Goal: Task Accomplishment & Management: Use online tool/utility

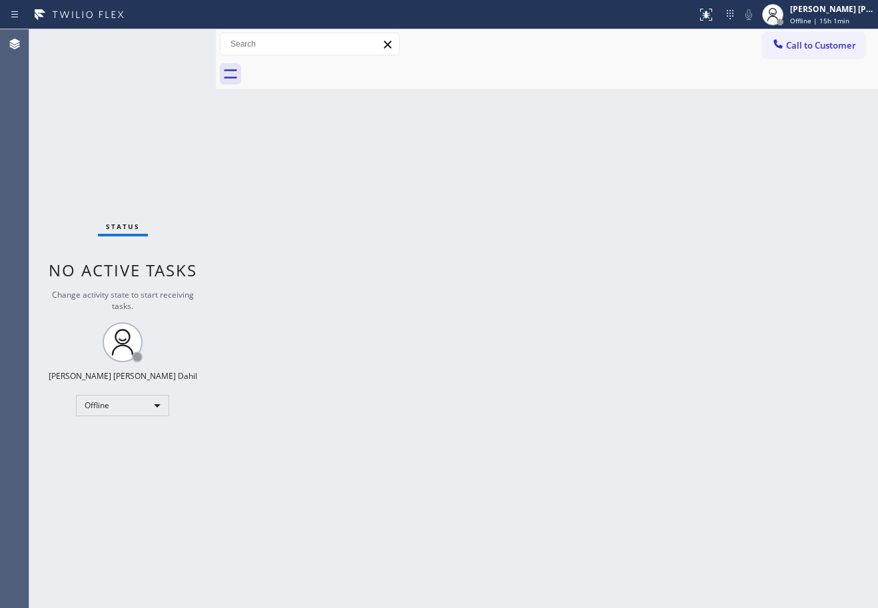
drag, startPoint x: 835, startPoint y: 9, endPoint x: 825, endPoint y: 29, distance: 22.1
click at [834, 9] on div "[PERSON_NAME] [PERSON_NAME] Dahil" at bounding box center [832, 8] width 84 height 11
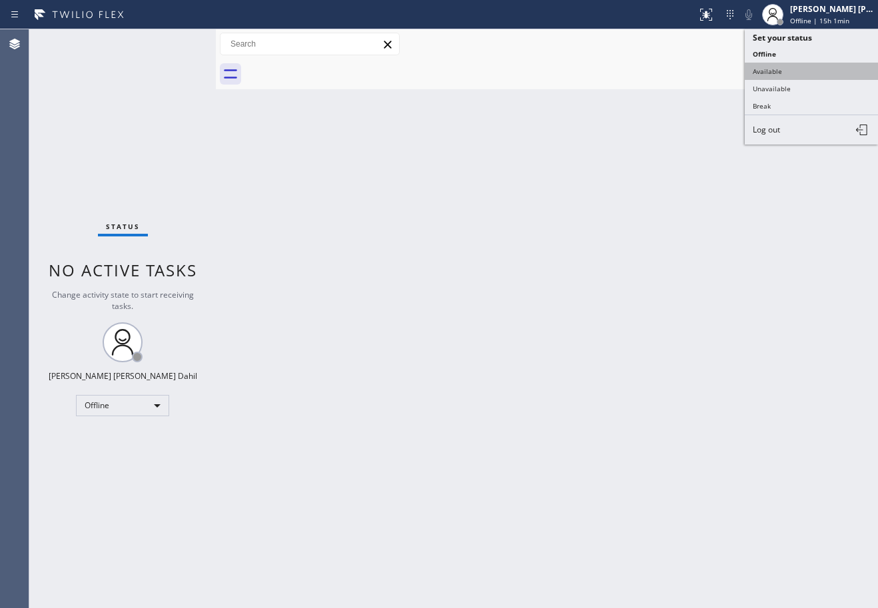
drag, startPoint x: 797, startPoint y: 67, endPoint x: 794, endPoint y: 87, distance: 19.6
click at [797, 67] on button "Available" at bounding box center [811, 71] width 133 height 17
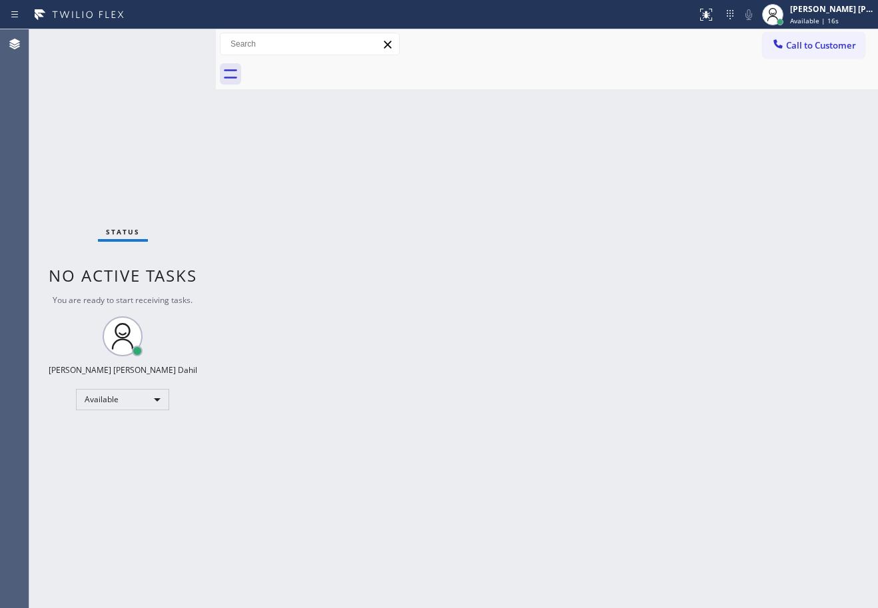
click at [300, 159] on div "Back to Dashboard Change Sender ID Customers Technicians Select a contact Outbo…" at bounding box center [547, 318] width 662 height 579
drag, startPoint x: 215, startPoint y: 53, endPoint x: 258, endPoint y: 79, distance: 50.5
click at [229, 65] on div at bounding box center [229, 318] width 0 height 579
click at [459, 292] on div "Back to Dashboard Change Sender ID Customers Technicians Select a contact Outbo…" at bounding box center [561, 318] width 633 height 579
click at [202, 43] on div "Status No active tasks You are ready to start receiving tasks. [PERSON_NAME] [P…" at bounding box center [137, 318] width 216 height 579
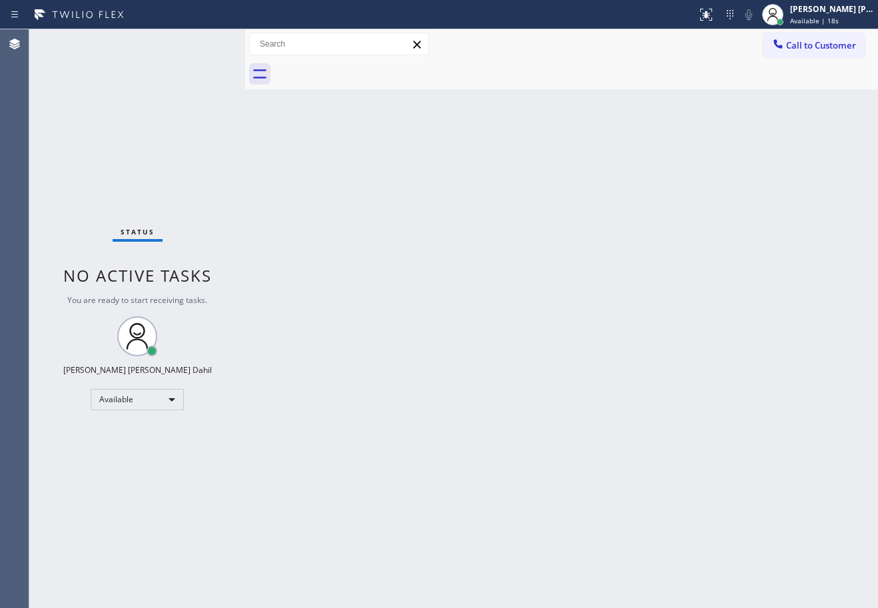
click at [202, 43] on div "Status No active tasks You are ready to start receiving tasks. [PERSON_NAME] [P…" at bounding box center [137, 318] width 216 height 579
click at [434, 338] on div "Back to Dashboard Change Sender ID Customers Technicians Select a contact Outbo…" at bounding box center [561, 318] width 633 height 579
click at [344, 406] on div "Back to Dashboard Change Sender ID Customers Technicians Select a contact Outbo…" at bounding box center [561, 318] width 633 height 579
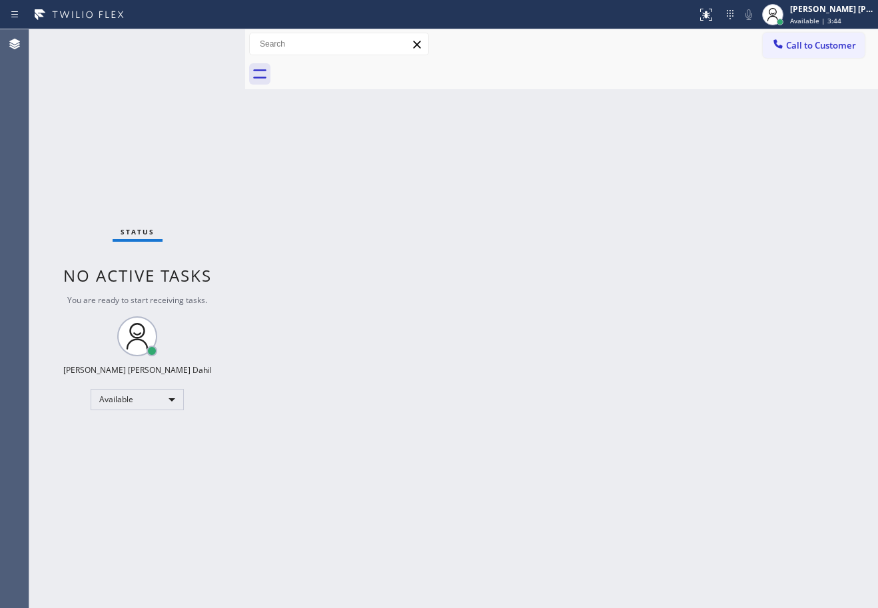
click at [90, 92] on div "Status No active tasks You are ready to start receiving tasks. [PERSON_NAME] [P…" at bounding box center [137, 318] width 216 height 579
click at [624, 471] on div "Back to Dashboard Change Sender ID Customers Technicians Select a contact Outbo…" at bounding box center [561, 318] width 633 height 579
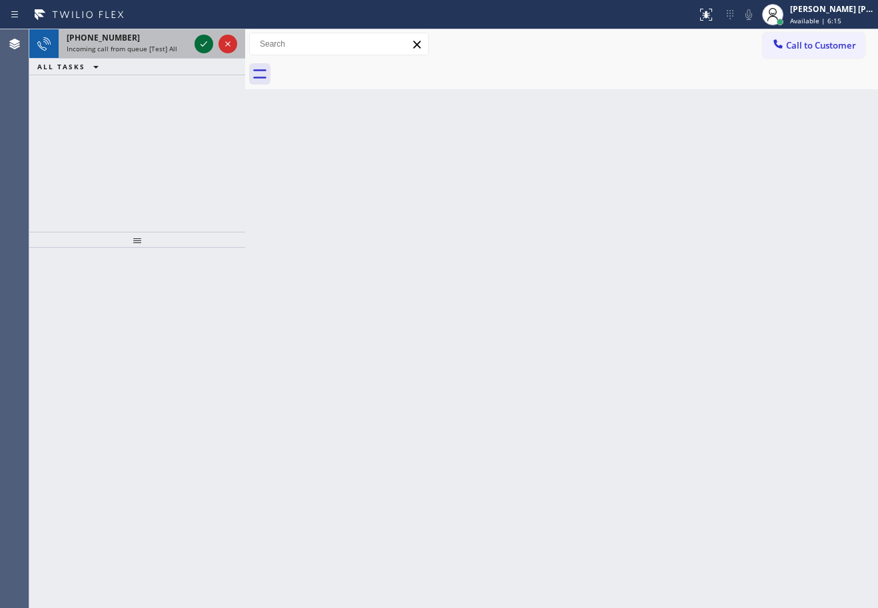
click at [198, 41] on icon at bounding box center [204, 44] width 16 height 16
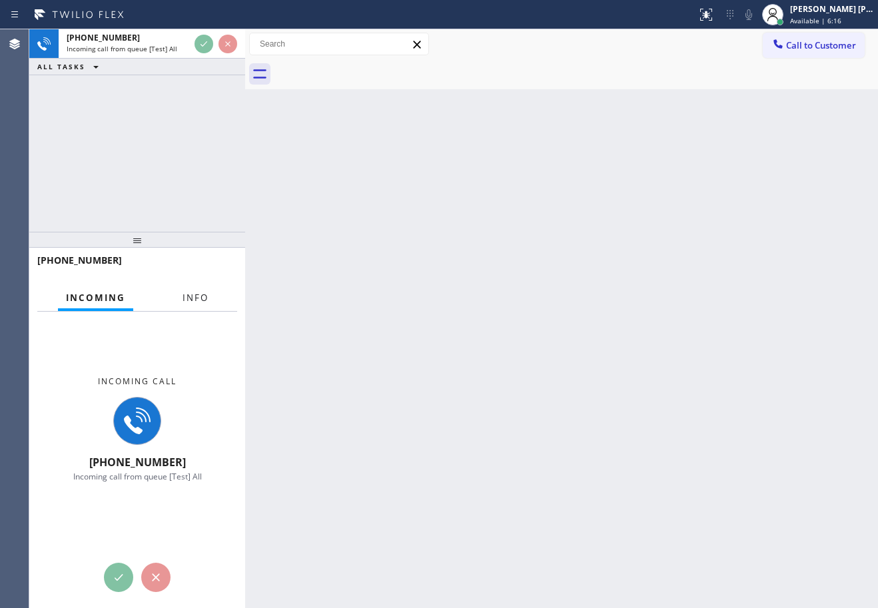
click at [188, 295] on span "Info" at bounding box center [196, 298] width 26 height 12
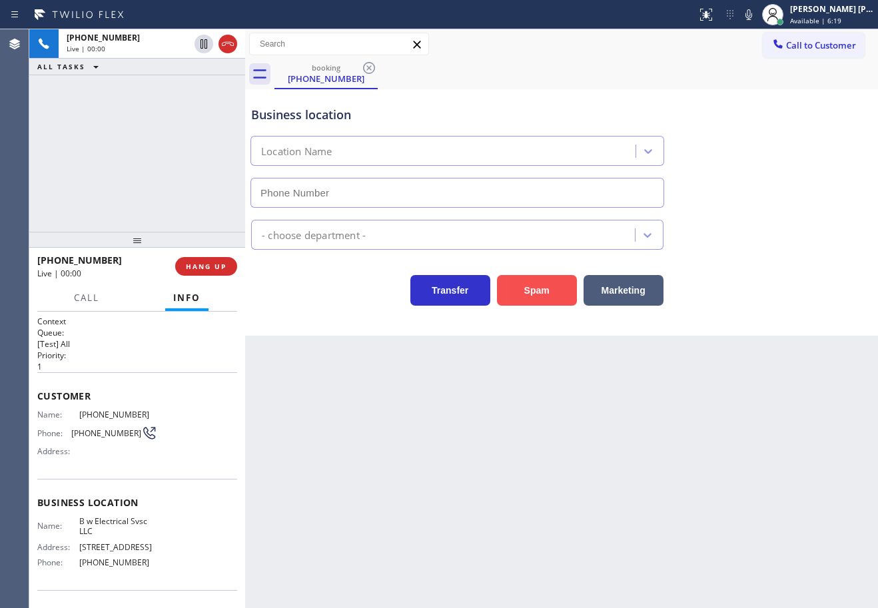
click at [524, 280] on button "Spam" at bounding box center [537, 290] width 80 height 31
type input "[PHONE_NUMBER]"
click at [524, 283] on button "Spam" at bounding box center [537, 290] width 80 height 31
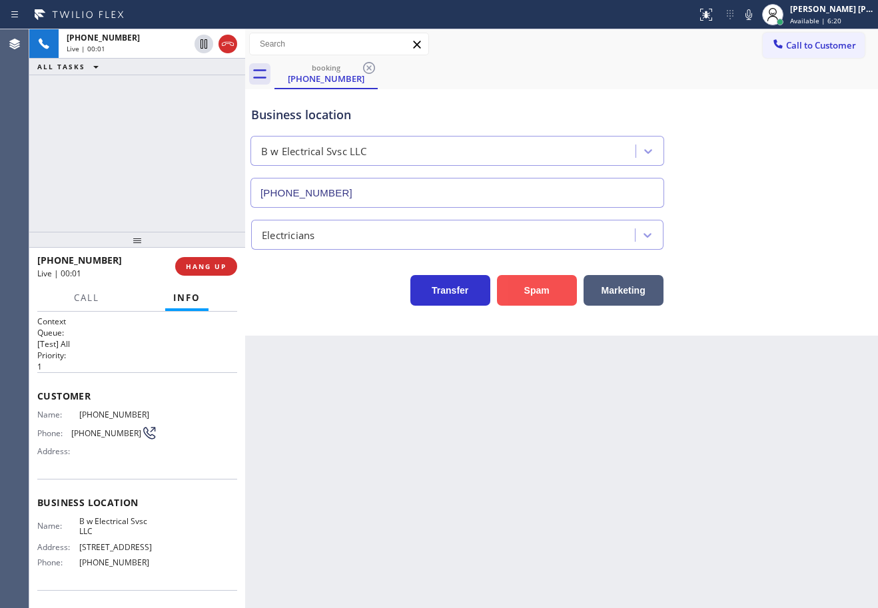
click at [524, 283] on button "Spam" at bounding box center [537, 290] width 80 height 31
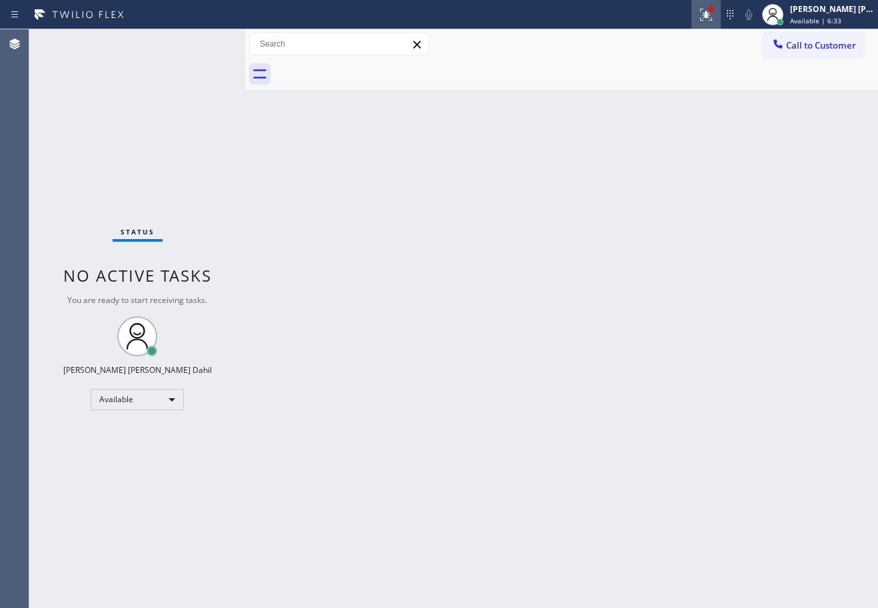
click at [712, 19] on div at bounding box center [706, 15] width 29 height 16
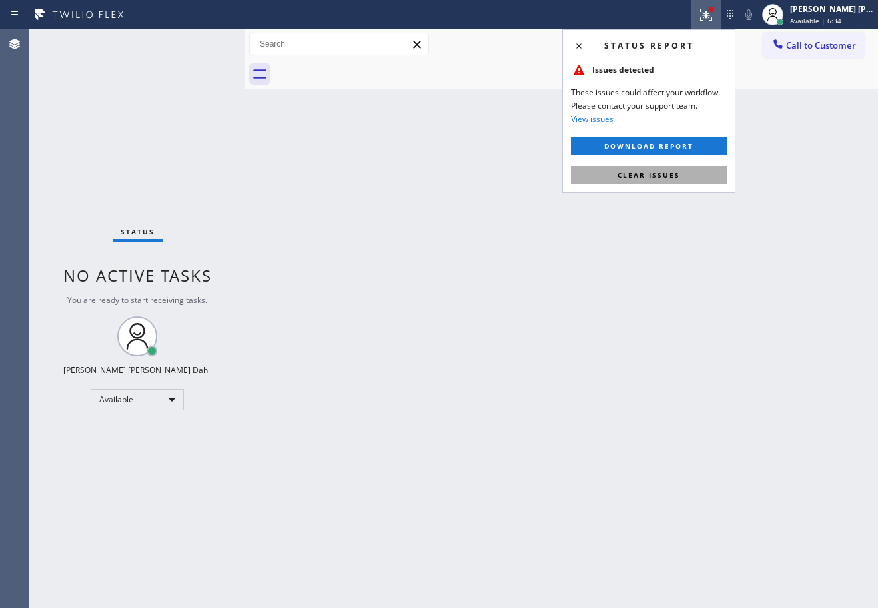
click at [667, 180] on button "Clear issues" at bounding box center [649, 175] width 156 height 19
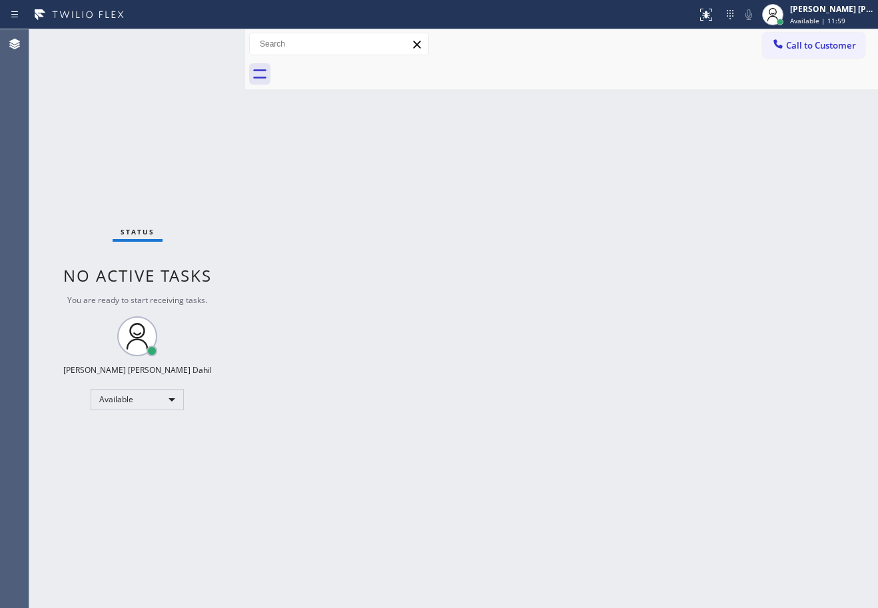
click at [605, 69] on div at bounding box center [576, 74] width 604 height 30
click at [545, 268] on div "Back to Dashboard Change Sender ID Customers Technicians Select a contact Outbo…" at bounding box center [561, 318] width 633 height 579
click at [202, 43] on div "Status No active tasks You are ready to start receiving tasks. [PERSON_NAME] [P…" at bounding box center [137, 318] width 216 height 579
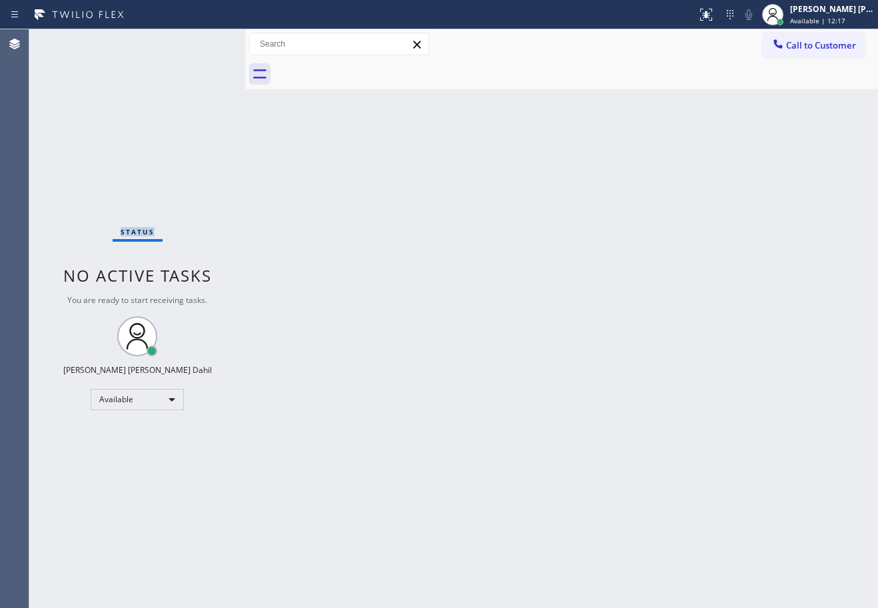
click at [202, 43] on div "Status No active tasks You are ready to start receiving tasks. [PERSON_NAME] [P…" at bounding box center [137, 318] width 216 height 579
click at [452, 437] on div "Back to Dashboard Change Sender ID Customers Technicians Select a contact Outbo…" at bounding box center [561, 318] width 633 height 579
click at [664, 366] on div "Back to Dashboard Change Sender ID Customers Technicians Select a contact Outbo…" at bounding box center [561, 318] width 633 height 579
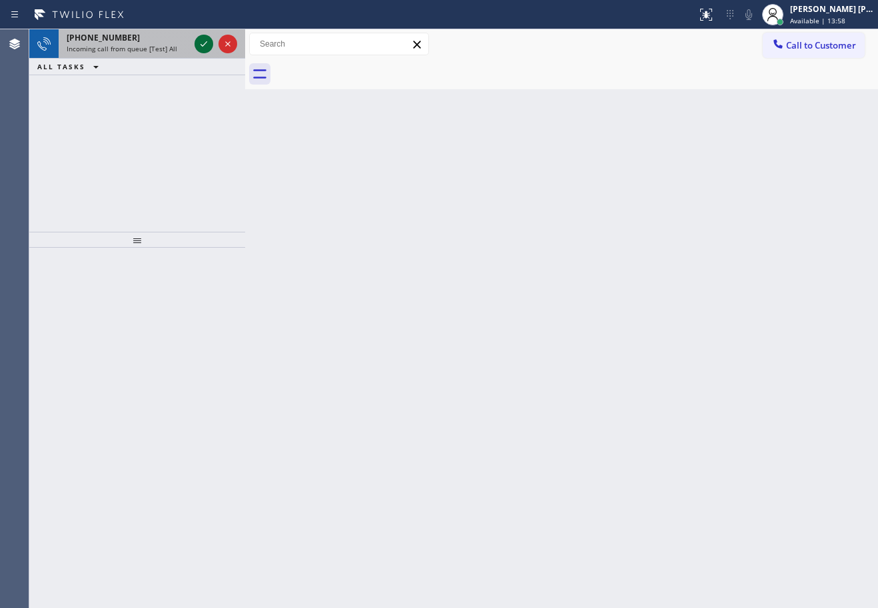
click at [202, 43] on icon at bounding box center [204, 44] width 16 height 16
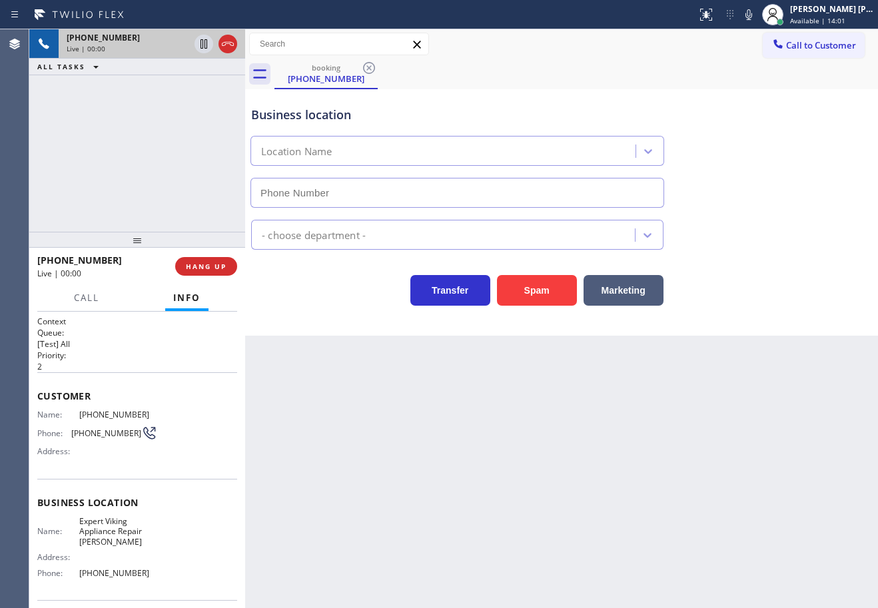
type input "[PHONE_NUMBER]"
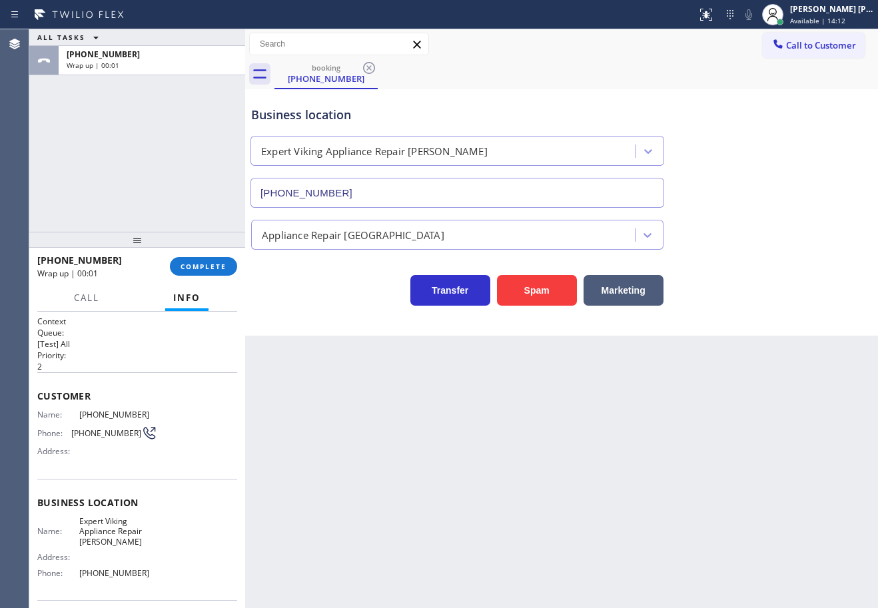
click at [202, 252] on div "[PHONE_NUMBER] Wrap up | 00:01 COMPLETE" at bounding box center [137, 266] width 200 height 35
click at [208, 264] on span "COMPLETE" at bounding box center [204, 266] width 46 height 9
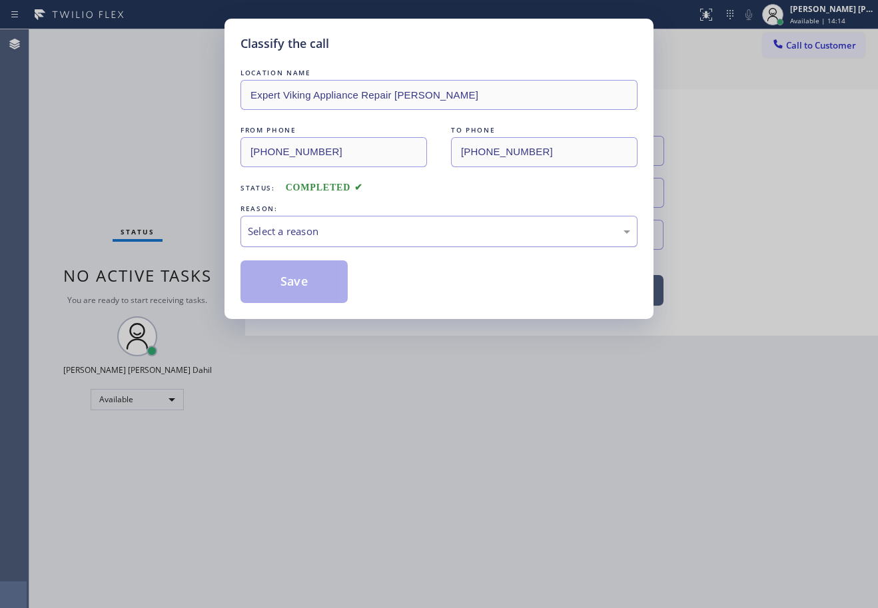
click at [404, 232] on div "Select a reason" at bounding box center [439, 231] width 382 height 15
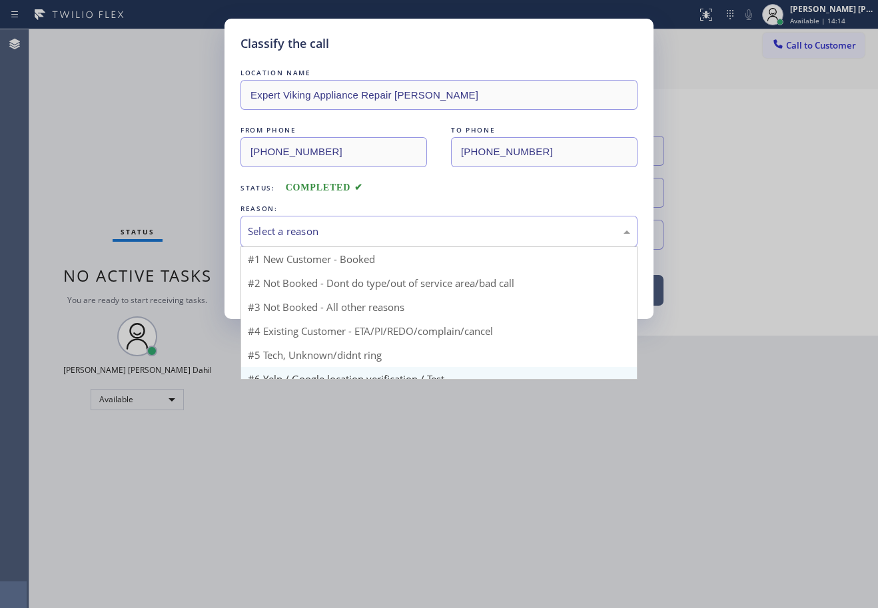
scroll to position [12, 0]
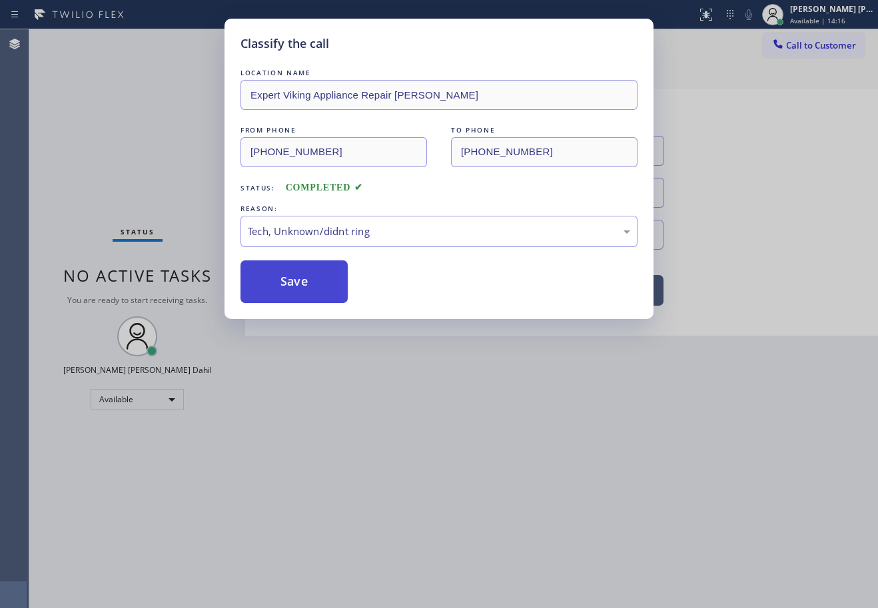
click at [322, 294] on button "Save" at bounding box center [293, 281] width 107 height 43
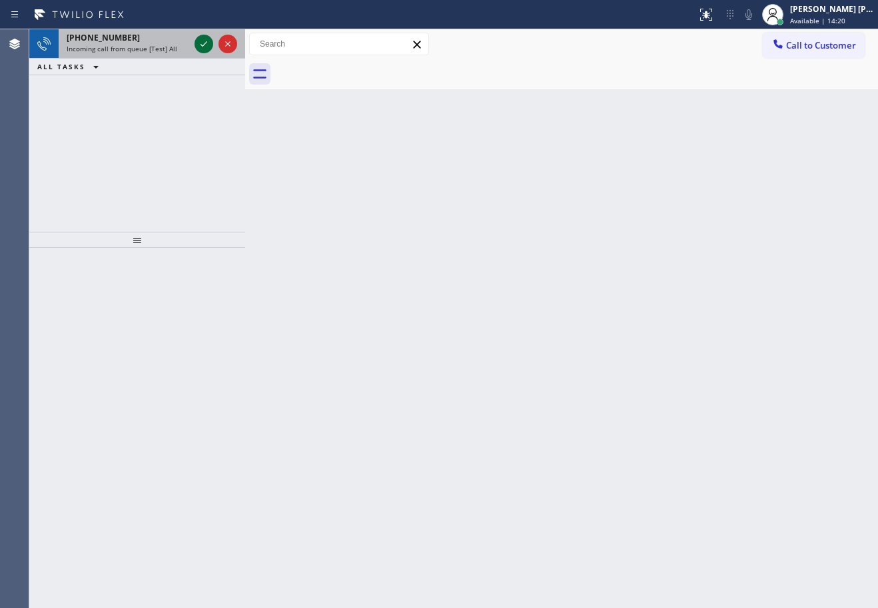
click at [202, 43] on icon at bounding box center [204, 44] width 16 height 16
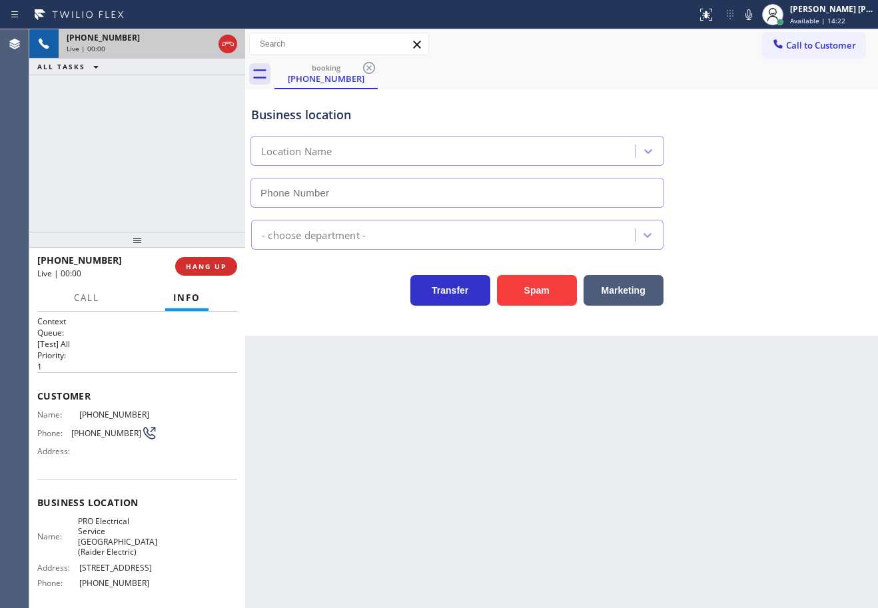
type input "[PHONE_NUMBER]"
click at [458, 456] on div "Back to Dashboard Change Sender ID Customers Technicians Select a contact Outbo…" at bounding box center [561, 318] width 633 height 579
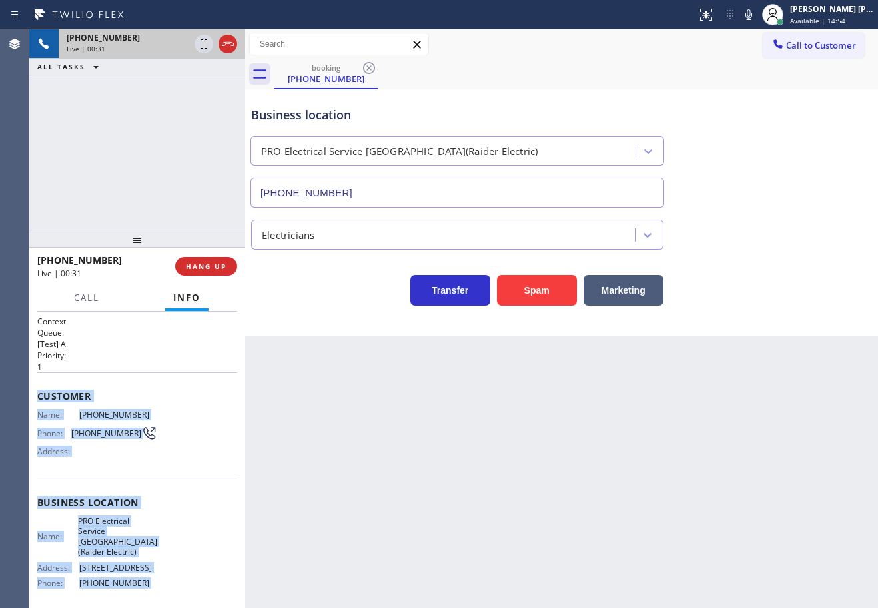
scroll to position [139, 0]
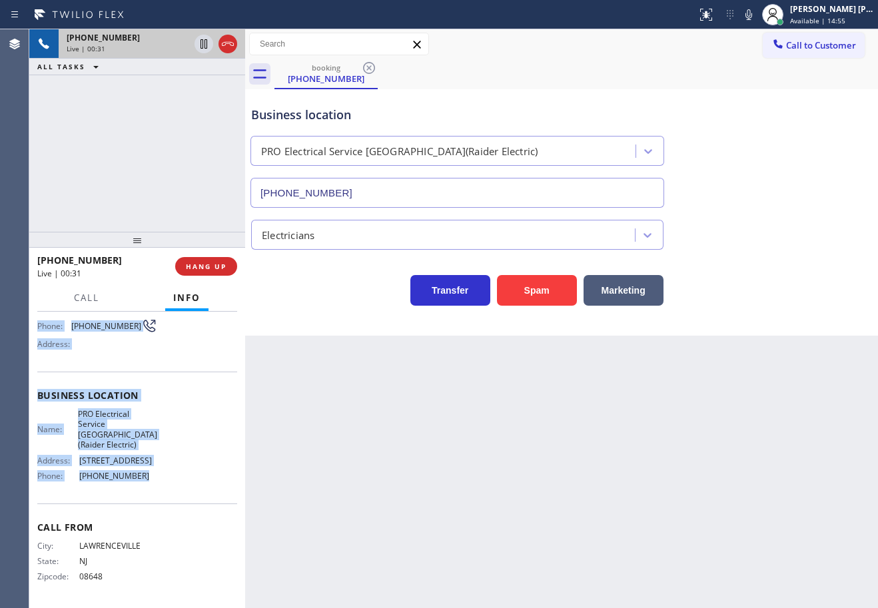
drag, startPoint x: 34, startPoint y: 391, endPoint x: 146, endPoint y: 497, distance: 154.1
click at [146, 497] on div "Context Queue: [Test] All Priority: 1 Customer Name: [PHONE_NUMBER] Phone: [PHO…" at bounding box center [137, 460] width 216 height 296
copy div "Customer Name: [PHONE_NUMBER] Phone: [PHONE_NUMBER] Address: Business location …"
click at [789, 96] on div "Business location PRO Electrical Service [GEOGRAPHIC_DATA](Raider Electric) [PH…" at bounding box center [561, 147] width 626 height 121
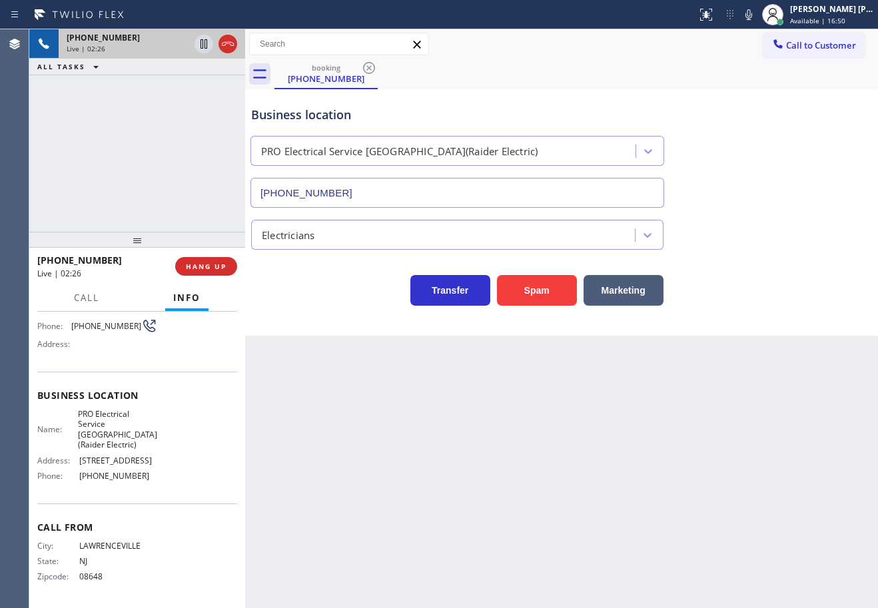
drag, startPoint x: 807, startPoint y: 227, endPoint x: 808, endPoint y: 216, distance: 11.4
click at [807, 228] on div "Electricians" at bounding box center [561, 232] width 626 height 35
click at [757, 9] on icon at bounding box center [749, 15] width 16 height 16
click at [757, 17] on icon at bounding box center [749, 15] width 16 height 16
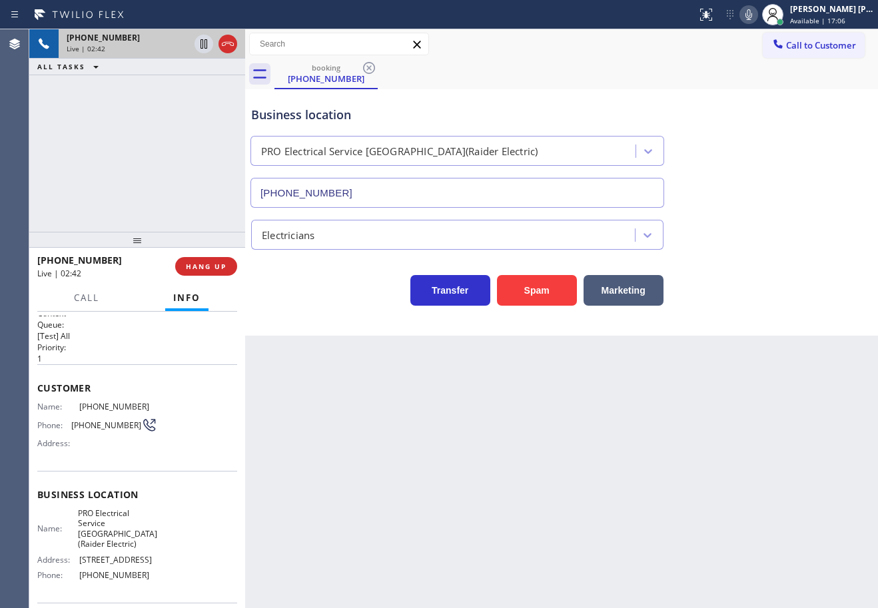
scroll to position [0, 0]
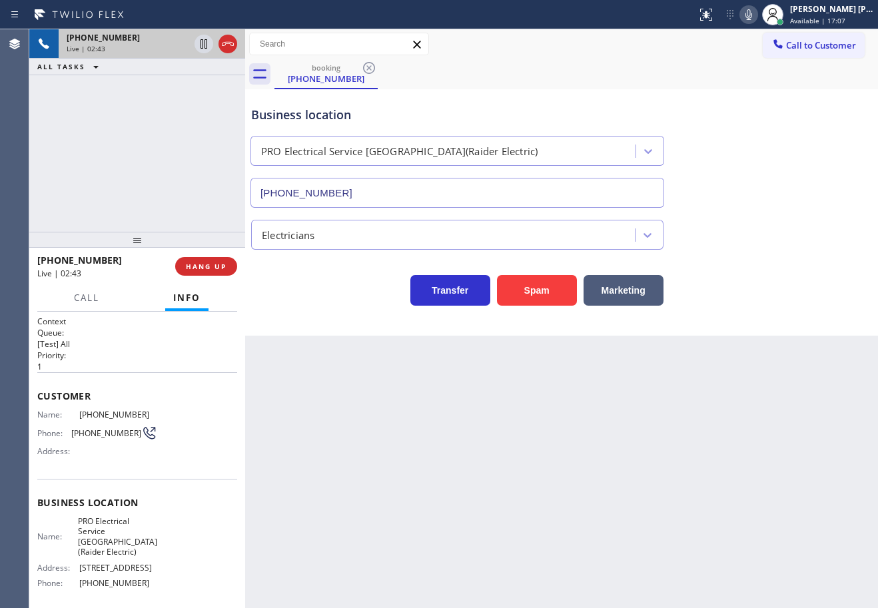
click at [598, 484] on div "Back to Dashboard Change Sender ID Customers Technicians Select a contact Outbo…" at bounding box center [561, 318] width 633 height 579
click at [598, 483] on div "Back to Dashboard Change Sender ID Customers Technicians Select a contact Outbo…" at bounding box center [561, 318] width 633 height 579
click at [602, 482] on div "Back to Dashboard Change Sender ID Customers Technicians Select a contact Outbo…" at bounding box center [561, 318] width 633 height 579
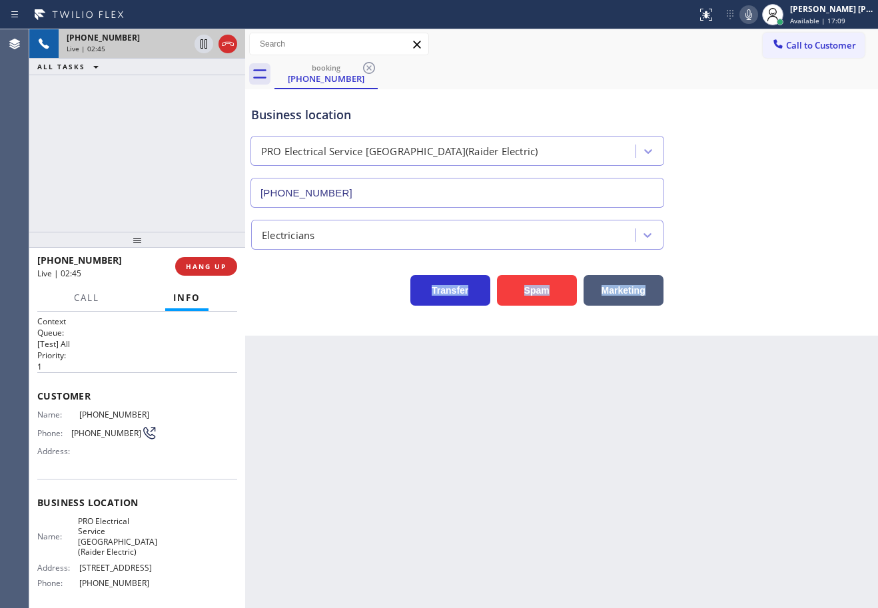
click at [757, 17] on icon at bounding box center [749, 15] width 16 height 16
click at [799, 129] on div "Business location PRO Electrical Service [GEOGRAPHIC_DATA](Raider Electric) [PH…" at bounding box center [561, 147] width 626 height 121
click at [175, 120] on div "[PHONE_NUMBER] Live | 02:46 ALL TASKS ALL TASKS ACTIVE TASKS TASKS IN WRAP UP" at bounding box center [137, 130] width 216 height 203
click at [196, 45] on icon at bounding box center [204, 44] width 16 height 16
click at [191, 67] on div "ALL TASKS ALL TASKS ACTIVE TASKS TASKS IN WRAP UP" at bounding box center [137, 67] width 216 height 17
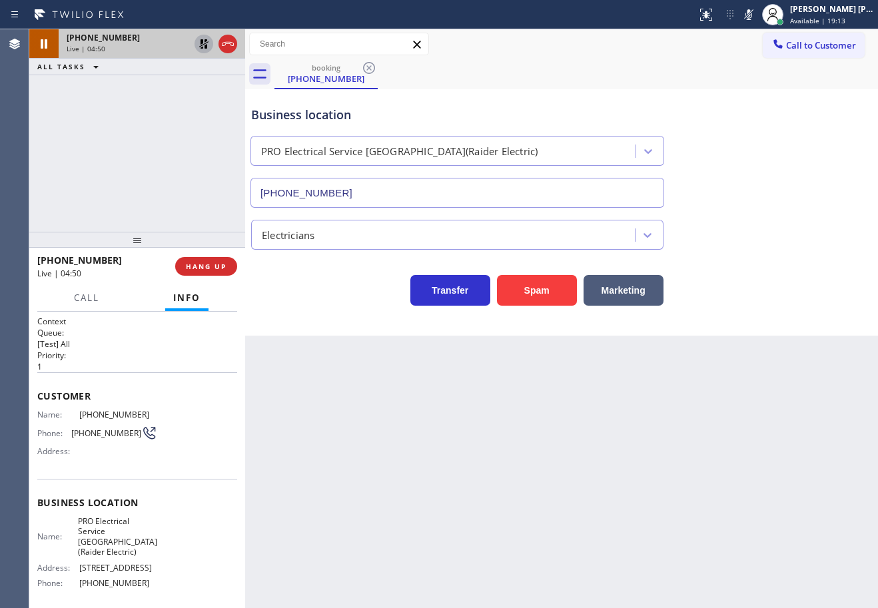
click at [201, 45] on icon at bounding box center [204, 44] width 16 height 16
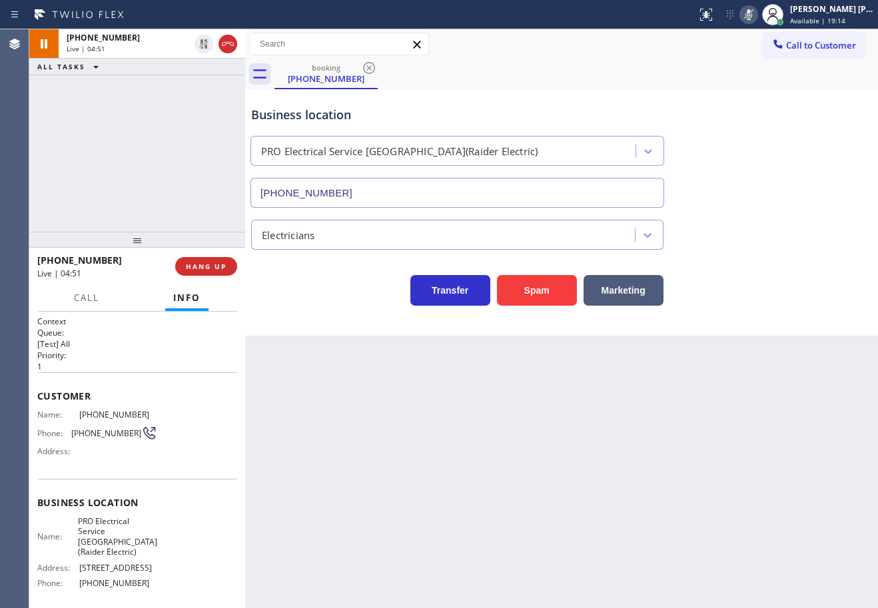
click at [757, 18] on icon at bounding box center [749, 15] width 16 height 16
click at [793, 147] on div "Business location PRO Electrical Service [GEOGRAPHIC_DATA](Raider Electric) [PH…" at bounding box center [561, 147] width 626 height 121
drag, startPoint x: 762, startPoint y: 13, endPoint x: 742, endPoint y: 93, distance: 82.4
click at [752, 13] on icon at bounding box center [748, 14] width 7 height 11
drag, startPoint x: 743, startPoint y: 97, endPoint x: 743, endPoint y: 117, distance: 20.7
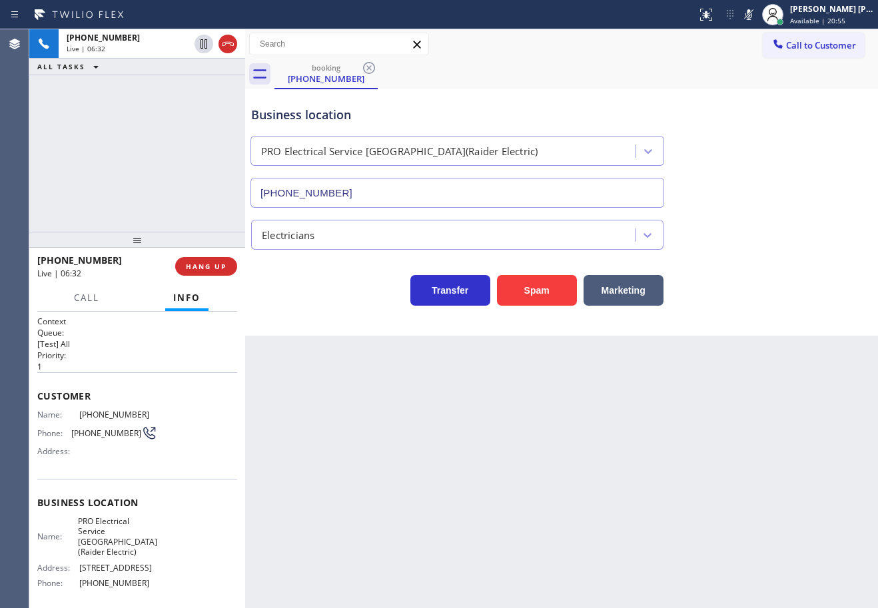
click at [743, 99] on div "Business location PRO Electrical Service [GEOGRAPHIC_DATA](Raider Electric) [PH…" at bounding box center [561, 147] width 626 height 121
click at [666, 98] on div "Business location PRO Electrical Service [GEOGRAPHIC_DATA](Raider Electric) [PH…" at bounding box center [457, 150] width 418 height 115
click at [757, 21] on icon at bounding box center [749, 15] width 16 height 16
click at [775, 107] on div "Business location PRO Electrical Service [GEOGRAPHIC_DATA](Raider Electric) [PH…" at bounding box center [561, 147] width 626 height 121
click at [769, 448] on div "Back to Dashboard Change Sender ID Customers Technicians Select a contact Outbo…" at bounding box center [561, 318] width 633 height 579
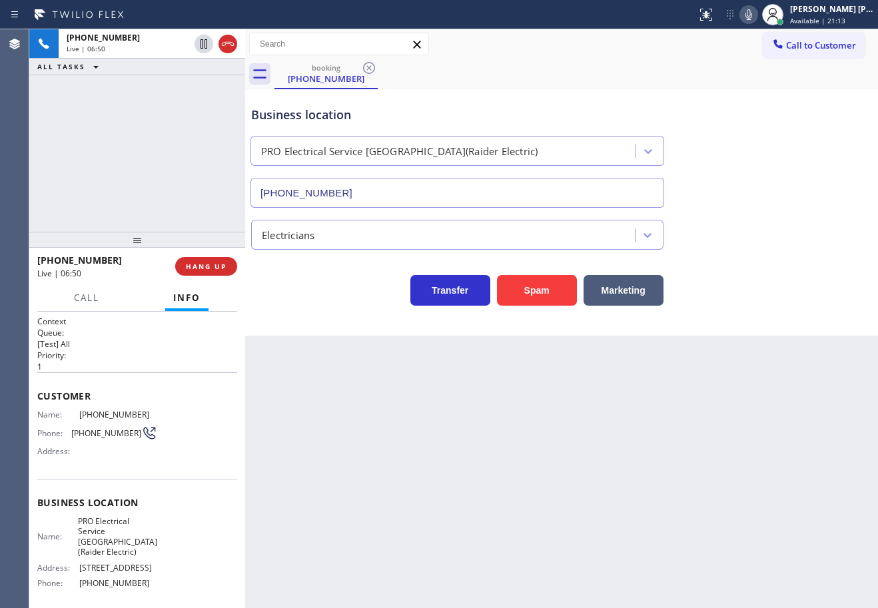
click at [752, 17] on icon at bounding box center [748, 14] width 7 height 11
click at [757, 17] on icon at bounding box center [749, 15] width 16 height 16
click at [806, 244] on div "Electricians" at bounding box center [561, 232] width 626 height 35
click at [757, 9] on icon at bounding box center [749, 15] width 16 height 16
click at [795, 101] on div "Business location PRO Electrical Service [GEOGRAPHIC_DATA](Raider Electric) [PH…" at bounding box center [561, 147] width 626 height 121
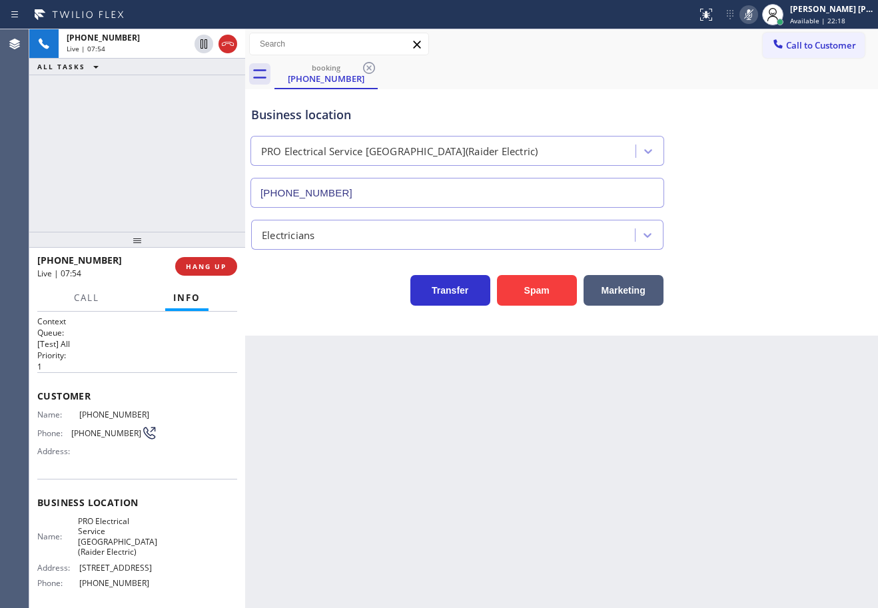
click at [757, 17] on icon at bounding box center [749, 15] width 16 height 16
drag, startPoint x: 797, startPoint y: 162, endPoint x: 752, endPoint y: 298, distance: 143.9
click at [796, 163] on div "Business location PRO Electrical Service [GEOGRAPHIC_DATA](Raider Electric) [PH…" at bounding box center [561, 147] width 626 height 121
click at [757, 10] on icon at bounding box center [749, 15] width 16 height 16
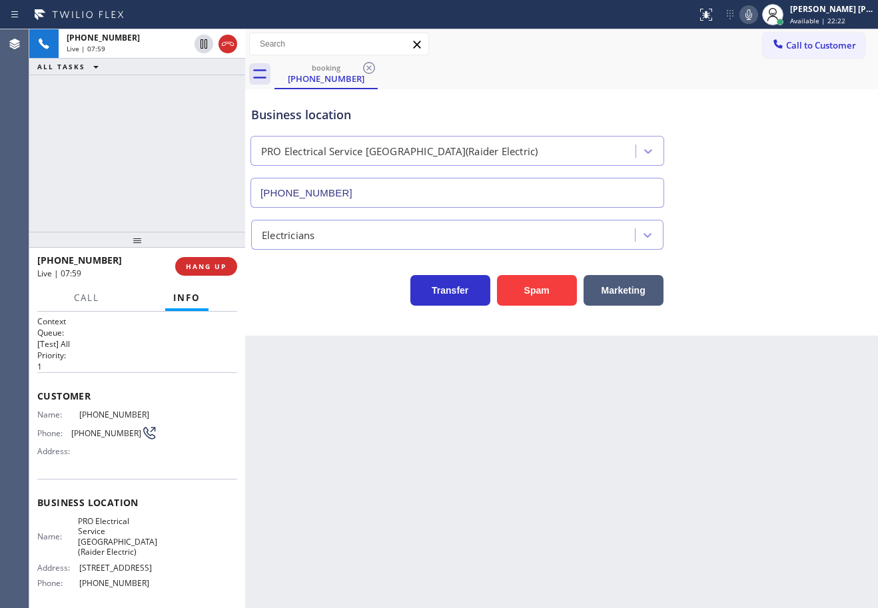
drag, startPoint x: 780, startPoint y: 281, endPoint x: 771, endPoint y: 340, distance: 59.3
click at [780, 311] on div "Business location PRO Electrical Service [GEOGRAPHIC_DATA](Raider Electric) [PH…" at bounding box center [561, 212] width 633 height 246
click at [668, 107] on div "Business location PRO Electrical Service [GEOGRAPHIC_DATA](Raider Electric) [PH…" at bounding box center [561, 147] width 626 height 121
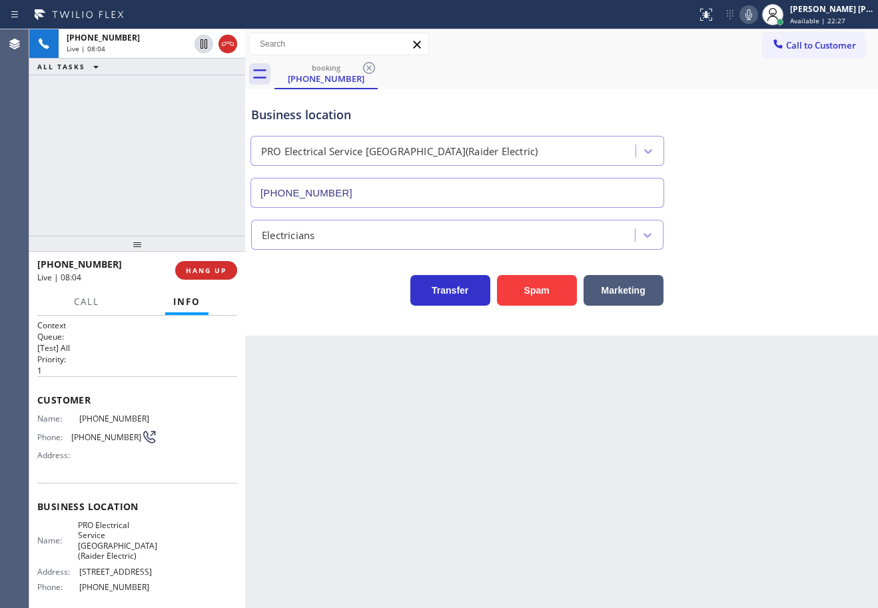
drag, startPoint x: 137, startPoint y: 238, endPoint x: 137, endPoint y: 270, distance: 32.6
click at [137, 252] on div at bounding box center [137, 244] width 216 height 16
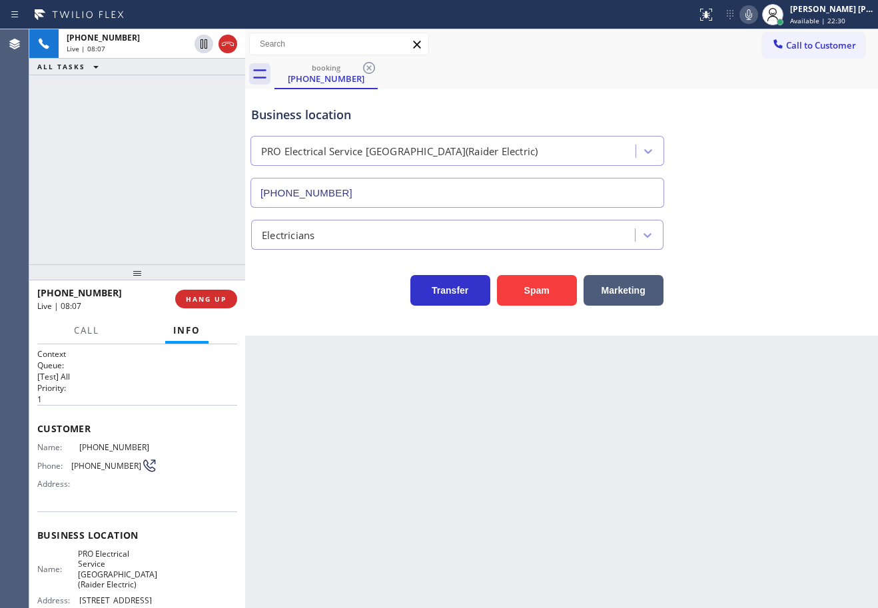
click at [757, 19] on icon at bounding box center [749, 15] width 16 height 16
click at [781, 168] on div "Business location PRO Electrical Service [GEOGRAPHIC_DATA](Raider Electric) [PH…" at bounding box center [561, 147] width 626 height 121
click at [757, 16] on icon at bounding box center [749, 15] width 16 height 16
drag, startPoint x: 537, startPoint y: 484, endPoint x: 541, endPoint y: 466, distance: 18.4
click at [538, 485] on div "Back to Dashboard Change Sender ID Customers Technicians Select a contact Outbo…" at bounding box center [561, 318] width 633 height 579
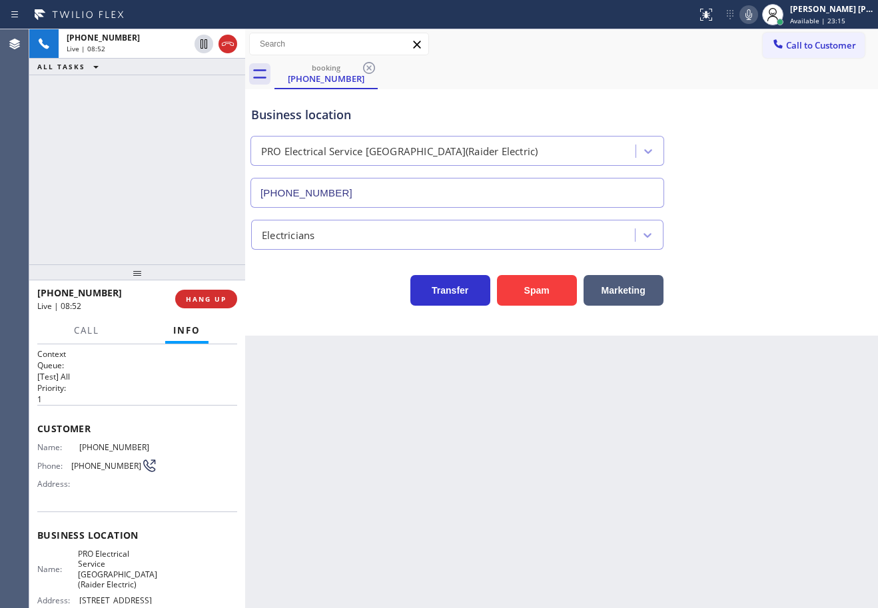
click at [640, 520] on div "Back to Dashboard Change Sender ID Customers Technicians Select a contact Outbo…" at bounding box center [561, 318] width 633 height 579
click at [715, 63] on div "booking [PHONE_NUMBER]" at bounding box center [576, 74] width 604 height 30
drag, startPoint x: 499, startPoint y: 408, endPoint x: 519, endPoint y: 460, distance: 56.3
click at [499, 410] on div "Back to Dashboard Change Sender ID Customers Technicians Select a contact Outbo…" at bounding box center [561, 318] width 633 height 579
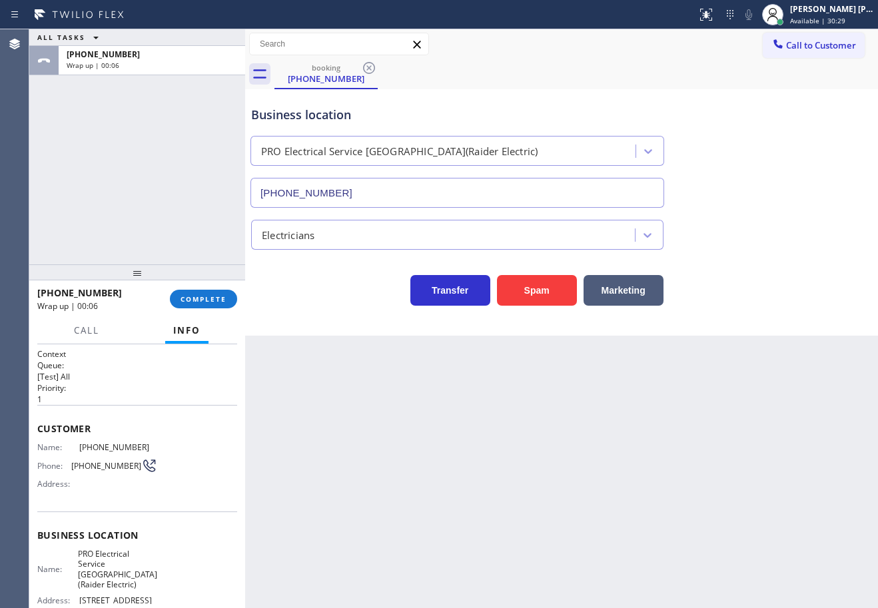
click at [520, 57] on div "Call to Customer Outbound call Location Search location Your caller id phone nu…" at bounding box center [561, 44] width 633 height 30
click at [820, 17] on span "Available | 33:59" at bounding box center [817, 20] width 55 height 9
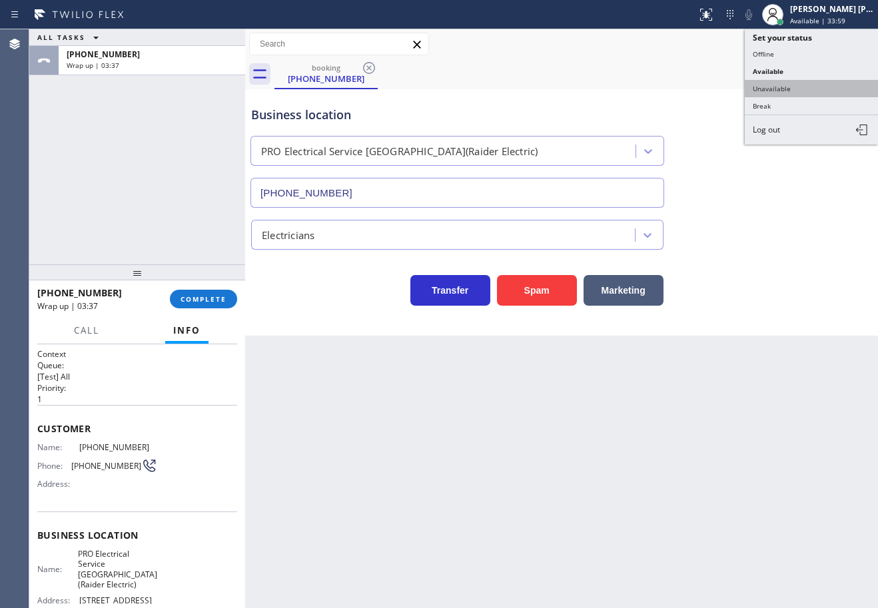
click at [797, 85] on button "Unavailable" at bounding box center [811, 88] width 133 height 17
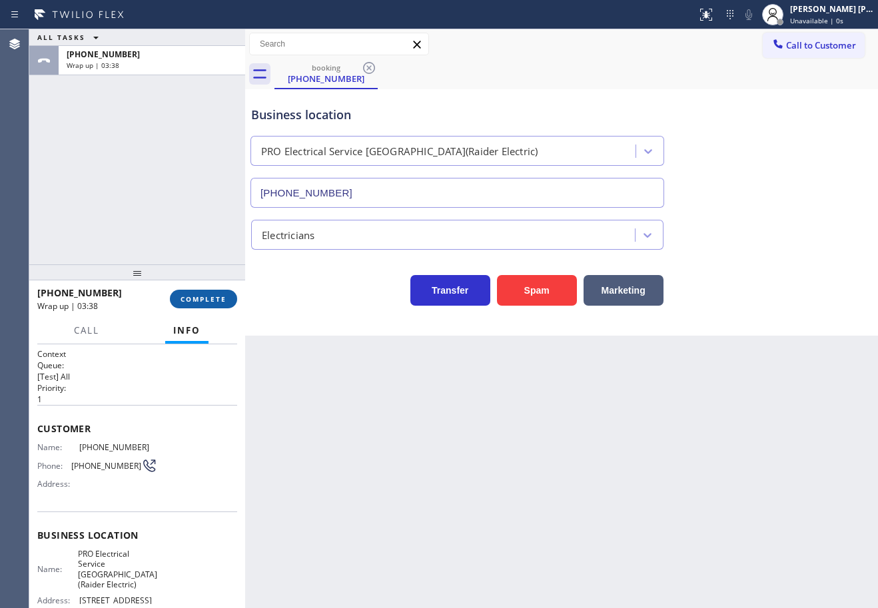
click at [193, 296] on span "COMPLETE" at bounding box center [204, 298] width 46 height 9
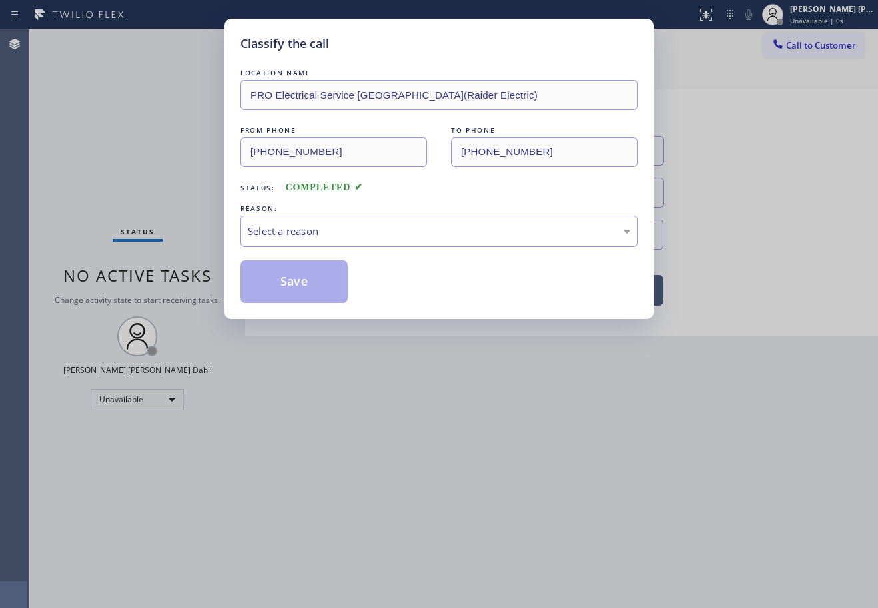
click at [301, 250] on div "LOCATION NAME PRO Electrical Service [GEOGRAPHIC_DATA](Raider Electric) FROM PH…" at bounding box center [438, 184] width 397 height 237
drag, startPoint x: 304, startPoint y: 236, endPoint x: 304, endPoint y: 244, distance: 7.4
click at [304, 236] on div "Select a reason" at bounding box center [439, 231] width 382 height 15
click at [301, 276] on button "Save" at bounding box center [293, 281] width 107 height 43
click at [301, 280] on button "Save" at bounding box center [293, 281] width 107 height 43
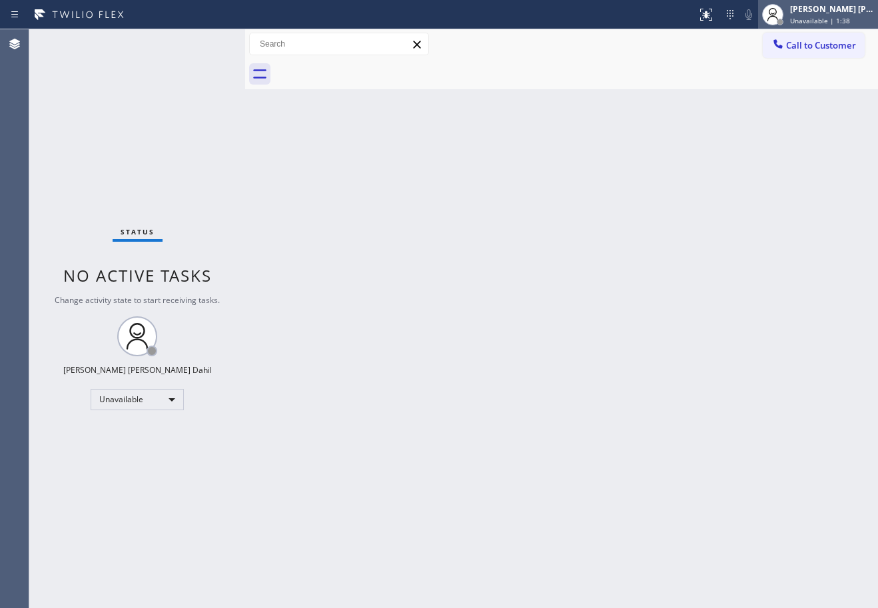
click at [827, 19] on span "Unavailable | 1:38" at bounding box center [820, 20] width 60 height 9
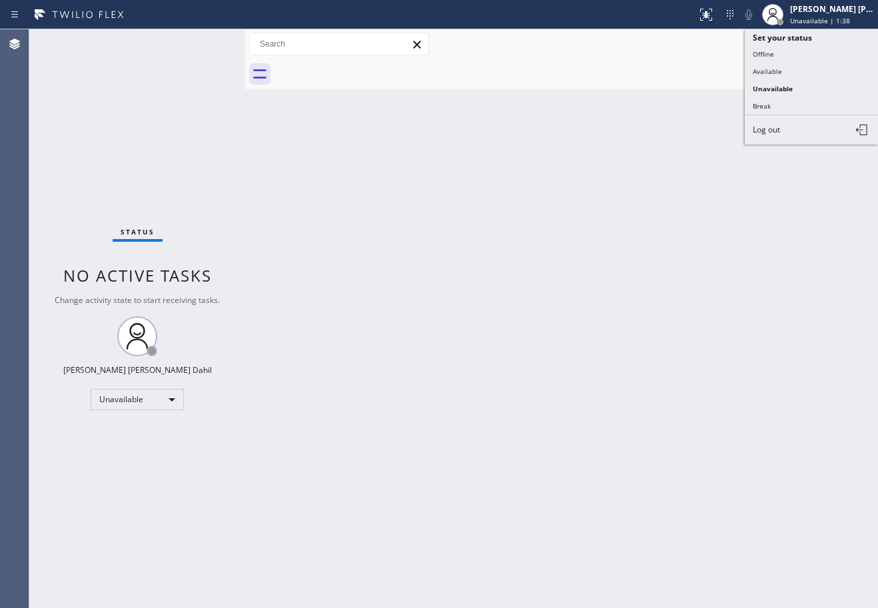
drag, startPoint x: 792, startPoint y: 71, endPoint x: 787, endPoint y: 89, distance: 18.8
click at [792, 71] on button "Available" at bounding box center [811, 71] width 133 height 17
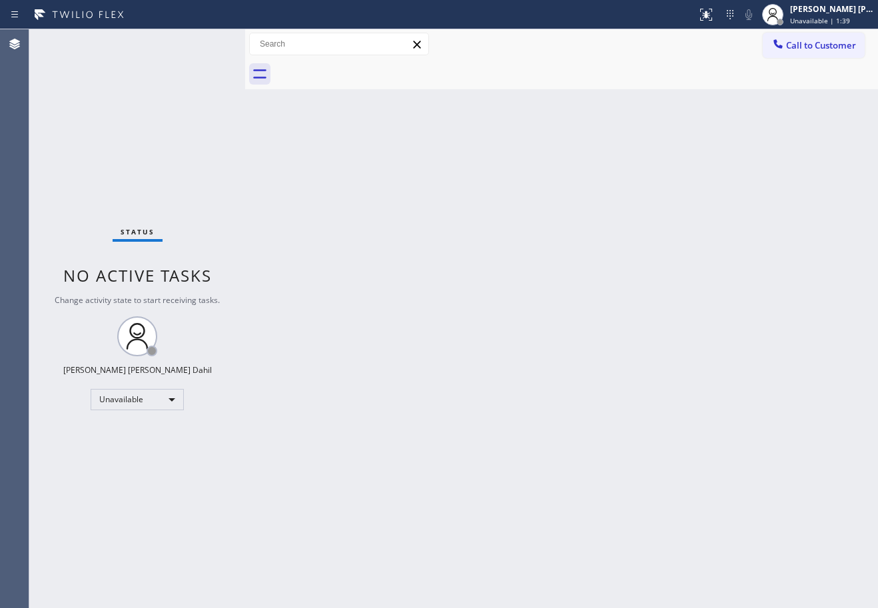
click at [695, 276] on div "Back to Dashboard Change Sender ID Customers Technicians Select a contact Outbo…" at bounding box center [561, 318] width 633 height 579
drag, startPoint x: 541, startPoint y: 369, endPoint x: 751, endPoint y: 494, distance: 245.0
click at [545, 376] on div "Back to Dashboard Change Sender ID Customers Technicians Select a contact Outbo…" at bounding box center [561, 318] width 633 height 579
click at [585, 473] on div "Back to Dashboard Change Sender ID Customers Technicians Select a contact Outbo…" at bounding box center [561, 318] width 633 height 579
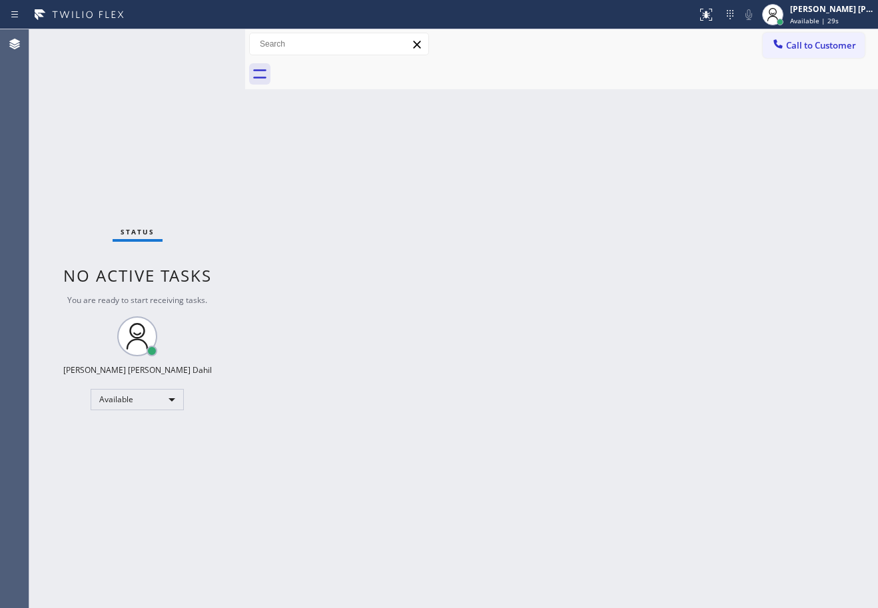
click at [529, 336] on div "Back to Dashboard Change Sender ID Customers Technicians Select a contact Outbo…" at bounding box center [561, 318] width 633 height 579
click at [676, 91] on div "Back to Dashboard Change Sender ID Customers Technicians Select a contact Outbo…" at bounding box center [561, 318] width 633 height 579
click at [602, 498] on div "Back to Dashboard Change Sender ID Customers Technicians Select a contact Outbo…" at bounding box center [561, 318] width 633 height 579
click at [737, 426] on div "Back to Dashboard Change Sender ID Customers Technicians Select a contact Outbo…" at bounding box center [561, 318] width 633 height 579
drag, startPoint x: 716, startPoint y: 344, endPoint x: 769, endPoint y: 465, distance: 131.6
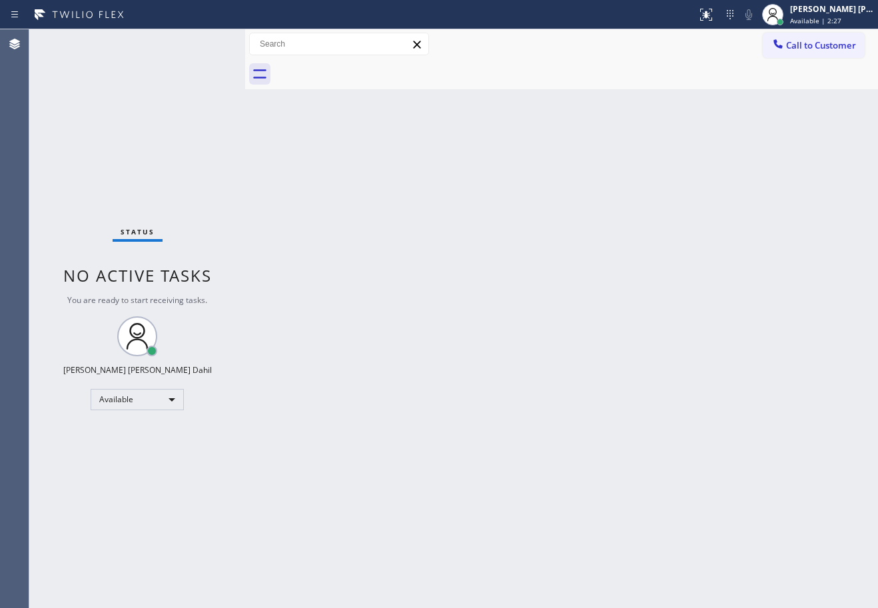
click at [716, 345] on div "Back to Dashboard Change Sender ID Customers Technicians Select a contact Outbo…" at bounding box center [561, 318] width 633 height 579
drag, startPoint x: 590, startPoint y: 367, endPoint x: 634, endPoint y: 337, distance: 53.8
click at [590, 361] on div "Back to Dashboard Change Sender ID Customers Technicians Select a contact Outbo…" at bounding box center [561, 318] width 633 height 579
click at [741, 85] on div at bounding box center [576, 74] width 604 height 30
drag, startPoint x: 665, startPoint y: 474, endPoint x: 671, endPoint y: 471, distance: 6.9
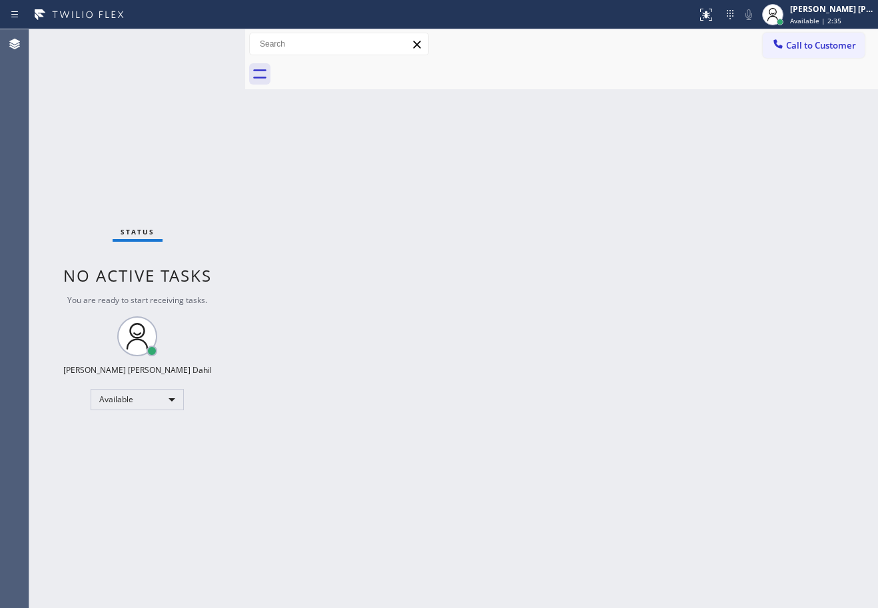
click at [670, 471] on div "Back to Dashboard Change Sender ID Customers Technicians Select a contact Outbo…" at bounding box center [561, 318] width 633 height 579
drag, startPoint x: 368, startPoint y: 354, endPoint x: 416, endPoint y: 408, distance: 72.7
click at [368, 354] on div "Back to Dashboard Change Sender ID Customers Technicians Select a contact Outbo…" at bounding box center [561, 318] width 633 height 579
click at [159, 77] on div "Status No active tasks You are ready to start receiving tasks. [PERSON_NAME] [P…" at bounding box center [137, 318] width 216 height 579
click at [585, 302] on div "Back to Dashboard Change Sender ID Customers Technicians Select a contact Outbo…" at bounding box center [561, 318] width 633 height 579
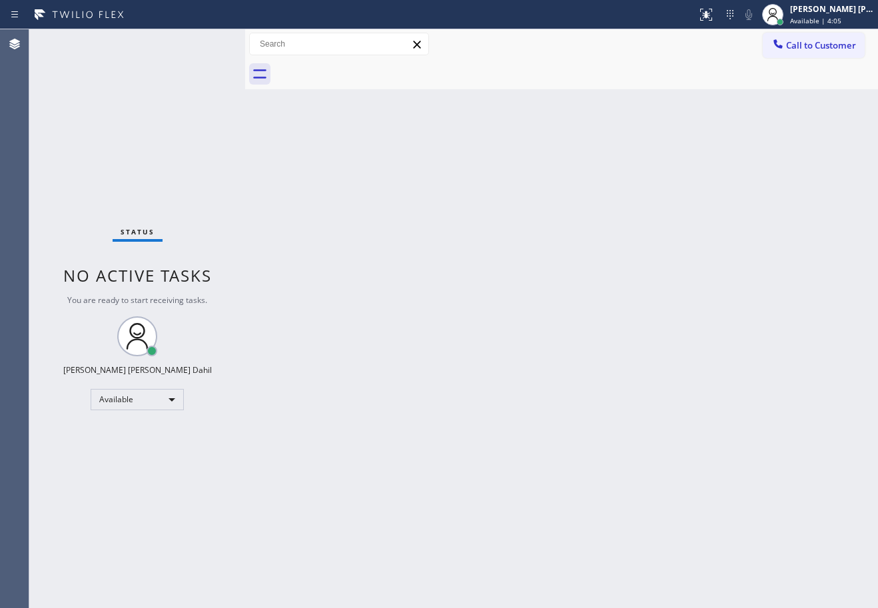
drag, startPoint x: 594, startPoint y: 417, endPoint x: 760, endPoint y: 604, distance: 250.1
click at [594, 416] on div "Back to Dashboard Change Sender ID Customers Technicians Select a contact Outbo…" at bounding box center [561, 318] width 633 height 579
click at [356, 427] on div "Back to Dashboard Change Sender ID Customers Technicians Select a contact Outbo…" at bounding box center [561, 318] width 633 height 579
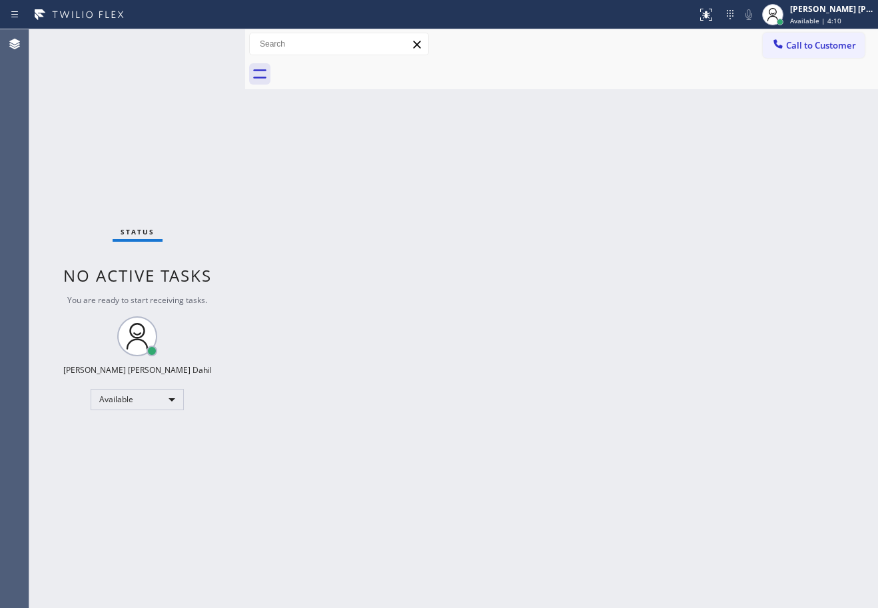
click at [356, 427] on div "Back to Dashboard Change Sender ID Customers Technicians Select a contact Outbo…" at bounding box center [561, 318] width 633 height 579
click at [579, 389] on div "Back to Dashboard Change Sender ID Customers Technicians Select a contact Outbo…" at bounding box center [561, 318] width 633 height 579
click at [579, 390] on div "Back to Dashboard Change Sender ID Customers Technicians Select a contact Outbo…" at bounding box center [561, 318] width 633 height 579
click at [582, 501] on div "Back to Dashboard Change Sender ID Customers Technicians Select a contact Outbo…" at bounding box center [561, 318] width 633 height 579
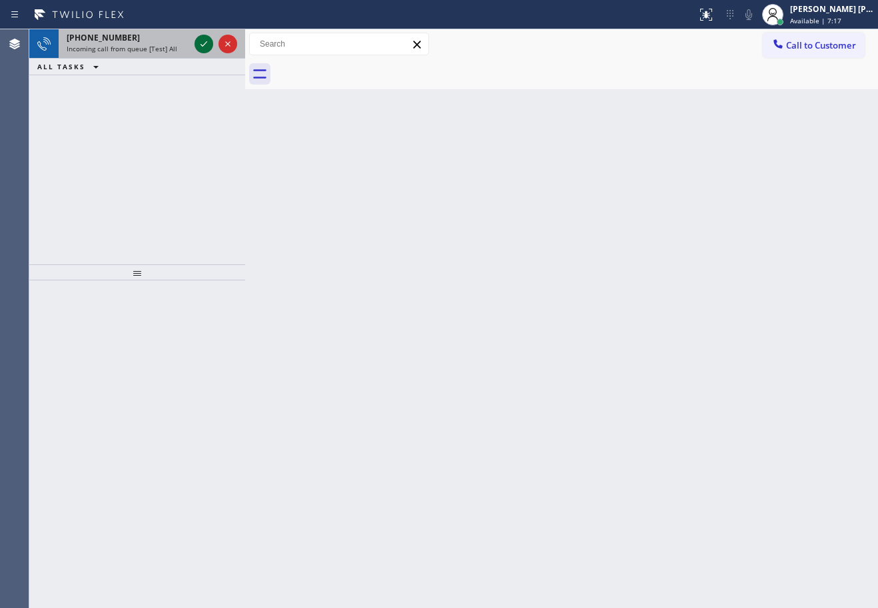
click at [202, 43] on icon at bounding box center [204, 44] width 16 height 16
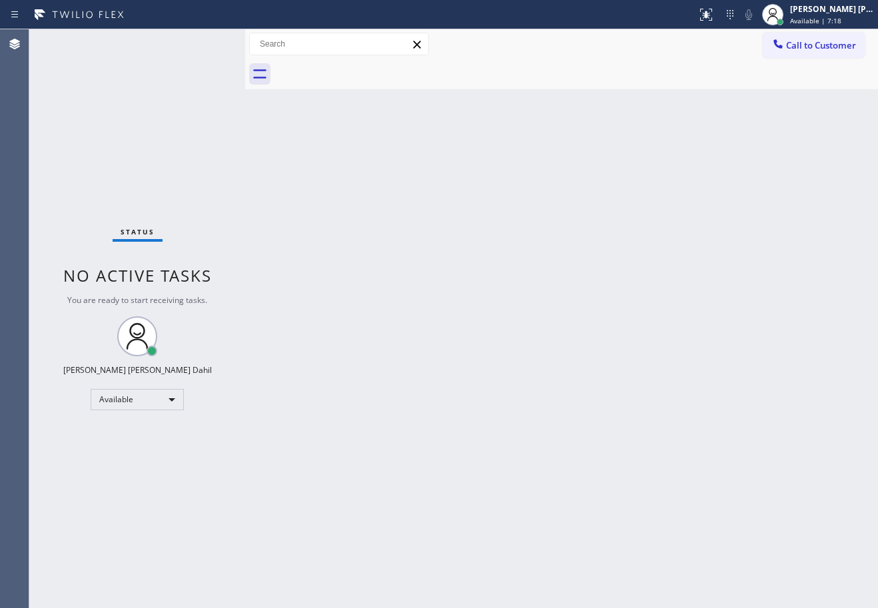
click at [202, 43] on div "Status No active tasks You are ready to start receiving tasks. [PERSON_NAME] [P…" at bounding box center [137, 318] width 216 height 579
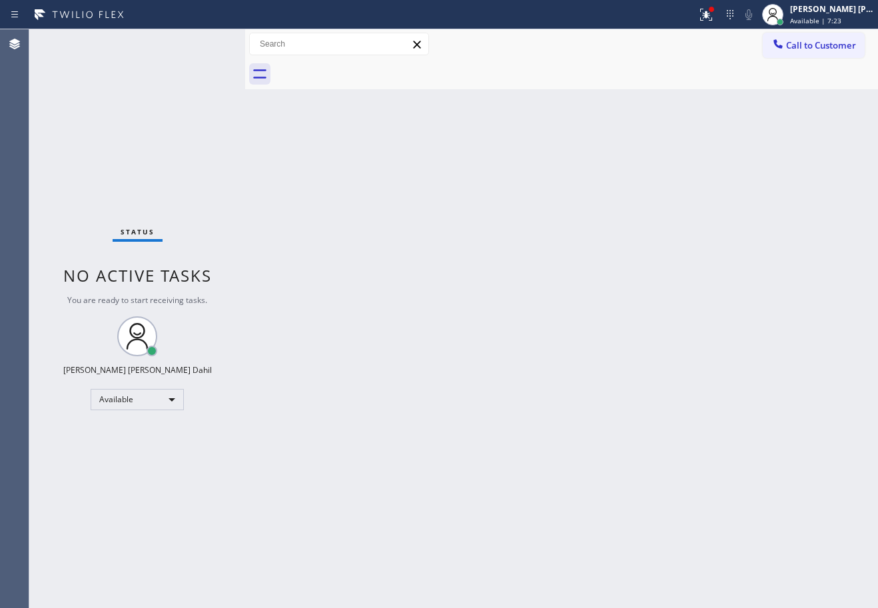
click at [608, 456] on div "Back to Dashboard Change Sender ID Customers Technicians Select a contact Outbo…" at bounding box center [561, 318] width 633 height 579
click at [202, 43] on div "Status No active tasks You are ready to start receiving tasks. [PERSON_NAME] [P…" at bounding box center [137, 318] width 216 height 579
click at [714, 10] on icon at bounding box center [706, 15] width 16 height 16
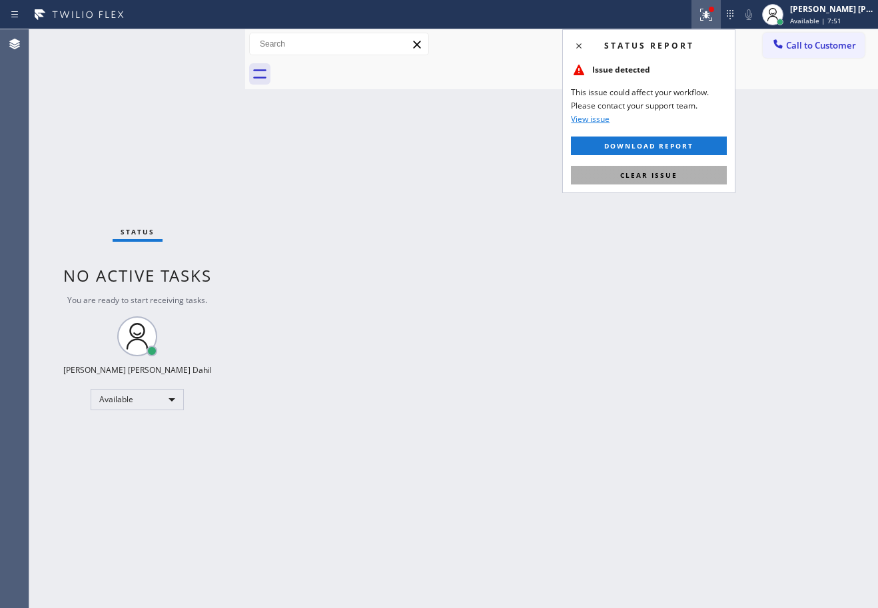
click at [686, 182] on button "Clear issue" at bounding box center [649, 175] width 156 height 19
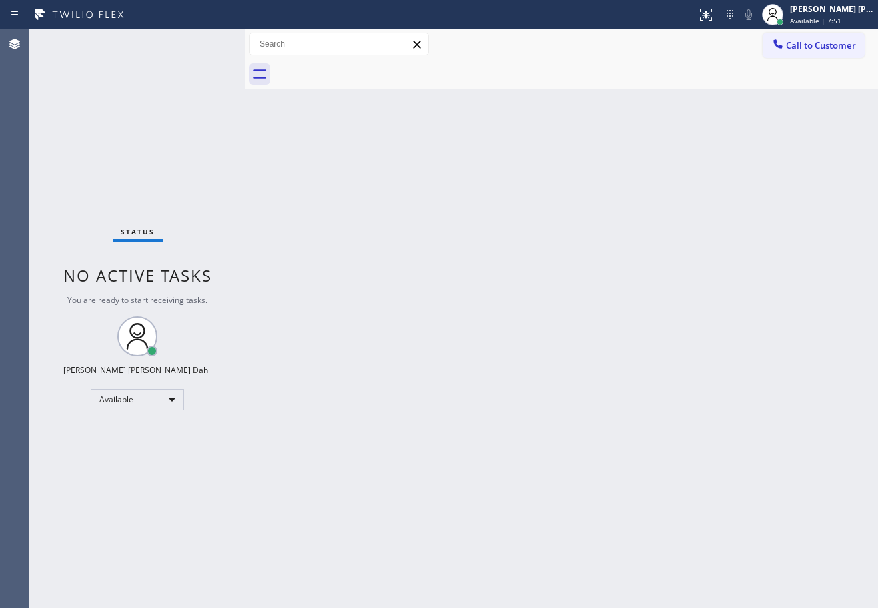
click at [685, 190] on div "Back to Dashboard Change Sender ID Customers Technicians Select a contact Outbo…" at bounding box center [561, 318] width 633 height 579
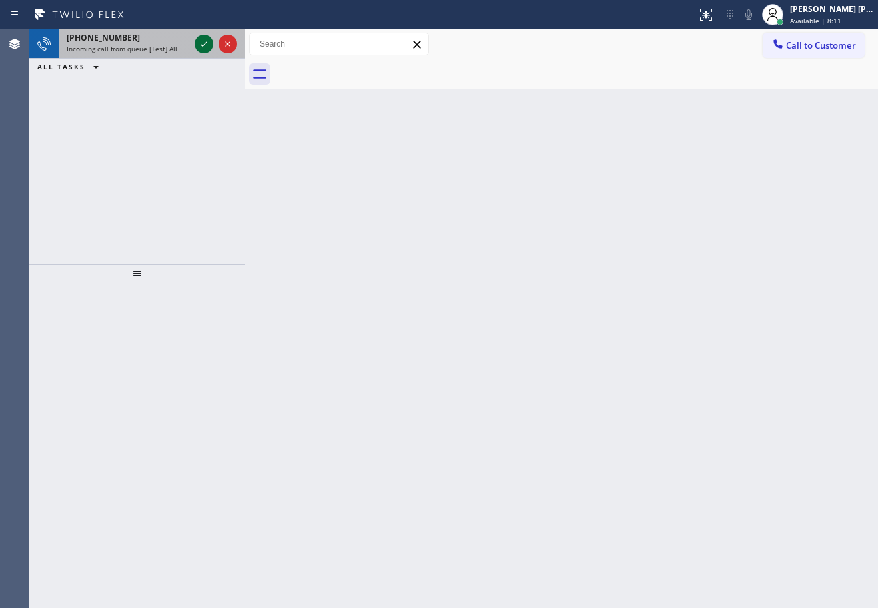
click at [201, 43] on icon at bounding box center [204, 44] width 16 height 16
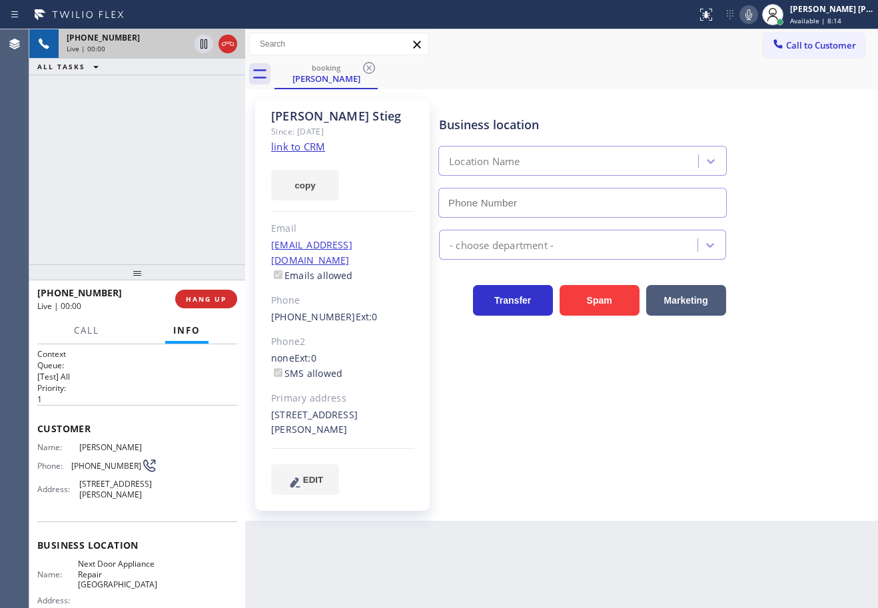
type input "[PHONE_NUMBER]"
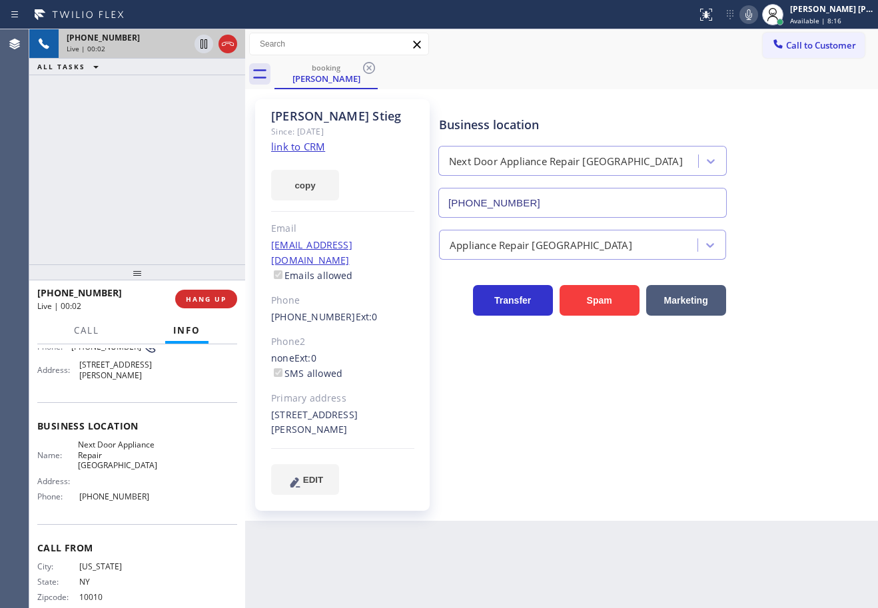
scroll to position [150, 0]
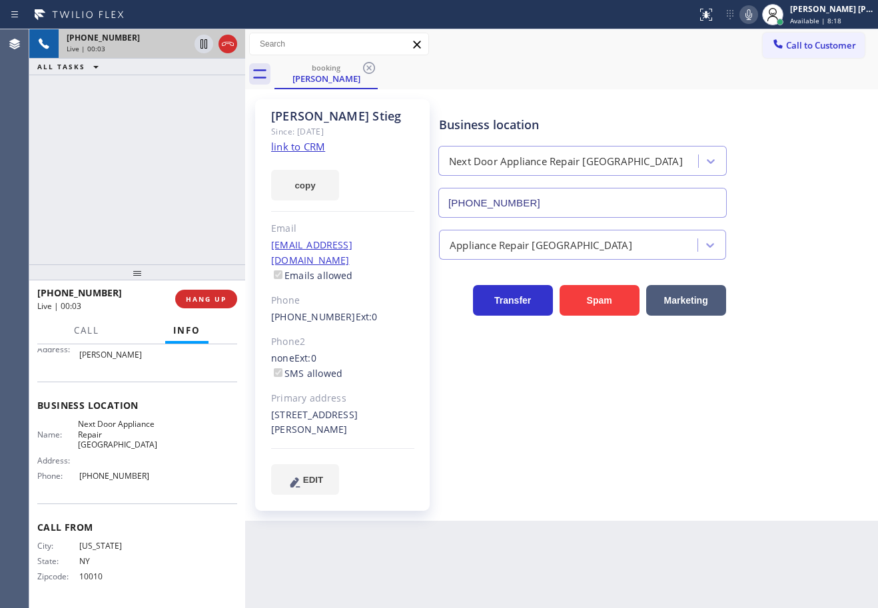
click at [312, 149] on link "link to CRM" at bounding box center [298, 146] width 54 height 13
click at [173, 193] on div "[PHONE_NUMBER] Live | 00:57 ALL TASKS ALL TASKS ACTIVE TASKS TASKS IN WRAP UP" at bounding box center [137, 146] width 216 height 235
click at [173, 193] on div "[PHONE_NUMBER] Live | 00:58 ALL TASKS ALL TASKS ACTIVE TASKS TASKS IN WRAP UP" at bounding box center [137, 146] width 216 height 235
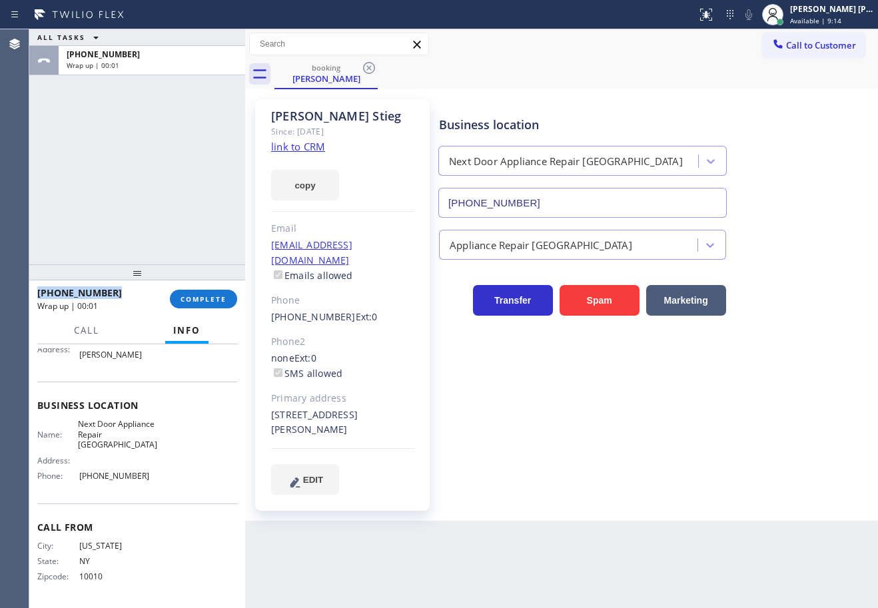
click at [201, 217] on div "ALL TASKS ALL TASKS ACTIVE TASKS TASKS IN WRAP UP [PHONE_NUMBER] Wrap up | 00:01" at bounding box center [137, 146] width 216 height 235
click at [636, 423] on div "Business location Next Door Appliance Repair [GEOGRAPHIC_DATA] [PHONE_NUMBER] A…" at bounding box center [655, 297] width 438 height 388
click at [210, 305] on button "COMPLETE" at bounding box center [203, 299] width 67 height 19
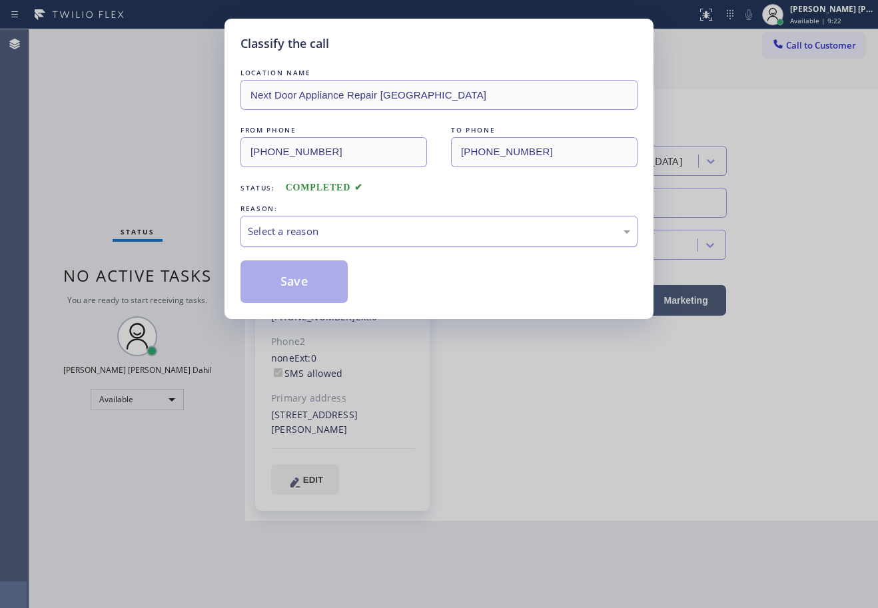
click at [313, 242] on div "Select a reason" at bounding box center [438, 231] width 397 height 31
click at [285, 280] on button "Save" at bounding box center [293, 281] width 107 height 43
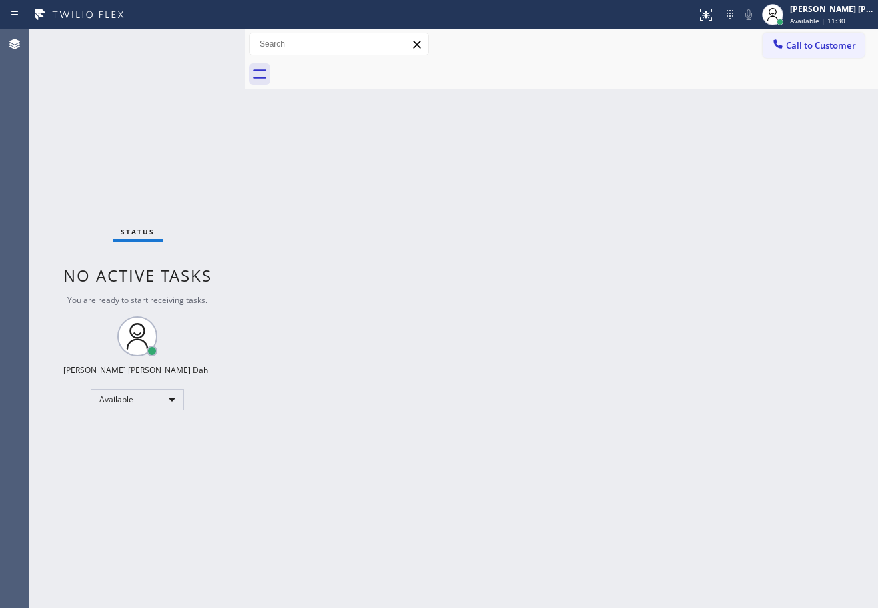
click at [520, 283] on div "Back to Dashboard Change Sender ID Customers Technicians Select a contact Outbo…" at bounding box center [561, 318] width 633 height 579
click at [562, 504] on div "Back to Dashboard Change Sender ID Customers Technicians Select a contact Outbo…" at bounding box center [561, 318] width 633 height 579
click at [524, 83] on div at bounding box center [576, 74] width 604 height 30
click at [374, 318] on div "Back to Dashboard Change Sender ID Customers Technicians Select a contact Outbo…" at bounding box center [561, 318] width 633 height 579
click at [737, 442] on div "Back to Dashboard Change Sender ID Customers Technicians Select a contact Outbo…" at bounding box center [561, 318] width 633 height 579
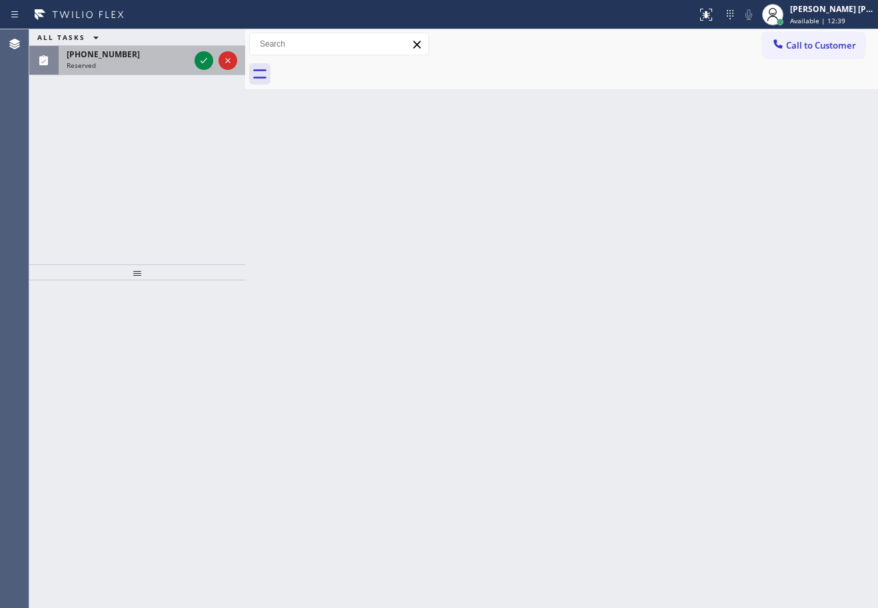
drag, startPoint x: 145, startPoint y: 59, endPoint x: 191, endPoint y: 55, distance: 46.1
click at [145, 62] on div "[PHONE_NUMBER] Reserved" at bounding box center [125, 60] width 133 height 29
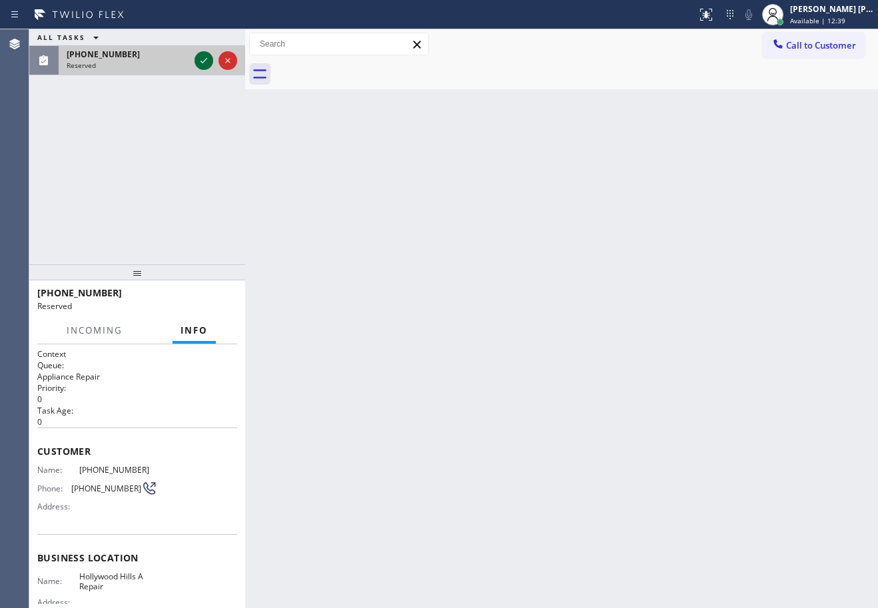
click at [199, 58] on icon at bounding box center [204, 61] width 16 height 16
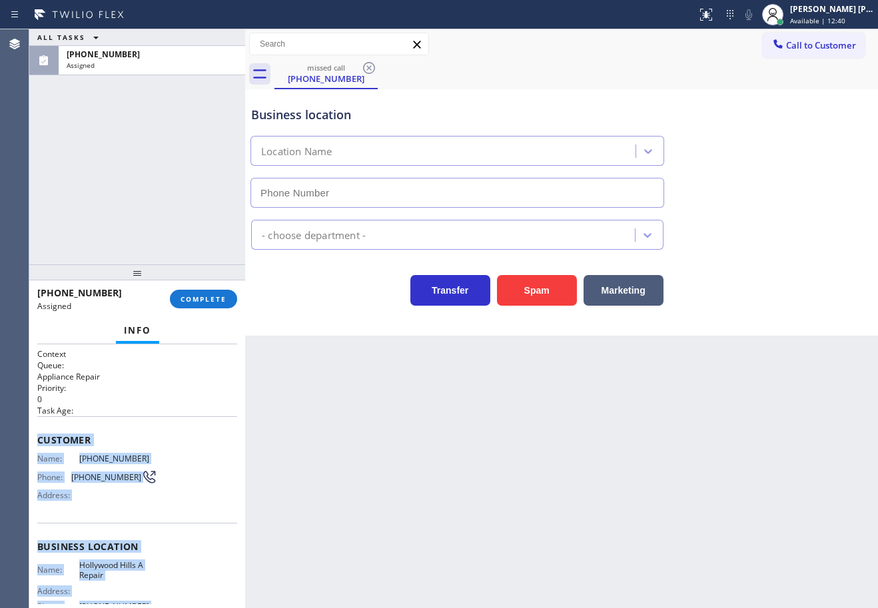
scroll to position [131, 0]
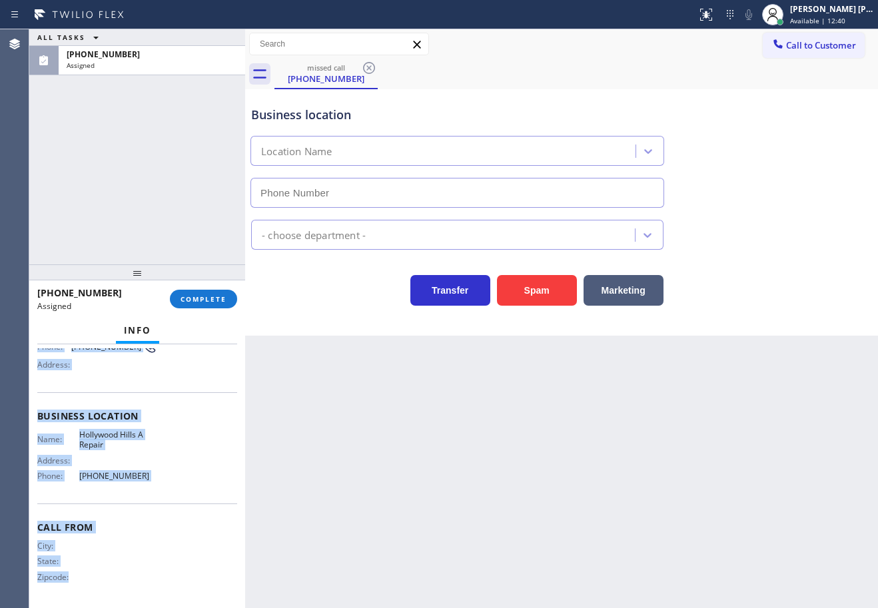
type input "[PHONE_NUMBER]"
drag, startPoint x: 36, startPoint y: 437, endPoint x: 147, endPoint y: 494, distance: 125.1
click at [147, 494] on div "Context Queue: Appliance Repair Priority: 0 Task Age: Customer Name: [PHONE_NUM…" at bounding box center [137, 476] width 216 height 264
copy div "Customer Name: [PHONE_NUMBER] Phone: [PHONE_NUMBER] Address: Business location …"
click at [209, 296] on span "COMPLETE" at bounding box center [204, 298] width 46 height 9
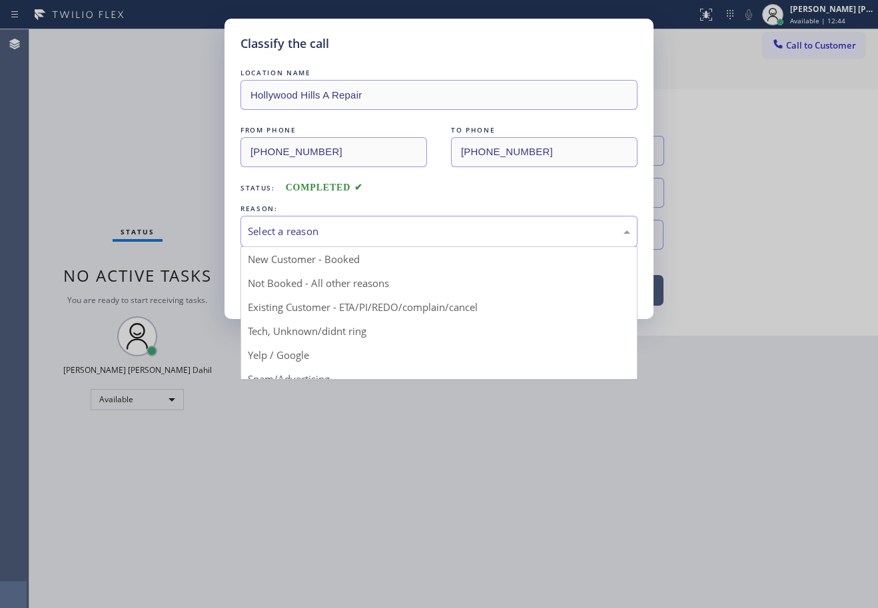
click at [326, 240] on div "Select a reason" at bounding box center [438, 231] width 397 height 31
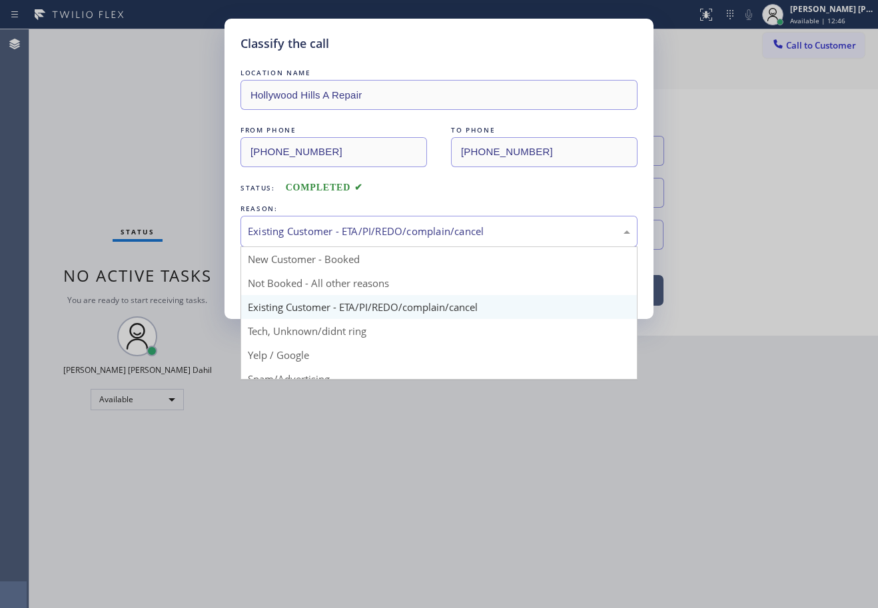
click at [348, 237] on div "Existing Customer - ETA/PI/REDO/complain/cancel" at bounding box center [439, 231] width 382 height 15
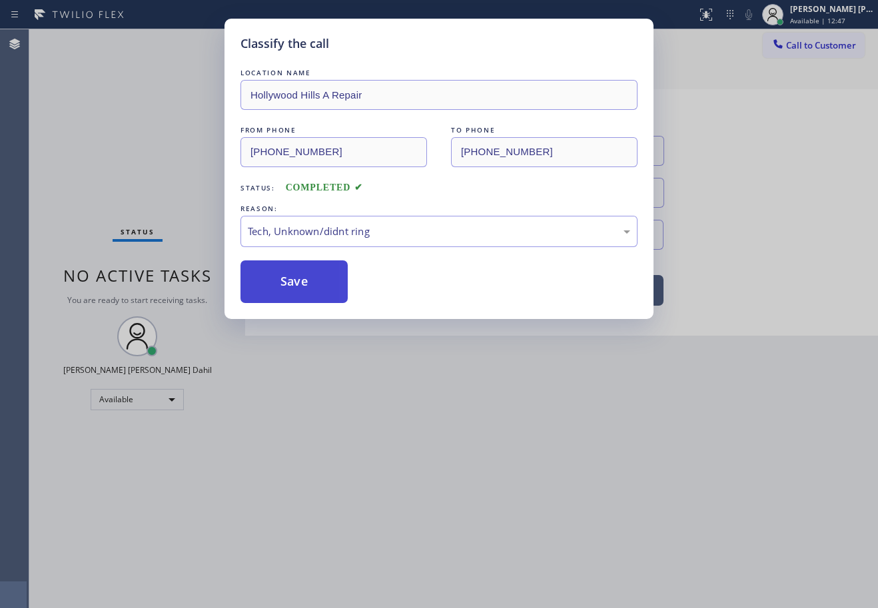
click at [300, 285] on button "Save" at bounding box center [293, 281] width 107 height 43
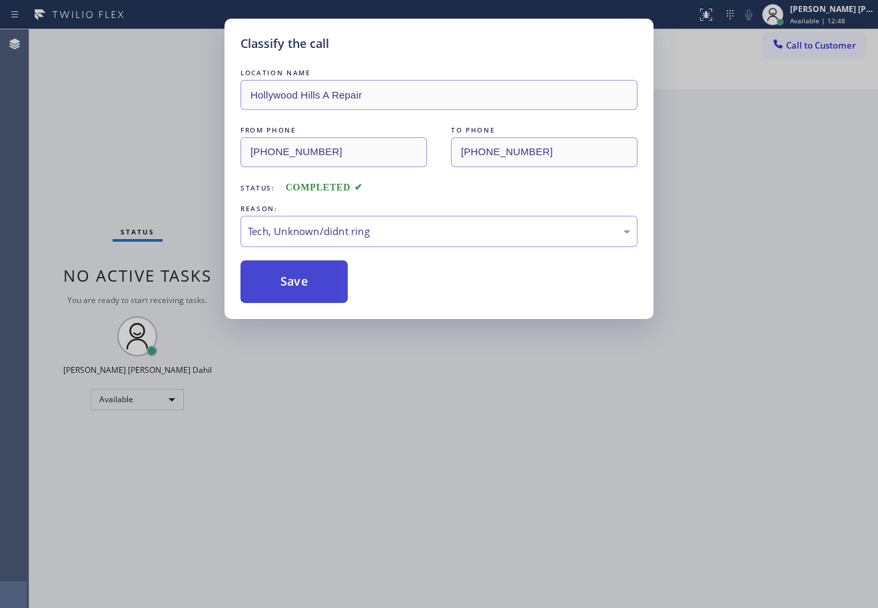
drag, startPoint x: 300, startPoint y: 284, endPoint x: 524, endPoint y: 236, distance: 229.6
click at [300, 284] on button "Save" at bounding box center [293, 281] width 107 height 43
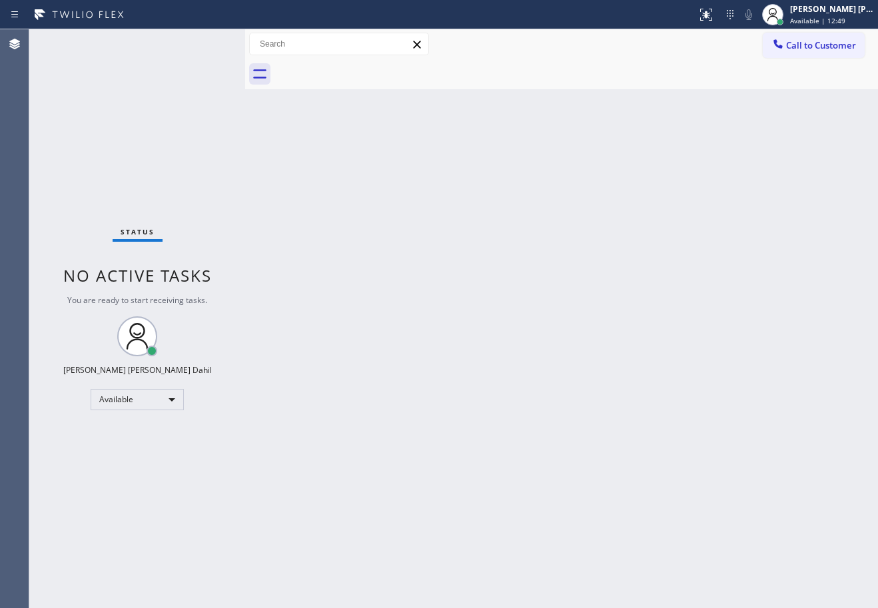
click at [787, 43] on span "Call to Customer" at bounding box center [821, 45] width 70 height 12
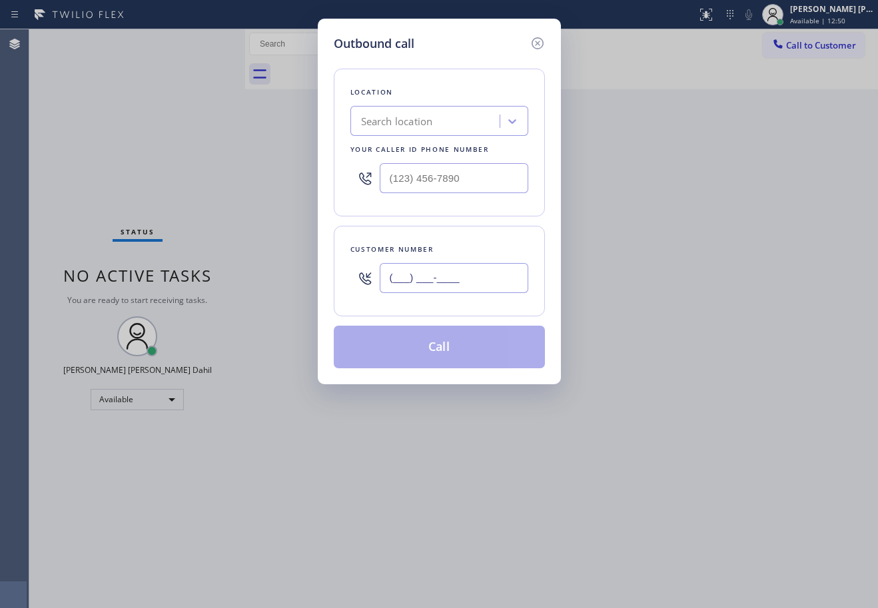
click at [433, 275] on input "(___) ___-____" at bounding box center [454, 278] width 149 height 30
paste input "213) 317-3201"
type input "[PHONE_NUMBER]"
drag, startPoint x: 400, startPoint y: 179, endPoint x: 409, endPoint y: 250, distance: 71.1
click at [400, 179] on input "(___) ___-____" at bounding box center [454, 178] width 149 height 30
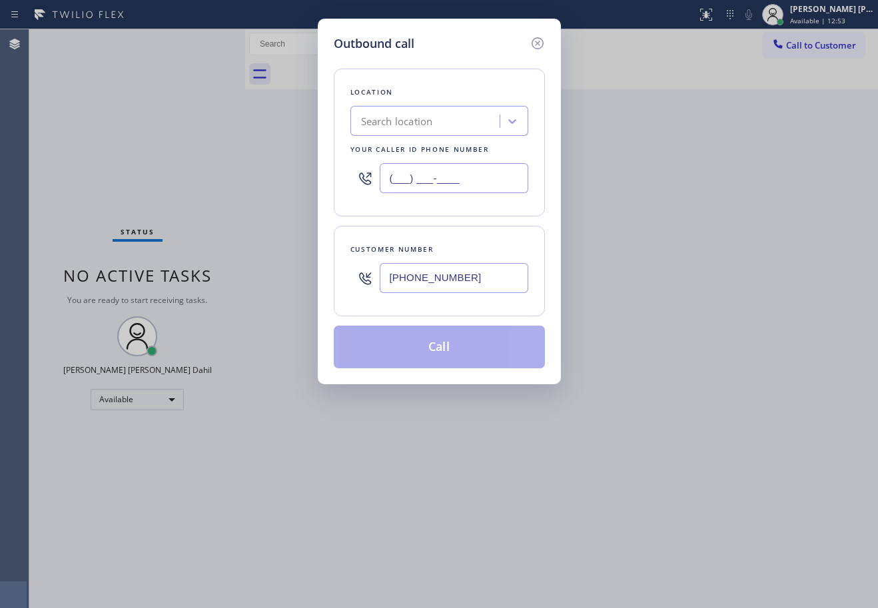
paste input "323) 419-0709"
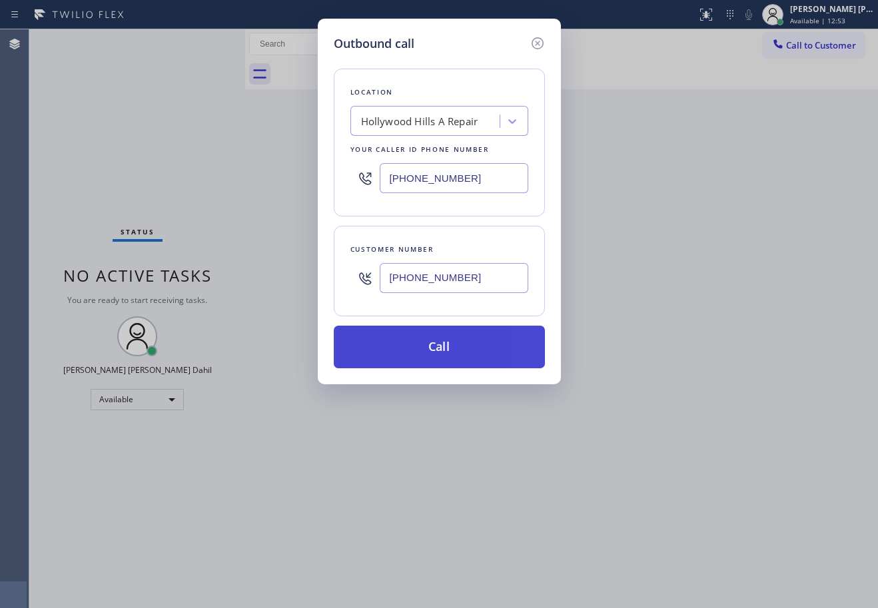
type input "[PHONE_NUMBER]"
click at [420, 342] on button "Call" at bounding box center [439, 347] width 211 height 43
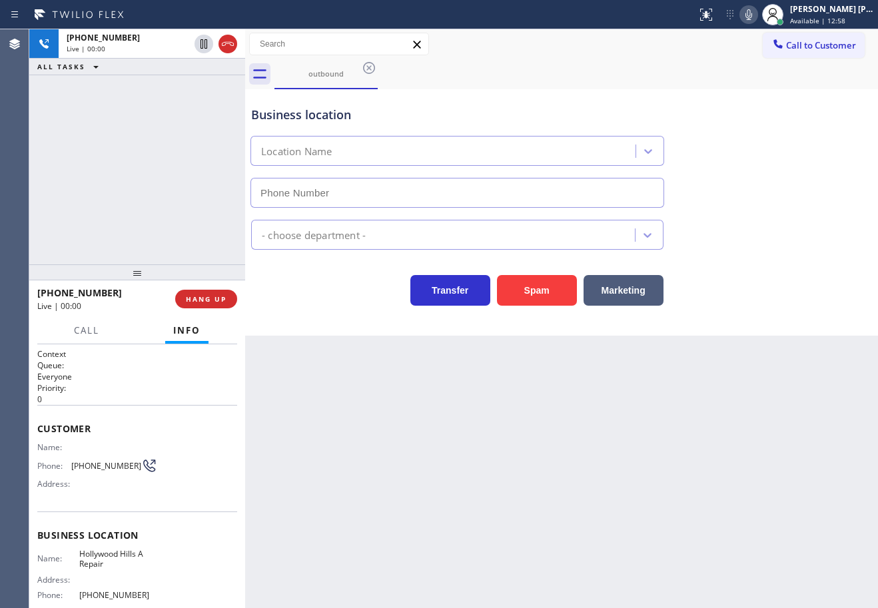
type input "[PHONE_NUMBER]"
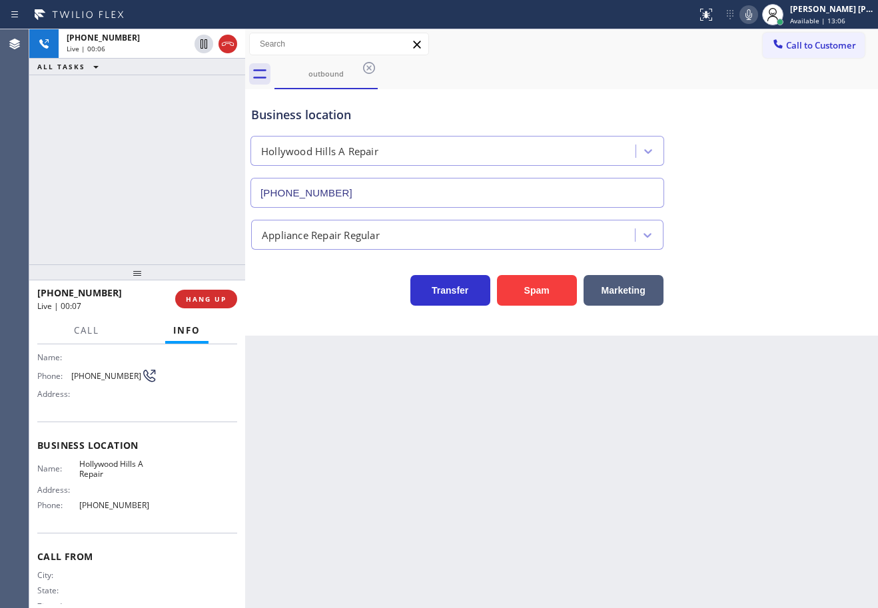
scroll to position [119, 0]
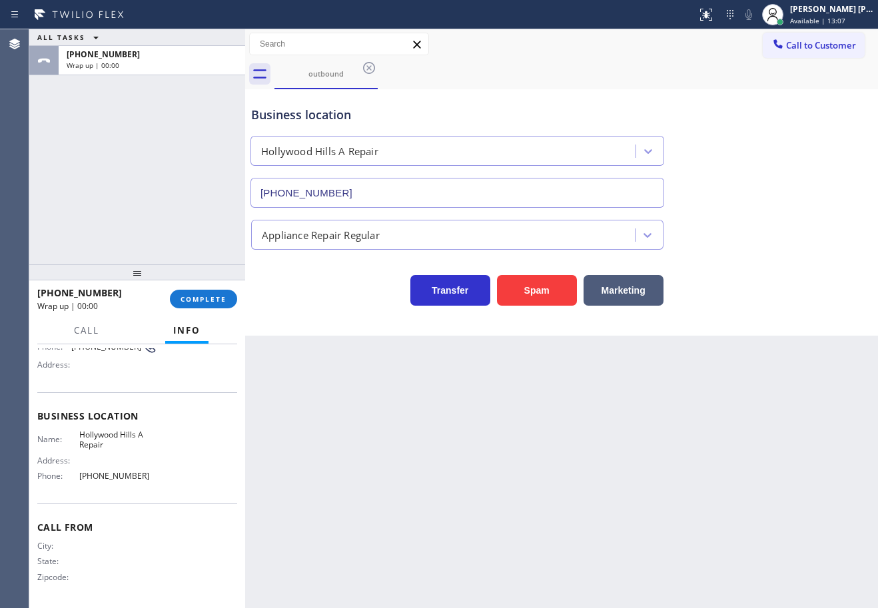
click at [181, 288] on div "[PHONE_NUMBER] Wrap up | 00:00 COMPLETE" at bounding box center [137, 299] width 200 height 35
click at [185, 288] on div "[PHONE_NUMBER] Wrap up | 00:00 COMPLETE" at bounding box center [137, 299] width 200 height 35
click at [192, 294] on span "COMPLETE" at bounding box center [204, 298] width 46 height 9
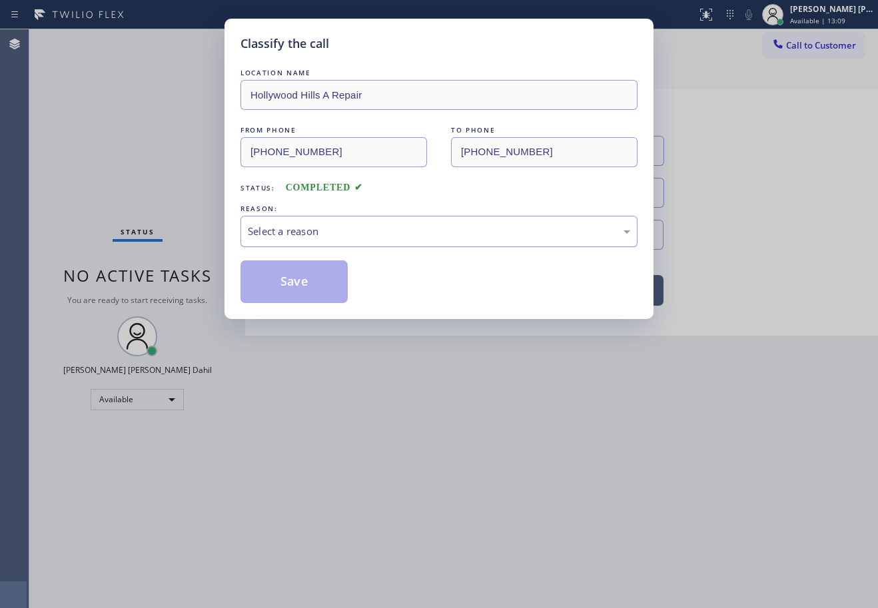
click at [384, 229] on div "Select a reason" at bounding box center [439, 231] width 382 height 15
click at [294, 273] on button "Save" at bounding box center [293, 281] width 107 height 43
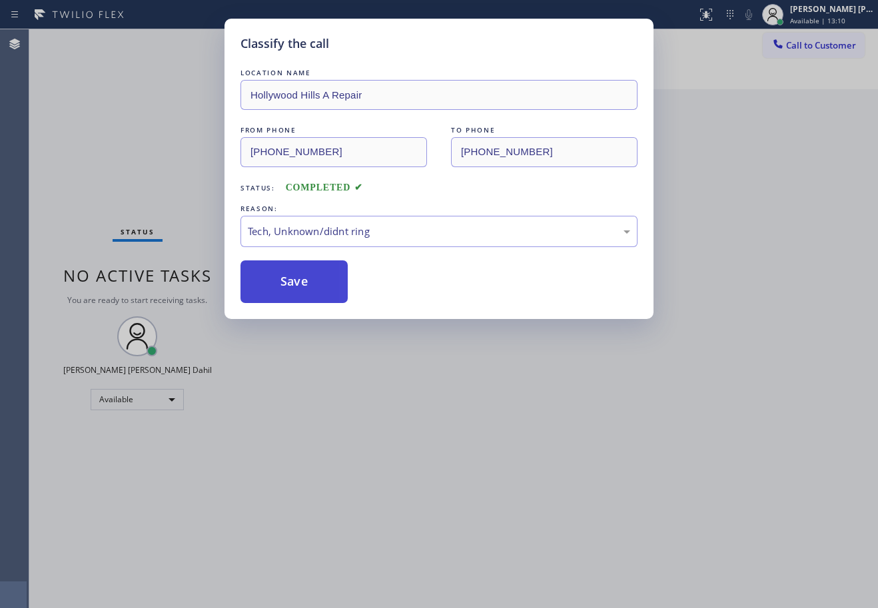
click at [294, 273] on button "Save" at bounding box center [293, 281] width 107 height 43
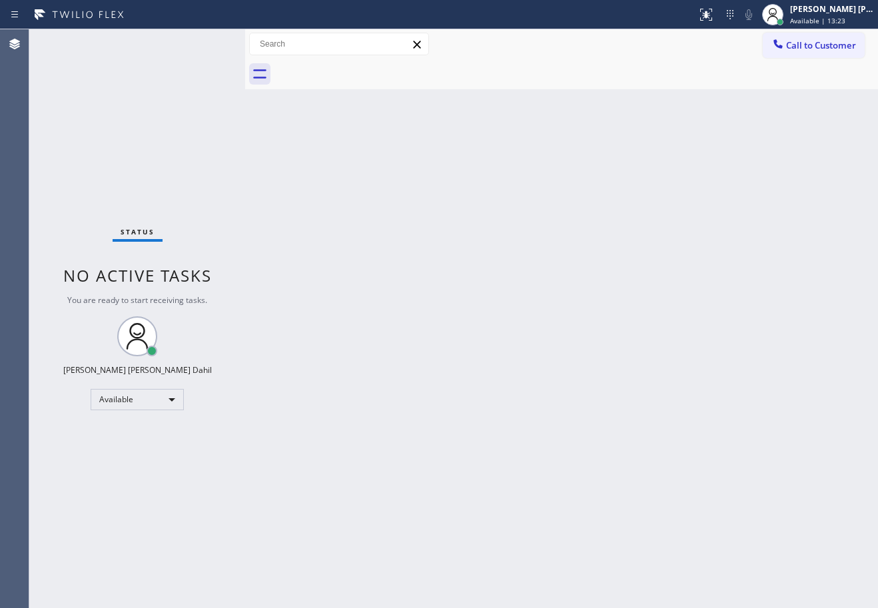
click at [554, 388] on div "Back to Dashboard Change Sender ID Customers Technicians Select a contact Outbo…" at bounding box center [561, 318] width 633 height 579
click at [300, 247] on div "Back to Dashboard Change Sender ID Customers Technicians Select a contact Outbo…" at bounding box center [561, 318] width 633 height 579
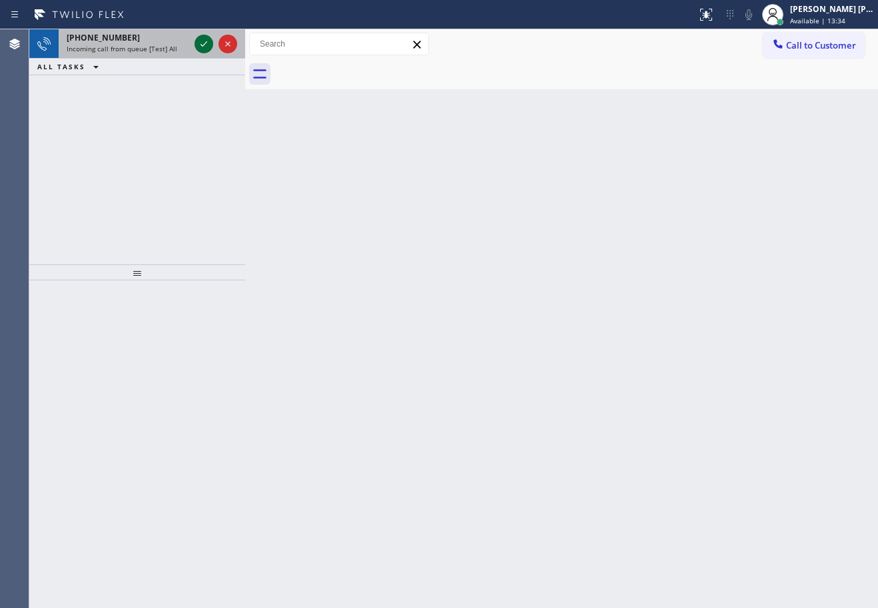
click at [202, 43] on icon at bounding box center [204, 44] width 16 height 16
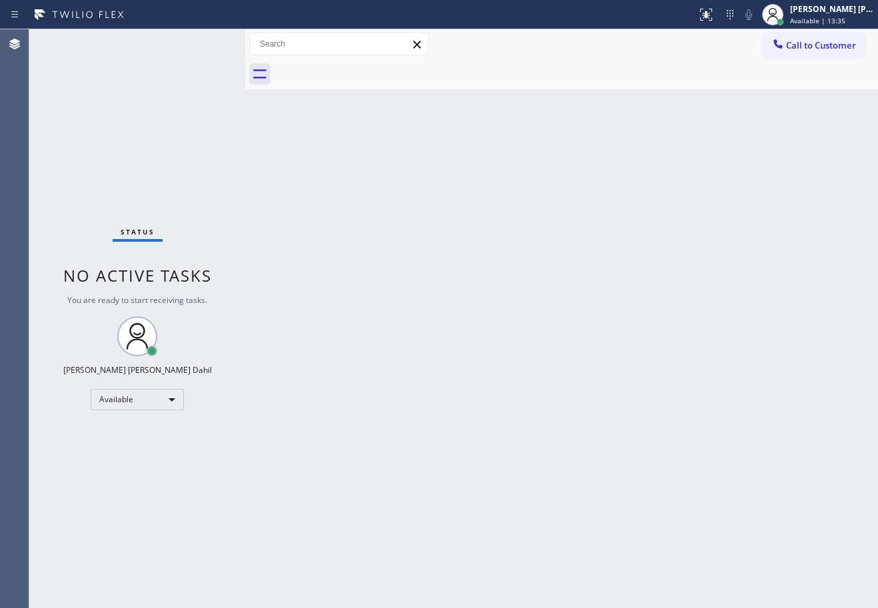
click at [202, 43] on div "Status No active tasks You are ready to start receiving tasks. [PERSON_NAME] [P…" at bounding box center [137, 318] width 216 height 579
drag, startPoint x: 386, startPoint y: 204, endPoint x: 354, endPoint y: 167, distance: 49.1
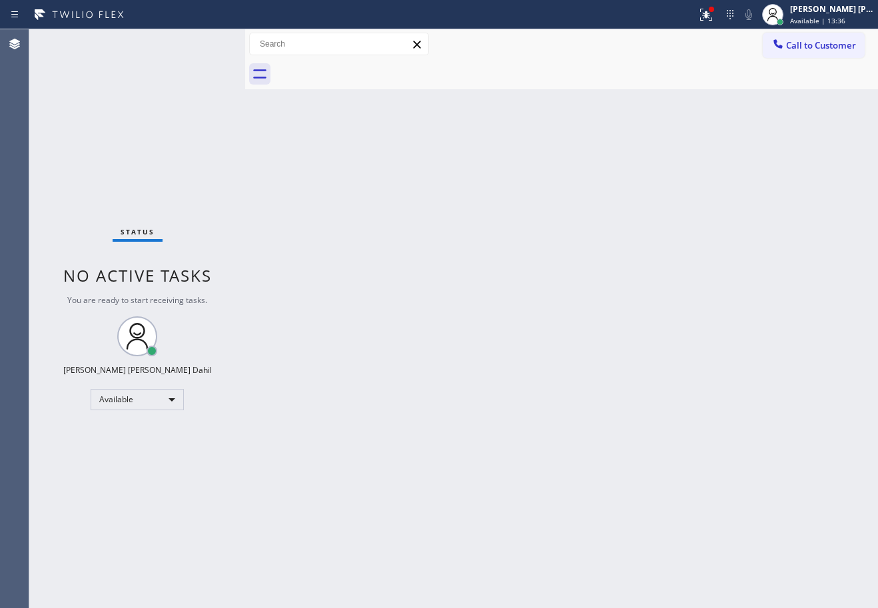
click at [386, 204] on div "Back to Dashboard Change Sender ID Customers Technicians Select a contact Outbo…" at bounding box center [561, 318] width 633 height 579
click at [466, 208] on div "Back to Dashboard Change Sender ID Customers Technicians Select a contact Outbo…" at bounding box center [561, 318] width 633 height 579
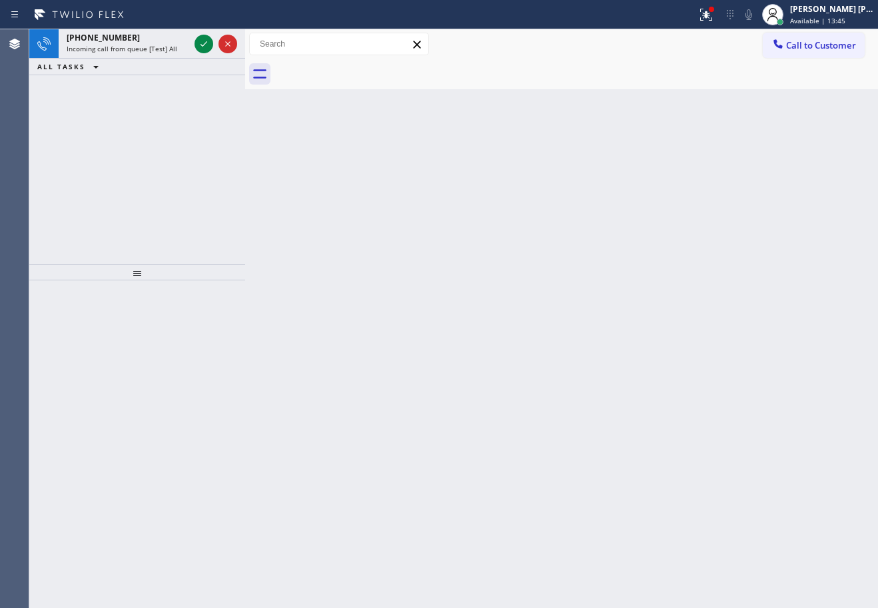
click at [546, 468] on div "Back to Dashboard Change Sender ID Customers Technicians Select a contact Outbo…" at bounding box center [561, 318] width 633 height 579
click at [202, 43] on icon at bounding box center [204, 44] width 16 height 16
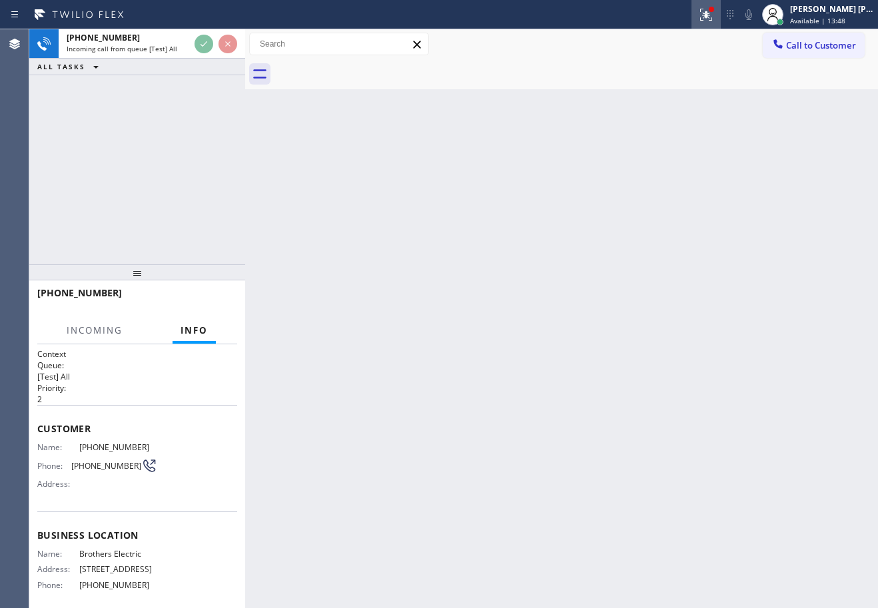
click at [714, 18] on icon at bounding box center [706, 15] width 16 height 16
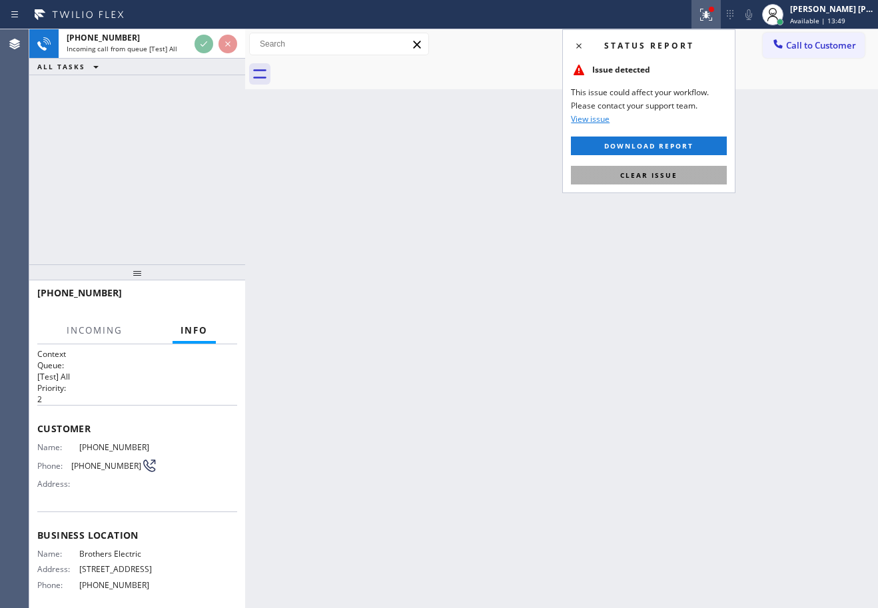
click at [684, 181] on button "Clear issue" at bounding box center [649, 175] width 156 height 19
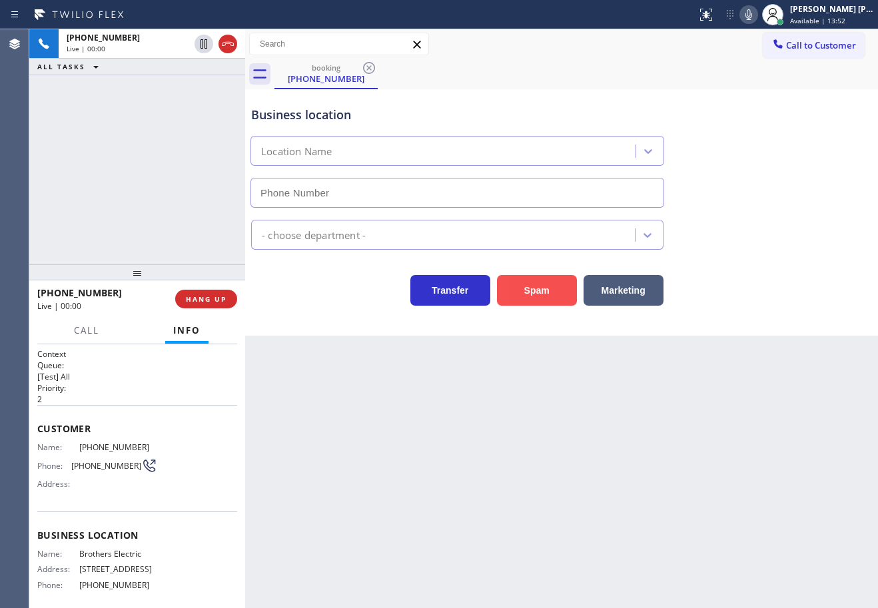
type input "[PHONE_NUMBER]"
click at [538, 293] on button "Spam" at bounding box center [537, 290] width 80 height 31
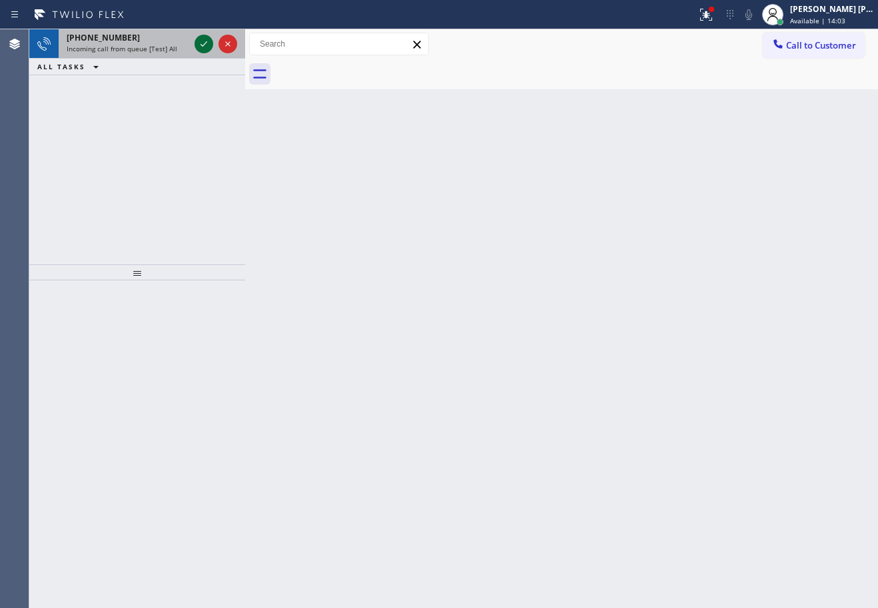
click at [197, 46] on icon at bounding box center [204, 44] width 16 height 16
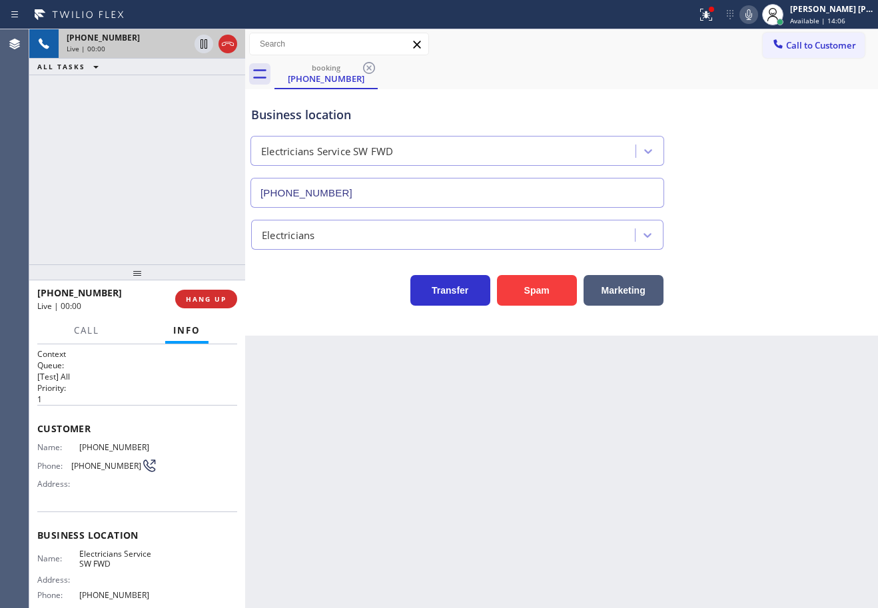
type input "[PHONE_NUMBER]"
click at [529, 280] on button "Spam" at bounding box center [537, 290] width 80 height 31
click at [530, 285] on button "Spam" at bounding box center [537, 290] width 80 height 31
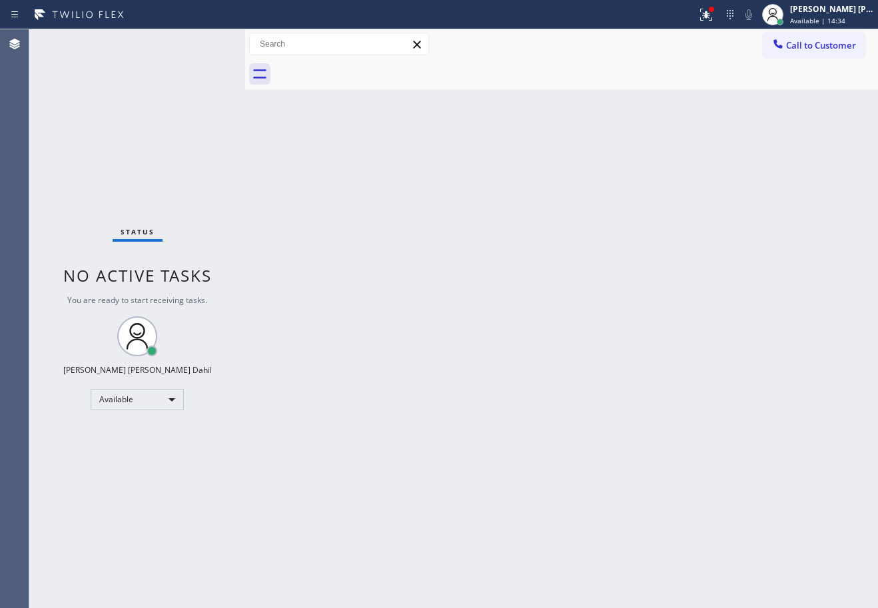
click at [728, 526] on div "Back to Dashboard Change Sender ID Customers Technicians Select a contact Outbo…" at bounding box center [561, 318] width 633 height 579
drag, startPoint x: 558, startPoint y: 421, endPoint x: 622, endPoint y: 571, distance: 163.2
click at [563, 433] on div "Back to Dashboard Change Sender ID Customers Technicians Select a contact Outbo…" at bounding box center [561, 318] width 633 height 579
drag, startPoint x: 370, startPoint y: 291, endPoint x: 396, endPoint y: 306, distance: 30.7
click at [370, 291] on div "Back to Dashboard Change Sender ID Customers Technicians Select a contact Outbo…" at bounding box center [561, 318] width 633 height 579
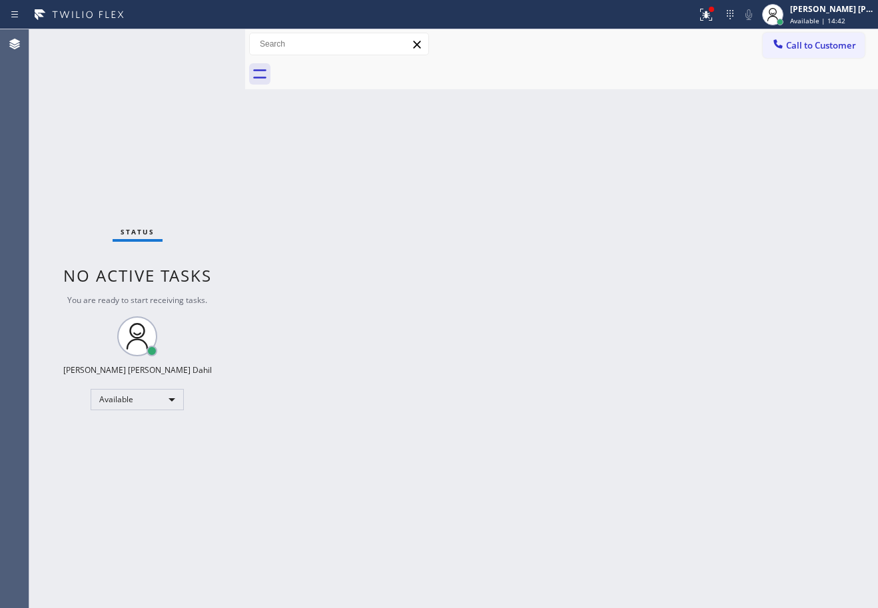
click at [672, 428] on div "Back to Dashboard Change Sender ID Customers Technicians Select a contact Outbo…" at bounding box center [561, 318] width 633 height 579
click at [159, 86] on div "Status No active tasks You are ready to start receiving tasks. [PERSON_NAME] [P…" at bounding box center [137, 318] width 216 height 579
click at [597, 444] on div "Back to Dashboard Change Sender ID Customers Technicians Select a contact Outbo…" at bounding box center [561, 318] width 633 height 579
click at [202, 43] on div "Status No active tasks You are ready to start receiving tasks. [PERSON_NAME] [P…" at bounding box center [137, 318] width 216 height 579
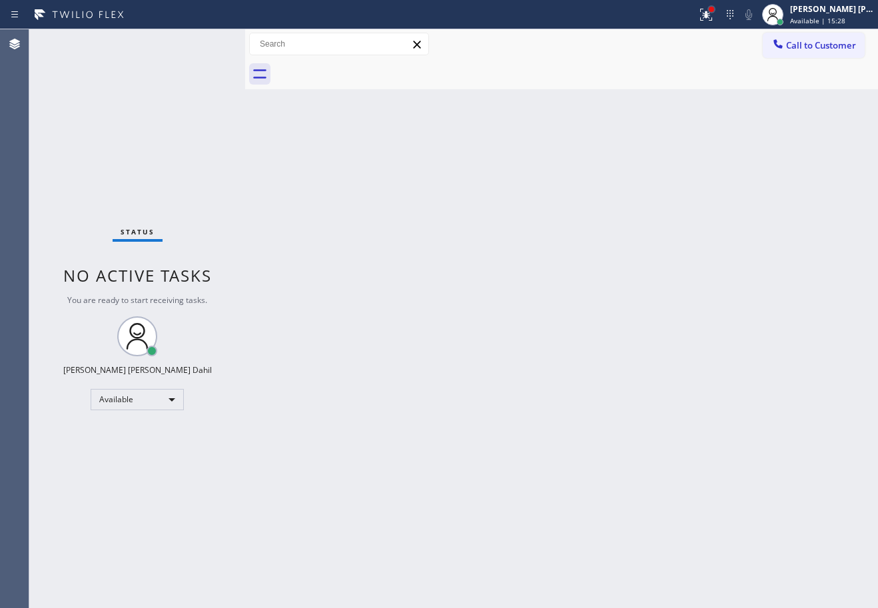
click at [715, 11] on div at bounding box center [711, 9] width 8 height 8
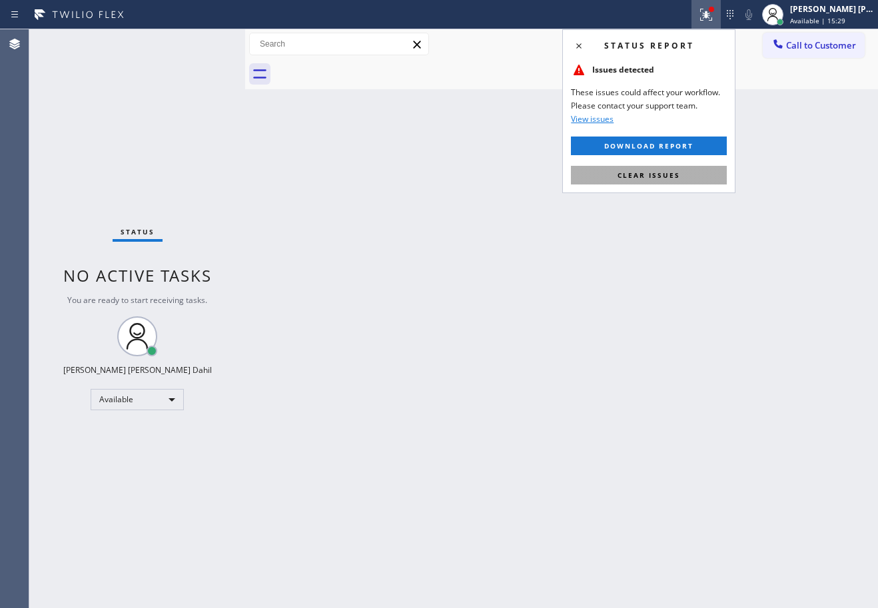
click at [680, 178] on button "Clear issues" at bounding box center [649, 175] width 156 height 19
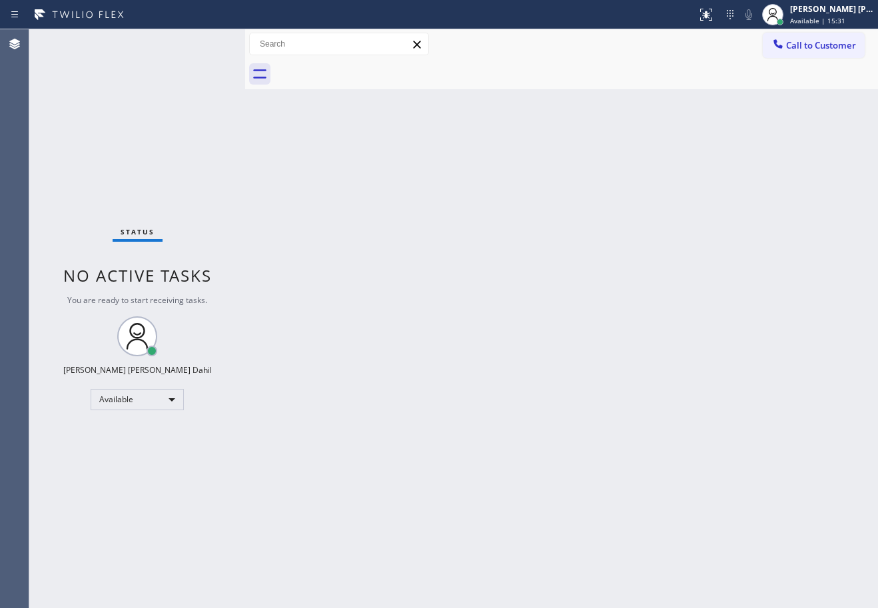
click at [578, 488] on div "Back to Dashboard Change Sender ID Customers Technicians Select a contact Outbo…" at bounding box center [561, 318] width 633 height 579
click at [363, 144] on div "Back to Dashboard Change Sender ID Customers Technicians Select a contact Outbo…" at bounding box center [561, 318] width 633 height 579
drag, startPoint x: 637, startPoint y: 356, endPoint x: 744, endPoint y: 472, distance: 157.4
click at [640, 356] on div "Back to Dashboard Change Sender ID Customers Technicians Select a contact Outbo…" at bounding box center [561, 318] width 633 height 579
click at [359, 157] on div "Back to Dashboard Change Sender ID Customers Technicians Select a contact Outbo…" at bounding box center [561, 318] width 633 height 579
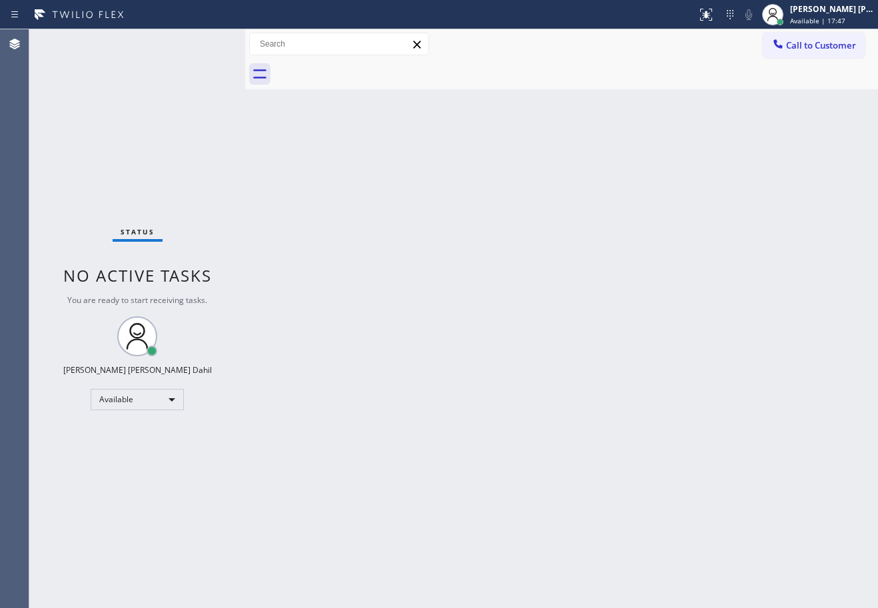
click at [522, 350] on div "Back to Dashboard Change Sender ID Customers Technicians Select a contact Outbo…" at bounding box center [561, 318] width 633 height 579
click at [631, 494] on div "Back to Dashboard Change Sender ID Customers Technicians Select a contact Outbo…" at bounding box center [561, 318] width 633 height 579
click at [172, 175] on div "Status No active tasks You are ready to start receiving tasks. [PERSON_NAME] [P…" at bounding box center [137, 318] width 216 height 579
click at [386, 284] on div "Back to Dashboard Change Sender ID Customers Technicians Select a contact Outbo…" at bounding box center [561, 318] width 633 height 579
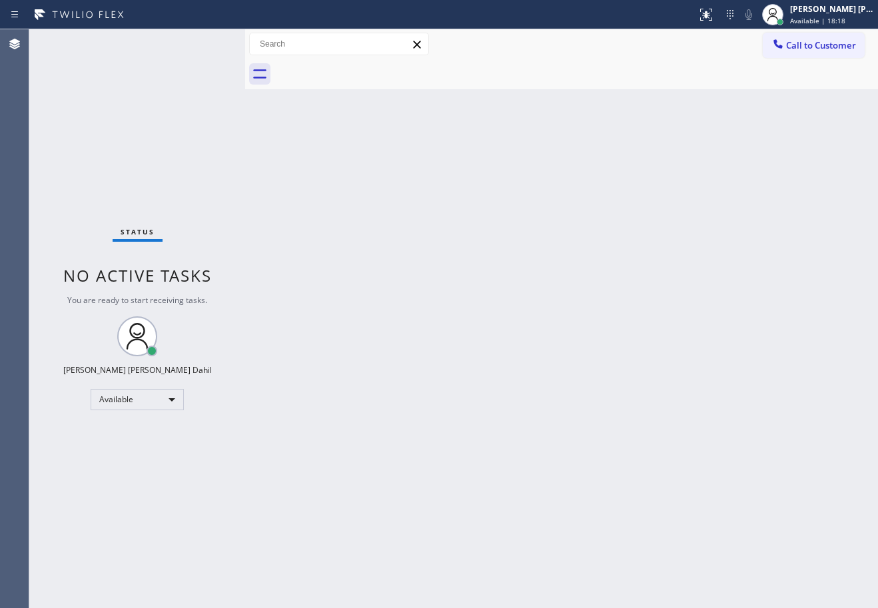
click at [386, 284] on div "Back to Dashboard Change Sender ID Customers Technicians Select a contact Outbo…" at bounding box center [561, 318] width 633 height 579
click at [518, 434] on div "Back to Dashboard Change Sender ID Customers Technicians Select a contact Outbo…" at bounding box center [561, 318] width 633 height 579
click at [197, 96] on div "Status No active tasks You are ready to start receiving tasks. [PERSON_NAME] [P…" at bounding box center [137, 318] width 216 height 579
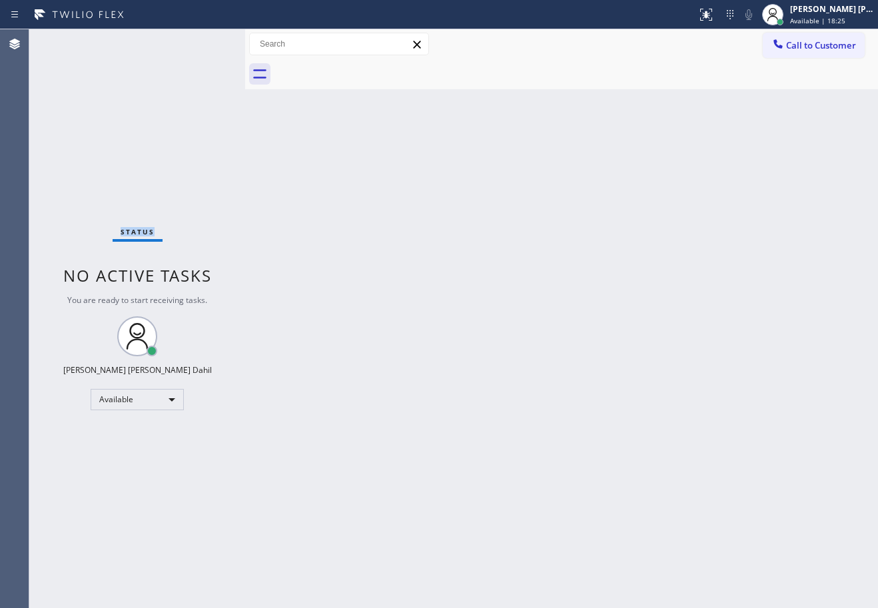
click at [197, 96] on div "Status No active tasks You are ready to start receiving tasks. [PERSON_NAME] [P…" at bounding box center [137, 318] width 216 height 579
click at [626, 365] on div "Back to Dashboard Change Sender ID Customers Technicians Select a contact Outbo…" at bounding box center [561, 318] width 633 height 579
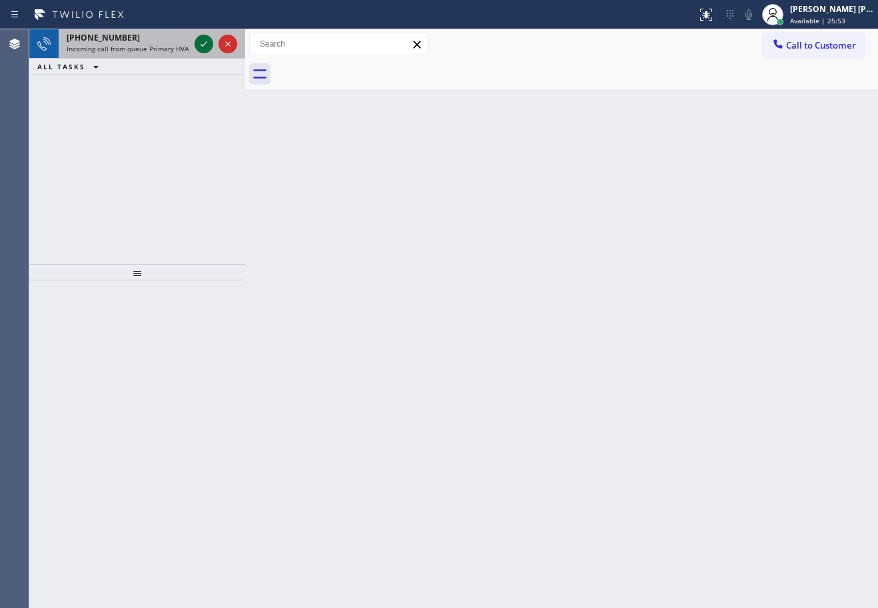
click at [202, 43] on icon at bounding box center [204, 44] width 16 height 16
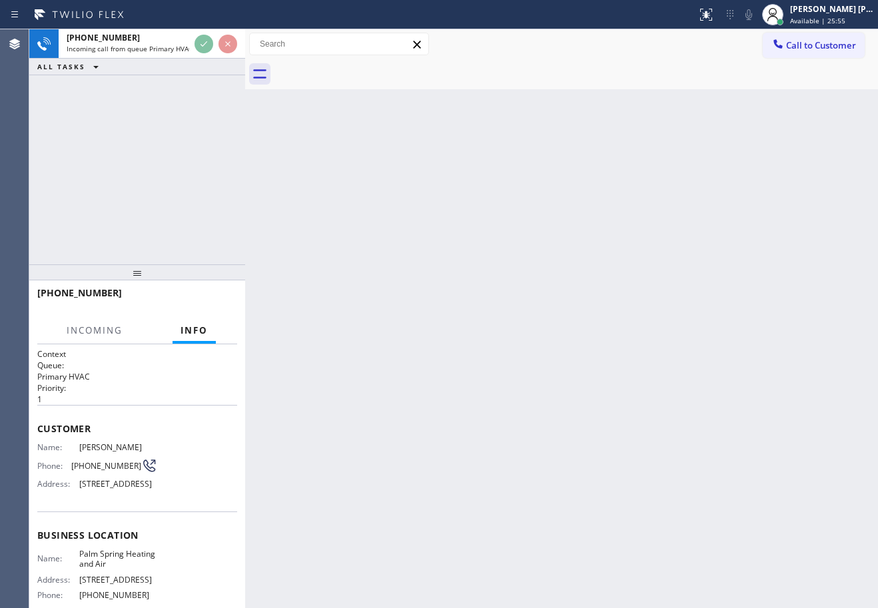
click at [280, 75] on div "[PHONE_NUMBER] Incoming call from queue Primary HVAC ALL TASKS ALL TASKS ACTIVE…" at bounding box center [453, 318] width 849 height 579
click at [107, 161] on div "[PHONE_NUMBER] Incoming call from queue Primary HVAC ALL TASKS ALL TASKS ACTIVE…" at bounding box center [137, 146] width 216 height 235
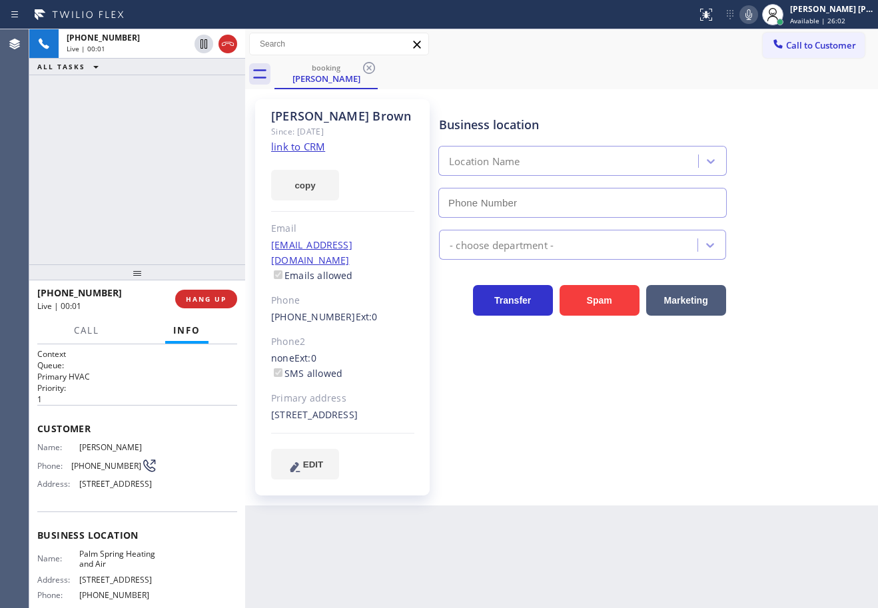
type input "[PHONE_NUMBER]"
click at [309, 143] on link "link to CRM" at bounding box center [298, 146] width 54 height 13
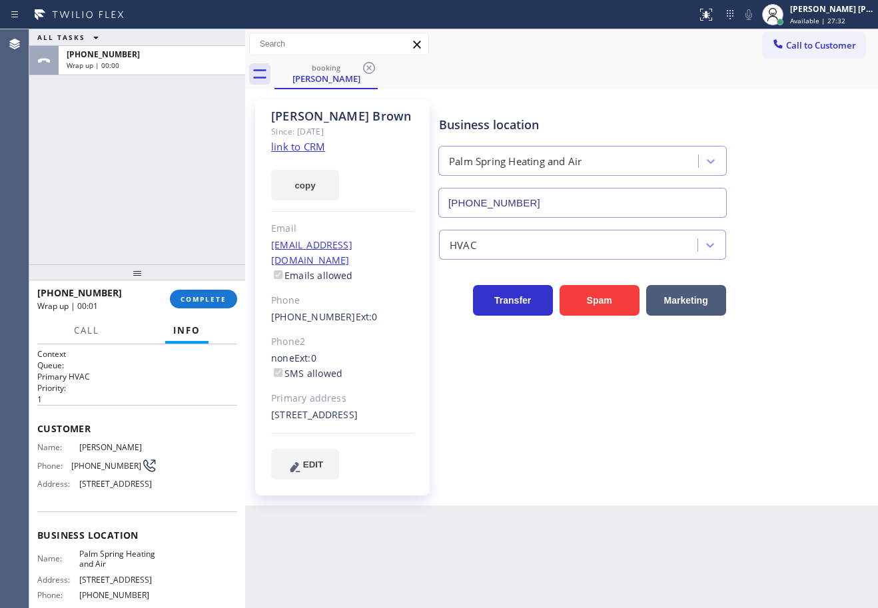
click at [221, 191] on div "ALL TASKS ALL TASKS ACTIVE TASKS TASKS IN WRAP UP [PHONE_NUMBER] Wrap up | 00:00" at bounding box center [137, 146] width 216 height 235
click at [147, 142] on div "ALL TASKS ALL TASKS ACTIVE TASKS TASKS IN WRAP UP [PHONE_NUMBER] Wrap up | 00:01" at bounding box center [137, 146] width 216 height 235
click at [214, 302] on span "COMPLETE" at bounding box center [204, 298] width 46 height 9
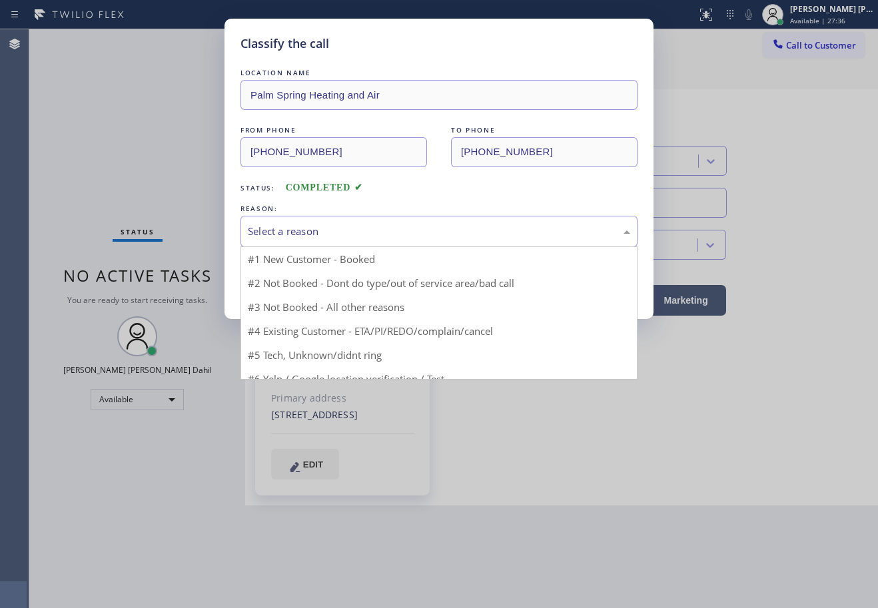
click at [304, 223] on div "Select a reason" at bounding box center [438, 231] width 397 height 31
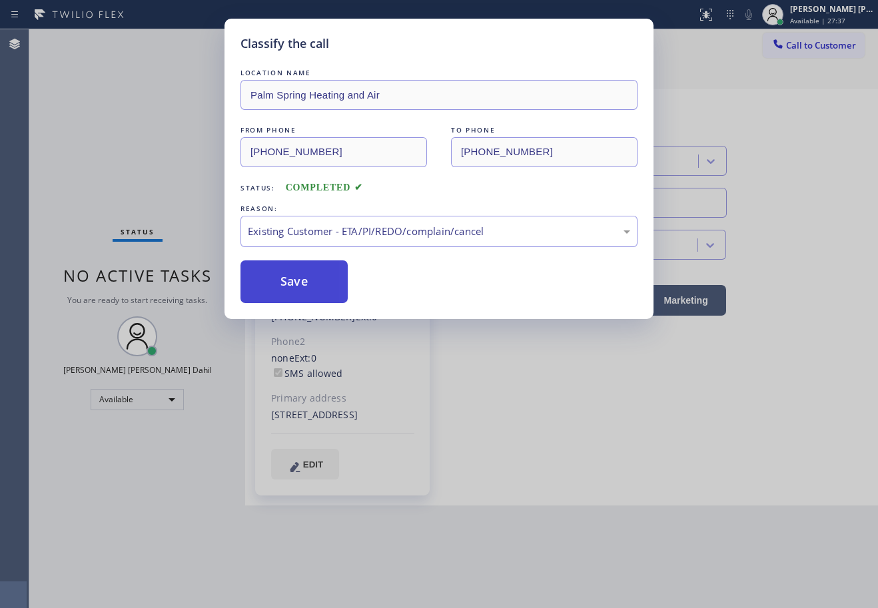
click at [314, 284] on button "Save" at bounding box center [293, 281] width 107 height 43
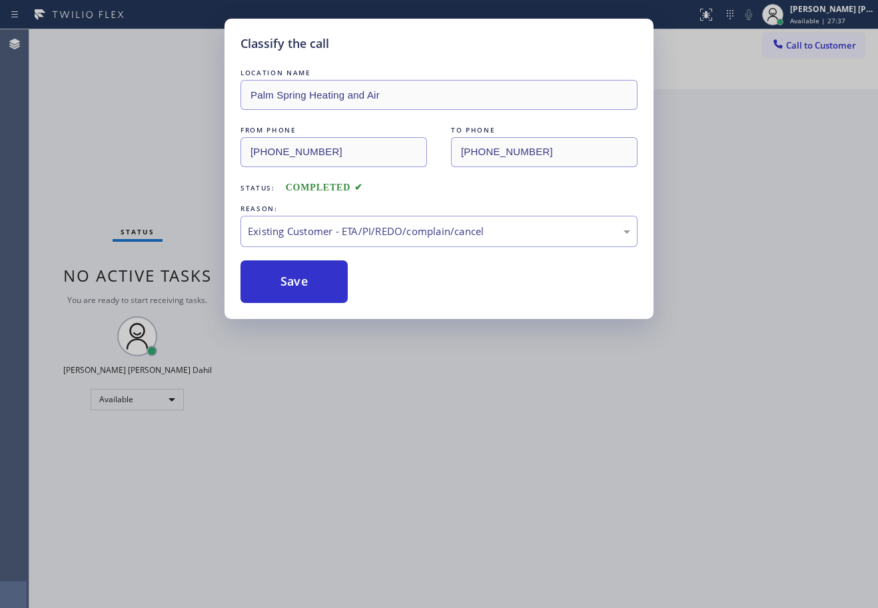
click at [476, 431] on div "Classify the call LOCATION NAME Palm Spring Heating and Air FROM PHONE [PHONE_N…" at bounding box center [439, 304] width 878 height 608
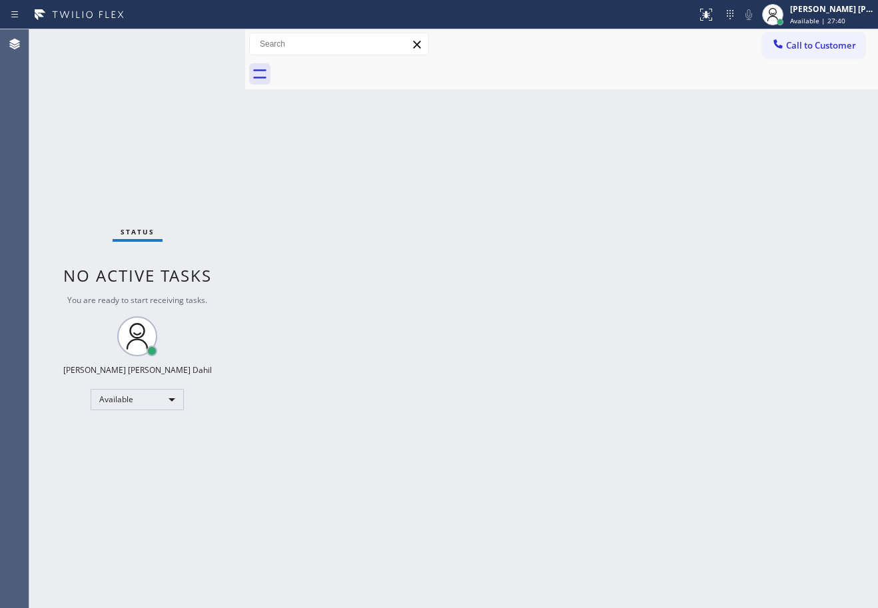
click at [528, 87] on div at bounding box center [576, 74] width 604 height 30
click at [418, 465] on div "Back to Dashboard Change Sender ID Customers Technicians Select a contact Outbo…" at bounding box center [561, 318] width 633 height 579
click at [542, 543] on div "Back to Dashboard Change Sender ID Customers Technicians Select a contact Outbo…" at bounding box center [561, 318] width 633 height 579
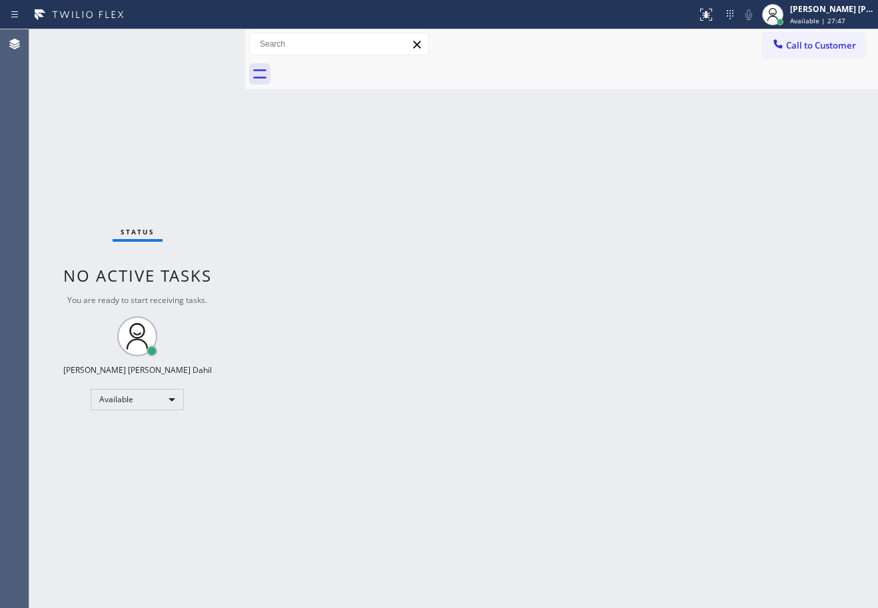
click at [542, 543] on div "Back to Dashboard Change Sender ID Customers Technicians Select a contact Outbo…" at bounding box center [561, 318] width 633 height 579
click at [601, 402] on div "Back to Dashboard Change Sender ID Customers Technicians Select a contact Outbo…" at bounding box center [561, 318] width 633 height 579
drag, startPoint x: 354, startPoint y: 372, endPoint x: 361, endPoint y: 378, distance: 9.0
click at [358, 375] on div "Back to Dashboard Change Sender ID Customers Technicians Select a contact Outbo…" at bounding box center [561, 318] width 633 height 579
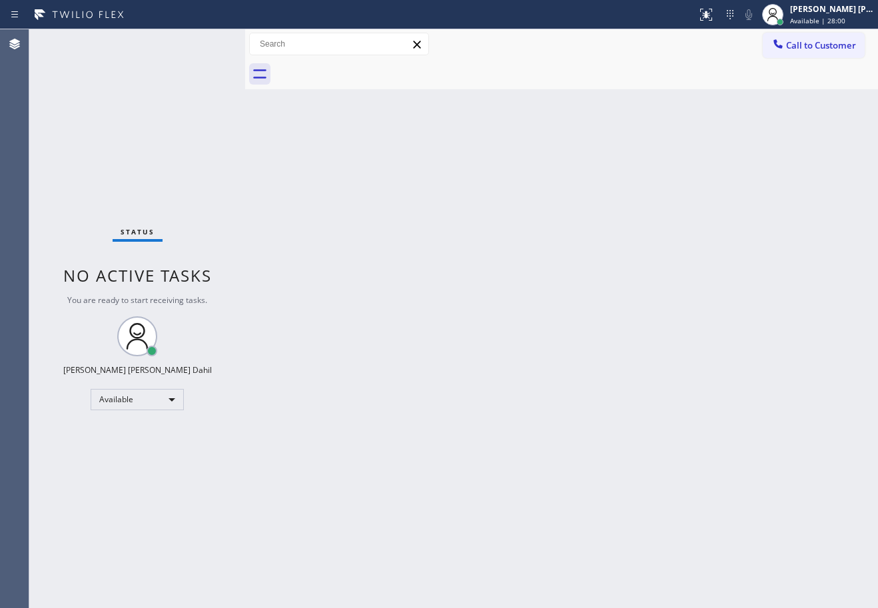
click at [535, 86] on div at bounding box center [576, 74] width 604 height 30
click at [713, 489] on div "Back to Dashboard Change Sender ID Customers Technicians Select a contact Outbo…" at bounding box center [561, 318] width 633 height 579
click at [566, 376] on div "Back to Dashboard Change Sender ID Customers Technicians Select a contact Outbo…" at bounding box center [561, 318] width 633 height 579
click at [512, 478] on div "Back to Dashboard Change Sender ID Customers Technicians Select a contact Outbo…" at bounding box center [561, 318] width 633 height 579
click at [396, 387] on div "Back to Dashboard Change Sender ID Customers Technicians Select a contact Outbo…" at bounding box center [561, 318] width 633 height 579
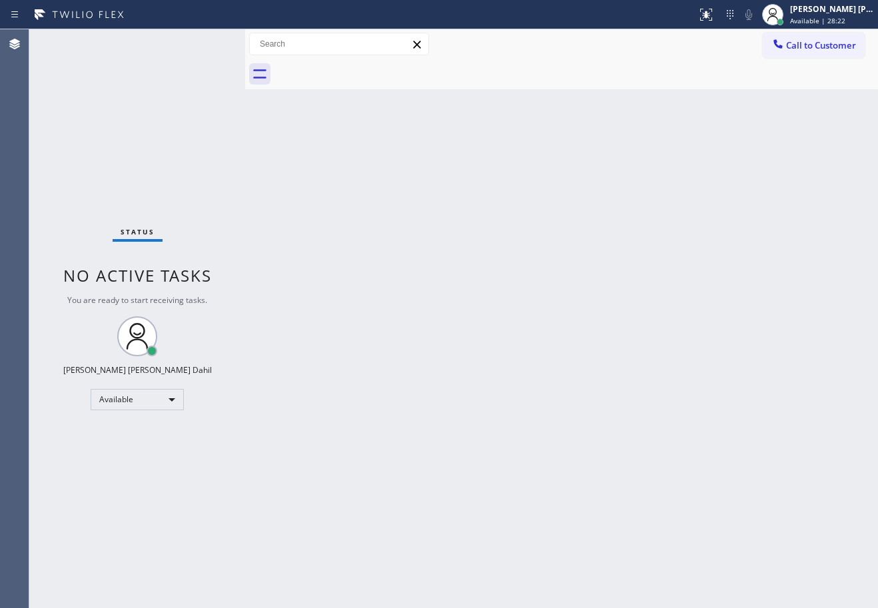
click at [553, 381] on div "Back to Dashboard Change Sender ID Customers Technicians Select a contact Outbo…" at bounding box center [561, 318] width 633 height 579
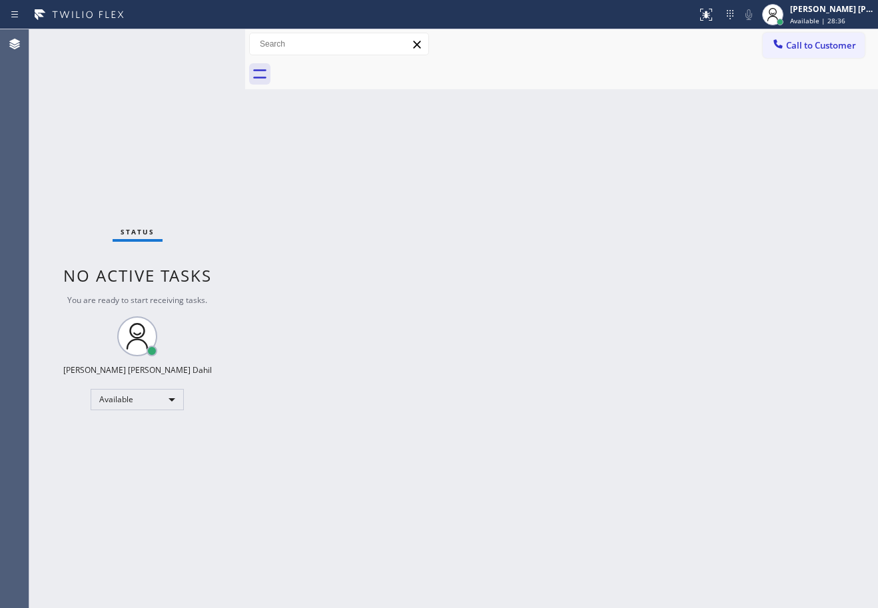
click at [652, 313] on div "Back to Dashboard Change Sender ID Customers Technicians Select a contact Outbo…" at bounding box center [561, 318] width 633 height 579
click at [511, 84] on div at bounding box center [576, 74] width 604 height 30
drag, startPoint x: 740, startPoint y: 449, endPoint x: 733, endPoint y: 449, distance: 7.3
click at [733, 448] on div "Back to Dashboard Change Sender ID Customers Technicians Select a contact Outbo…" at bounding box center [561, 318] width 633 height 579
click at [658, 514] on div "Back to Dashboard Change Sender ID Customers Technicians Select a contact Outbo…" at bounding box center [561, 318] width 633 height 579
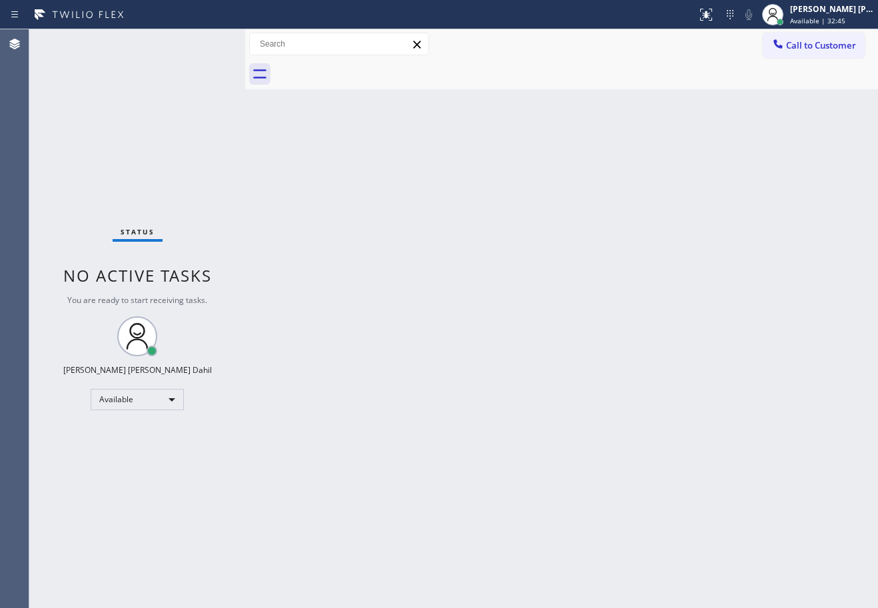
drag, startPoint x: 546, startPoint y: 448, endPoint x: 597, endPoint y: 560, distance: 123.4
click at [546, 449] on div "Back to Dashboard Change Sender ID Customers Technicians Select a contact Outbo…" at bounding box center [561, 318] width 633 height 579
click at [556, 309] on div "Back to Dashboard Change Sender ID Customers Technicians Select a contact Outbo…" at bounding box center [561, 318] width 633 height 579
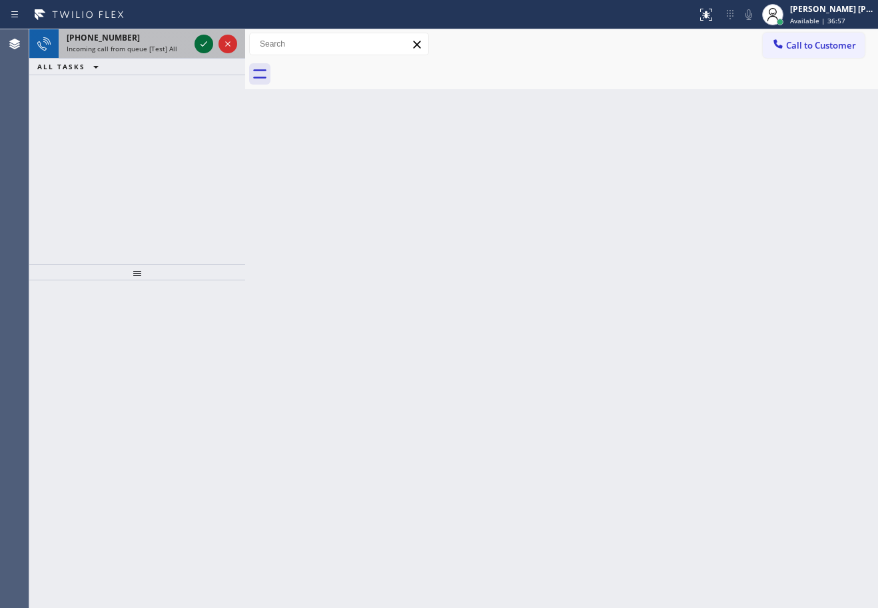
click at [202, 43] on icon at bounding box center [204, 44] width 16 height 16
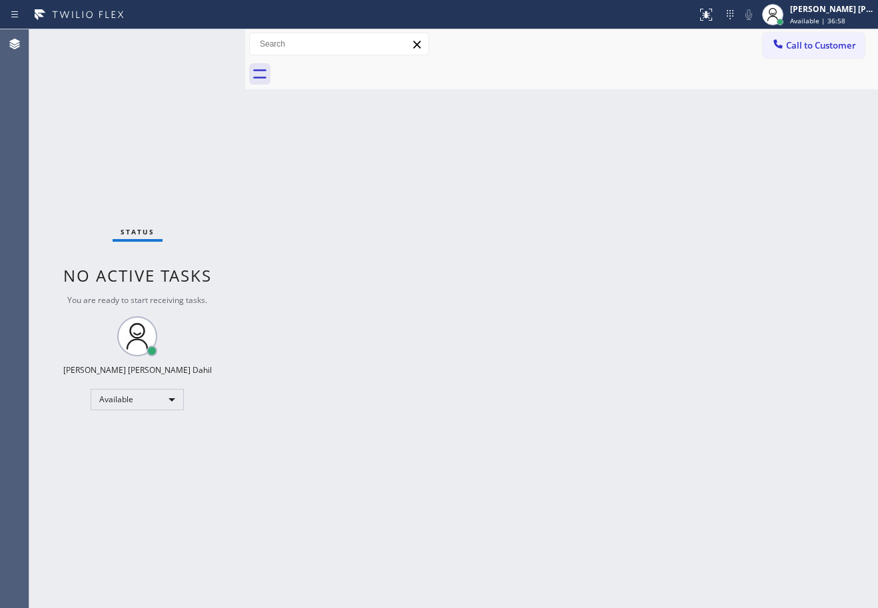
click at [202, 43] on div "Status No active tasks You are ready to start receiving tasks. [PERSON_NAME] [P…" at bounding box center [137, 318] width 216 height 579
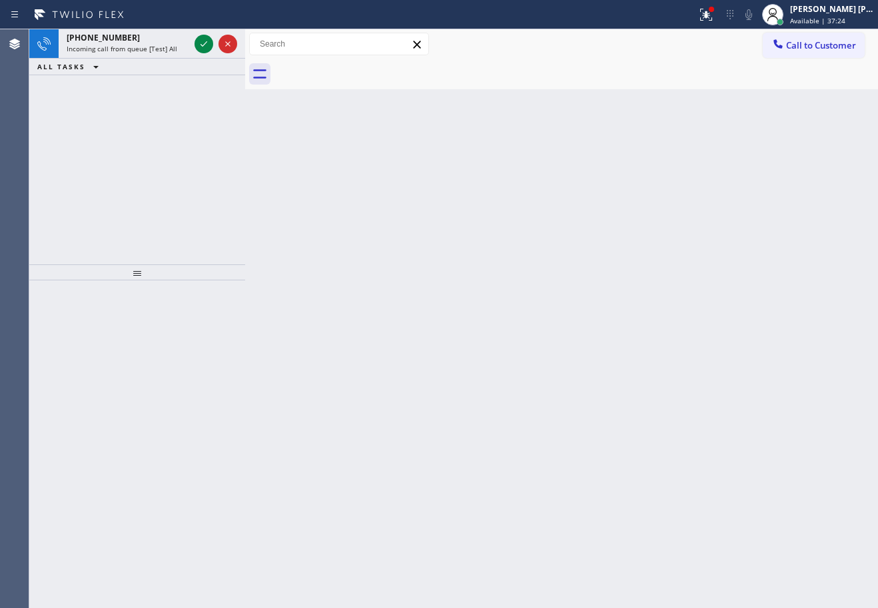
click at [202, 43] on icon at bounding box center [204, 44] width 16 height 16
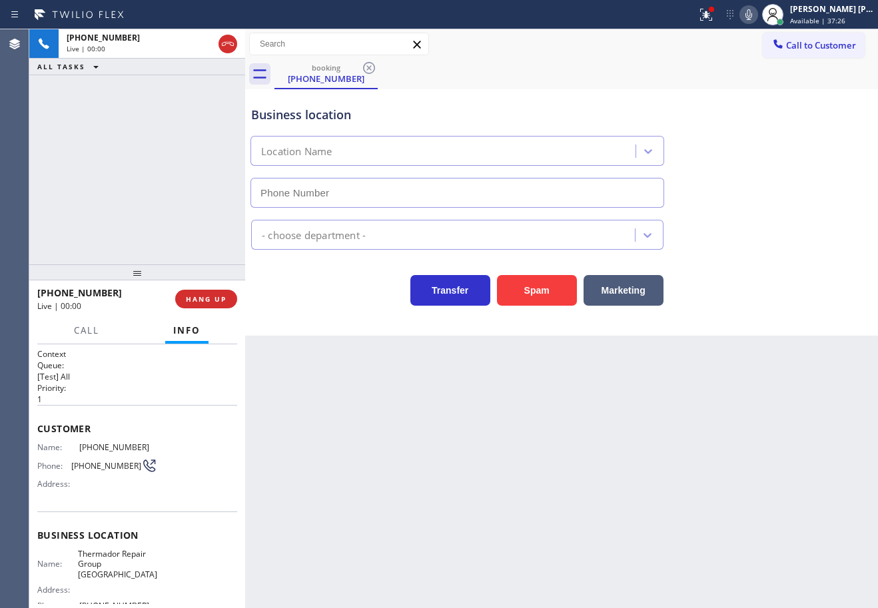
type input "[PHONE_NUMBER]"
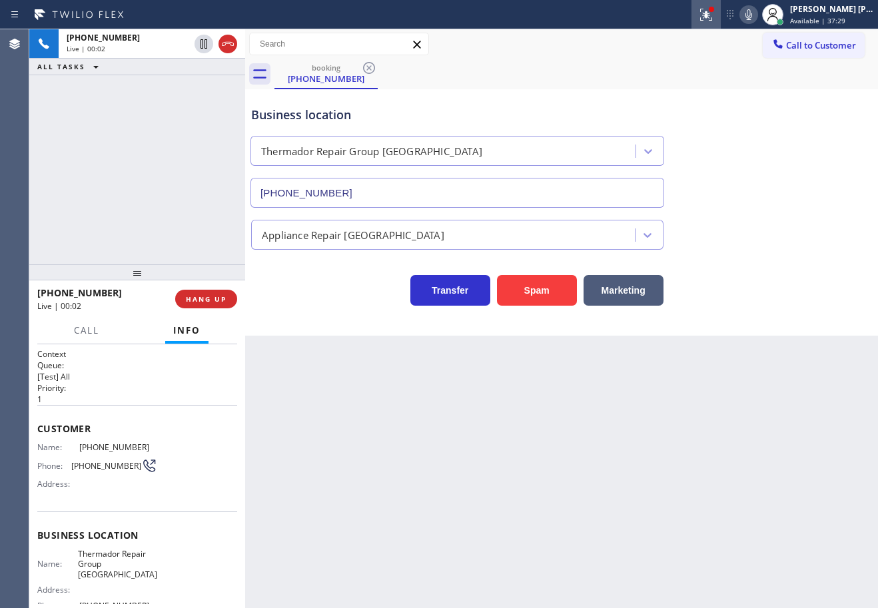
click at [714, 17] on icon at bounding box center [706, 15] width 16 height 16
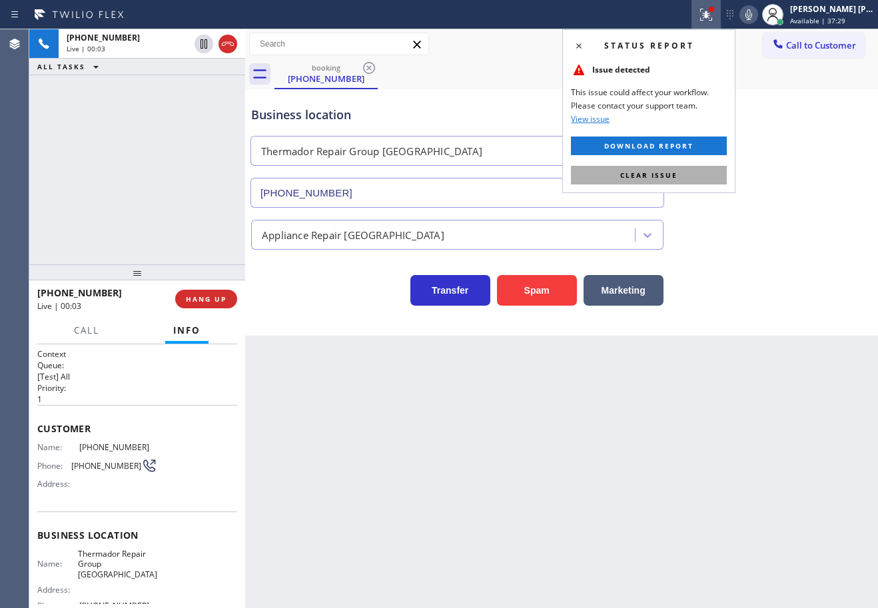
click at [697, 175] on button "Clear issue" at bounding box center [649, 175] width 156 height 19
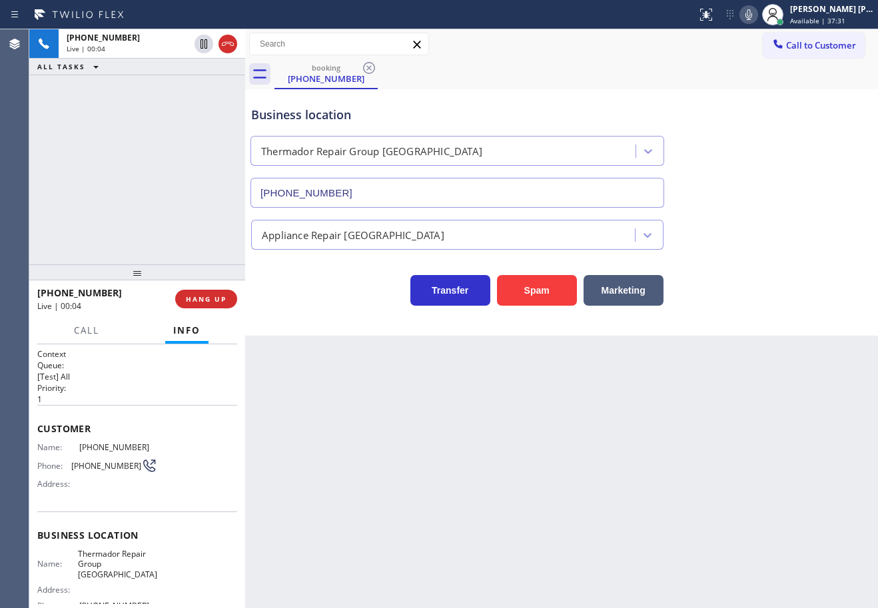
click at [757, 10] on icon at bounding box center [749, 15] width 16 height 16
click at [759, 139] on div "Business location Thermador Repair Group [GEOGRAPHIC_DATA] [PHONE_NUMBER]" at bounding box center [561, 147] width 626 height 121
click at [757, 16] on icon at bounding box center [749, 15] width 16 height 16
drag, startPoint x: 798, startPoint y: 185, endPoint x: 715, endPoint y: 354, distance: 188.6
click at [798, 187] on div "Business location Thermador Repair Group [GEOGRAPHIC_DATA] [PHONE_NUMBER]" at bounding box center [561, 147] width 626 height 121
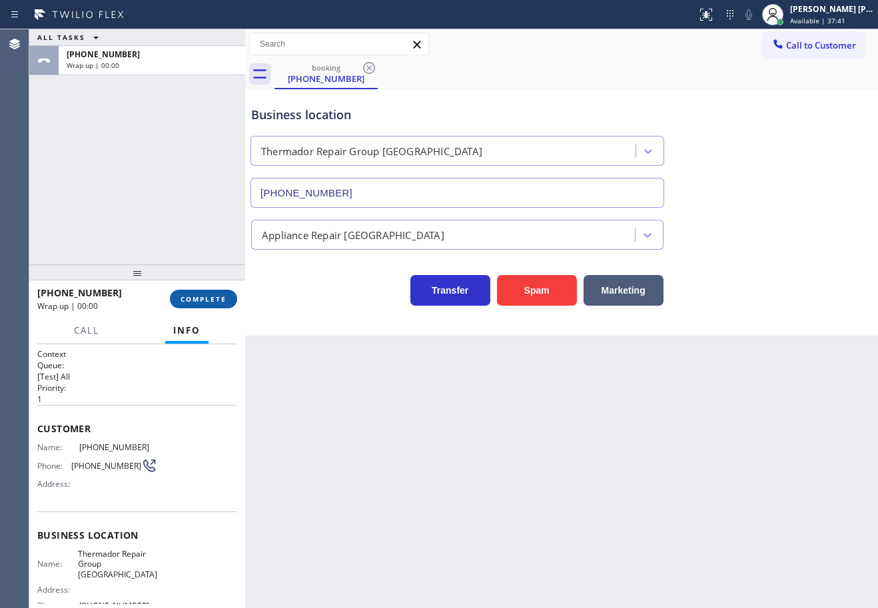
click at [184, 296] on span "COMPLETE" at bounding box center [204, 298] width 46 height 9
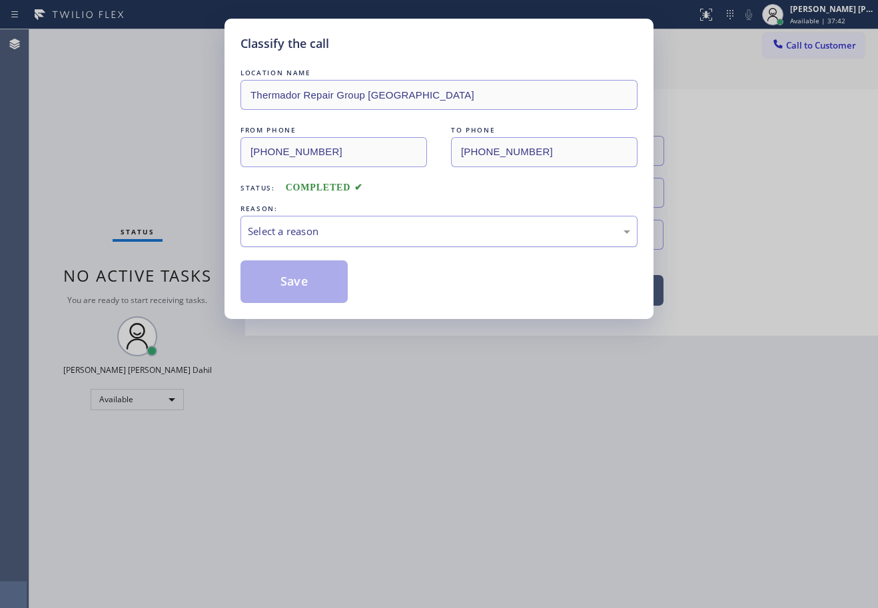
click at [322, 236] on div "Select a reason" at bounding box center [439, 231] width 382 height 15
click at [298, 276] on button "Save" at bounding box center [293, 281] width 107 height 43
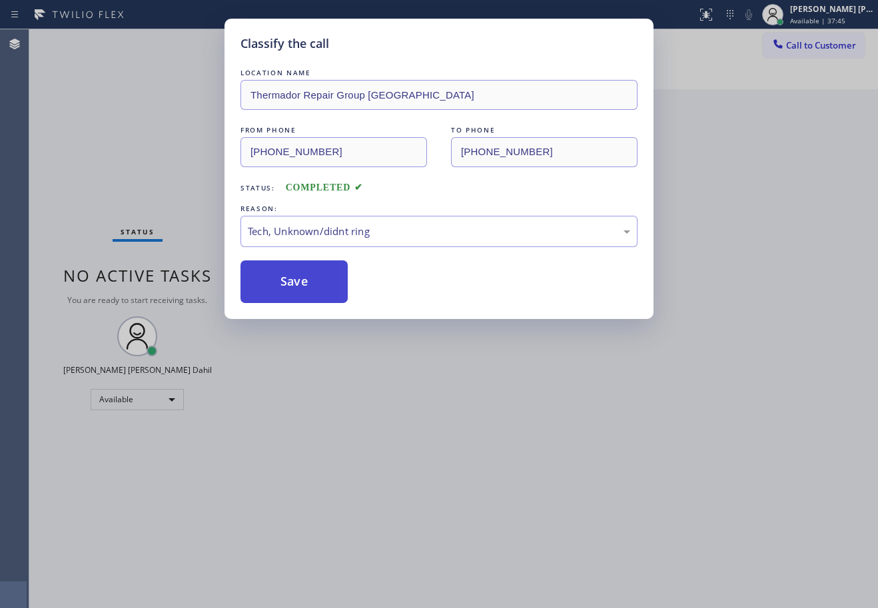
click at [304, 277] on button "Save" at bounding box center [293, 281] width 107 height 43
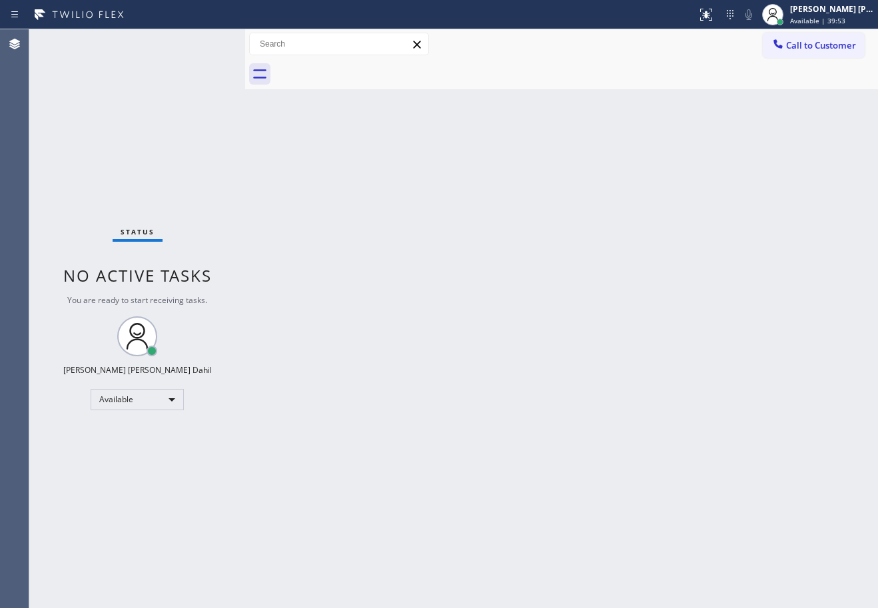
click at [588, 346] on div "Back to Dashboard Change Sender ID Customers Technicians Select a contact Outbo…" at bounding box center [561, 318] width 633 height 579
click at [568, 114] on div "Back to Dashboard Change Sender ID Customers Technicians Select a contact Outbo…" at bounding box center [561, 318] width 633 height 579
click at [815, 19] on span "Available | 40:03" at bounding box center [817, 20] width 55 height 9
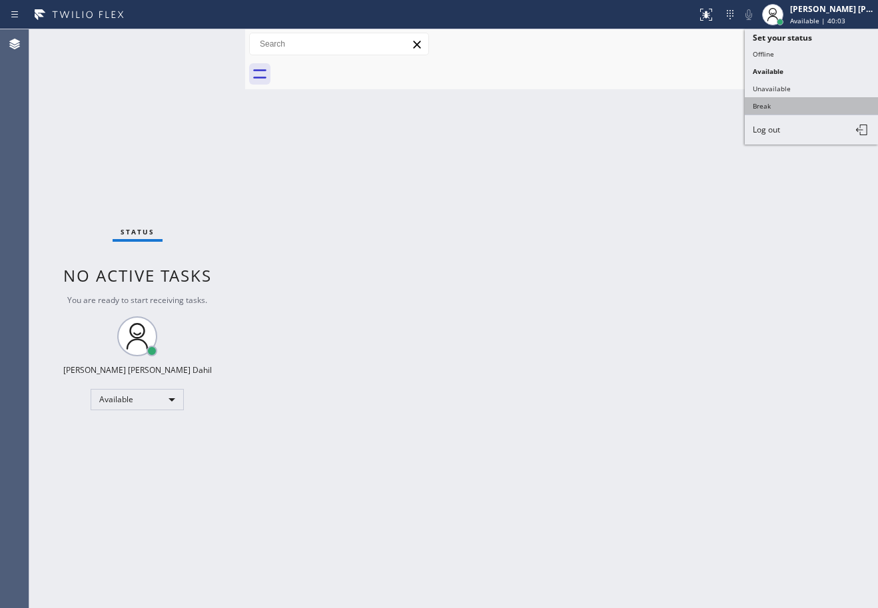
click at [773, 107] on button "Break" at bounding box center [811, 105] width 133 height 17
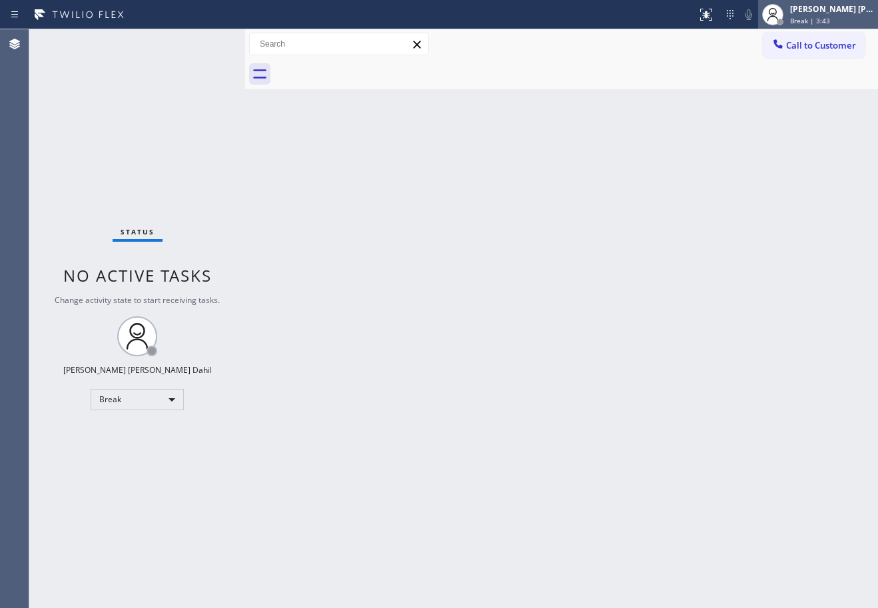
click at [827, 10] on div "[PERSON_NAME] [PERSON_NAME] Dahil" at bounding box center [832, 8] width 84 height 11
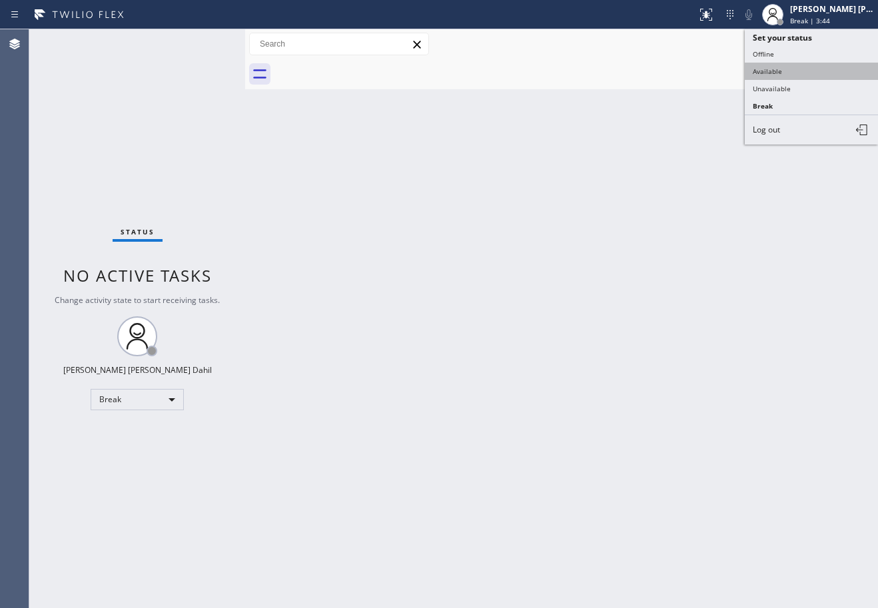
click at [801, 63] on button "Available" at bounding box center [811, 71] width 133 height 17
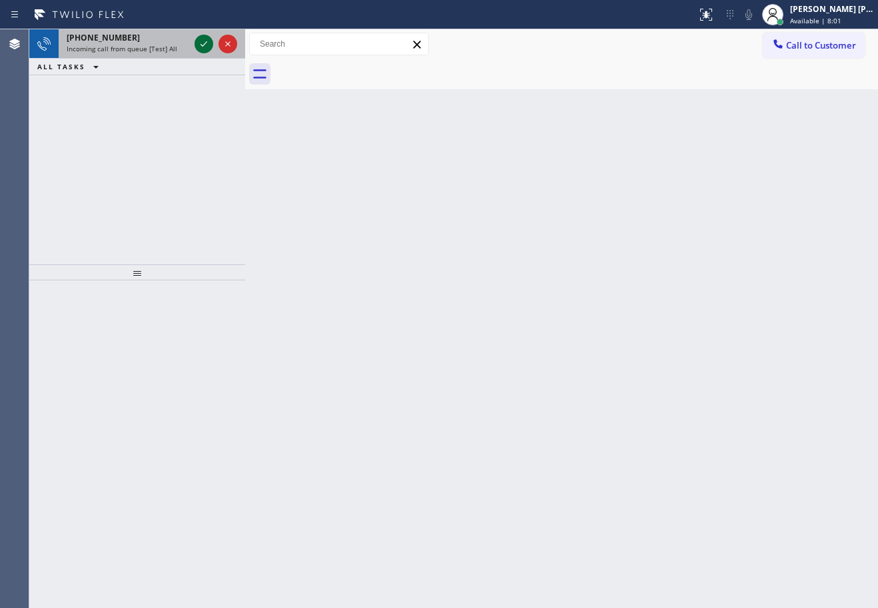
click at [202, 43] on icon at bounding box center [204, 44] width 16 height 16
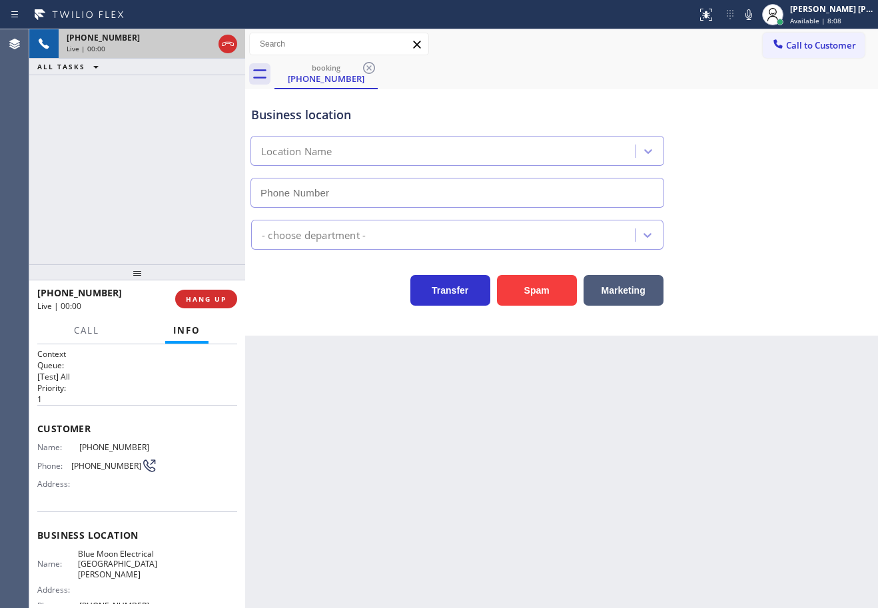
type input "[PHONE_NUMBER]"
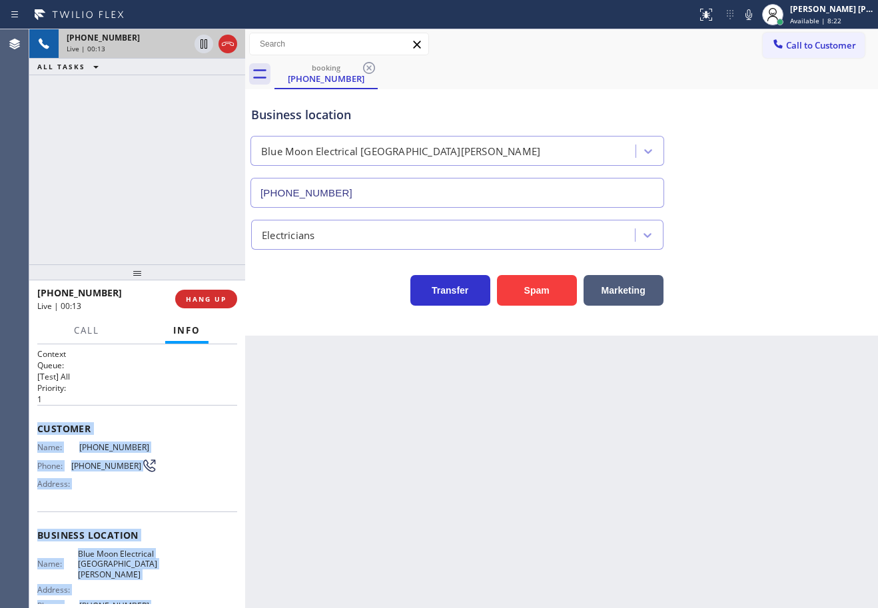
scroll to position [130, 0]
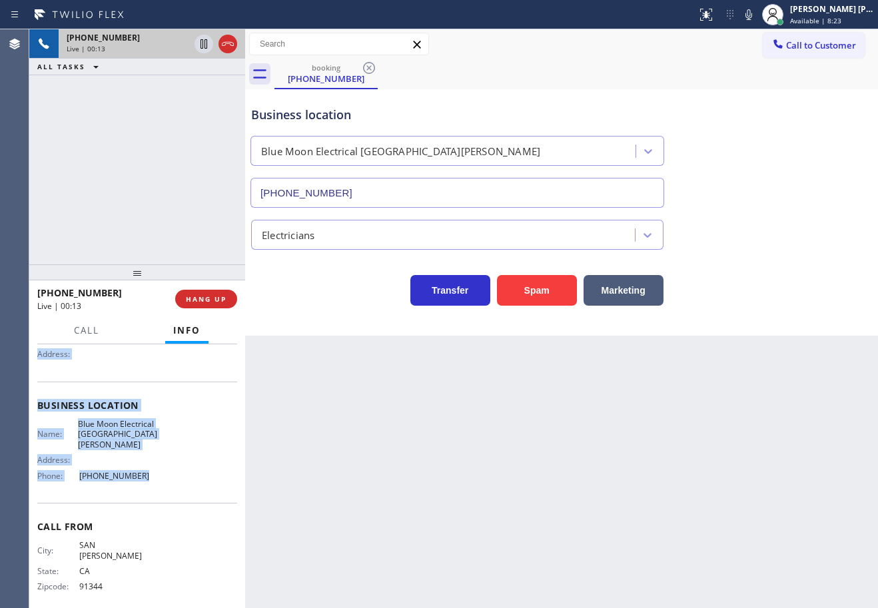
drag, startPoint x: 37, startPoint y: 426, endPoint x: 398, endPoint y: 418, distance: 361.8
click at [146, 478] on div "Context Queue: [Test] All Priority: 1 Customer Name: [PHONE_NUMBER] Phone: [PHO…" at bounding box center [137, 476] width 216 height 264
copy div "Customer Name: [PHONE_NUMBER] Phone: [PHONE_NUMBER] Address: Business location …"
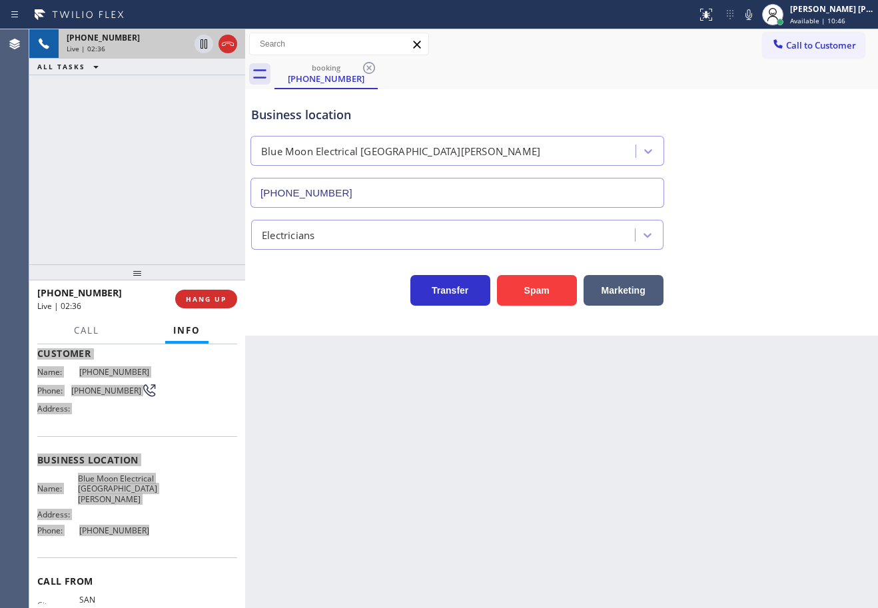
scroll to position [0, 0]
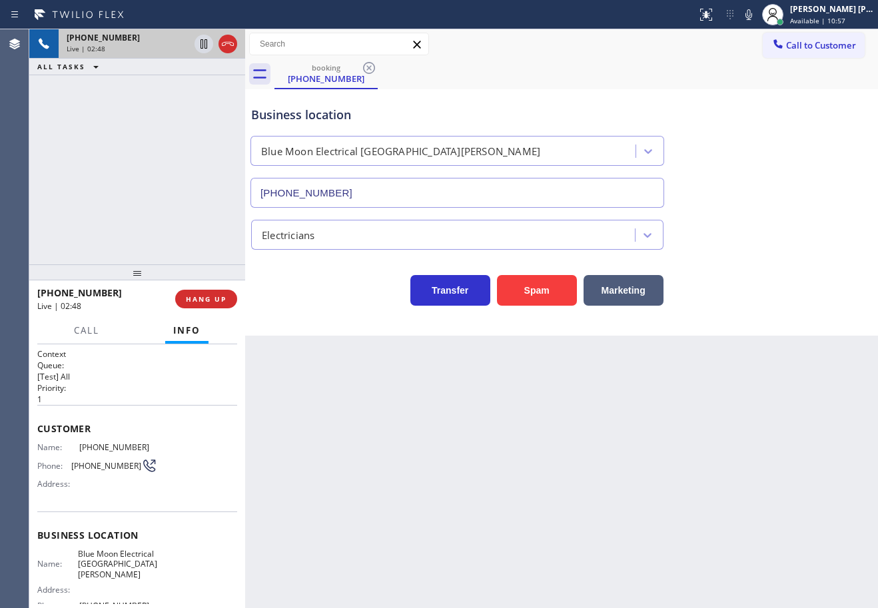
click at [750, 193] on div "Business location Blue Moon Electrical [GEOGRAPHIC_DATA][PERSON_NAME] [PHONE_NU…" at bounding box center [561, 147] width 626 height 121
drag, startPoint x: 763, startPoint y: 17, endPoint x: 777, endPoint y: 121, distance: 104.2
click at [752, 17] on icon at bounding box center [748, 14] width 7 height 11
click at [777, 121] on div "Business location Blue Moon Electrical [GEOGRAPHIC_DATA][PERSON_NAME] [PHONE_NU…" at bounding box center [561, 147] width 626 height 121
click at [165, 89] on div "[PHONE_NUMBER] Live | 02:50 ALL TASKS ALL TASKS ACTIVE TASKS TASKS IN WRAP UP" at bounding box center [137, 146] width 216 height 235
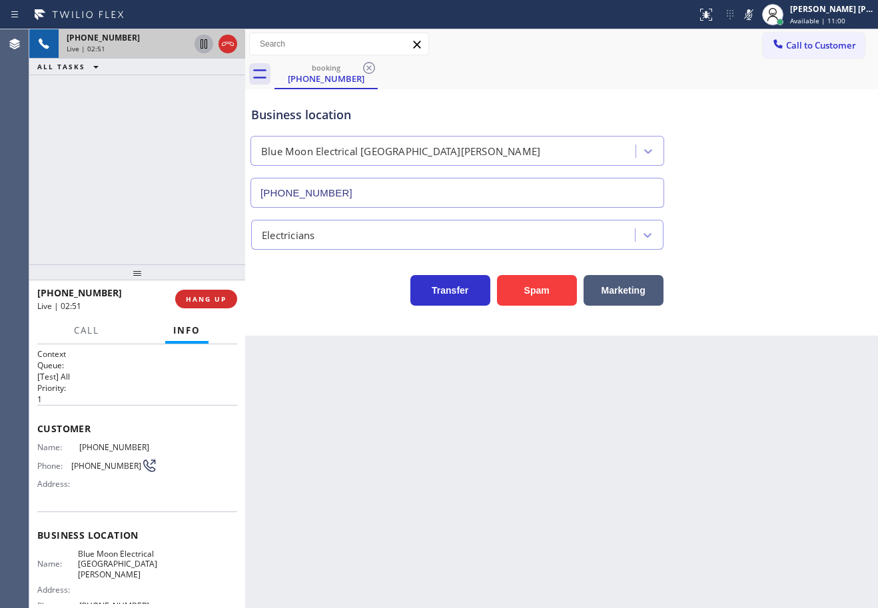
click at [195, 48] on div at bounding box center [204, 44] width 19 height 16
click at [188, 90] on div "[PHONE_NUMBER] Live | 02:52 ALL TASKS ALL TASKS ACTIVE TASKS TASKS IN WRAP UP" at bounding box center [137, 146] width 216 height 235
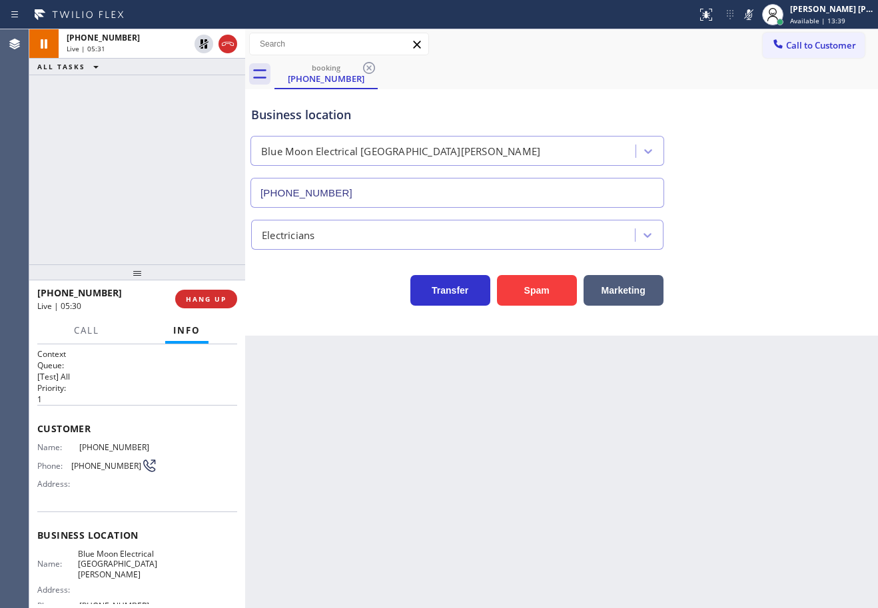
drag, startPoint x: 147, startPoint y: 130, endPoint x: 195, endPoint y: 63, distance: 82.1
click at [149, 129] on div "[PHONE_NUMBER] Live | 05:31 ALL TASKS ALL TASKS ACTIVE TASKS TASKS IN WRAP UP" at bounding box center [137, 146] width 216 height 235
click at [201, 41] on icon at bounding box center [203, 43] width 9 height 9
drag, startPoint x: 763, startPoint y: 17, endPoint x: 757, endPoint y: 78, distance: 61.7
click at [757, 21] on icon at bounding box center [749, 15] width 16 height 16
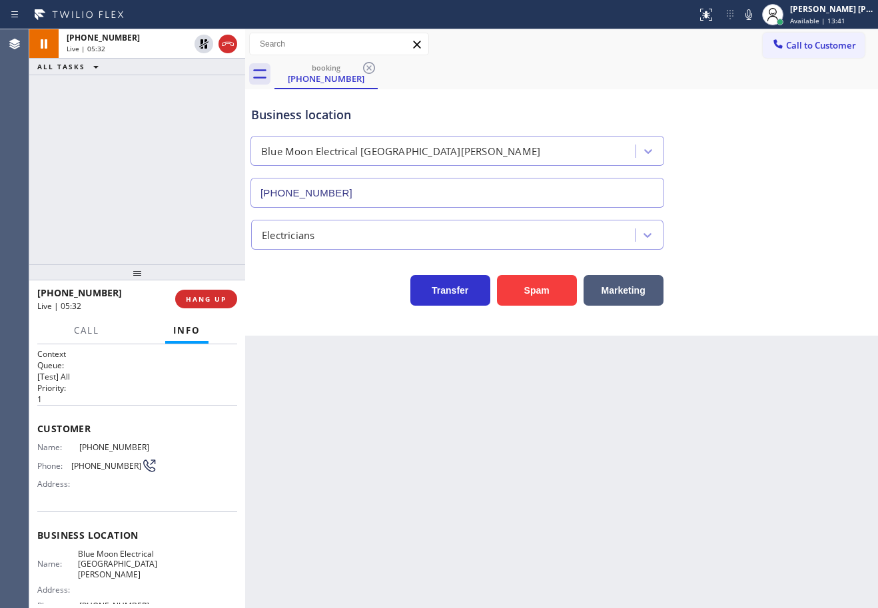
click at [752, 111] on div "Business location Blue Moon Electrical [GEOGRAPHIC_DATA][PERSON_NAME] [PHONE_NU…" at bounding box center [561, 147] width 626 height 121
click at [757, 17] on icon at bounding box center [749, 15] width 16 height 16
click at [752, 15] on icon at bounding box center [748, 14] width 7 height 11
drag, startPoint x: 788, startPoint y: 286, endPoint x: 743, endPoint y: 427, distance: 148.3
click at [788, 289] on div "Transfer Spam Marketing" at bounding box center [561, 284] width 626 height 43
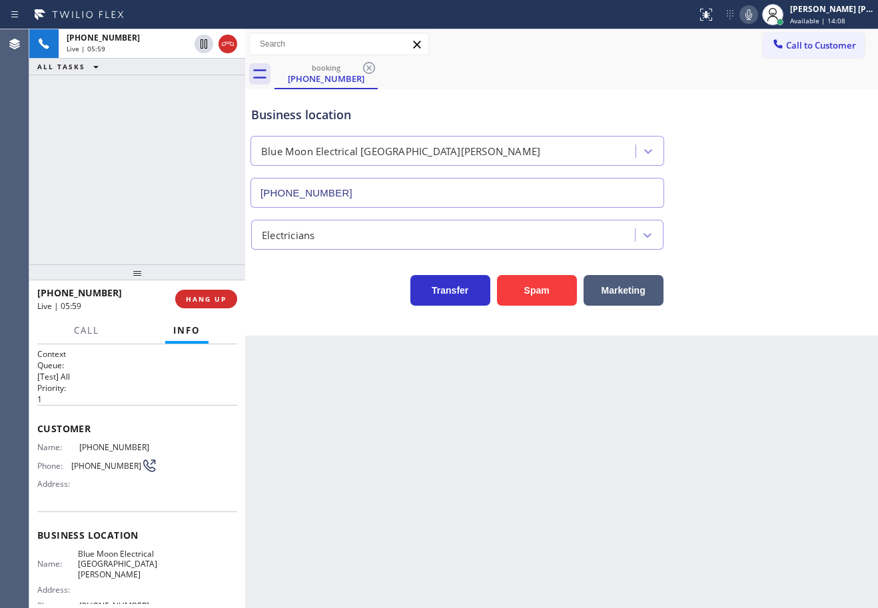
click at [140, 110] on div "[PHONE_NUMBER] Live | 05:59 ALL TASKS ALL TASKS ACTIVE TASKS TASKS IN WRAP UP" at bounding box center [137, 146] width 216 height 235
click at [650, 522] on div "Back to Dashboard Change Sender ID Customers Technicians Select a contact Outbo…" at bounding box center [561, 318] width 633 height 579
click at [648, 524] on div "Back to Dashboard Change Sender ID Customers Technicians Select a contact Outbo…" at bounding box center [561, 318] width 633 height 579
click at [588, 523] on div "Back to Dashboard Change Sender ID Customers Technicians Select a contact Outbo…" at bounding box center [561, 318] width 633 height 579
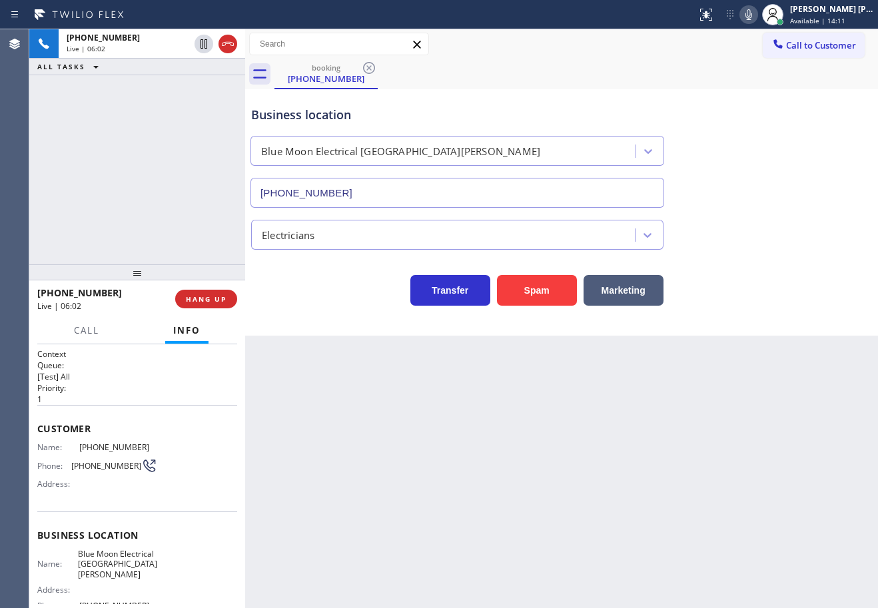
click at [130, 197] on div "[PHONE_NUMBER] Live | 06:02 ALL TASKS ALL TASKS ACTIVE TASKS TASKS IN WRAP UP" at bounding box center [137, 146] width 216 height 235
click at [375, 389] on div "Back to Dashboard Change Sender ID Customers Technicians Select a contact Outbo…" at bounding box center [561, 318] width 633 height 579
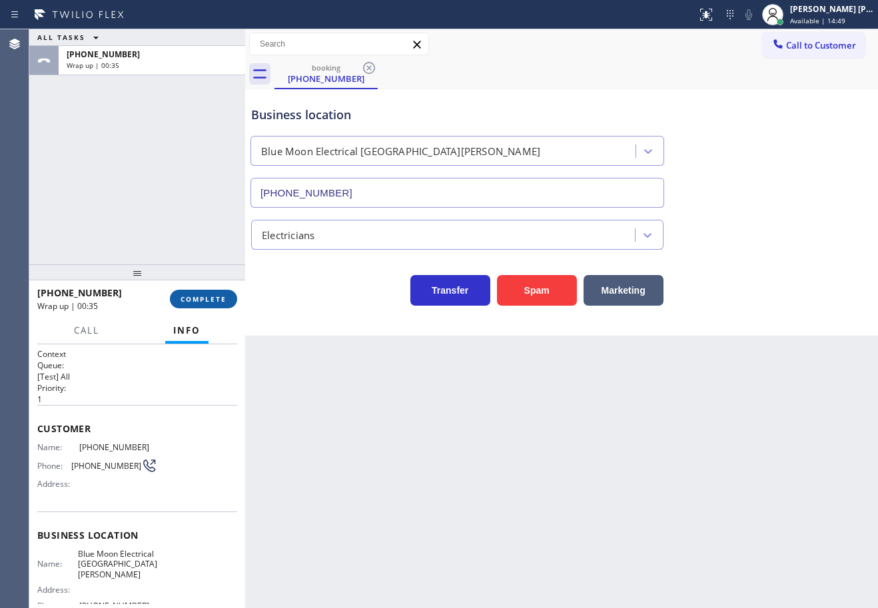
click at [209, 292] on button "COMPLETE" at bounding box center [203, 299] width 67 height 19
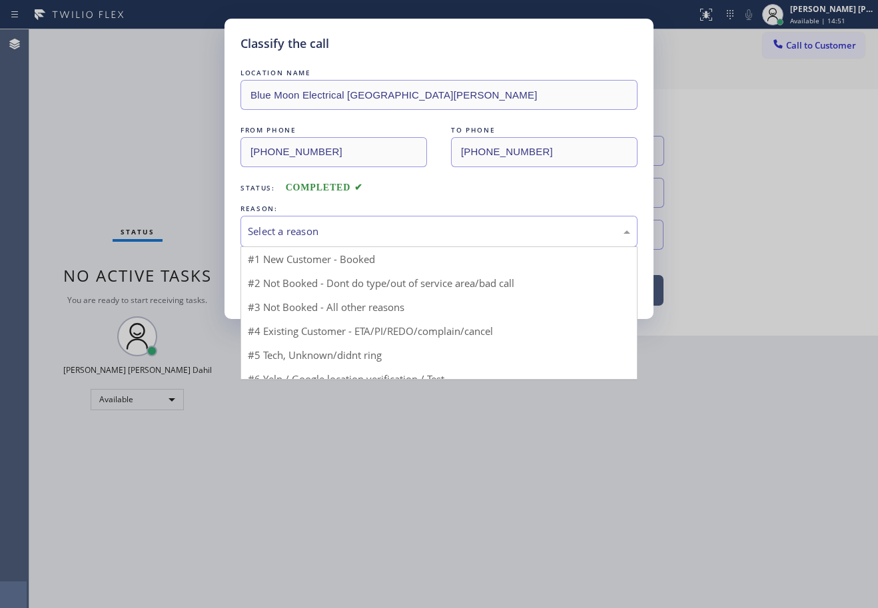
drag, startPoint x: 300, startPoint y: 231, endPoint x: 301, endPoint y: 269, distance: 38.0
click at [301, 231] on div "Select a reason" at bounding box center [439, 231] width 382 height 15
click at [298, 284] on button "Save" at bounding box center [293, 281] width 107 height 43
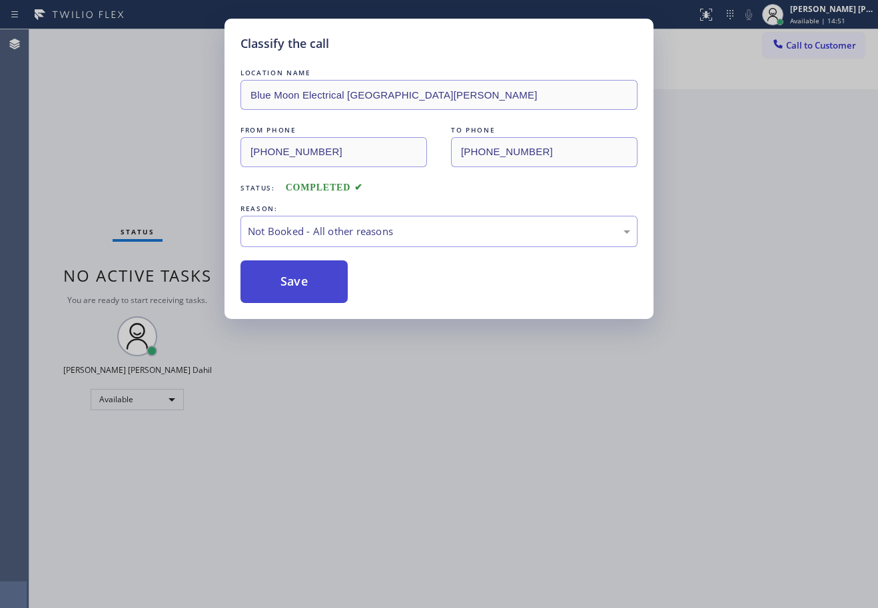
click at [298, 284] on button "Save" at bounding box center [293, 281] width 107 height 43
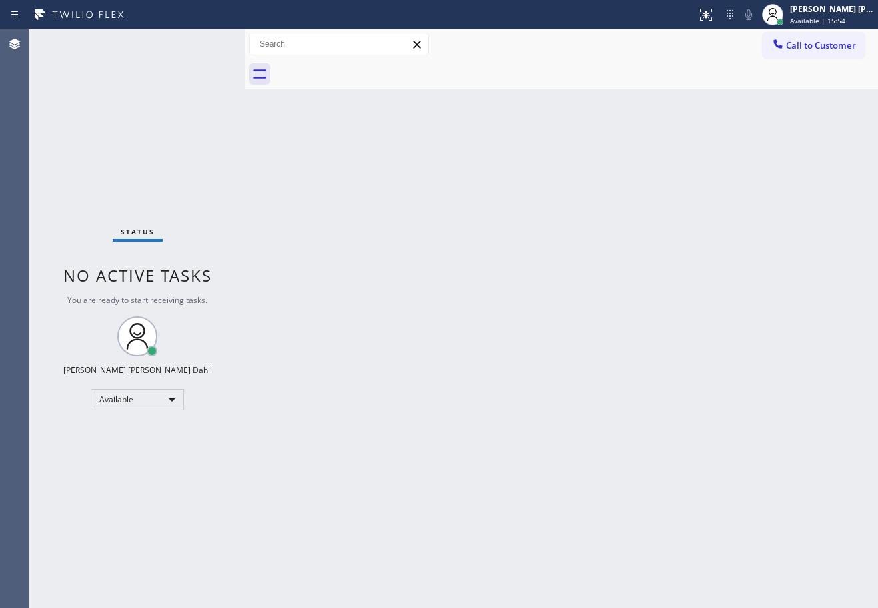
drag, startPoint x: 188, startPoint y: 183, endPoint x: 347, endPoint y: 246, distance: 171.6
click at [191, 185] on div "Status No active tasks You are ready to start receiving tasks. [PERSON_NAME] [P…" at bounding box center [137, 318] width 216 height 579
drag, startPoint x: 592, startPoint y: 463, endPoint x: 628, endPoint y: 470, distance: 35.9
click at [628, 470] on div "Back to Dashboard Change Sender ID Customers Technicians Select a contact Outbo…" at bounding box center [561, 318] width 633 height 579
click at [320, 121] on div "Back to Dashboard Change Sender ID Customers Technicians Select a contact Outbo…" at bounding box center [561, 318] width 633 height 579
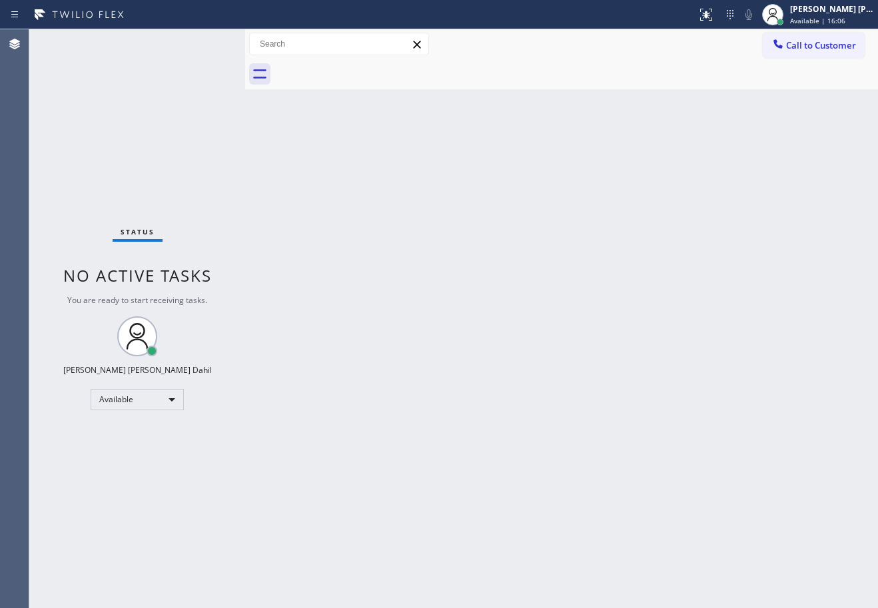
click at [473, 282] on div "Back to Dashboard Change Sender ID Customers Technicians Select a contact Outbo…" at bounding box center [561, 318] width 633 height 579
click at [697, 486] on div "Back to Dashboard Change Sender ID Customers Technicians Select a contact Outbo…" at bounding box center [561, 318] width 633 height 579
click at [698, 446] on div "Back to Dashboard Change Sender ID Customers Technicians Select a contact Outbo…" at bounding box center [561, 318] width 633 height 579
click at [693, 477] on div "Back to Dashboard Change Sender ID Customers Technicians Select a contact Outbo…" at bounding box center [561, 318] width 633 height 579
click at [684, 70] on div at bounding box center [576, 74] width 604 height 30
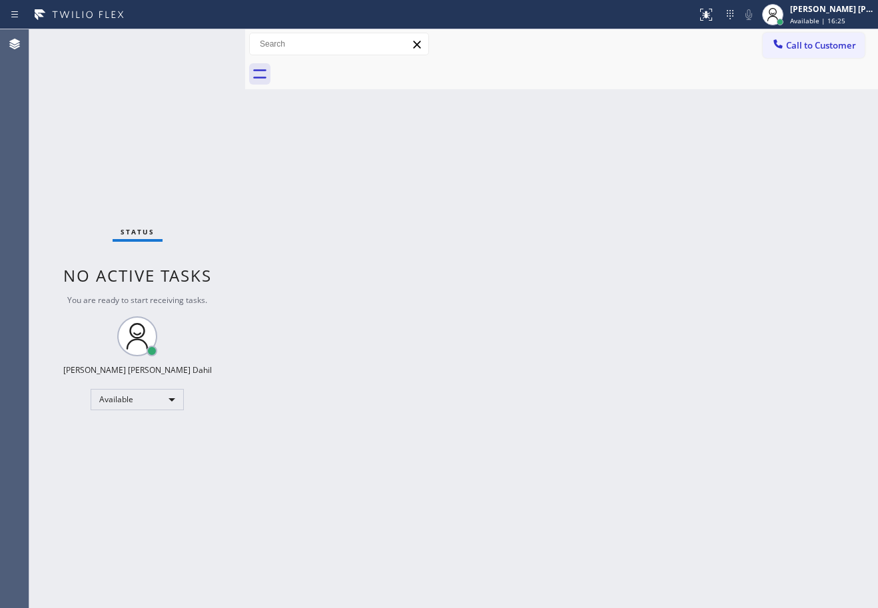
click at [761, 445] on div "Back to Dashboard Change Sender ID Customers Technicians Select a contact Outbo…" at bounding box center [561, 318] width 633 height 579
click at [737, 485] on div "Back to Dashboard Change Sender ID Customers Technicians Select a contact Outbo…" at bounding box center [561, 318] width 633 height 579
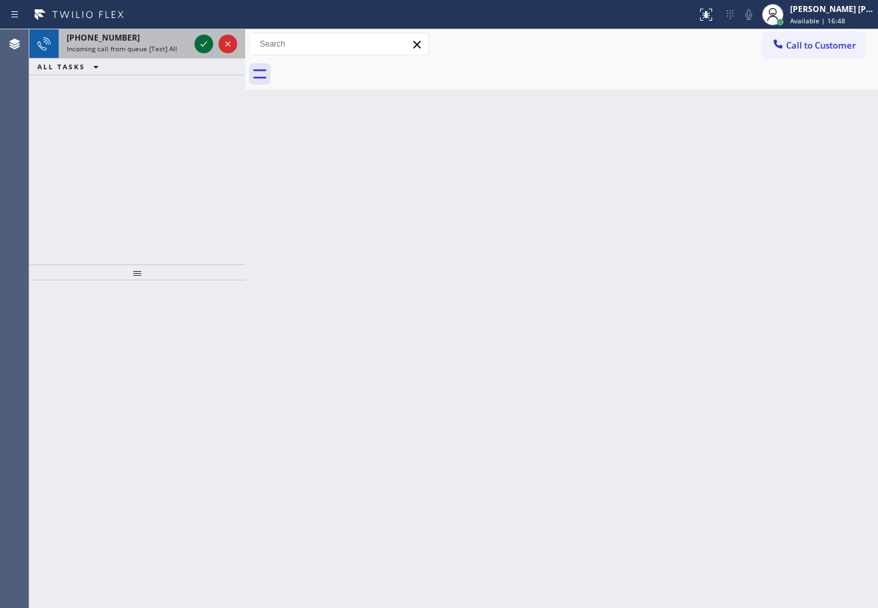
click at [202, 43] on icon at bounding box center [204, 44] width 16 height 16
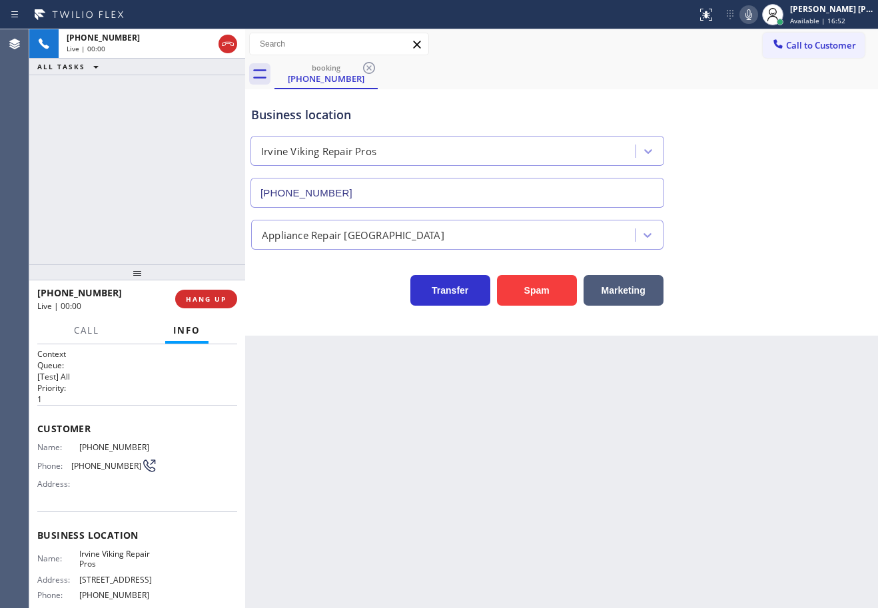
type input "[PHONE_NUMBER]"
click at [666, 503] on div "Back to Dashboard Change Sender ID Customers Technicians Select a contact Outbo…" at bounding box center [561, 318] width 633 height 579
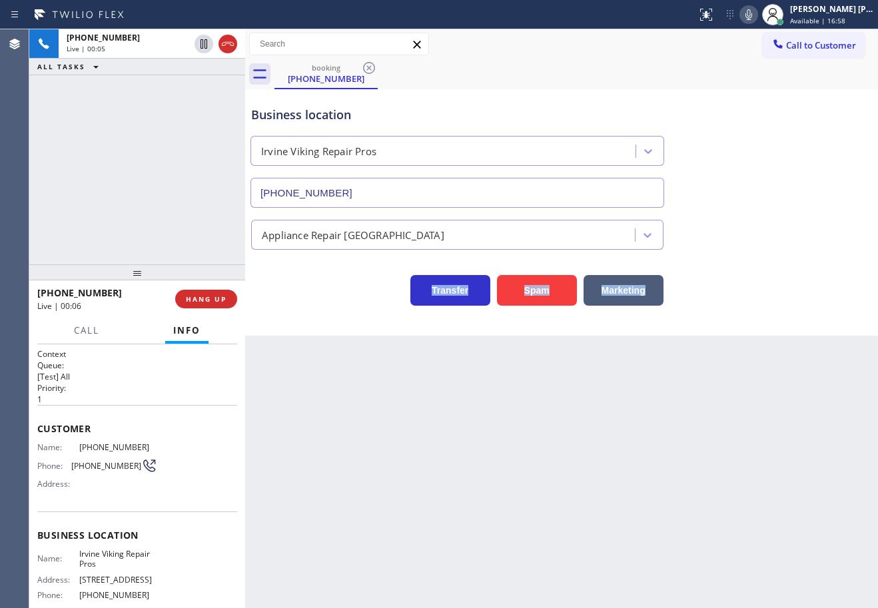
click at [757, 14] on icon at bounding box center [749, 15] width 16 height 16
click at [781, 254] on div "Transfer Spam Marketing" at bounding box center [561, 278] width 626 height 56
click at [757, 18] on icon at bounding box center [749, 15] width 16 height 16
click at [777, 181] on div "Business location Irvine Viking Repair Pros [PHONE_NUMBER]" at bounding box center [561, 147] width 626 height 121
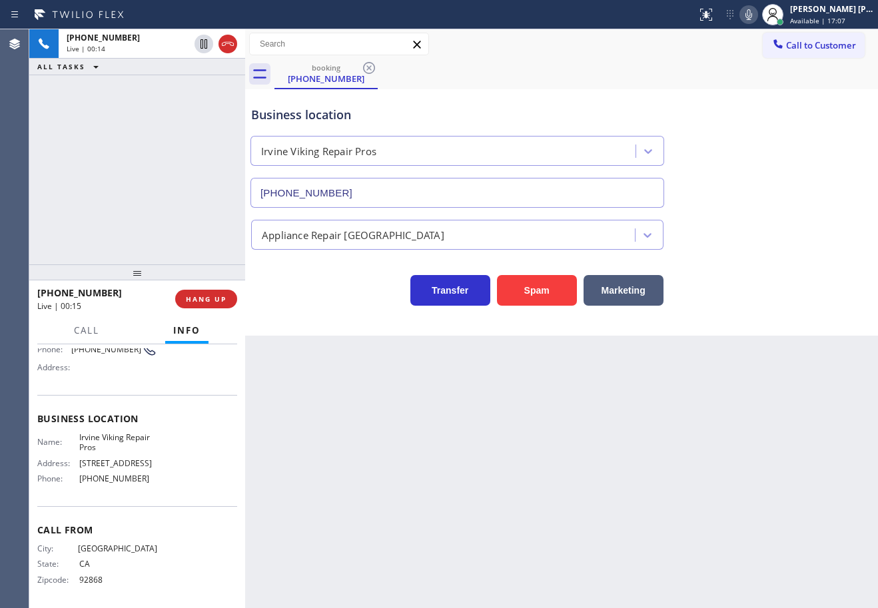
scroll to position [5, 0]
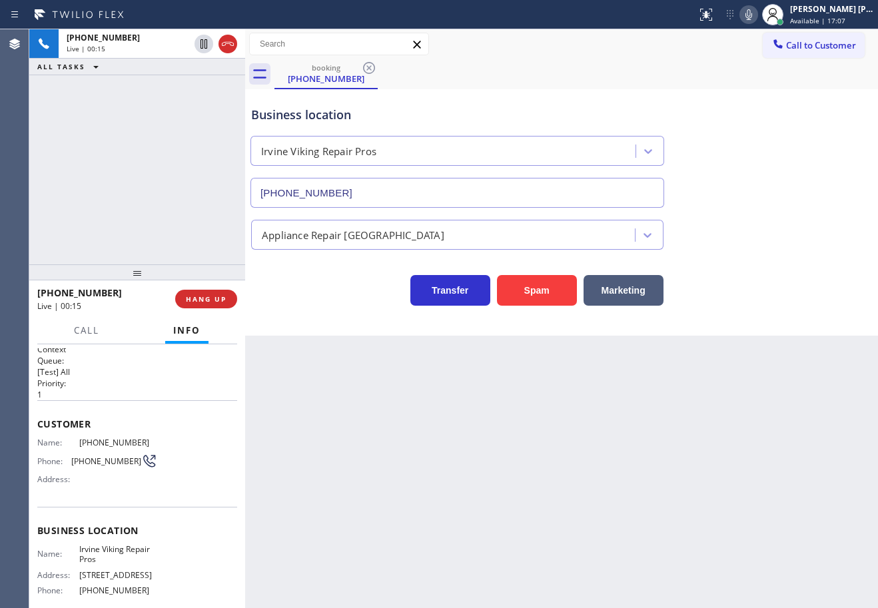
click at [530, 451] on div "Back to Dashboard Change Sender ID Customers Technicians Select a contact Outbo…" at bounding box center [561, 318] width 633 height 579
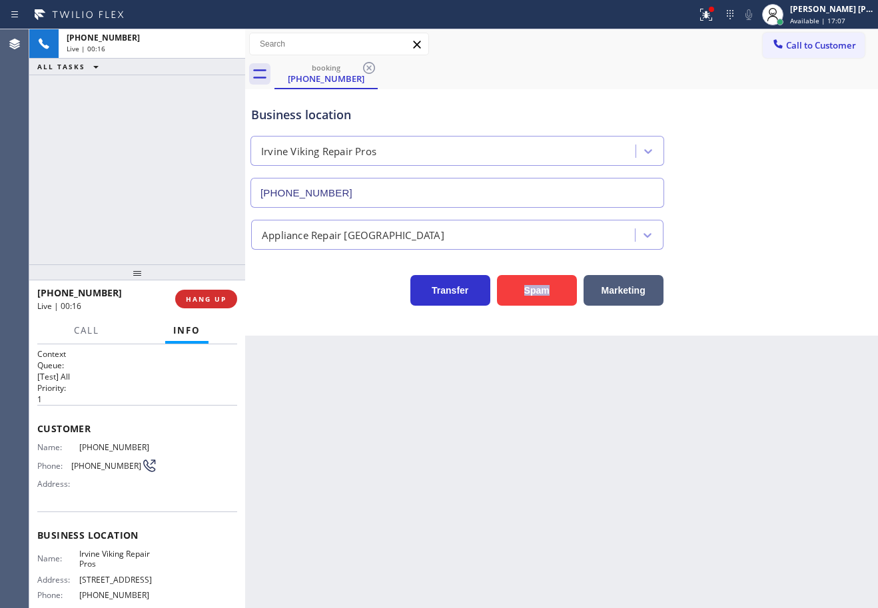
click at [530, 451] on div "Back to Dashboard Change Sender ID Customers Technicians Select a contact Outbo…" at bounding box center [561, 318] width 633 height 579
click at [213, 310] on div "[PHONE_NUMBER] Live | 00:16 HANG UP" at bounding box center [137, 299] width 200 height 35
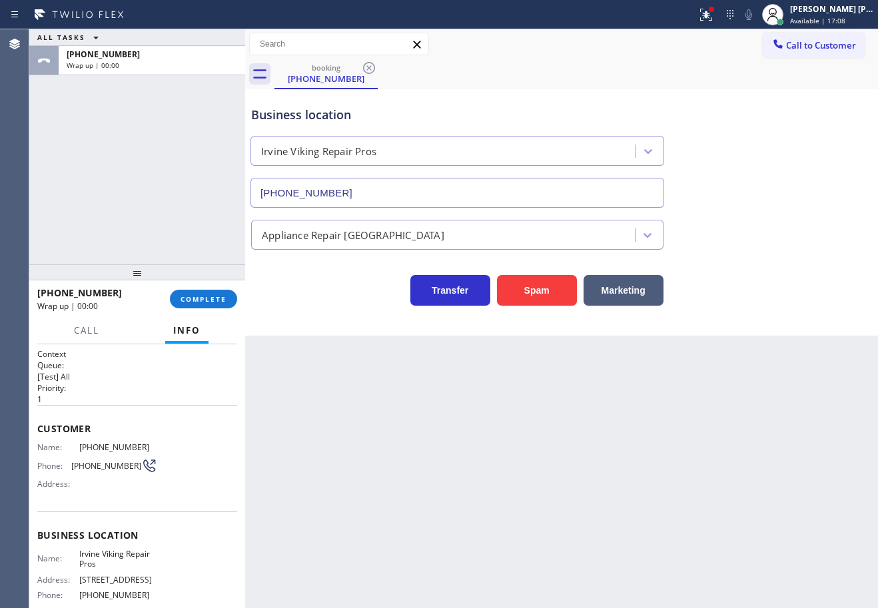
click at [211, 310] on div "[PHONE_NUMBER] Wrap up | 00:00 COMPLETE" at bounding box center [137, 299] width 200 height 35
click at [210, 309] on div "[PHONE_NUMBER] Wrap up | 00:00 COMPLETE" at bounding box center [137, 299] width 200 height 35
click at [209, 297] on span "COMPLETE" at bounding box center [204, 298] width 46 height 9
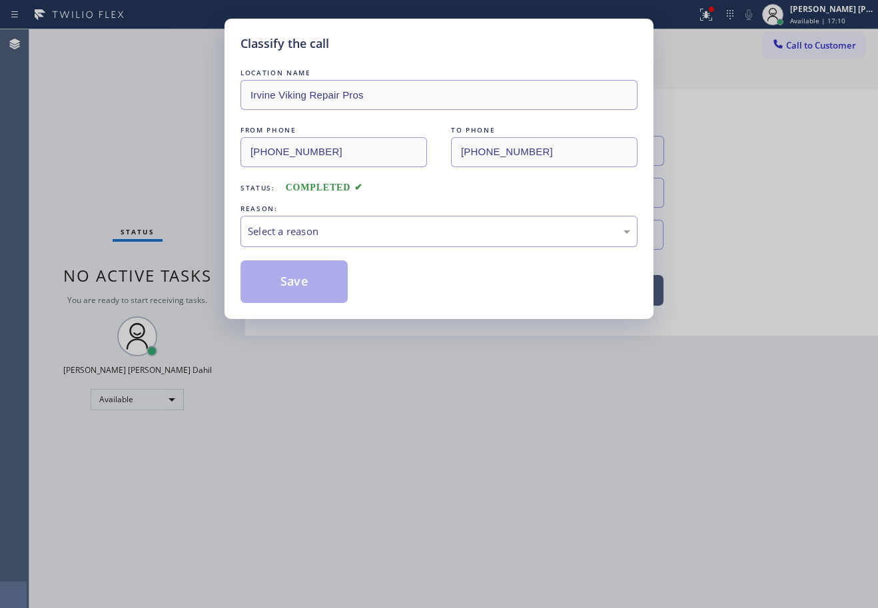
click at [329, 236] on div "Select a reason" at bounding box center [439, 231] width 382 height 15
click at [276, 281] on button "Save" at bounding box center [293, 281] width 107 height 43
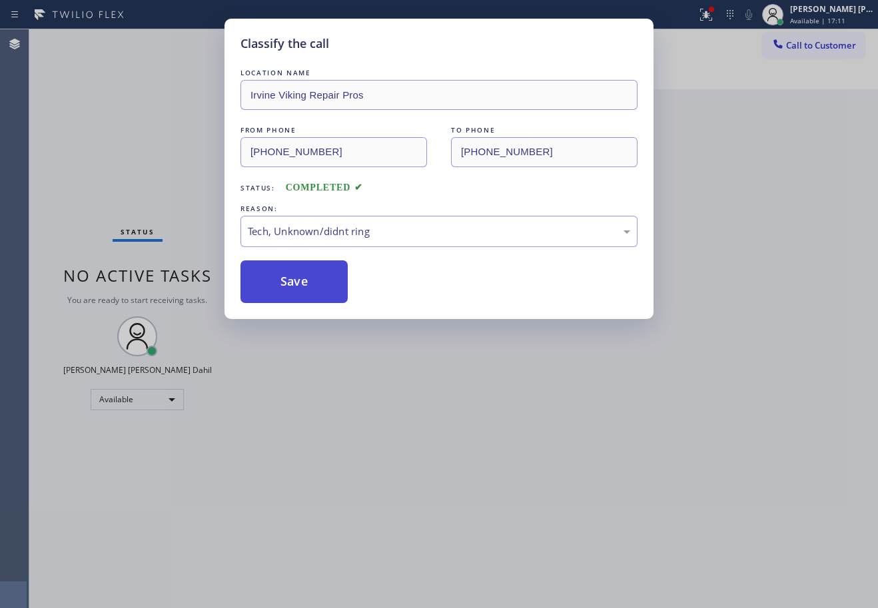
click at [276, 281] on button "Save" at bounding box center [293, 281] width 107 height 43
click at [487, 454] on div "Classify the call LOCATION NAME Irvine Viking Repair Pros FROM PHONE [PHONE_NUM…" at bounding box center [439, 304] width 878 height 608
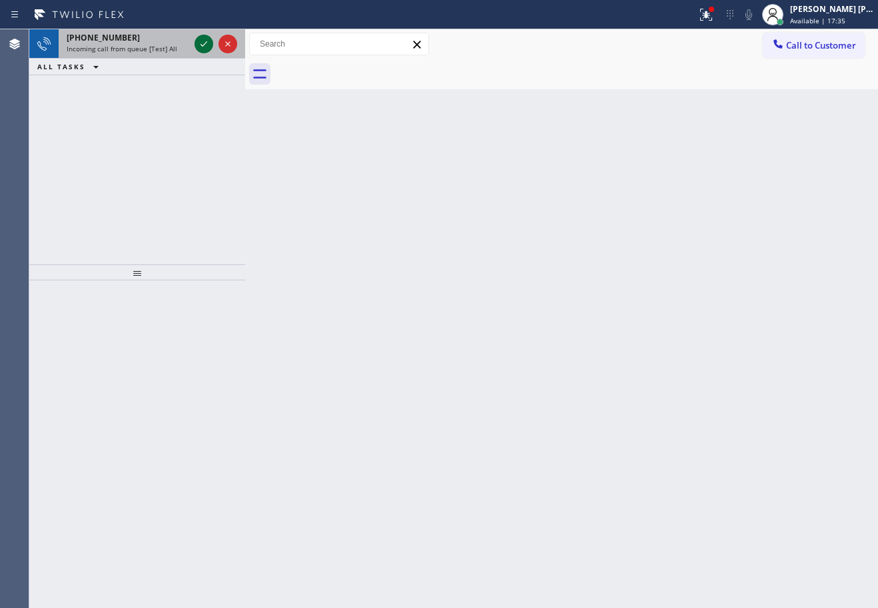
click at [202, 43] on icon at bounding box center [204, 44] width 16 height 16
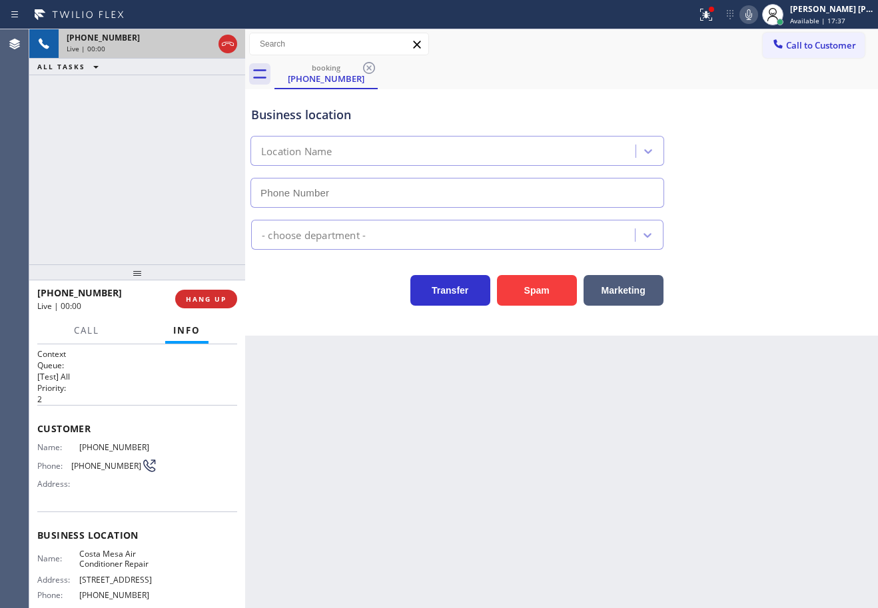
type input "[PHONE_NUMBER]"
click at [191, 298] on span "HANG UP" at bounding box center [206, 298] width 41 height 9
click at [191, 299] on span "HANG UP" at bounding box center [206, 298] width 41 height 9
click at [191, 298] on span "HANG UP" at bounding box center [206, 298] width 41 height 9
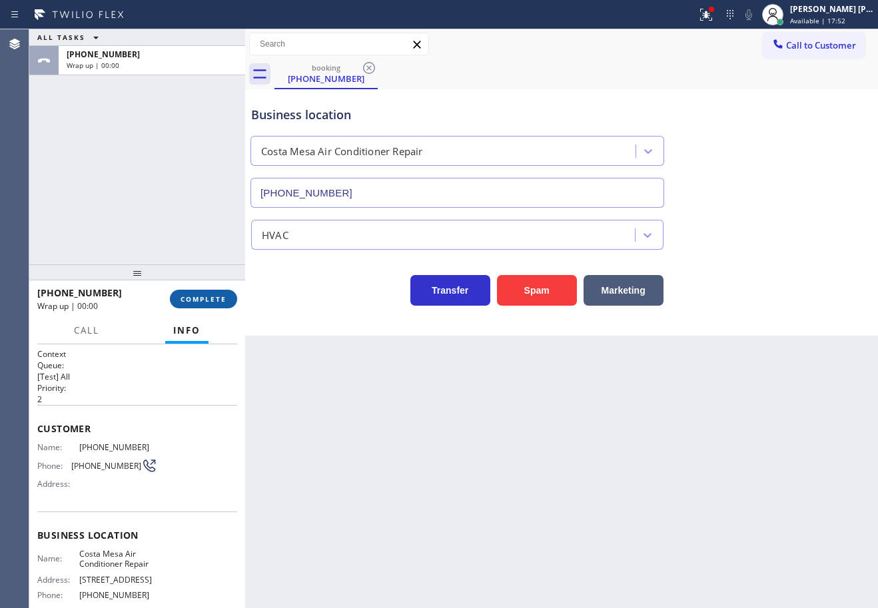
click at [191, 298] on span "COMPLETE" at bounding box center [204, 298] width 46 height 9
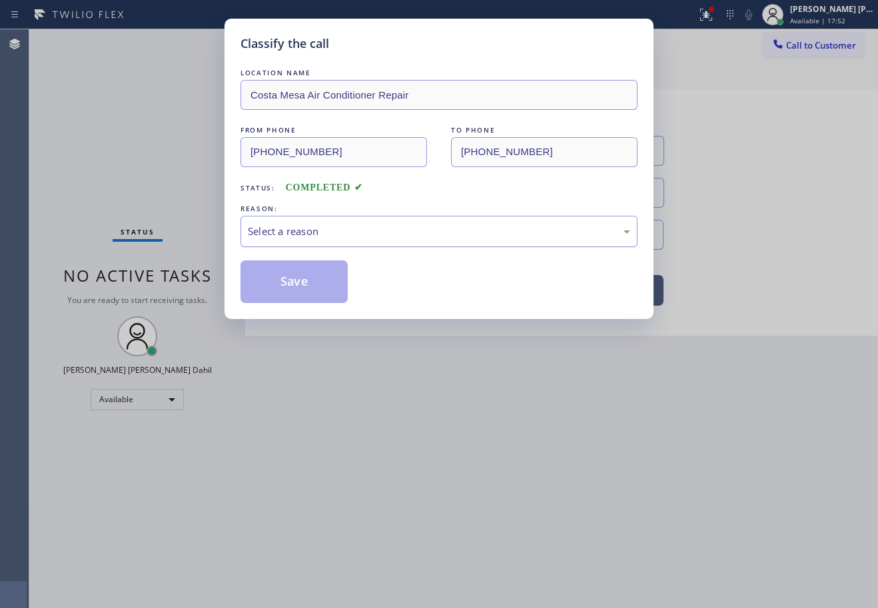
click at [324, 242] on div "Select a reason" at bounding box center [438, 231] width 397 height 31
click at [318, 312] on div "Classify the call LOCATION NAME Costa Mesa Air Conditioner Repair FROM PHONE [P…" at bounding box center [439, 169] width 429 height 300
click at [310, 294] on button "Save" at bounding box center [293, 281] width 107 height 43
click at [309, 293] on button "Save" at bounding box center [293, 281] width 107 height 43
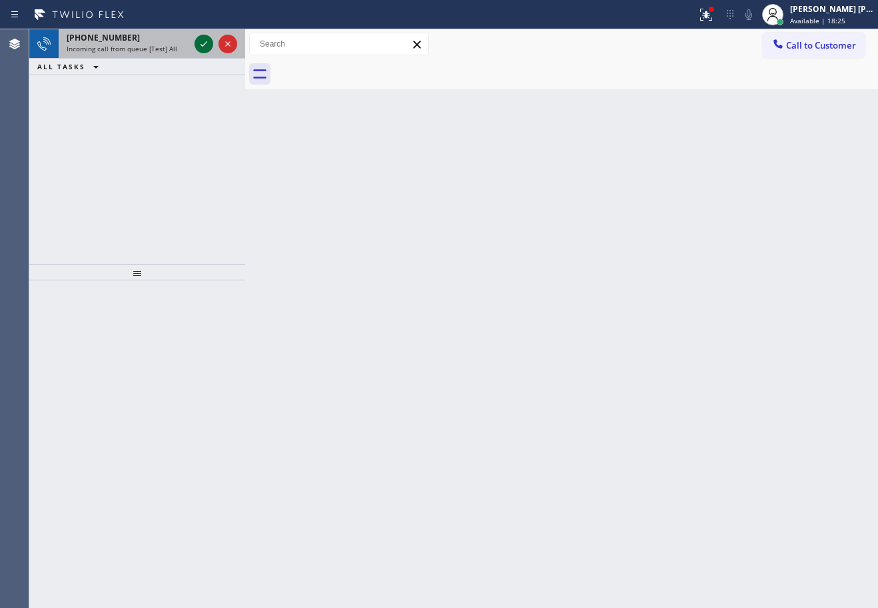
click at [202, 43] on icon at bounding box center [204, 44] width 16 height 16
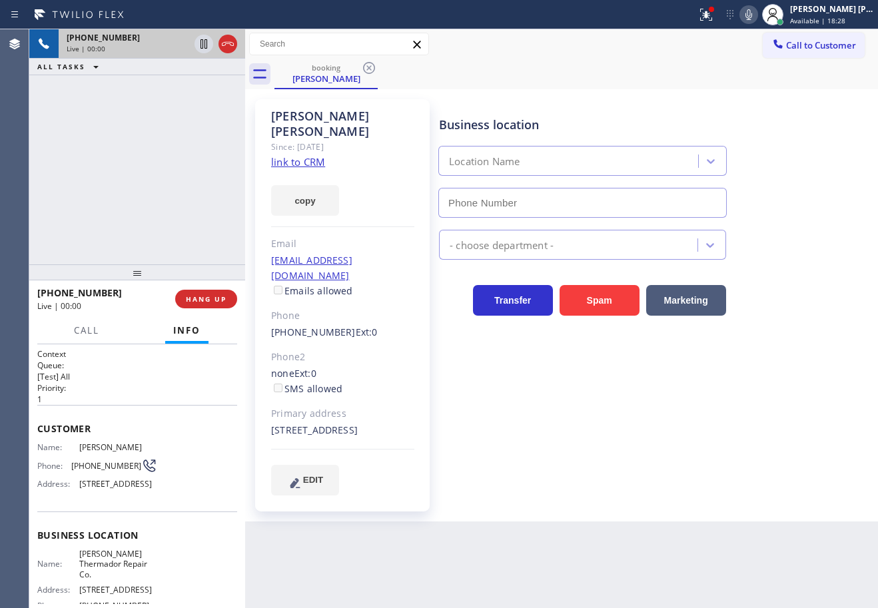
type input "[PHONE_NUMBER]"
click at [304, 155] on link "link to CRM" at bounding box center [298, 161] width 54 height 13
click at [164, 214] on div "[PHONE_NUMBER] Live | 01:09 ALL TASKS ALL TASKS ACTIVE TASKS TASKS IN WRAP UP" at bounding box center [137, 146] width 216 height 235
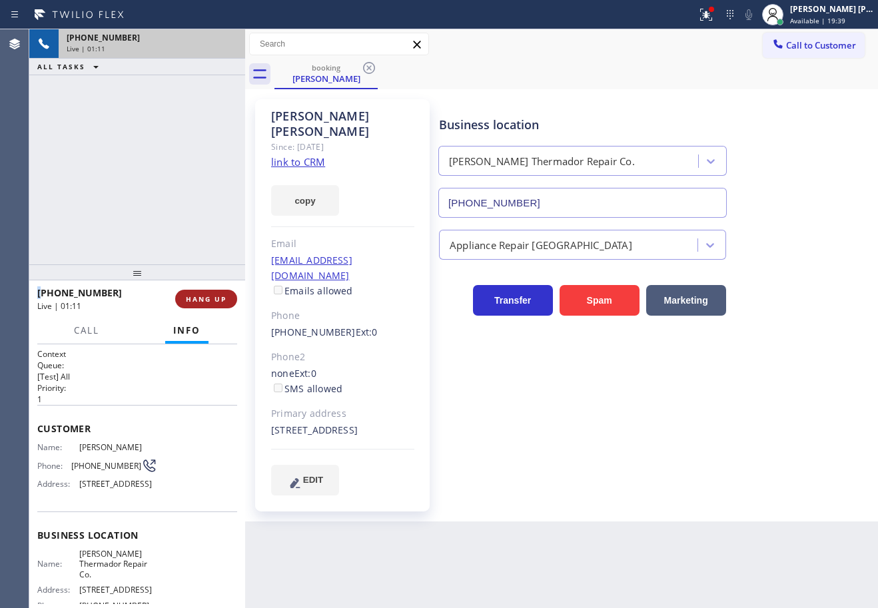
click at [209, 302] on span "HANG UP" at bounding box center [206, 298] width 41 height 9
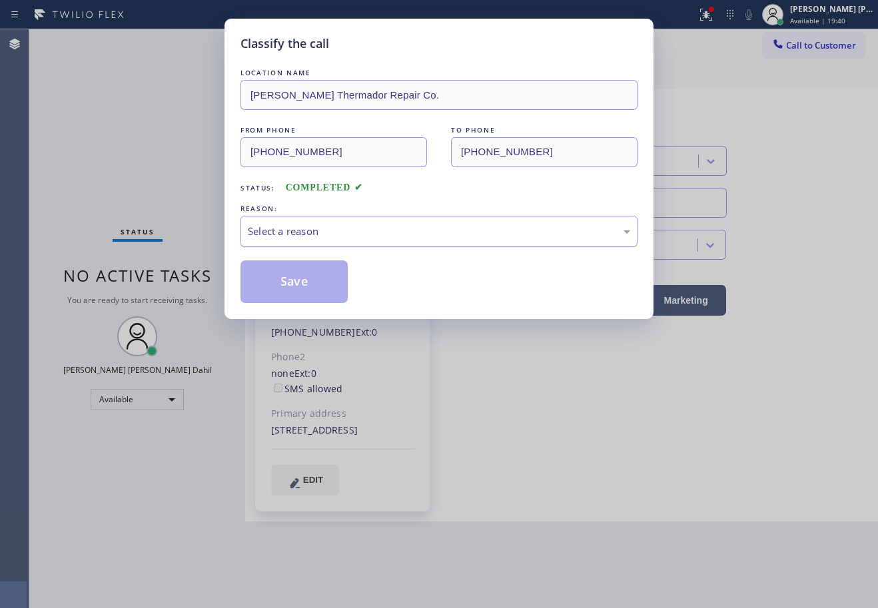
click at [313, 236] on div "Select a reason" at bounding box center [439, 231] width 382 height 15
click at [292, 272] on button "Save" at bounding box center [293, 281] width 107 height 43
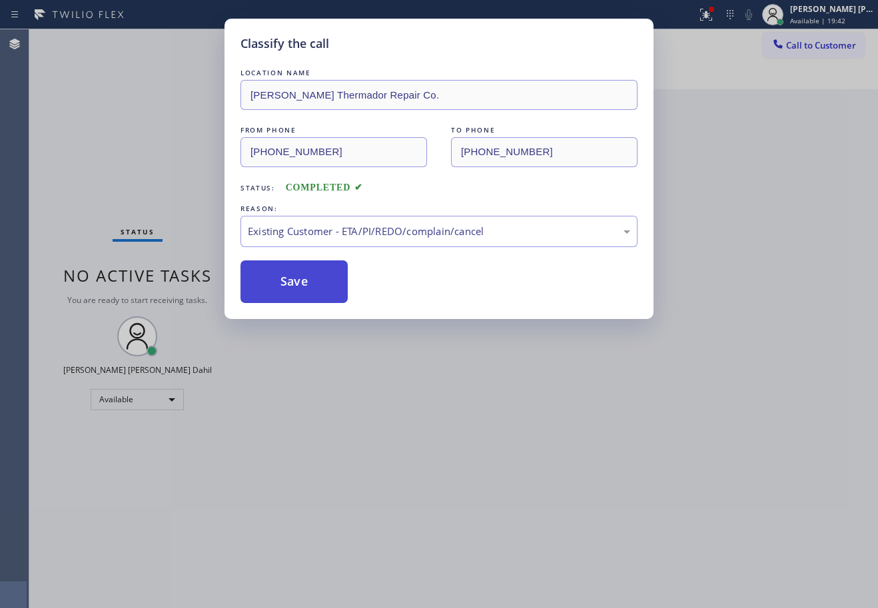
click at [292, 272] on button "Save" at bounding box center [293, 281] width 107 height 43
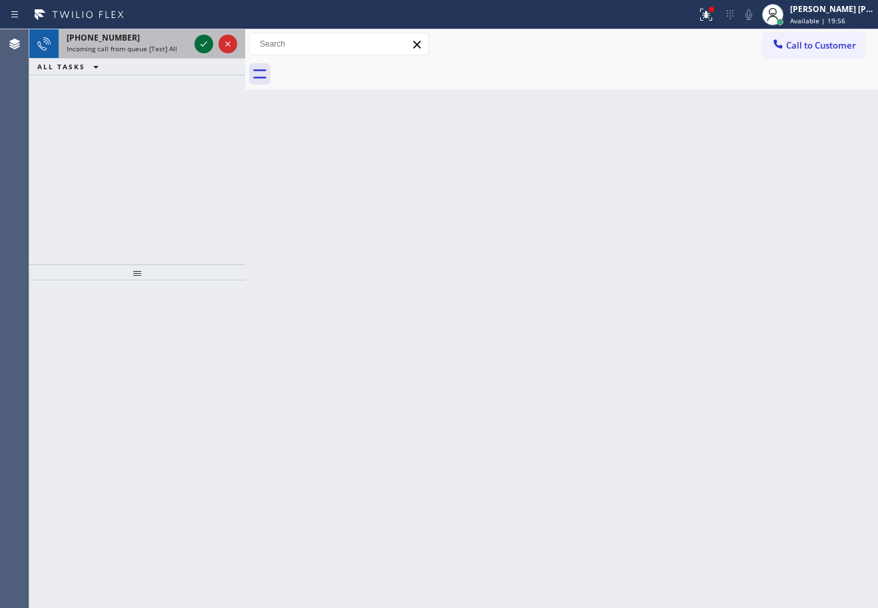
click at [202, 43] on icon at bounding box center [204, 44] width 16 height 16
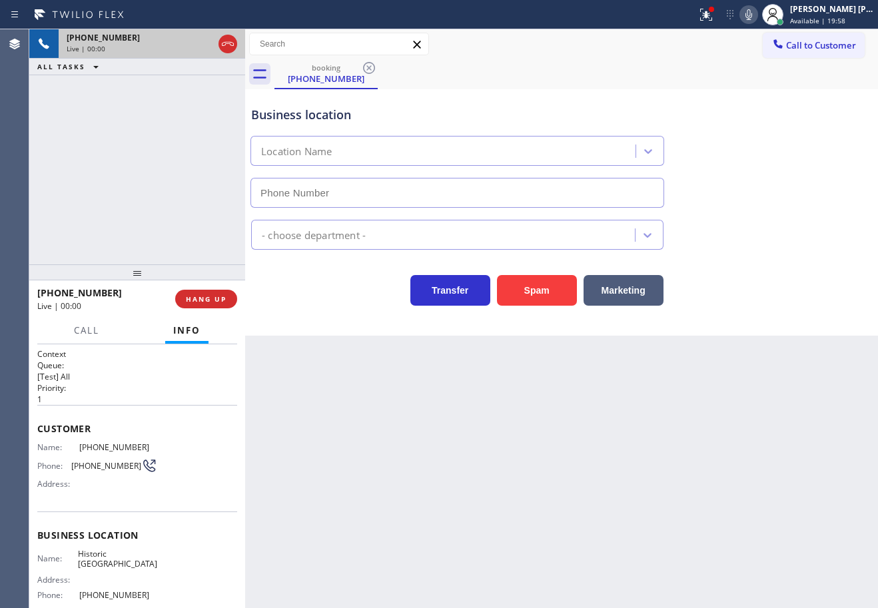
type input "[PHONE_NUMBER]"
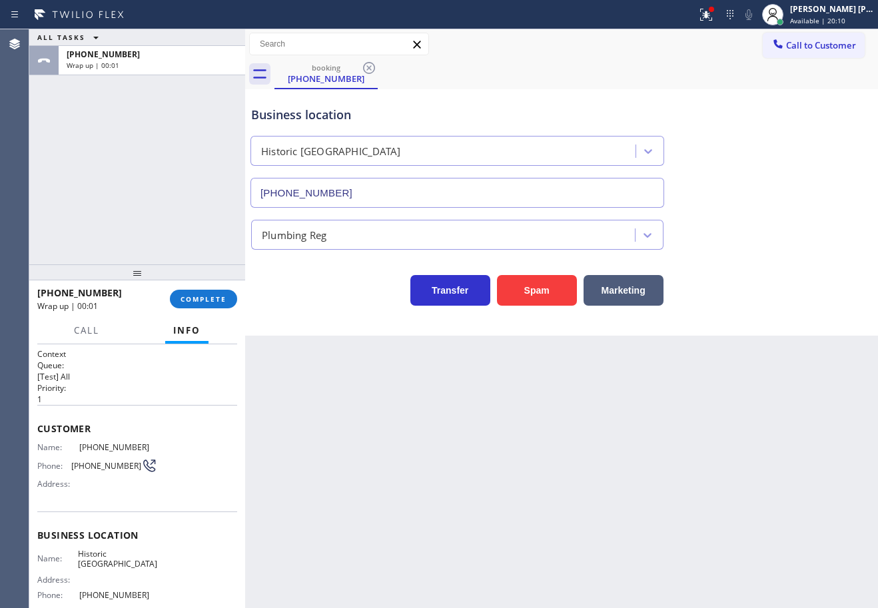
click at [197, 316] on div "[PHONE_NUMBER] Wrap up | 00:01 COMPLETE" at bounding box center [137, 299] width 200 height 35
click at [197, 308] on div "[PHONE_NUMBER] Wrap up | 00:01 COMPLETE" at bounding box center [137, 299] width 200 height 35
click at [197, 307] on button "COMPLETE" at bounding box center [203, 299] width 67 height 19
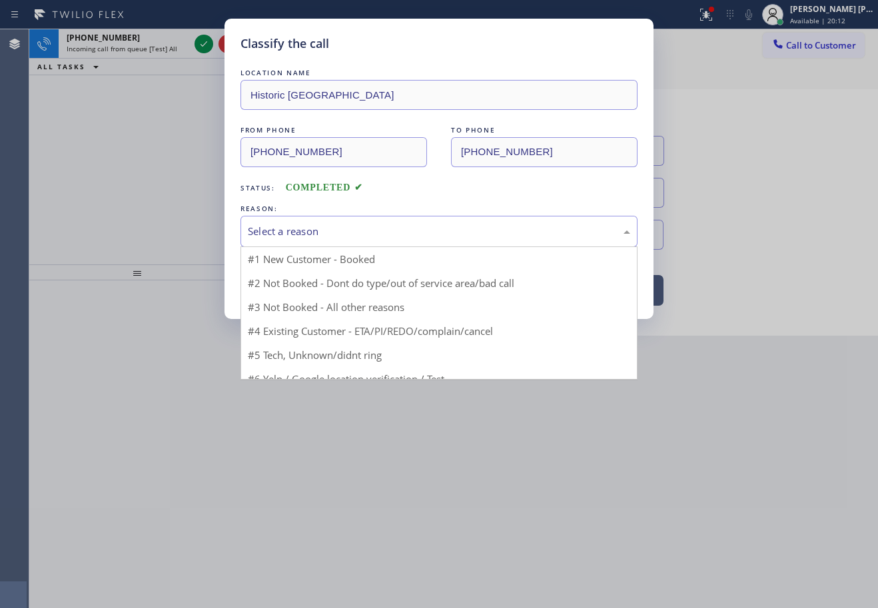
click at [308, 236] on div "Select a reason" at bounding box center [439, 231] width 382 height 15
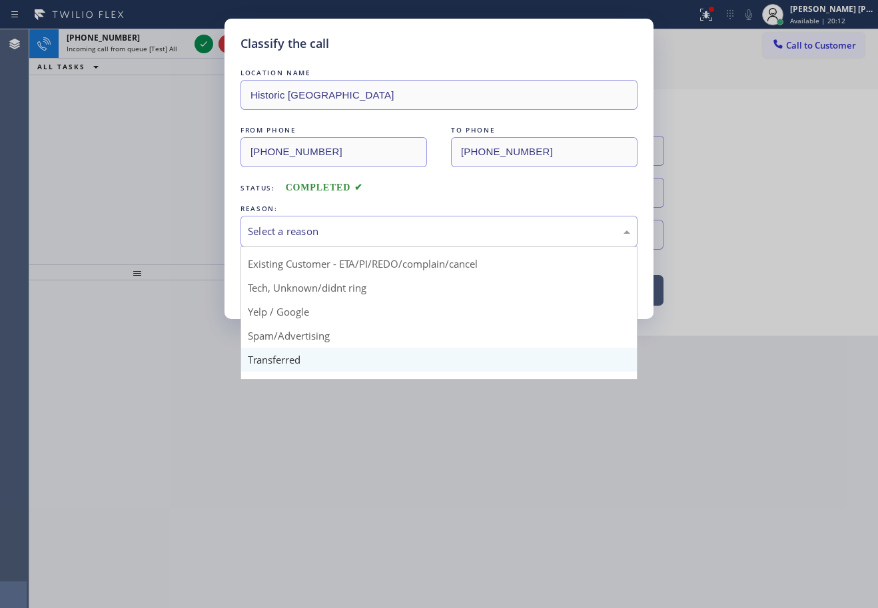
scroll to position [67, 0]
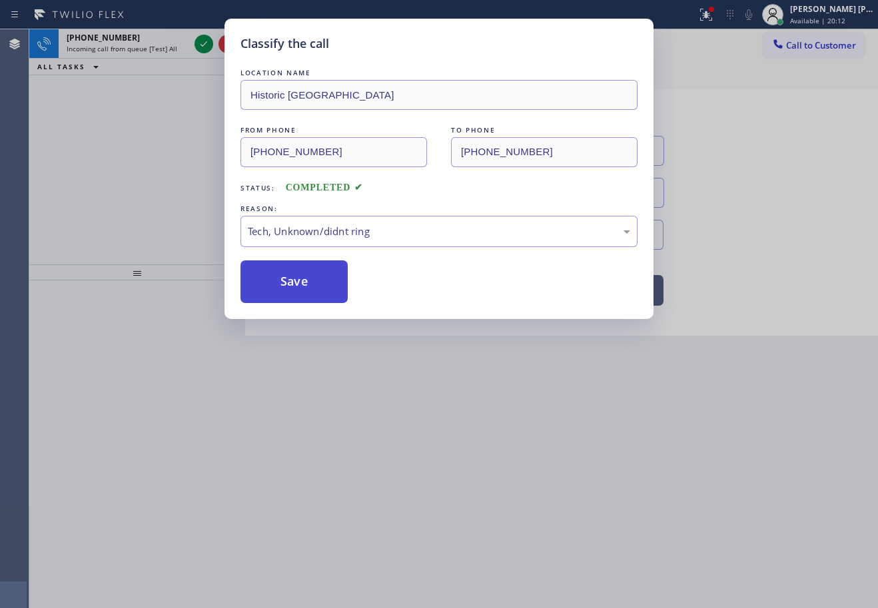
click at [282, 277] on button "Save" at bounding box center [293, 281] width 107 height 43
click at [282, 278] on button "Save" at bounding box center [293, 281] width 107 height 43
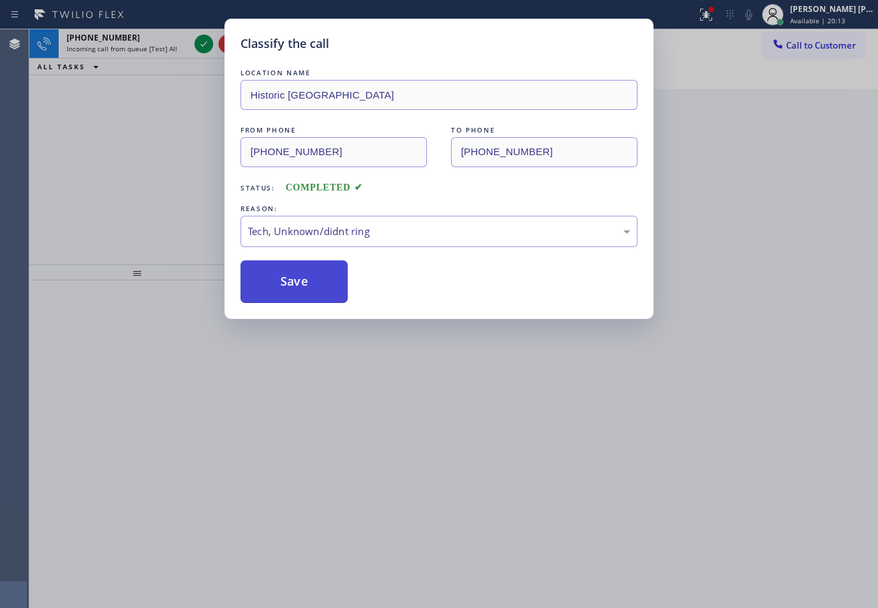
click at [282, 278] on button "Save" at bounding box center [293, 281] width 107 height 43
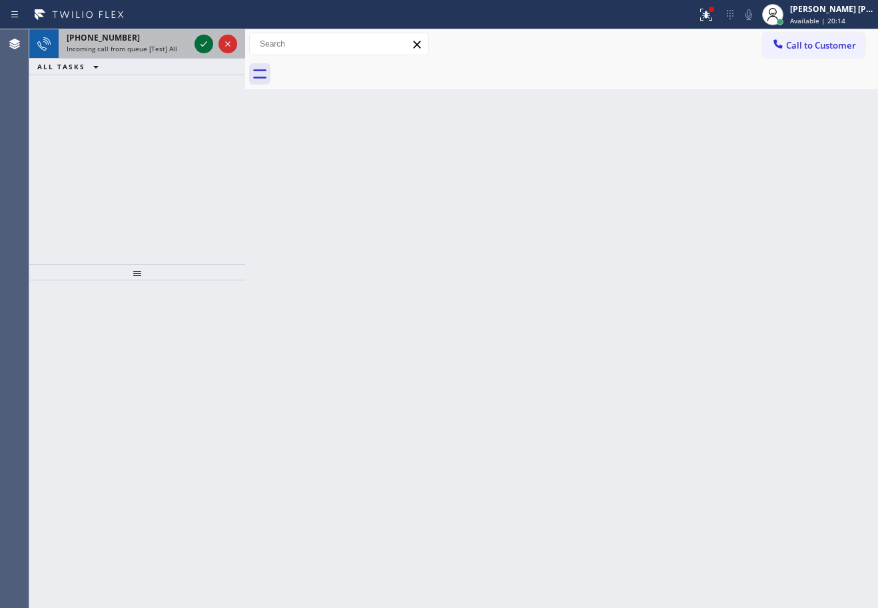
click at [202, 43] on icon at bounding box center [204, 44] width 16 height 16
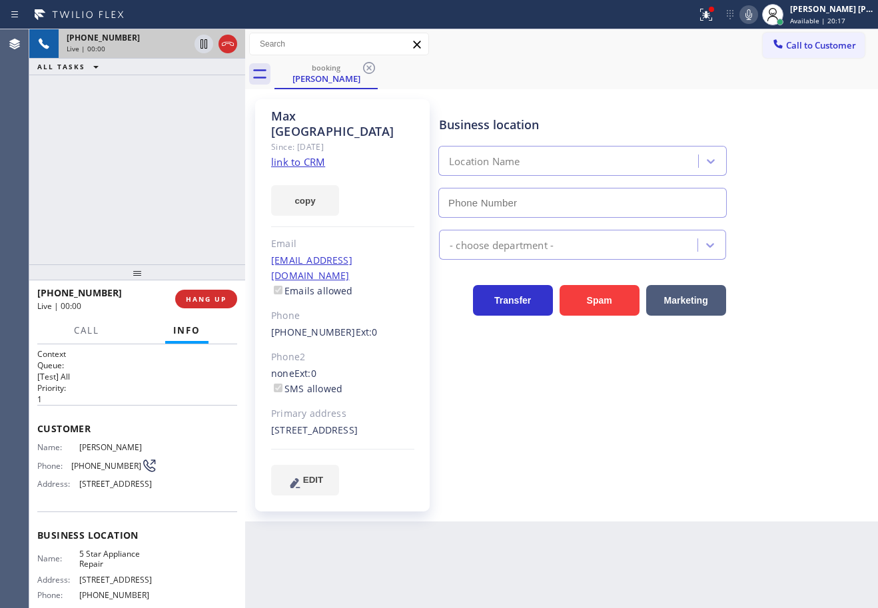
type input "[PHONE_NUMBER]"
click at [306, 155] on link "link to CRM" at bounding box center [298, 161] width 54 height 13
click at [158, 258] on div "[PHONE_NUMBER] Live | 01:07 ALL TASKS ALL TASKS ACTIVE TASKS TASKS IN WRAP UP" at bounding box center [137, 146] width 216 height 235
click at [129, 225] on div "[PHONE_NUMBER] Live | 01:08 ALL TASKS ALL TASKS ACTIVE TASKS TASKS IN WRAP UP" at bounding box center [137, 146] width 216 height 235
click at [129, 225] on div "[PHONE_NUMBER] Live | 01:09 ALL TASKS ALL TASKS ACTIVE TASKS TASKS IN WRAP UP" at bounding box center [137, 146] width 216 height 235
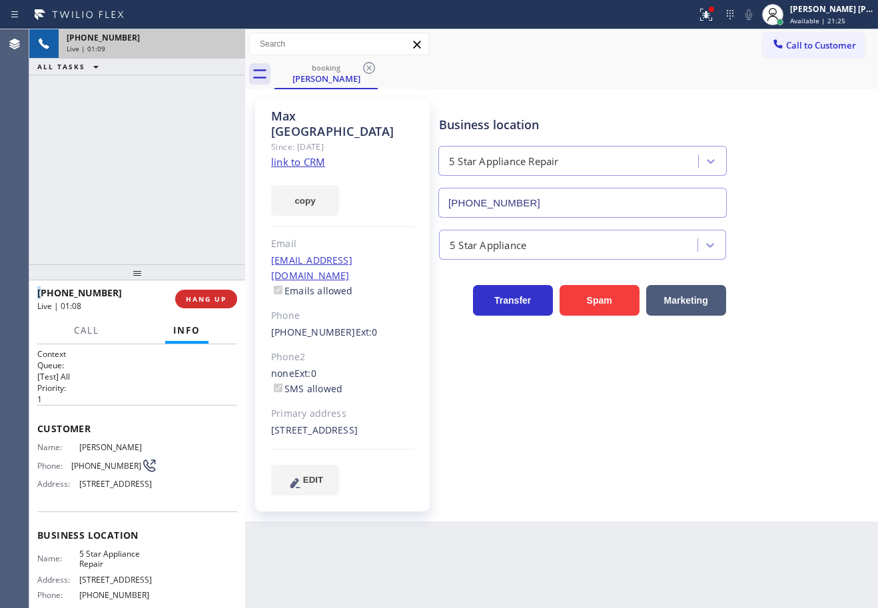
click at [129, 225] on div "[PHONE_NUMBER] Live | 01:09 ALL TASKS ALL TASKS ACTIVE TASKS TASKS IN WRAP UP" at bounding box center [137, 146] width 216 height 235
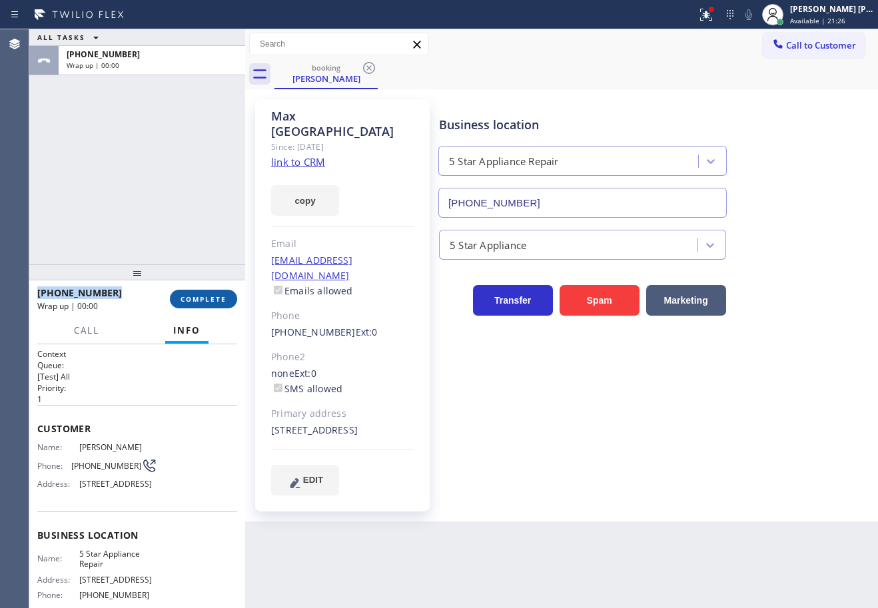
click at [192, 308] on button "COMPLETE" at bounding box center [203, 299] width 67 height 19
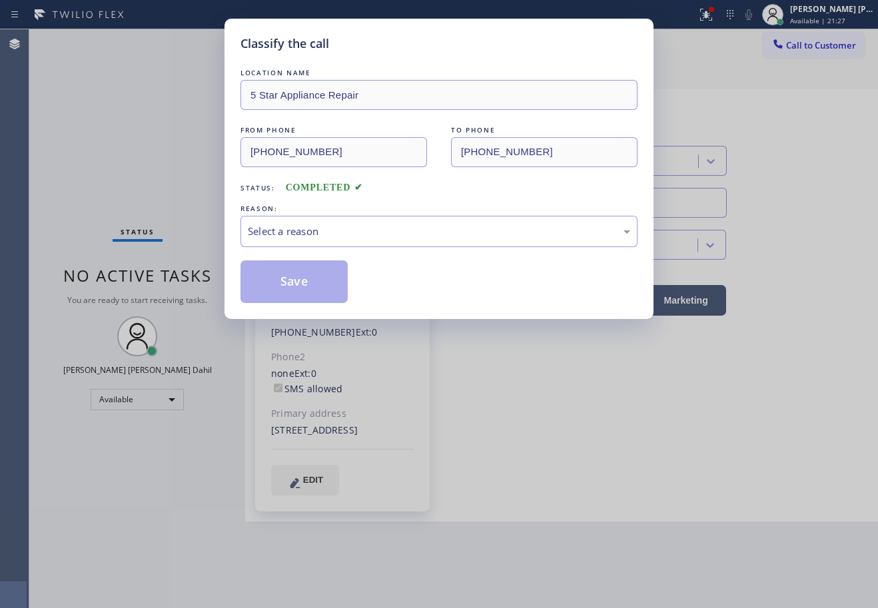
click at [364, 259] on div "LOCATION NAME 5 Star Appliance Repair FROM PHONE [PHONE_NUMBER] TO PHONE [PHONE…" at bounding box center [438, 184] width 397 height 237
click at [364, 222] on div "Select a reason" at bounding box center [438, 231] width 397 height 31
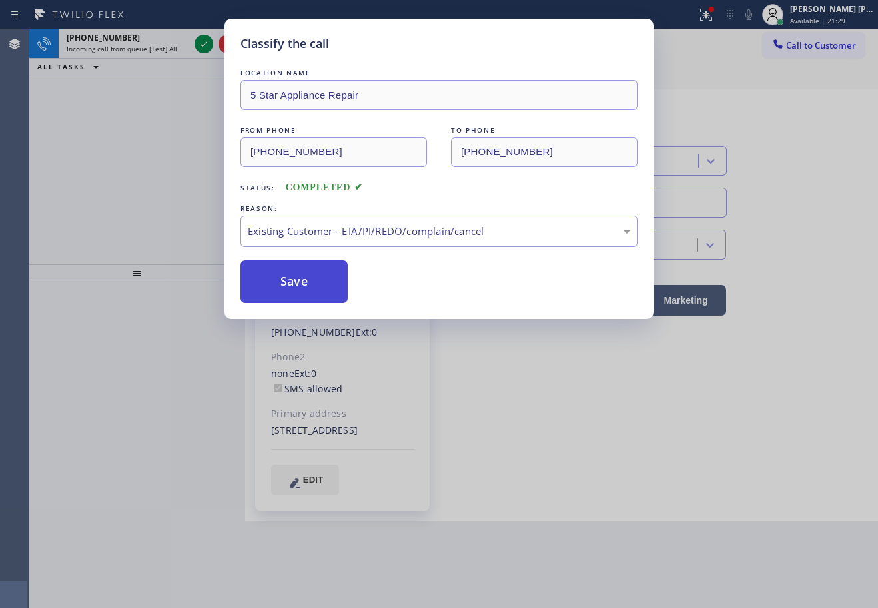
click at [288, 286] on button "Save" at bounding box center [293, 281] width 107 height 43
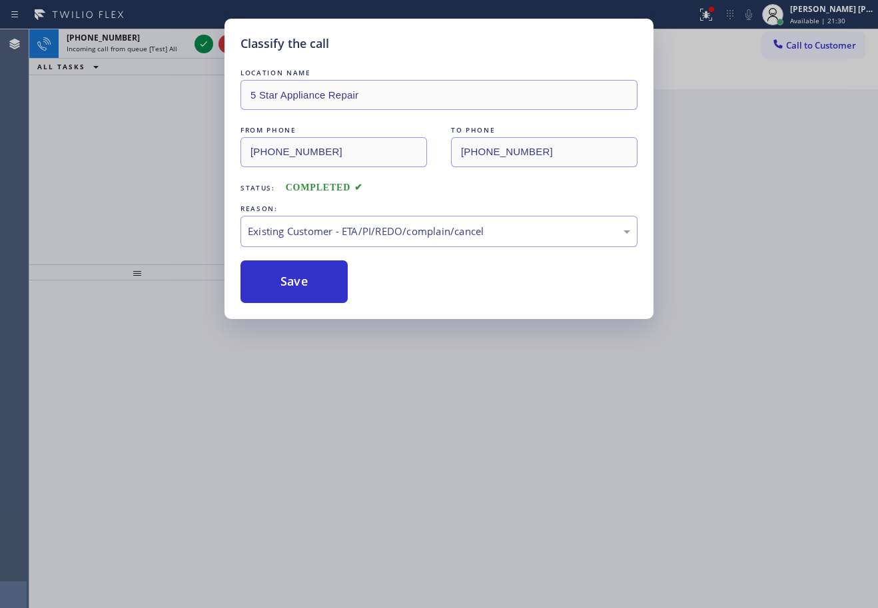
click at [177, 47] on div "Incoming call from queue [Test] All" at bounding box center [128, 48] width 123 height 9
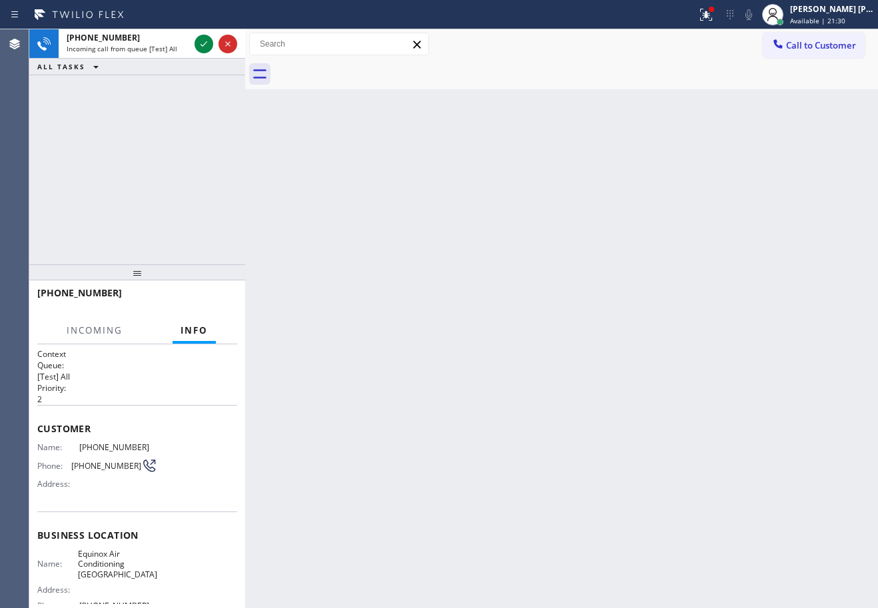
click at [177, 47] on div "Incoming call from queue [Test] All" at bounding box center [128, 48] width 123 height 9
click at [177, 46] on div "Incoming call from queue [Test] All" at bounding box center [128, 48] width 123 height 9
click at [202, 43] on icon at bounding box center [204, 44] width 16 height 16
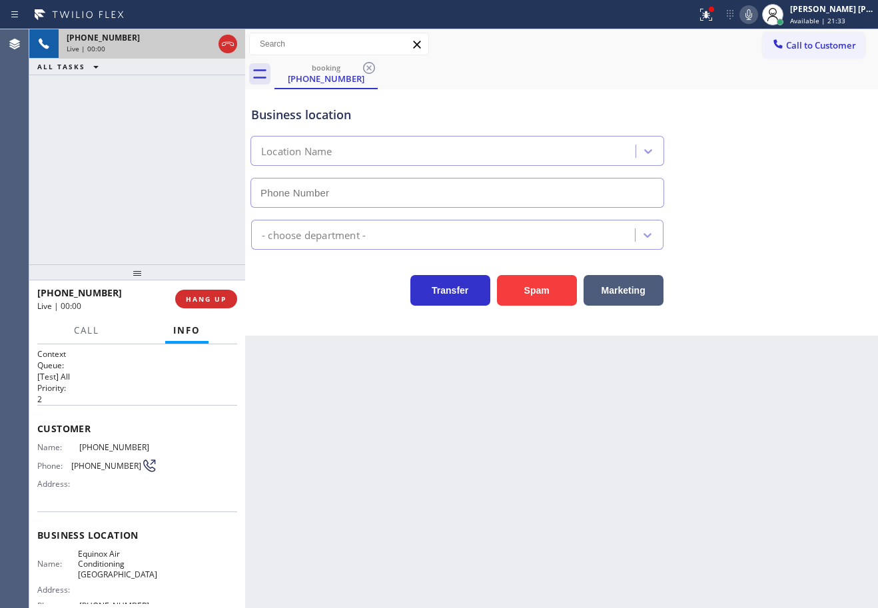
type input "[PHONE_NUMBER]"
click at [470, 484] on div "Back to Dashboard Change Sender ID Customers Technicians Select a contact Outbo…" at bounding box center [561, 318] width 633 height 579
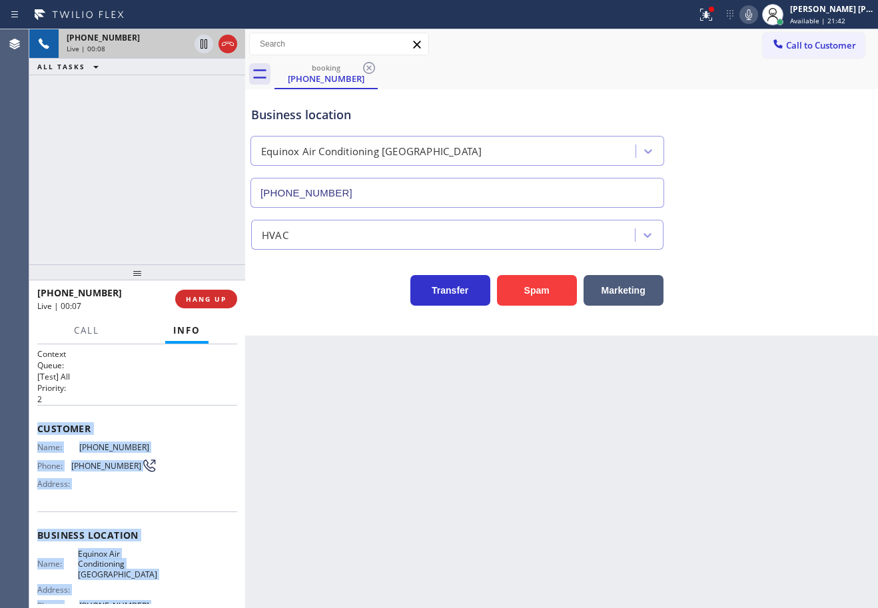
scroll to position [130, 0]
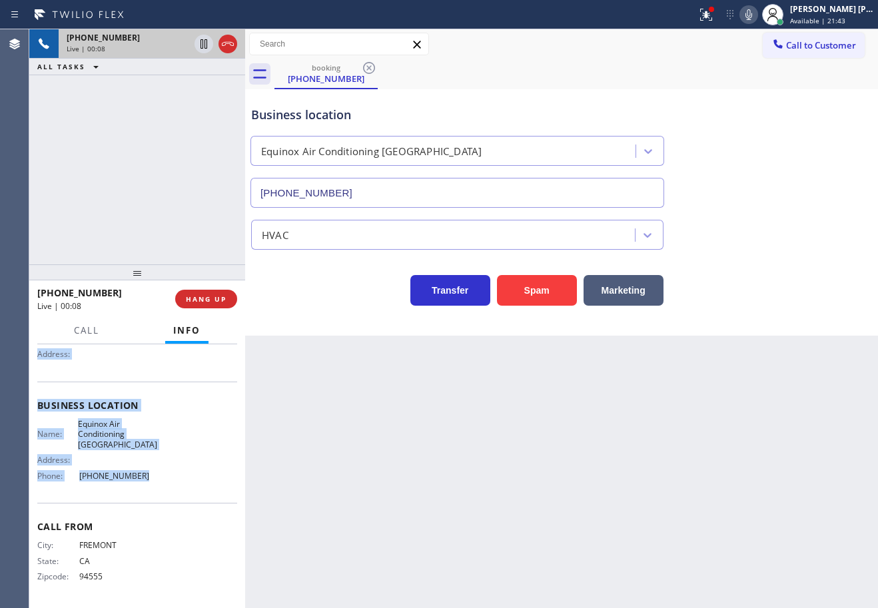
drag, startPoint x: 30, startPoint y: 424, endPoint x: 189, endPoint y: 470, distance: 165.1
click at [177, 475] on div "Context Queue: [Test] All Priority: 2 Customer Name: [PHONE_NUMBER] Phone: [PHO…" at bounding box center [137, 476] width 216 height 264
copy div "Customer Name: [PHONE_NUMBER] Phone: [PHONE_NUMBER] Address: Business location …"
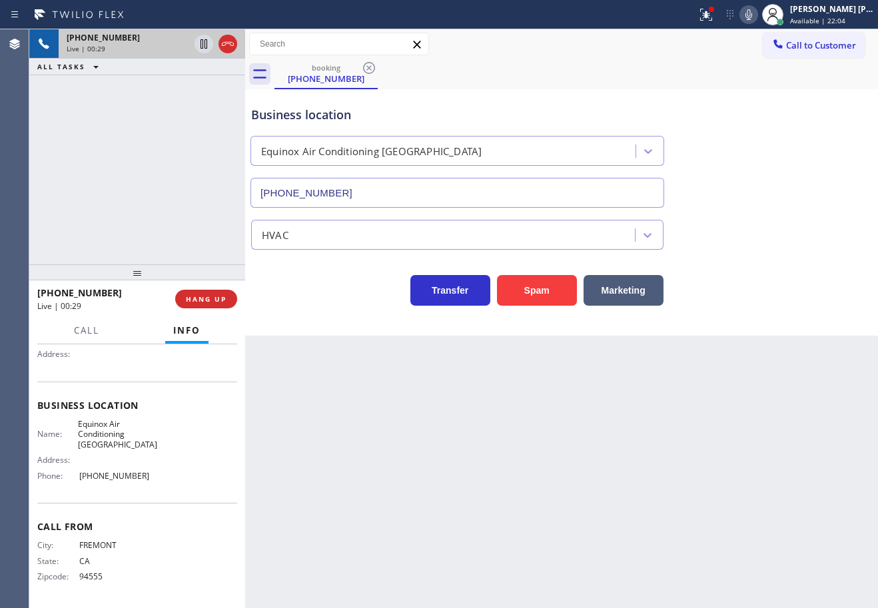
click at [640, 504] on div "Back to Dashboard Change Sender ID Customers Technicians Select a contact Outbo…" at bounding box center [561, 318] width 633 height 579
drag, startPoint x: 123, startPoint y: 543, endPoint x: 165, endPoint y: 528, distance: 44.5
click at [87, 551] on span "FREMONT" at bounding box center [118, 546] width 78 height 10
drag, startPoint x: 505, startPoint y: 498, endPoint x: 164, endPoint y: 24, distance: 583.7
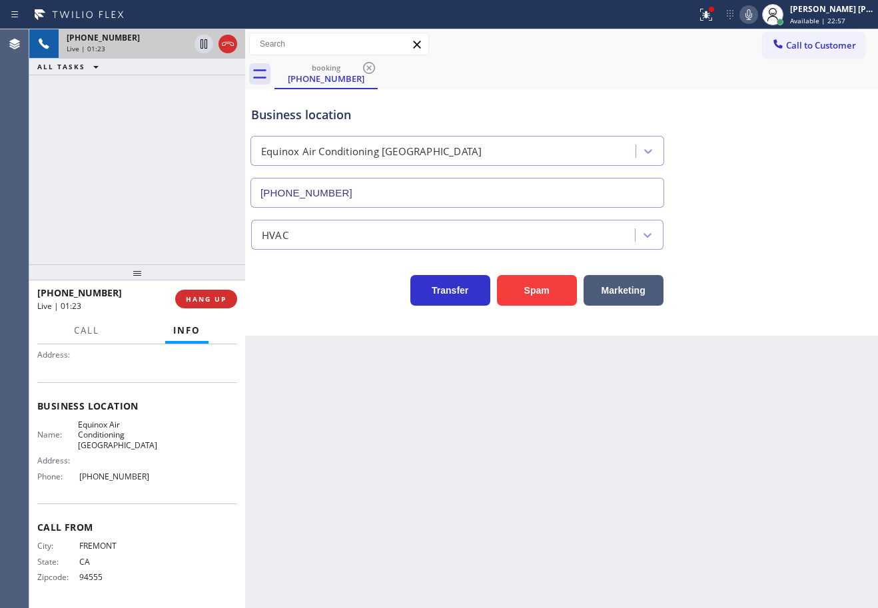
click at [506, 490] on div "Back to Dashboard Change Sender ID Customers Technicians Select a contact Outbo…" at bounding box center [561, 318] width 633 height 579
click at [677, 458] on div "Back to Dashboard Change Sender ID Customers Technicians Select a contact Outbo…" at bounding box center [561, 318] width 633 height 579
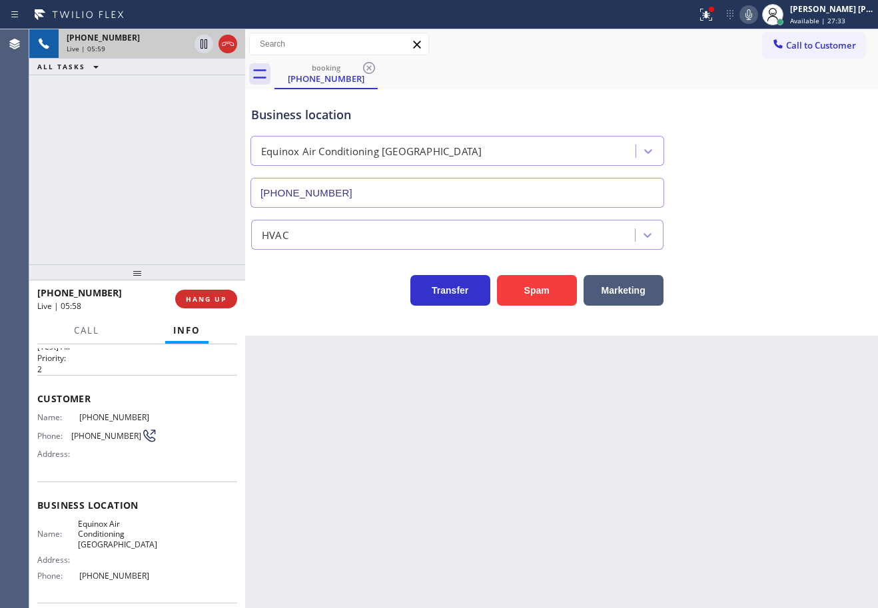
scroll to position [0, 0]
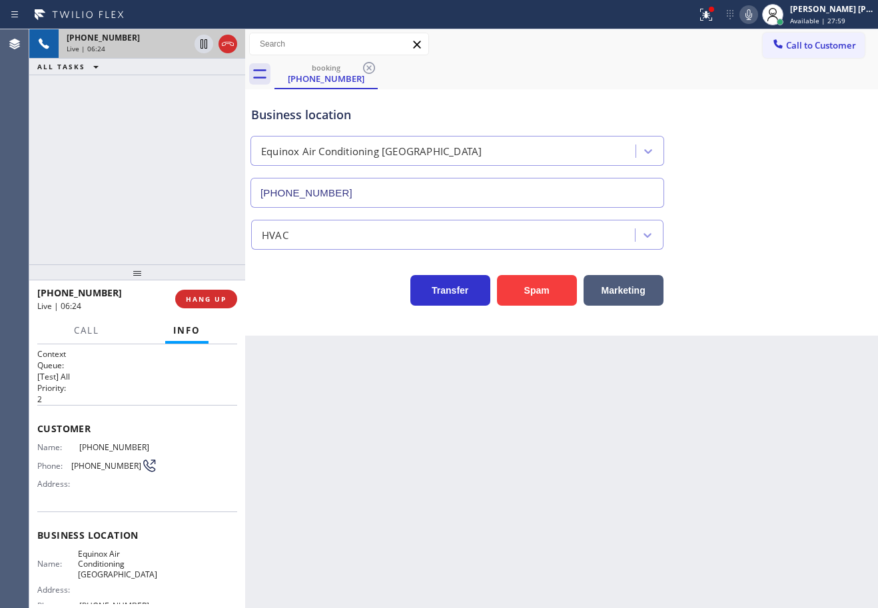
drag, startPoint x: 105, startPoint y: 131, endPoint x: 189, endPoint y: 153, distance: 86.6
click at [105, 131] on div "[PHONE_NUMBER] Live | 06:24 ALL TASKS ALL TASKS ACTIVE TASKS TASKS IN WRAP UP" at bounding box center [137, 146] width 216 height 235
click at [567, 510] on div "Back to Dashboard Change Sender ID Customers Technicians Select a contact Outbo…" at bounding box center [561, 318] width 633 height 579
click at [568, 510] on div "Back to Dashboard Change Sender ID Customers Technicians Select a contact Outbo…" at bounding box center [561, 318] width 633 height 579
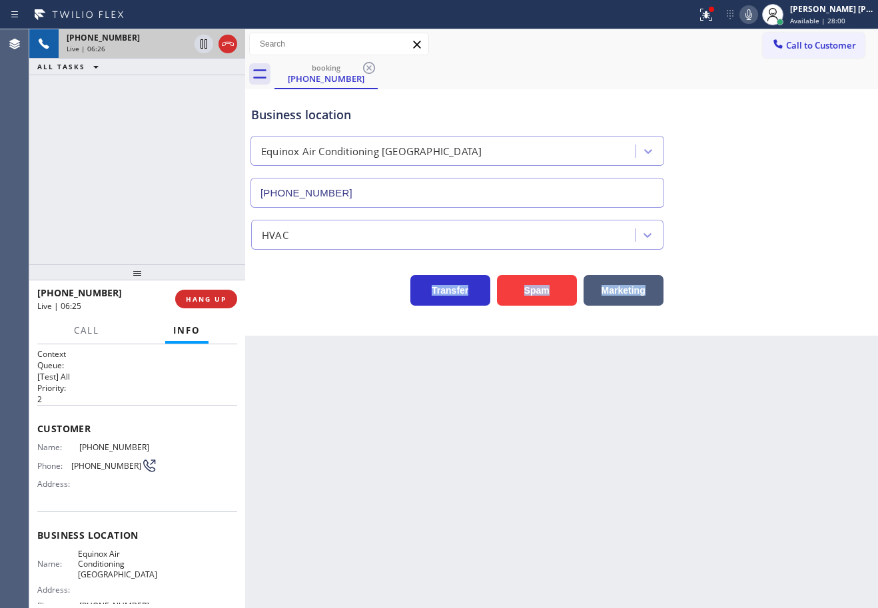
click at [572, 510] on div "Back to Dashboard Change Sender ID Customers Technicians Select a contact Outbo…" at bounding box center [561, 318] width 633 height 579
click at [574, 510] on div "Back to Dashboard Change Sender ID Customers Technicians Select a contact Outbo…" at bounding box center [561, 318] width 633 height 579
click at [757, 19] on icon at bounding box center [749, 15] width 16 height 16
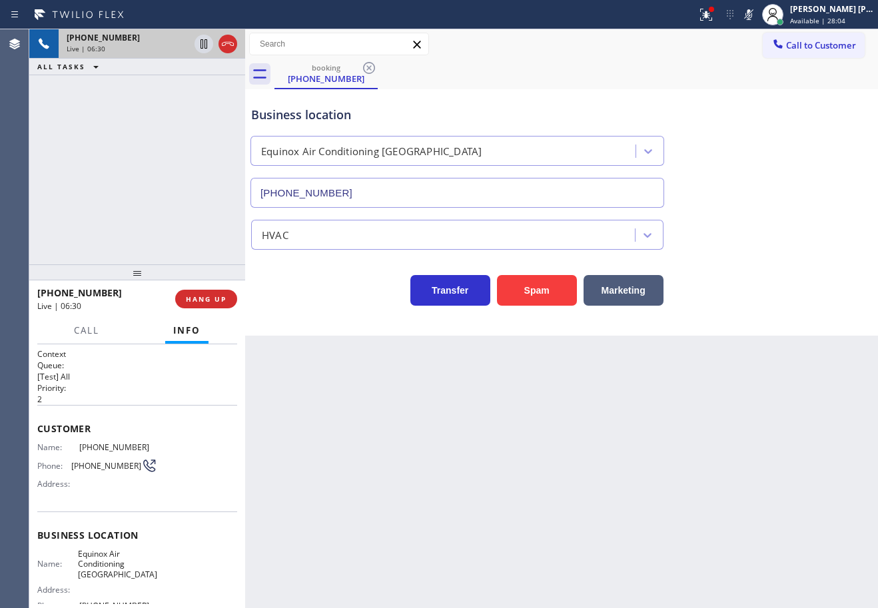
click at [773, 168] on div "Business location Equinox Air Conditioning [GEOGRAPHIC_DATA] [PHONE_NUMBER]" at bounding box center [561, 147] width 626 height 121
click at [109, 139] on div "[PHONE_NUMBER] Live | 06:30 ALL TASKS ALL TASKS ACTIVE TASKS TASKS IN WRAP UP" at bounding box center [137, 146] width 216 height 235
click at [206, 43] on icon at bounding box center [204, 44] width 16 height 16
click at [202, 42] on icon at bounding box center [203, 43] width 9 height 9
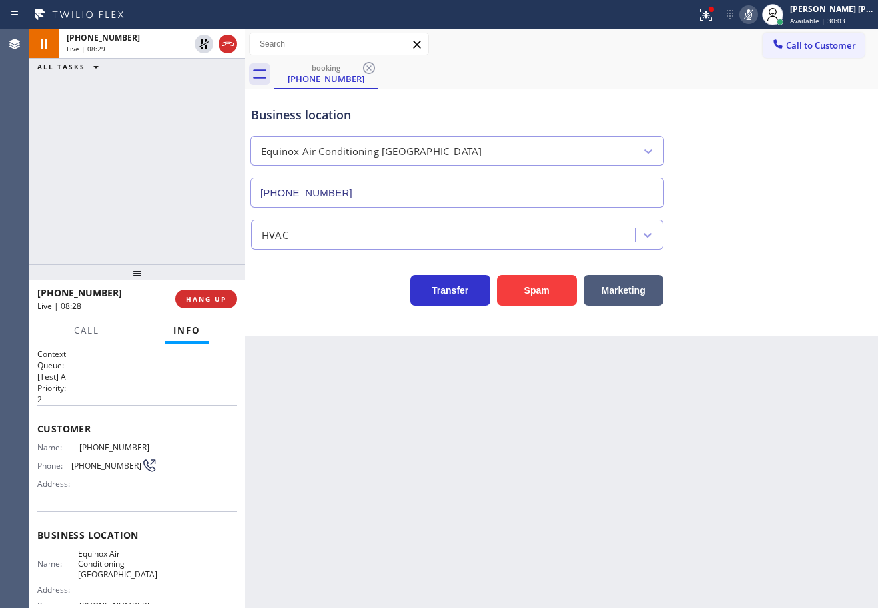
click at [757, 15] on icon at bounding box center [749, 15] width 16 height 16
drag, startPoint x: 756, startPoint y: 179, endPoint x: 759, endPoint y: 279, distance: 100.0
click at [757, 189] on div "Business location Equinox Air Conditioning [GEOGRAPHIC_DATA] [PHONE_NUMBER]" at bounding box center [561, 147] width 626 height 121
click at [752, 14] on icon at bounding box center [748, 14] width 7 height 11
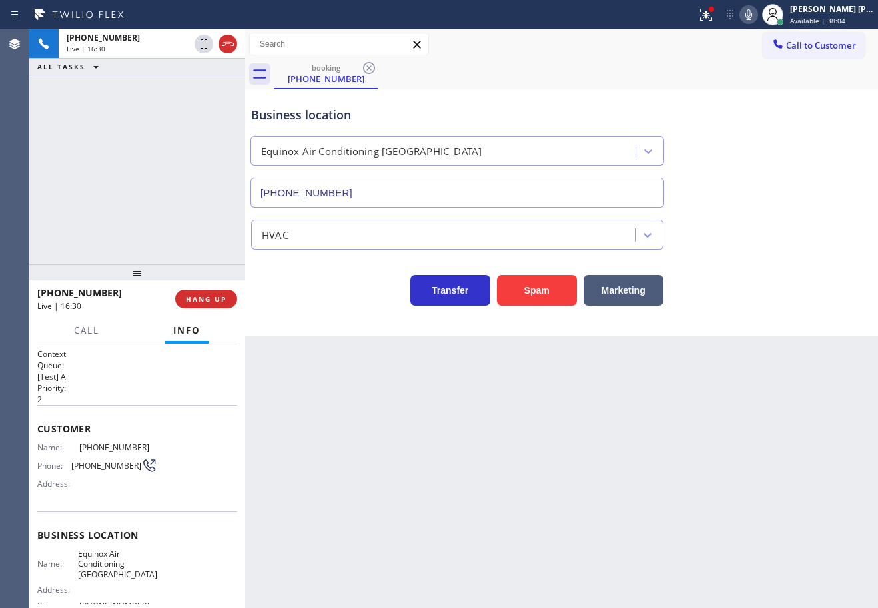
click at [792, 299] on div "Transfer Spam Marketing" at bounding box center [561, 284] width 626 height 43
click at [766, 112] on div "Business location Equinox Air Conditioning [GEOGRAPHIC_DATA] [PHONE_NUMBER]" at bounding box center [561, 147] width 626 height 121
click at [714, 17] on icon at bounding box center [706, 15] width 16 height 16
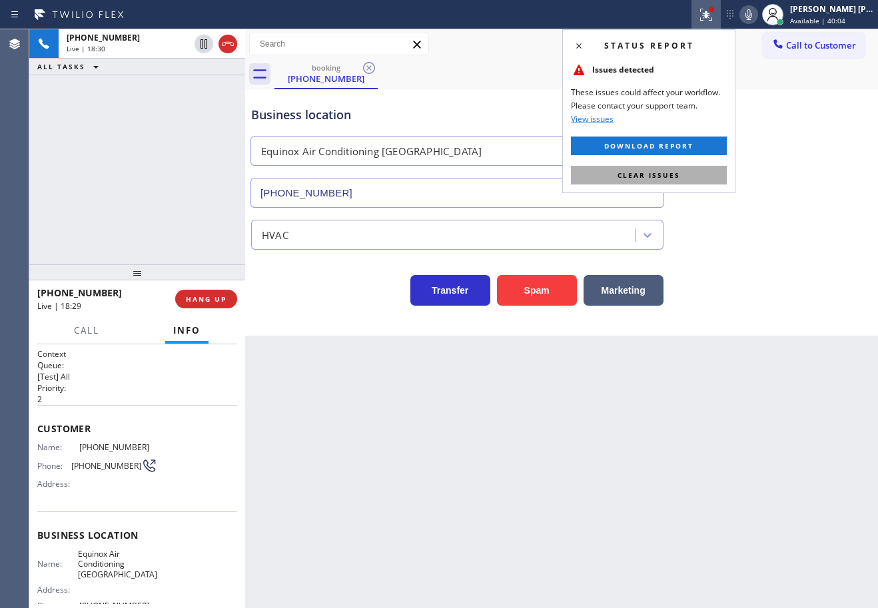
click at [713, 174] on button "Clear issues" at bounding box center [649, 175] width 156 height 19
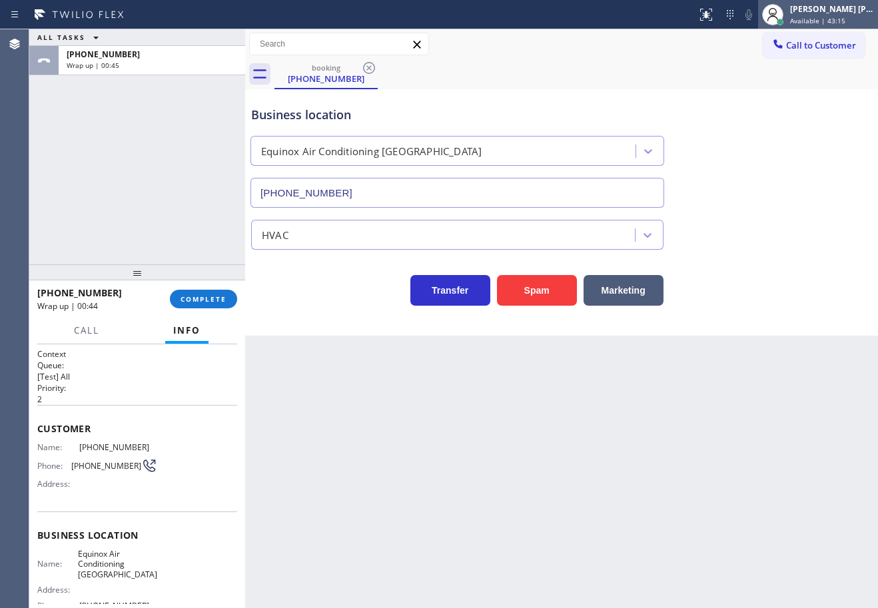
click at [843, 18] on span "Available | 43:15" at bounding box center [817, 20] width 55 height 9
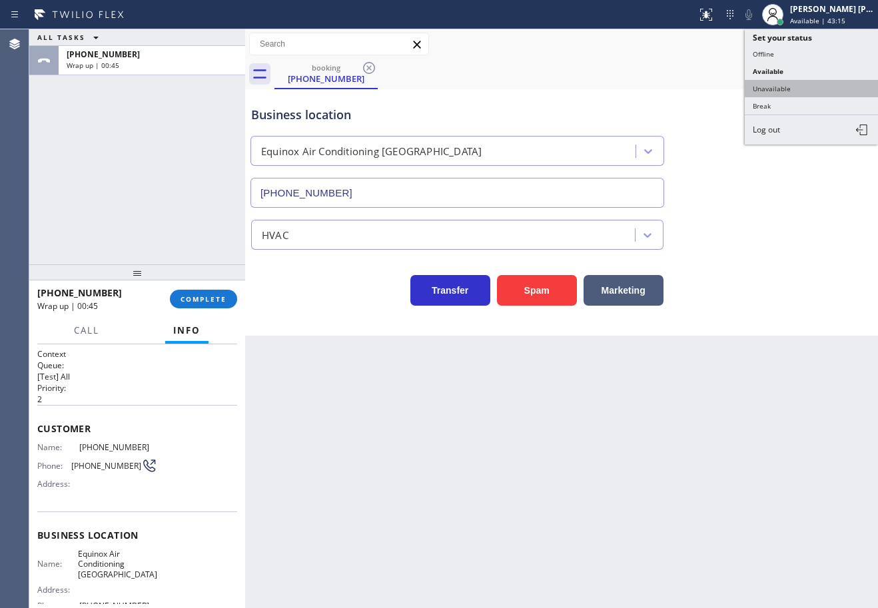
click at [777, 89] on button "Unavailable" at bounding box center [811, 88] width 133 height 17
click at [777, 90] on div "Business location Equinox Air Conditioning [GEOGRAPHIC_DATA] [PHONE_NUMBER]" at bounding box center [561, 147] width 626 height 121
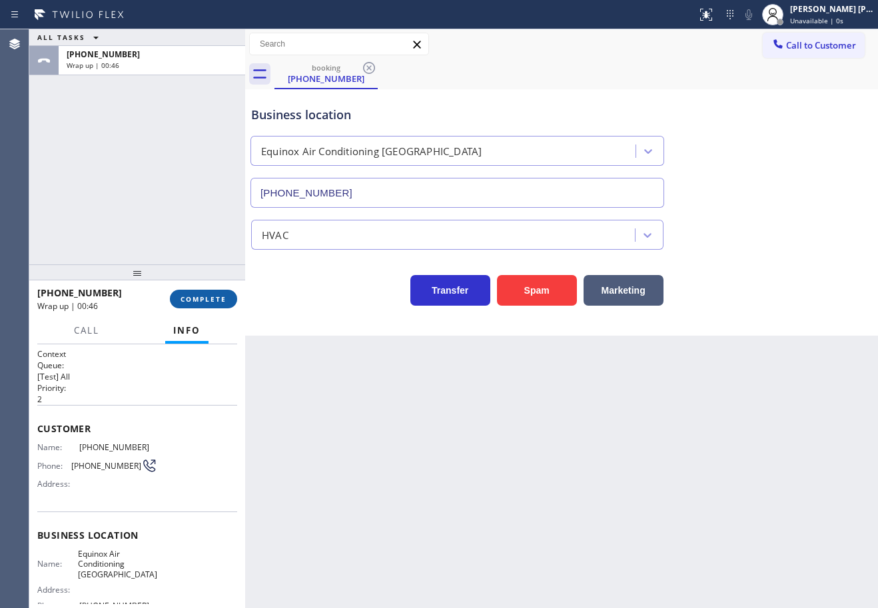
drag, startPoint x: 200, startPoint y: 298, endPoint x: 215, endPoint y: 294, distance: 15.8
click at [201, 298] on span "COMPLETE" at bounding box center [204, 298] width 46 height 9
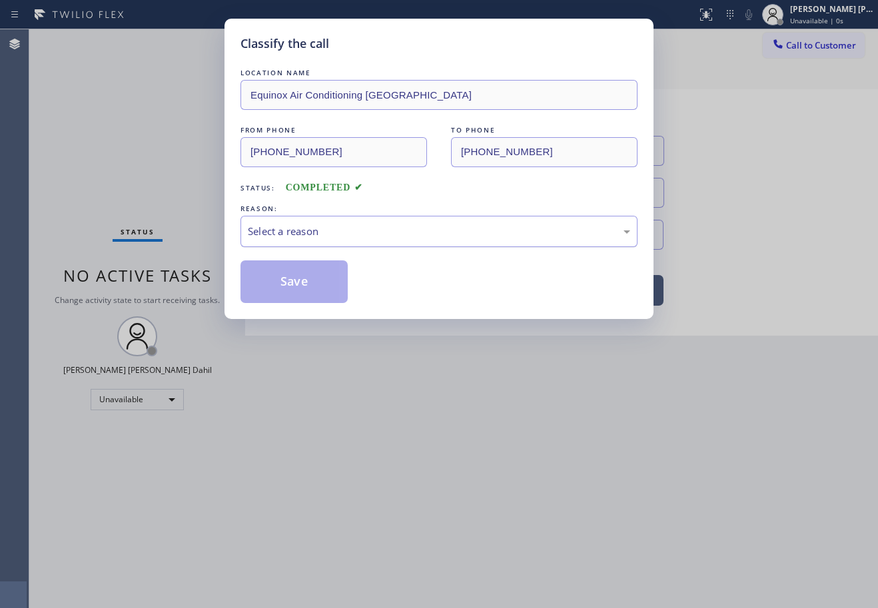
click at [386, 232] on div "Select a reason" at bounding box center [439, 231] width 382 height 15
click at [328, 281] on button "Save" at bounding box center [293, 281] width 107 height 43
click at [326, 282] on button "Save" at bounding box center [293, 281] width 107 height 43
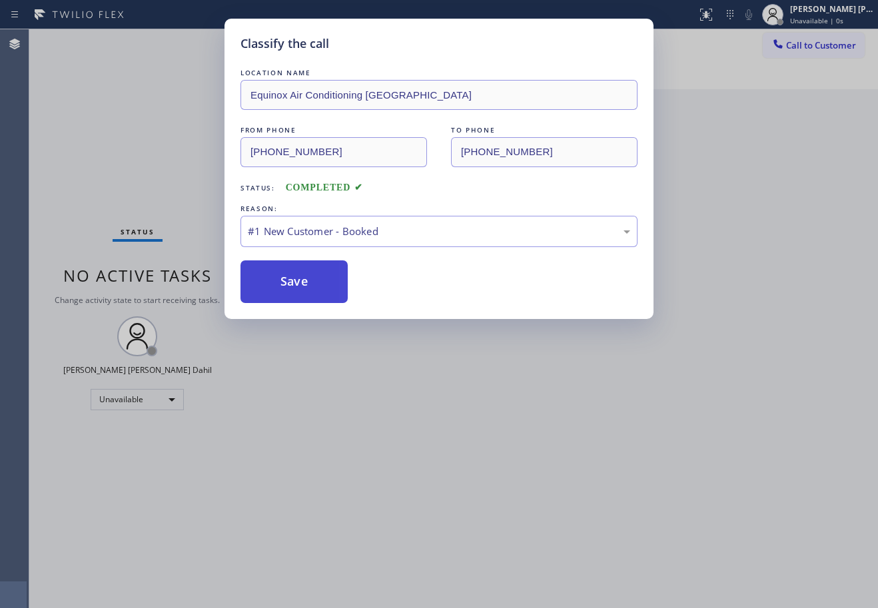
click at [326, 282] on button "Save" at bounding box center [293, 281] width 107 height 43
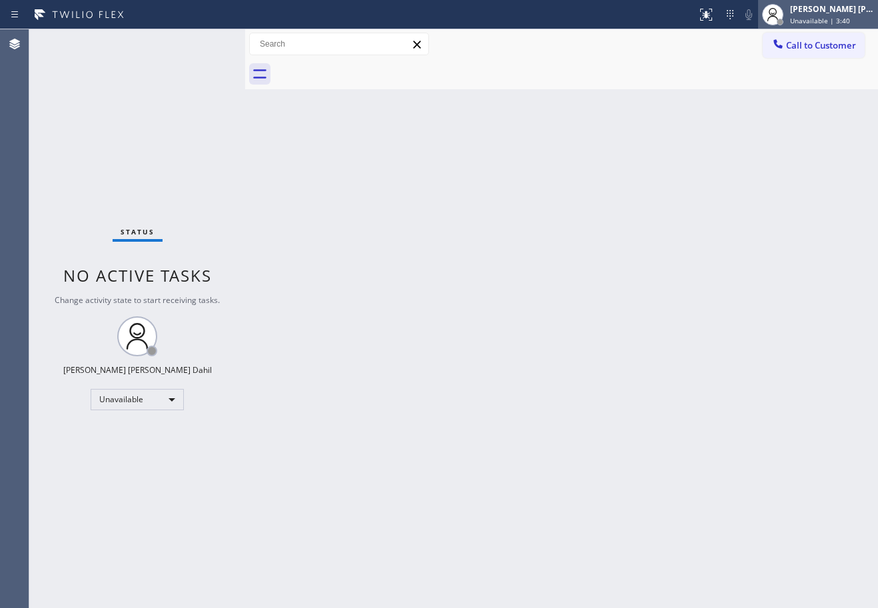
click at [808, 12] on div "[PERSON_NAME] [PERSON_NAME] Dahil" at bounding box center [832, 8] width 84 height 11
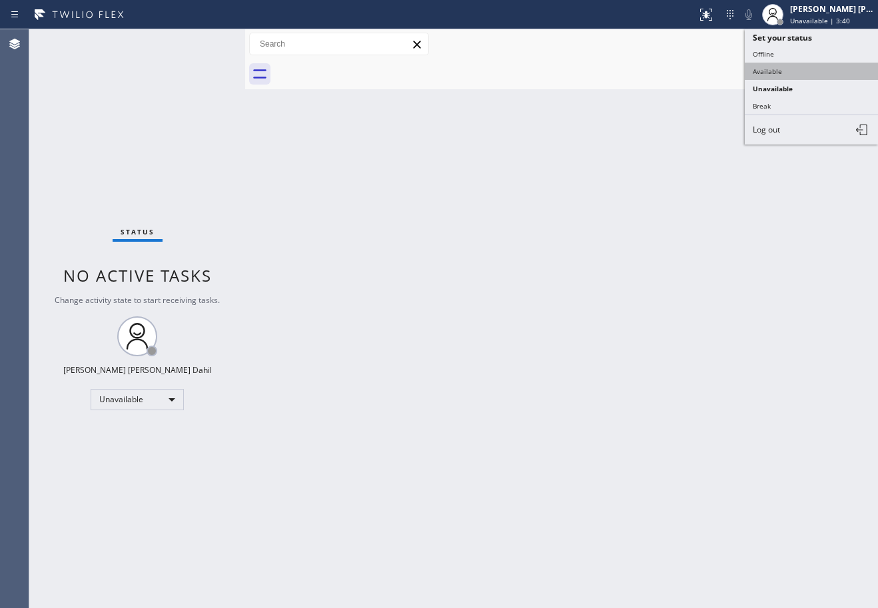
click at [779, 73] on button "Available" at bounding box center [811, 71] width 133 height 17
drag, startPoint x: 654, startPoint y: 253, endPoint x: 652, endPoint y: 263, distance: 10.1
click at [652, 263] on div "Back to Dashboard Change Sender ID Customers Technicians Select a contact Outbo…" at bounding box center [561, 318] width 633 height 579
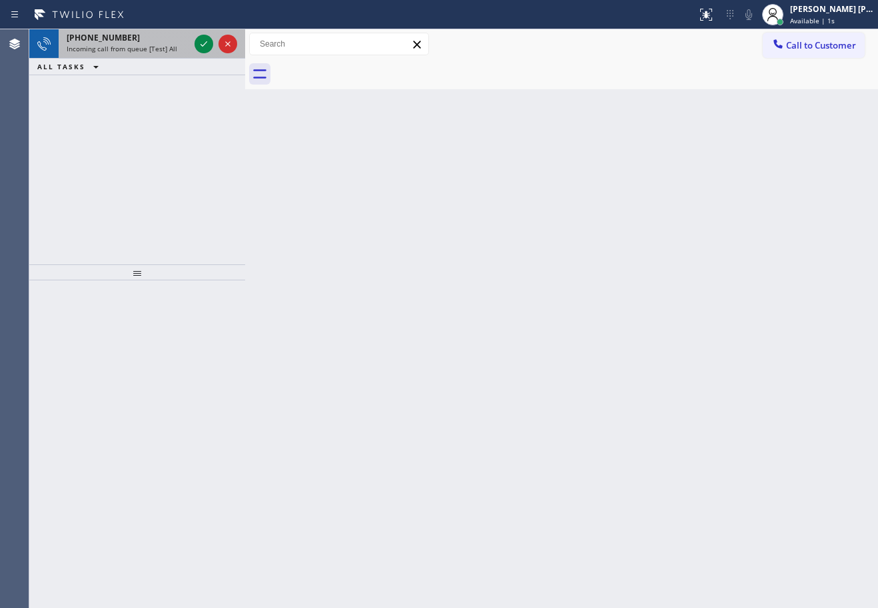
click at [161, 49] on span "Incoming call from queue [Test] All" at bounding box center [122, 48] width 111 height 9
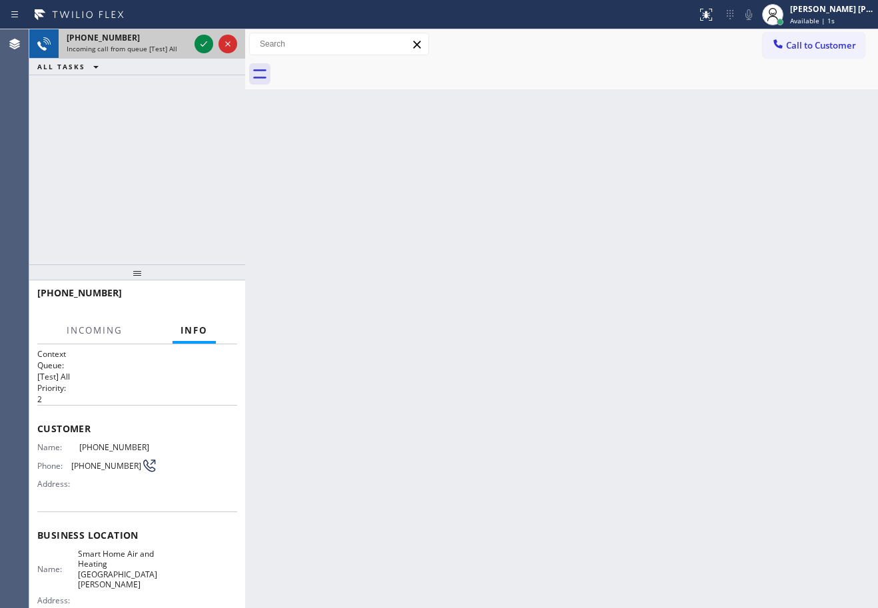
click at [161, 49] on span "Incoming call from queue [Test] All" at bounding box center [122, 48] width 111 height 9
click at [202, 43] on icon at bounding box center [204, 44] width 16 height 16
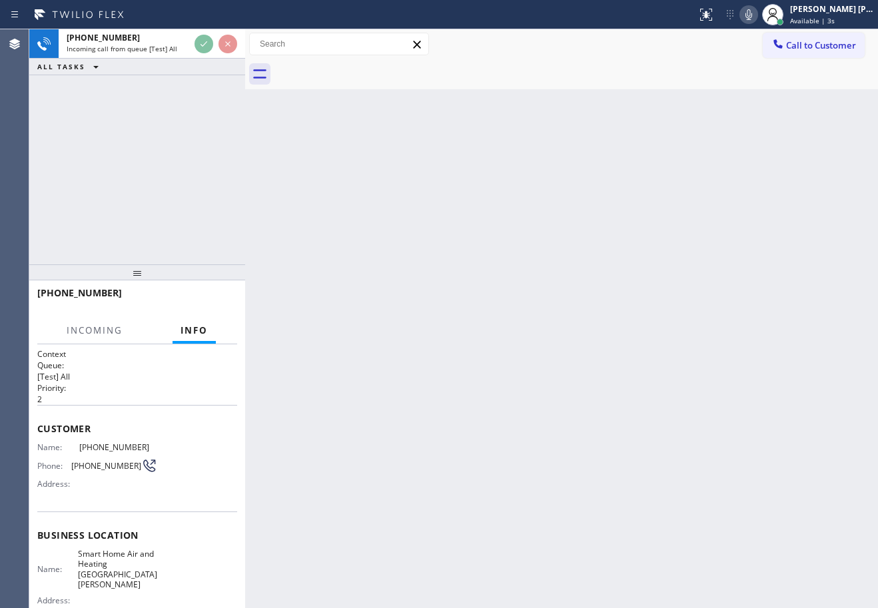
click at [526, 461] on div "Back to Dashboard Change Sender ID Customers Technicians Select a contact Outbo…" at bounding box center [561, 318] width 633 height 579
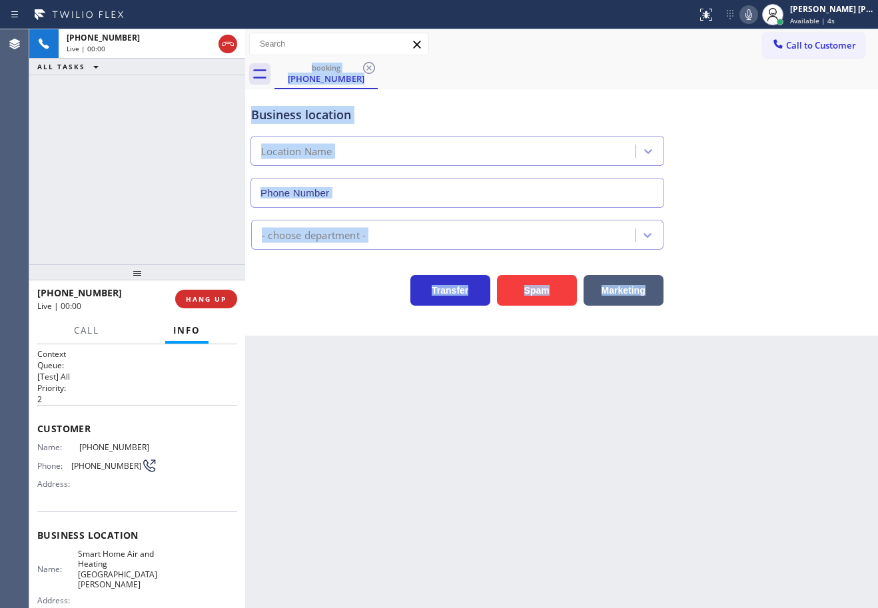
type input "[PHONE_NUMBER]"
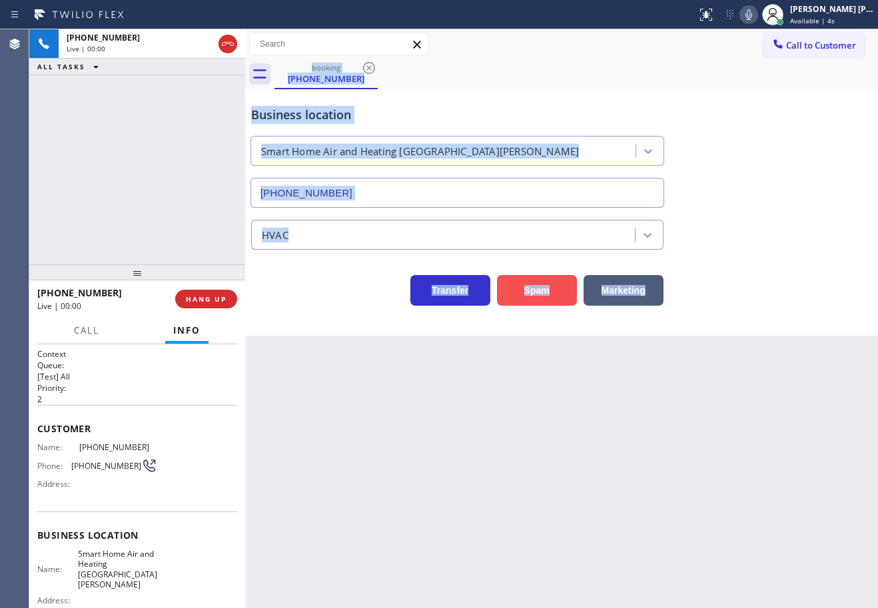
click at [511, 284] on button "Spam" at bounding box center [537, 290] width 80 height 31
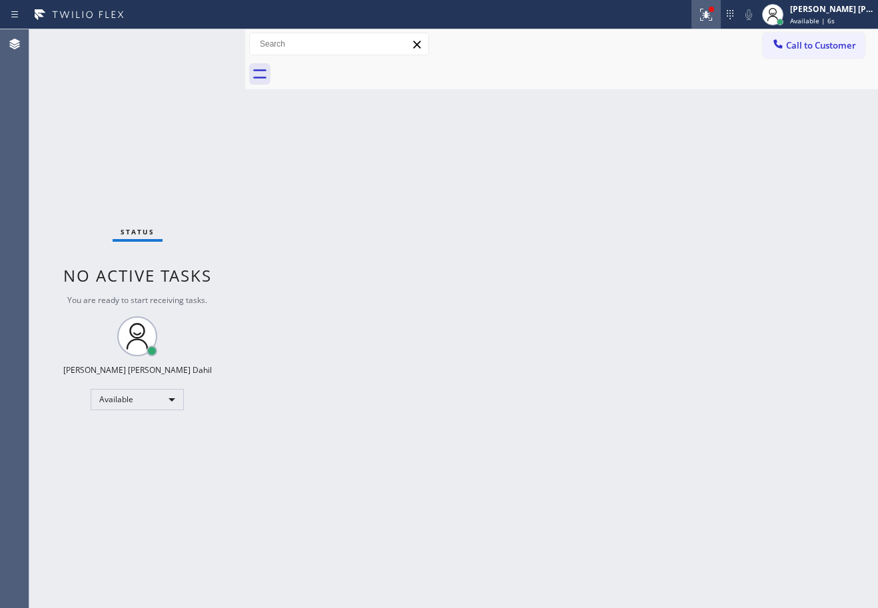
click at [714, 21] on icon at bounding box center [706, 15] width 16 height 16
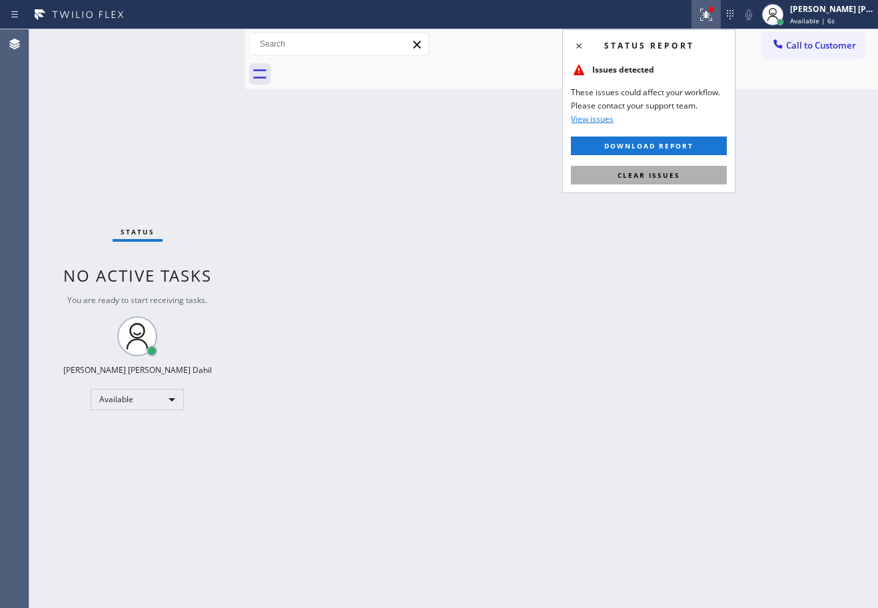
click at [695, 175] on button "Clear issues" at bounding box center [649, 175] width 156 height 19
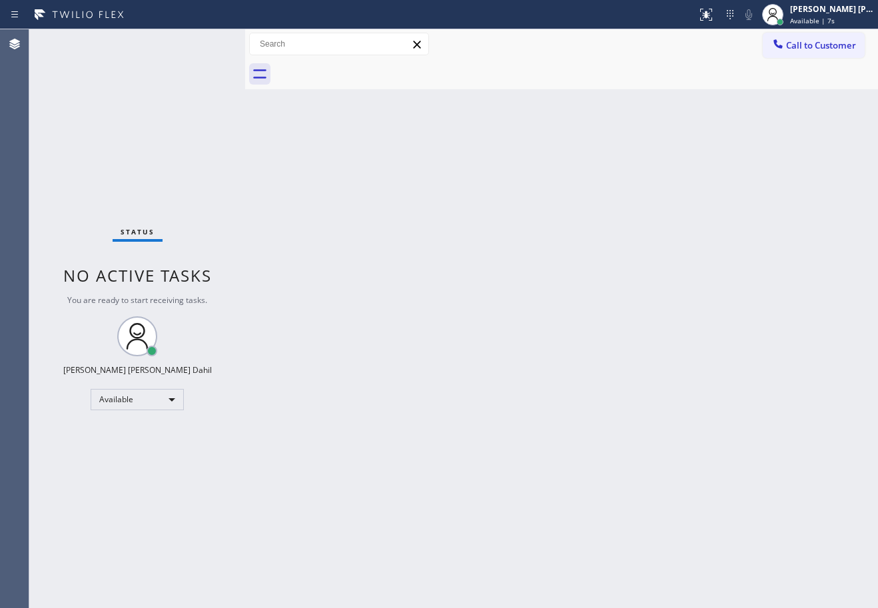
click at [695, 175] on div "Back to Dashboard Change Sender ID Customers Technicians Select a contact Outbo…" at bounding box center [561, 318] width 633 height 579
click at [298, 232] on div "Back to Dashboard Change Sender ID Customers Technicians Select a contact Outbo…" at bounding box center [561, 318] width 633 height 579
click at [666, 480] on div "Back to Dashboard Change Sender ID Customers Technicians Select a contact Outbo…" at bounding box center [561, 318] width 633 height 579
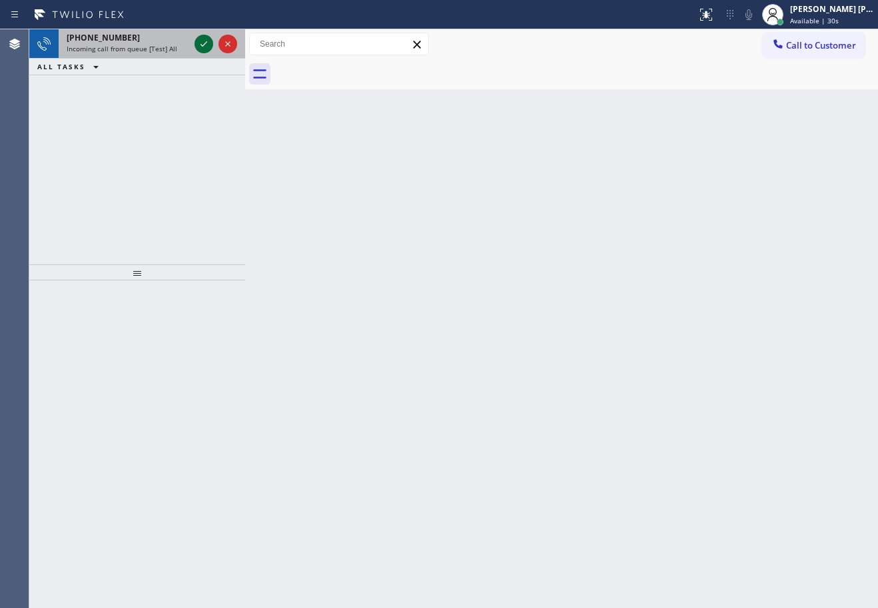
click at [202, 43] on icon at bounding box center [204, 44] width 16 height 16
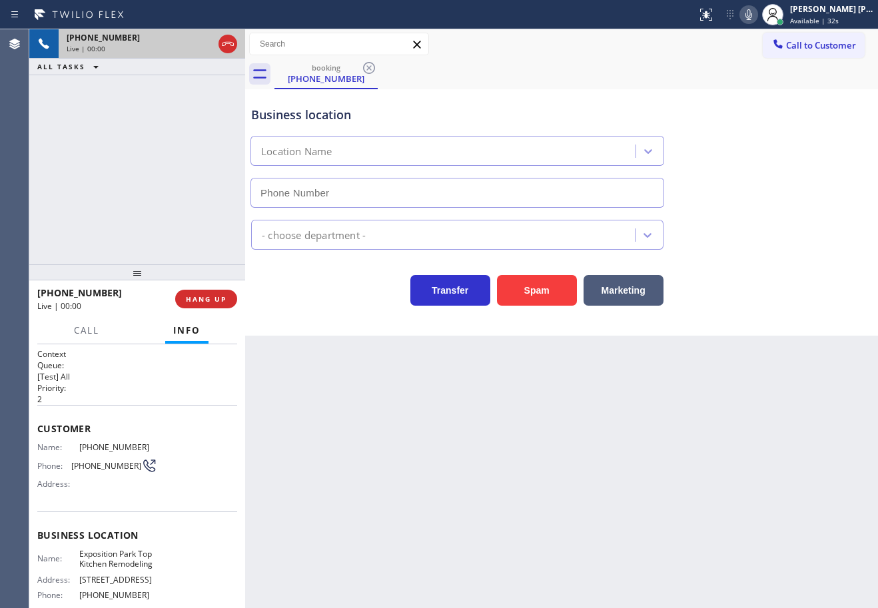
type input "[PHONE_NUMBER]"
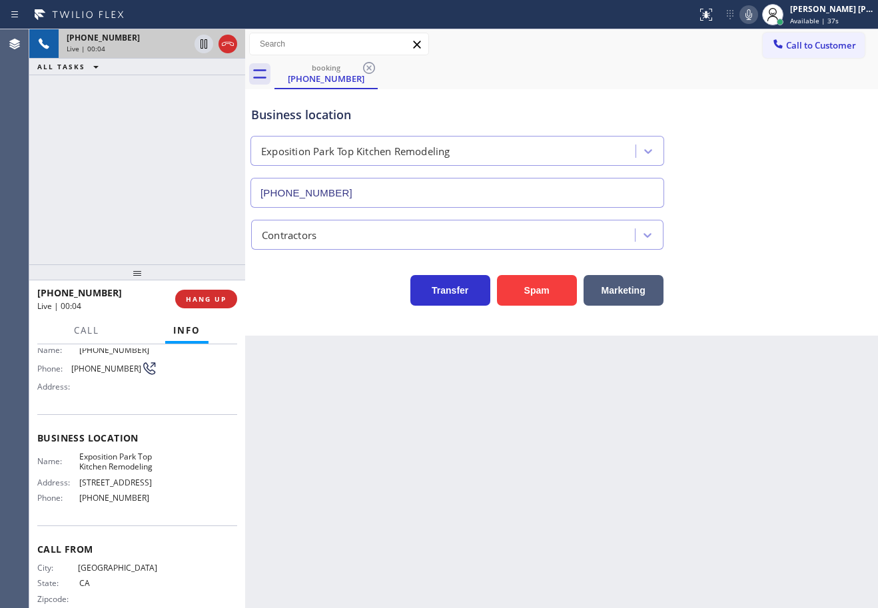
scroll to position [129, 0]
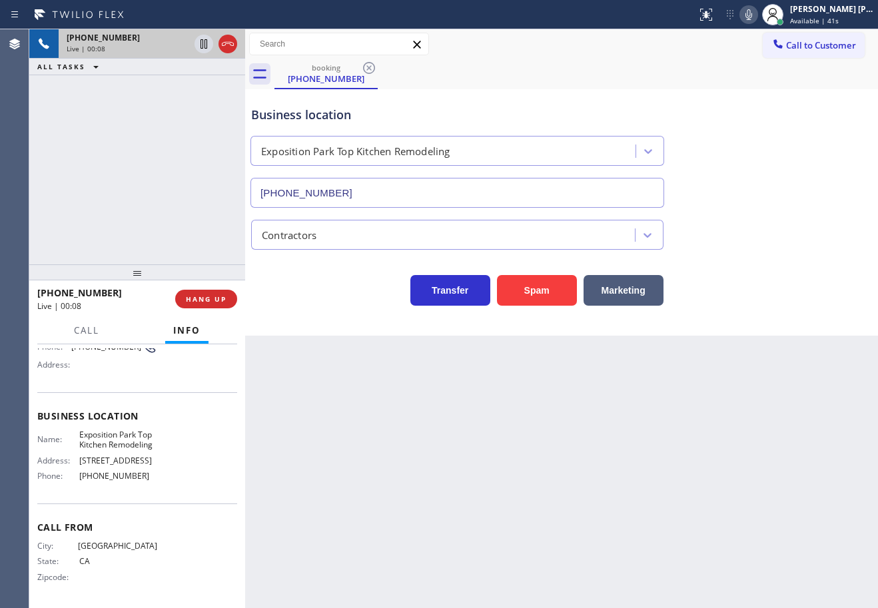
click at [146, 172] on div "[PHONE_NUMBER] Live | 00:08 ALL TASKS ALL TASKS ACTIVE TASKS TASKS IN WRAP UP" at bounding box center [137, 146] width 216 height 235
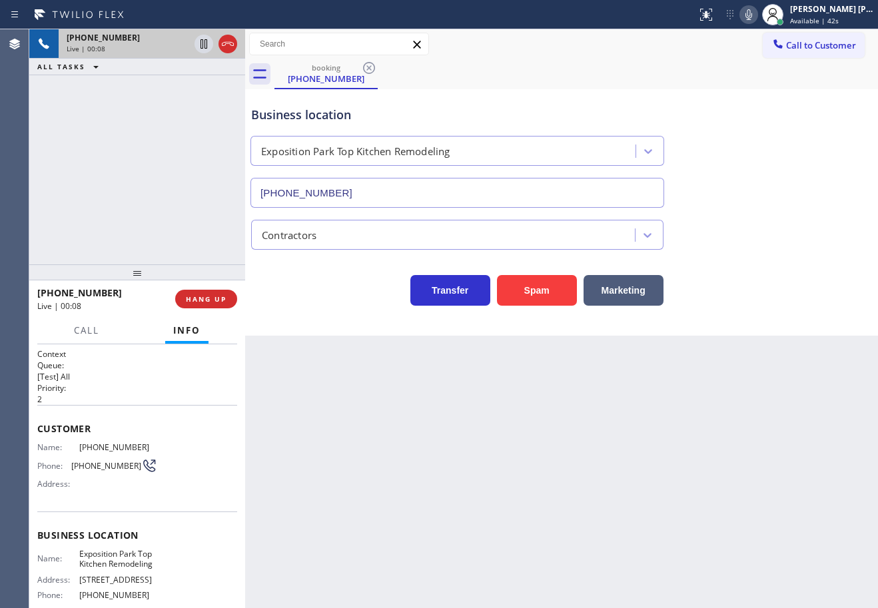
drag, startPoint x: 381, startPoint y: 490, endPoint x: 363, endPoint y: 488, distance: 18.1
click at [372, 489] on div "Back to Dashboard Change Sender ID Customers Technicians Select a contact Outbo…" at bounding box center [561, 318] width 633 height 579
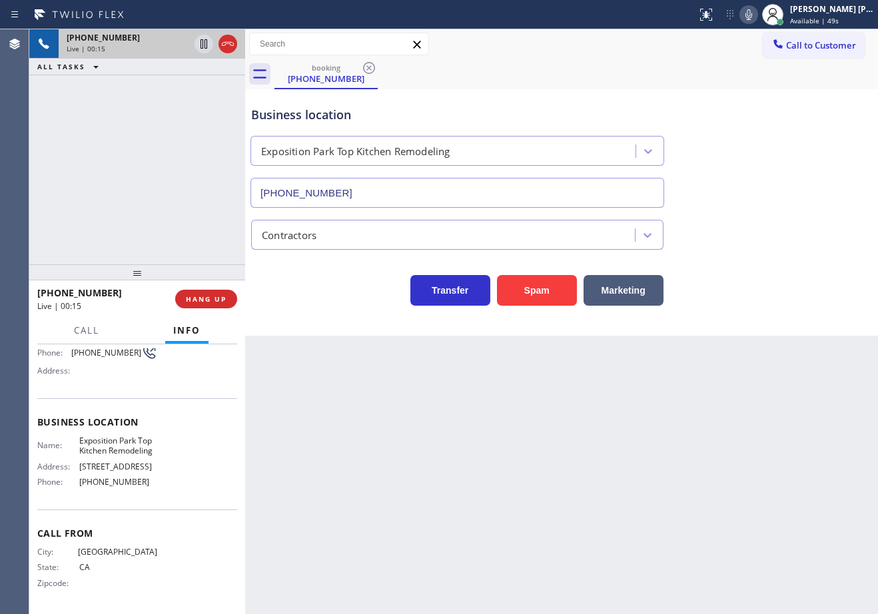
scroll to position [124, 0]
click at [676, 541] on div "Back to Dashboard Change Sender ID Customers Technicians Select a contact Outbo…" at bounding box center [561, 321] width 633 height 585
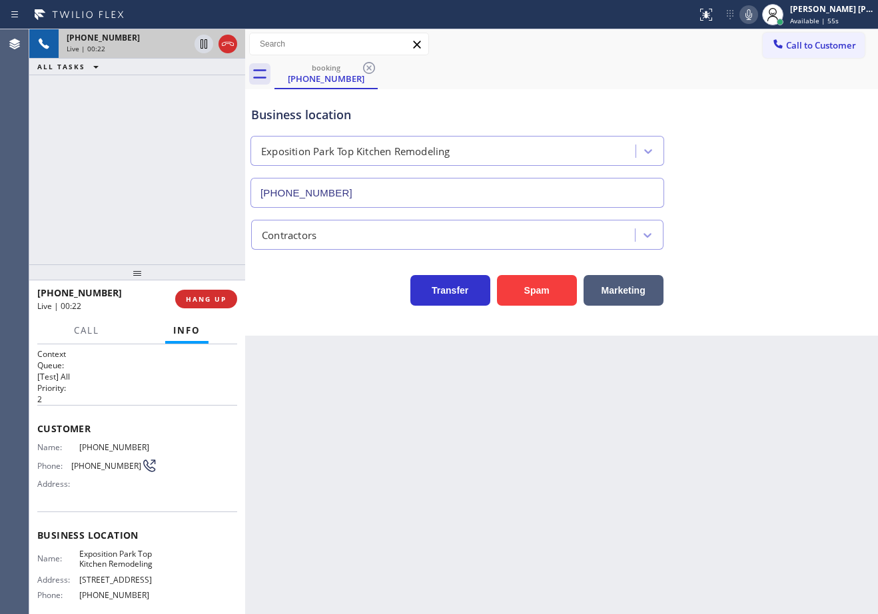
scroll to position [123, 0]
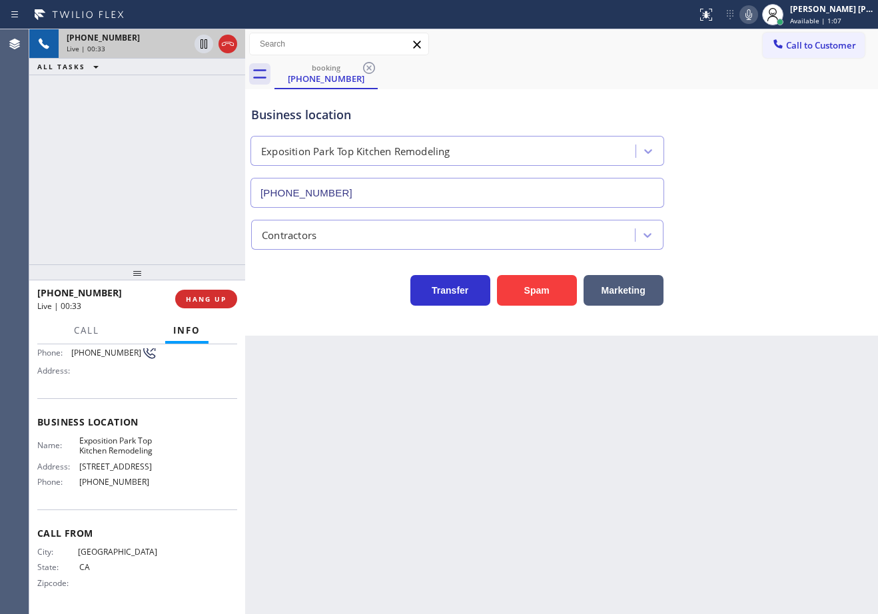
click at [471, 424] on div "Back to Dashboard Change Sender ID Customers Technicians Select a contact Outbo…" at bounding box center [561, 321] width 633 height 585
click at [487, 416] on div "Back to Dashboard Change Sender ID Customers Technicians Select a contact Outbo…" at bounding box center [561, 321] width 633 height 585
click at [648, 410] on div "Back to Dashboard Change Sender ID Customers Technicians Select a contact Outbo…" at bounding box center [561, 321] width 633 height 585
click at [648, 411] on div "Back to Dashboard Change Sender ID Customers Technicians Select a contact Outbo…" at bounding box center [561, 321] width 633 height 585
click at [628, 292] on button "Marketing" at bounding box center [624, 290] width 80 height 31
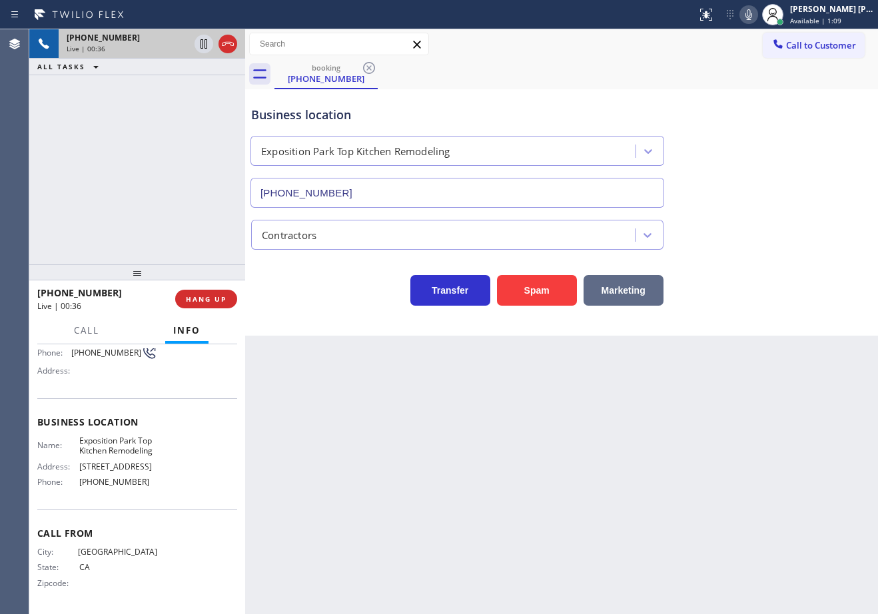
click at [628, 292] on button "Marketing" at bounding box center [624, 290] width 80 height 31
click at [627, 292] on button "Marketing" at bounding box center [624, 290] width 80 height 31
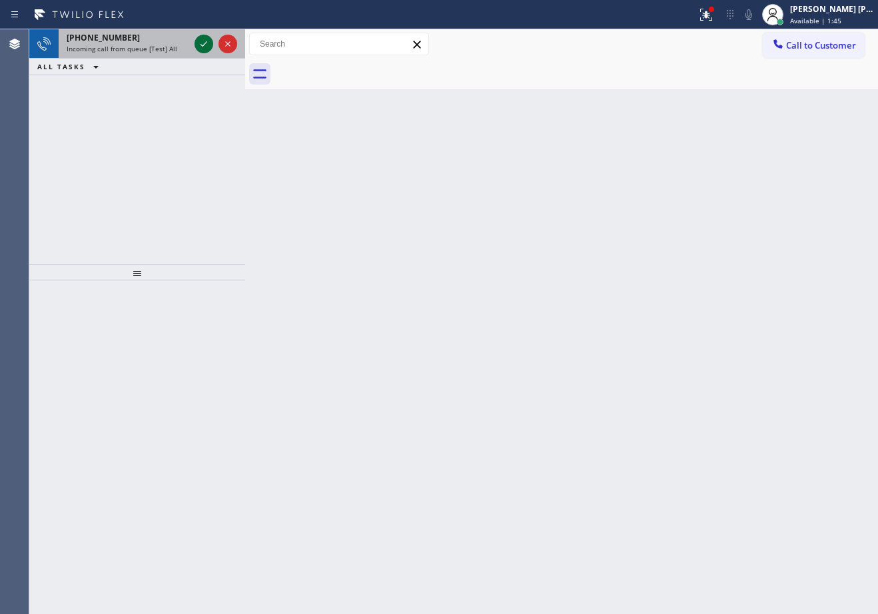
click at [202, 44] on icon at bounding box center [204, 44] width 16 height 16
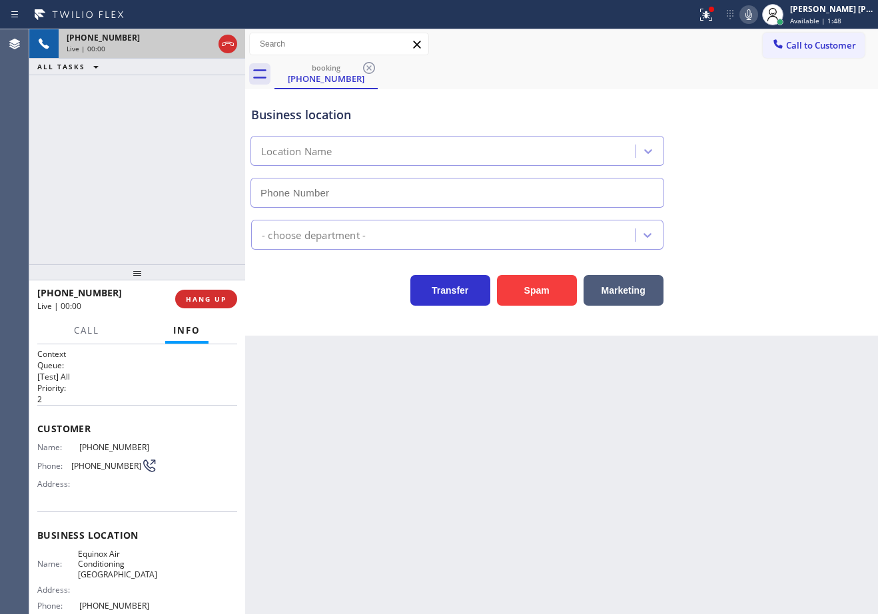
type input "[PHONE_NUMBER]"
click at [530, 298] on button "Spam" at bounding box center [537, 290] width 80 height 31
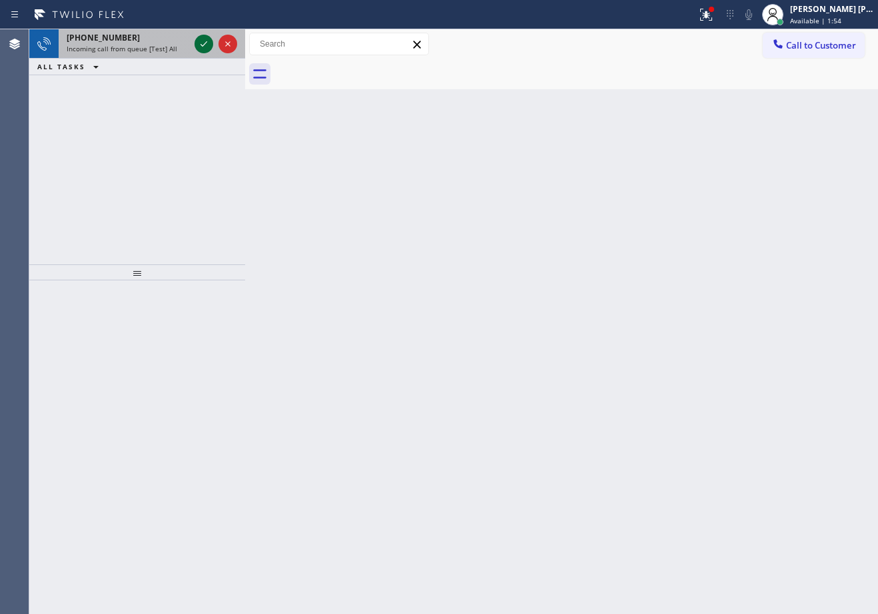
click at [202, 44] on icon at bounding box center [204, 44] width 16 height 16
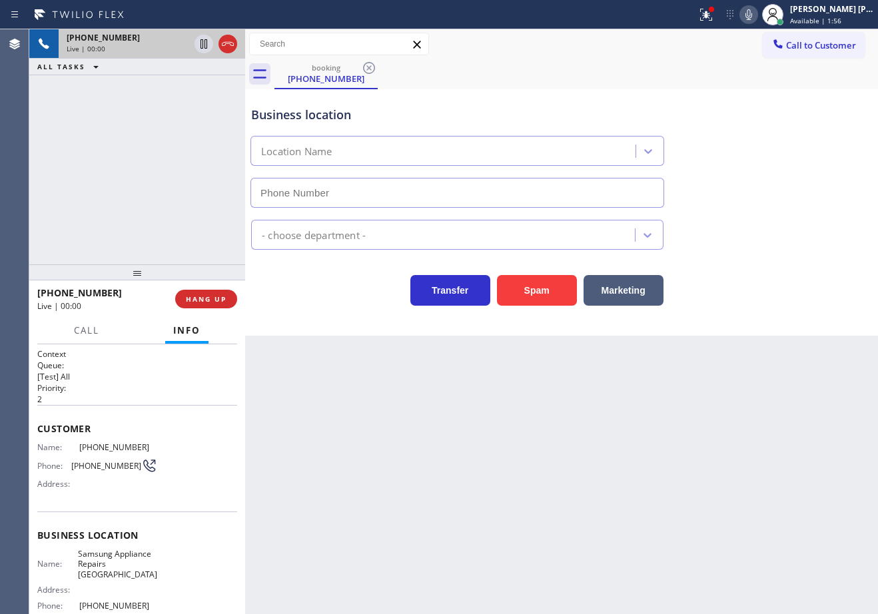
type input "[PHONE_NUMBER]"
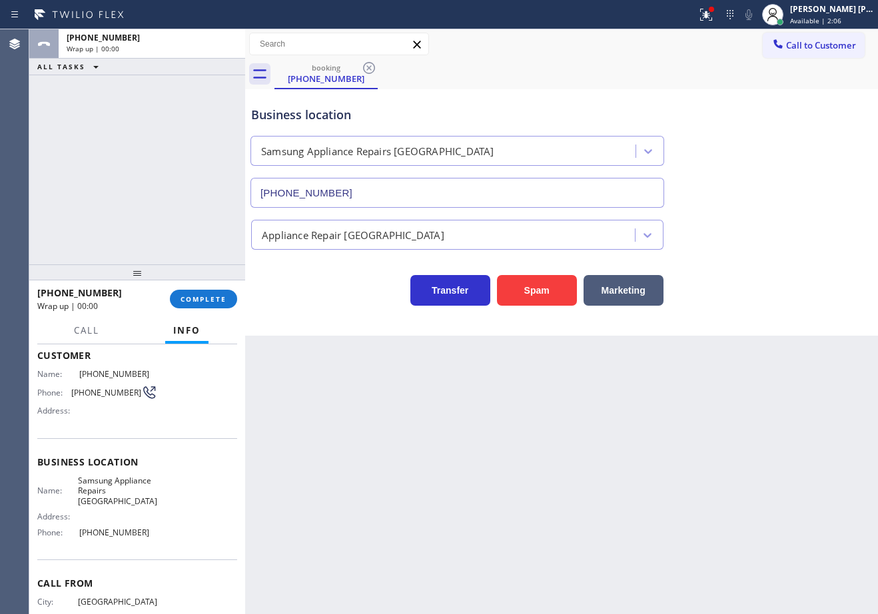
scroll to position [113, 0]
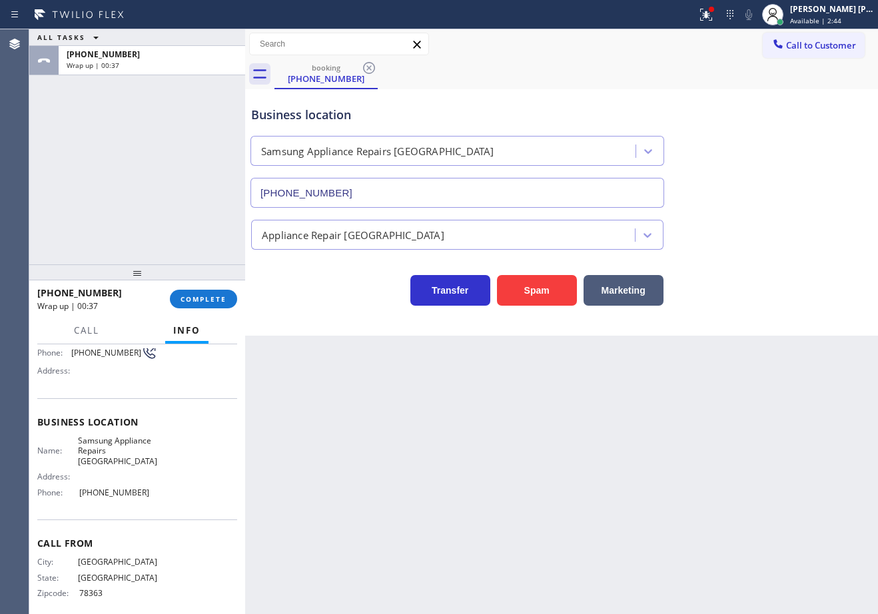
drag, startPoint x: 144, startPoint y: 207, endPoint x: 159, endPoint y: 217, distance: 18.1
click at [147, 207] on div "ALL TASKS ALL TASKS ACTIVE TASKS TASKS IN WRAP UP [PHONE_NUMBER] Wrap up | 00:37" at bounding box center [137, 146] width 216 height 235
click at [225, 314] on div "[PHONE_NUMBER] Wrap up | 00:37 COMPLETE" at bounding box center [137, 299] width 200 height 35
drag, startPoint x: 215, startPoint y: 304, endPoint x: 211, endPoint y: 296, distance: 9.8
click at [211, 296] on div "[PHONE_NUMBER] Wrap up | 00:37 COMPLETE Call Info Call ended [PHONE_NUMBER] Wra…" at bounding box center [137, 447] width 216 height 334
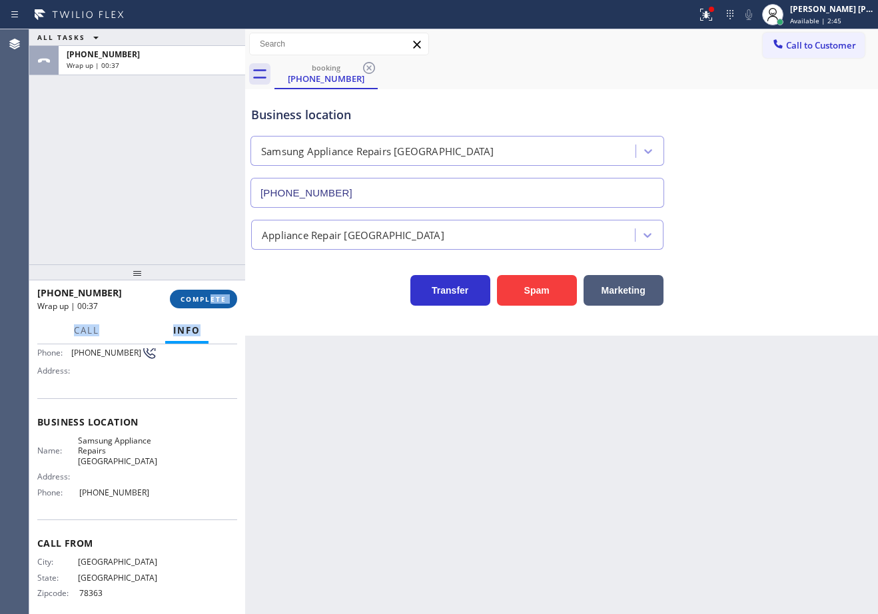
click at [209, 294] on button "COMPLETE" at bounding box center [203, 299] width 67 height 19
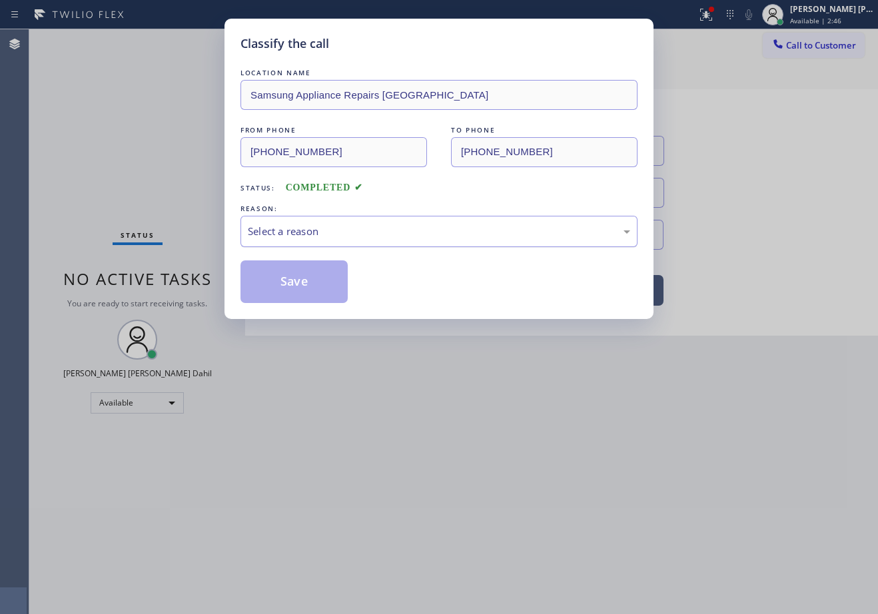
click at [331, 233] on div "Select a reason" at bounding box center [439, 231] width 382 height 15
drag, startPoint x: 350, startPoint y: 333, endPoint x: 330, endPoint y: 312, distance: 29.2
drag, startPoint x: 330, startPoint y: 312, endPoint x: 317, endPoint y: 298, distance: 19.3
click at [323, 304] on div "Classify the call LOCATION NAME Samsung Appliance Repairs [GEOGRAPHIC_DATA] FRO…" at bounding box center [439, 169] width 429 height 300
click at [312, 291] on button "Save" at bounding box center [293, 281] width 107 height 43
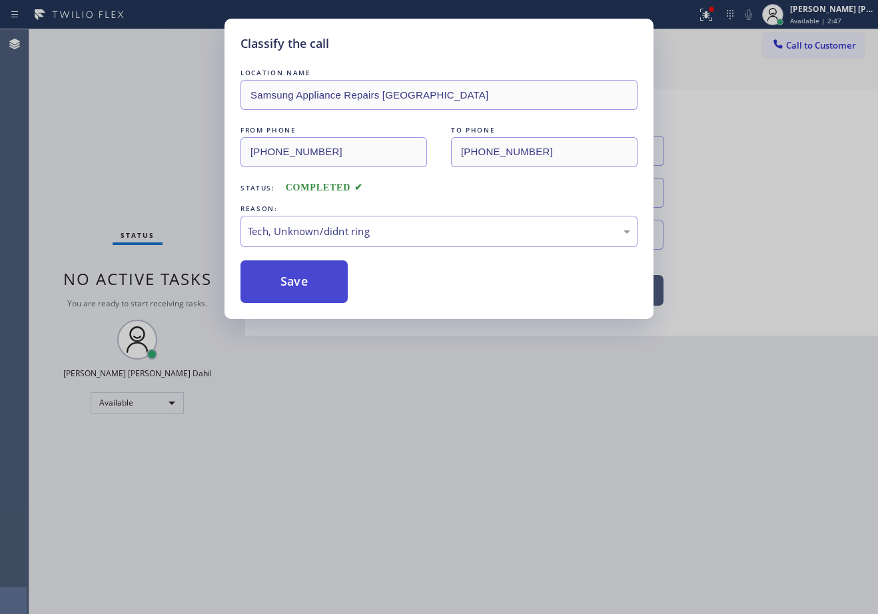
click at [312, 290] on button "Save" at bounding box center [293, 281] width 107 height 43
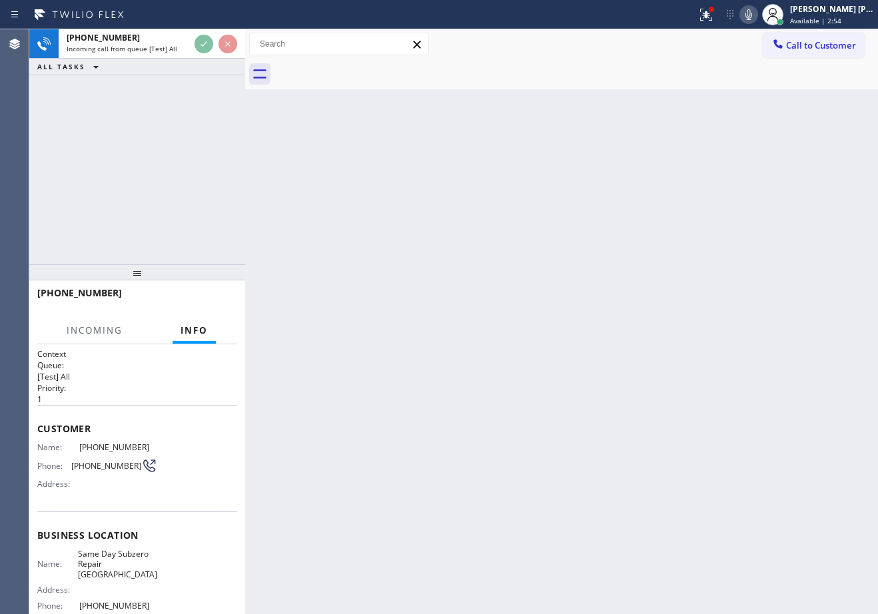
click at [620, 370] on div "Back to Dashboard Change Sender ID Customers Technicians Select a contact Outbo…" at bounding box center [561, 321] width 633 height 585
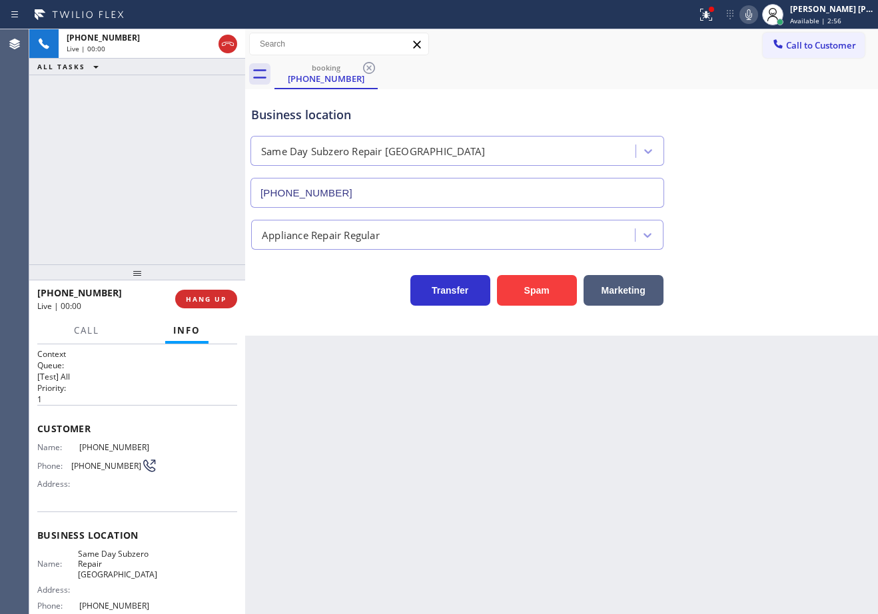
type input "[PHONE_NUMBER]"
drag, startPoint x: 368, startPoint y: 504, endPoint x: 95, endPoint y: 445, distance: 279.4
click at [368, 501] on div "Back to Dashboard Change Sender ID Customers Technicians Select a contact Outbo…" at bounding box center [561, 321] width 633 height 585
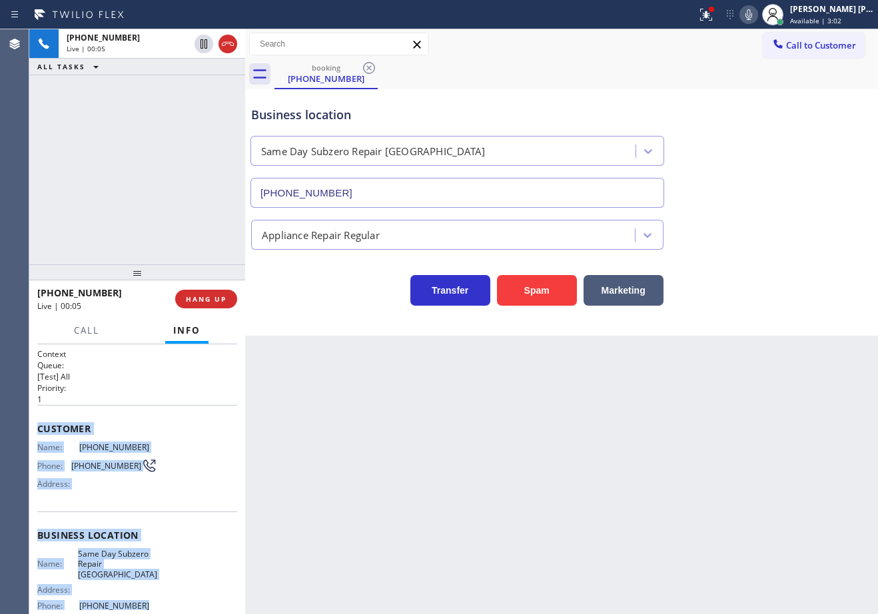
scroll to position [113, 0]
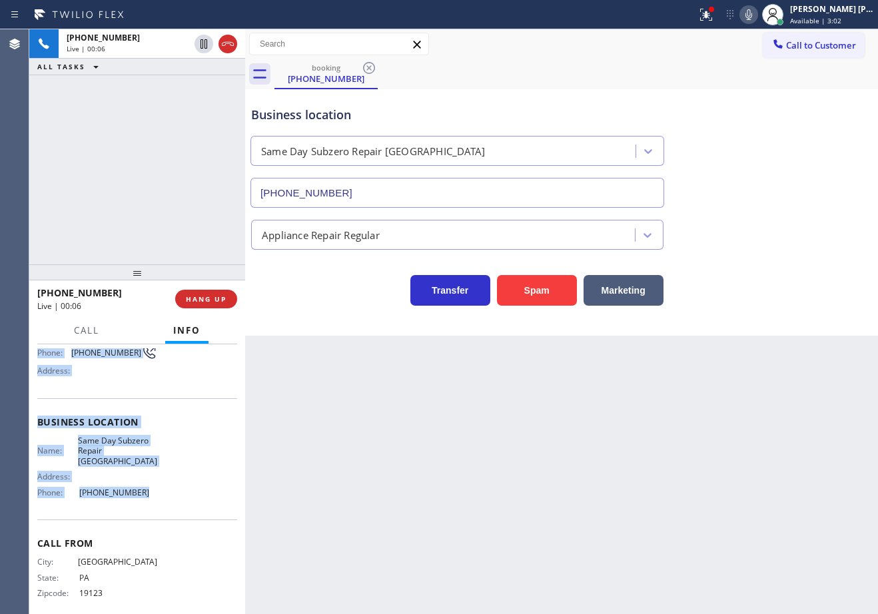
drag, startPoint x: 53, startPoint y: 431, endPoint x: 527, endPoint y: 486, distance: 476.8
click at [152, 494] on div "Context Queue: [Test] All Priority: 1 Customer Name: [PHONE_NUMBER] Phone: [PHO…" at bounding box center [137, 479] width 216 height 270
copy div "Customer Name: [PHONE_NUMBER] Phone: [PHONE_NUMBER] Address: Business location …"
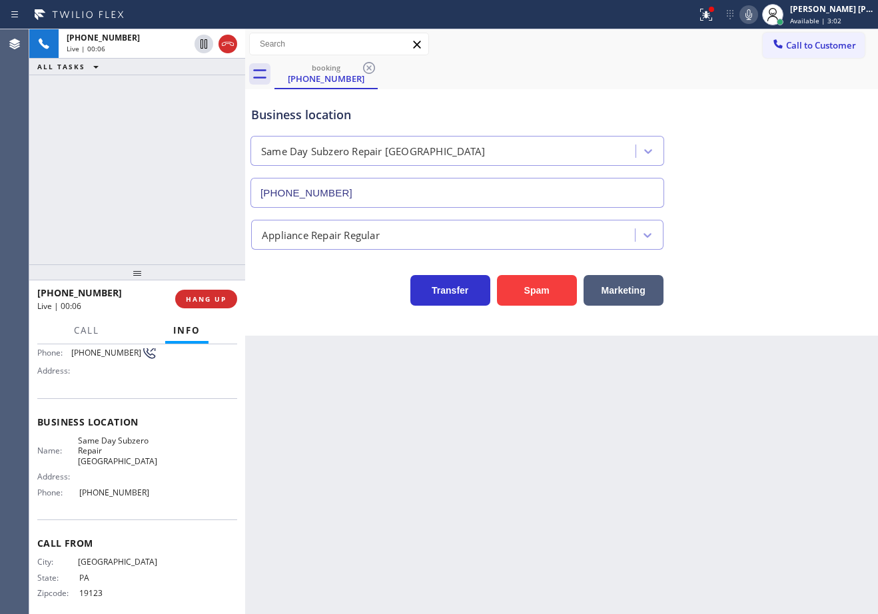
drag, startPoint x: 532, startPoint y: 486, endPoint x: 747, endPoint y: 357, distance: 250.1
click at [534, 486] on div "Back to Dashboard Change Sender ID Customers Technicians Select a contact Outbo…" at bounding box center [561, 321] width 633 height 585
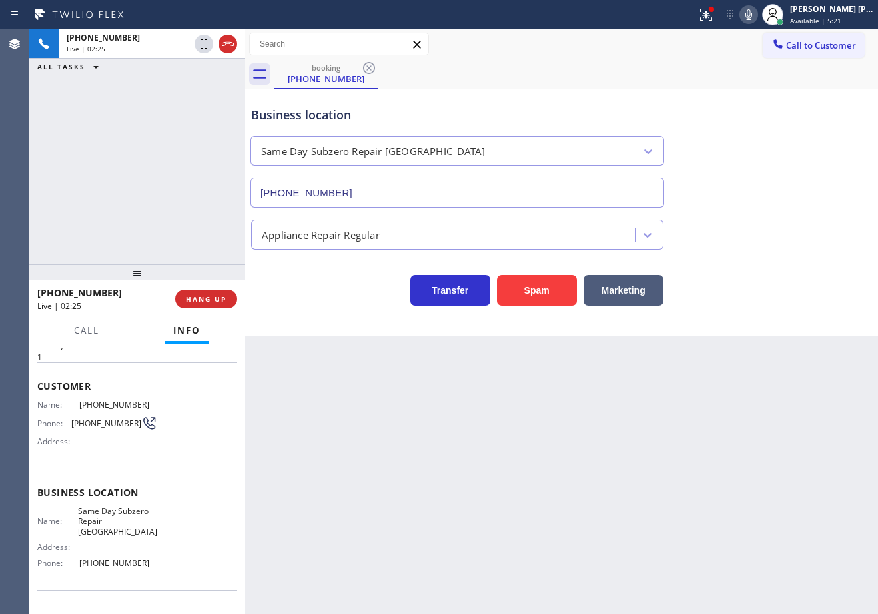
scroll to position [67, 0]
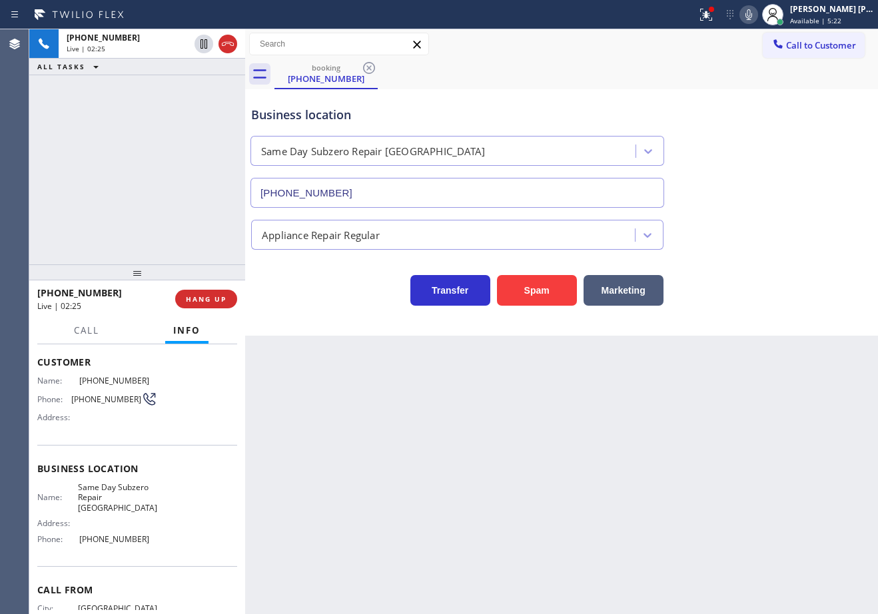
click at [129, 197] on div "[PHONE_NUMBER] Live | 02:25 ALL TASKS ALL TASKS ACTIVE TASKS TASKS IN WRAP UP" at bounding box center [137, 146] width 216 height 235
drag, startPoint x: 769, startPoint y: 126, endPoint x: 781, endPoint y: 37, distance: 90.1
click at [768, 119] on div "Business location Same Day Subzero Repair [GEOGRAPHIC_DATA] [PHONE_NUMBER]" at bounding box center [561, 147] width 626 height 121
click at [757, 22] on icon at bounding box center [749, 15] width 16 height 16
drag, startPoint x: 91, startPoint y: 133, endPoint x: 142, endPoint y: 98, distance: 62.3
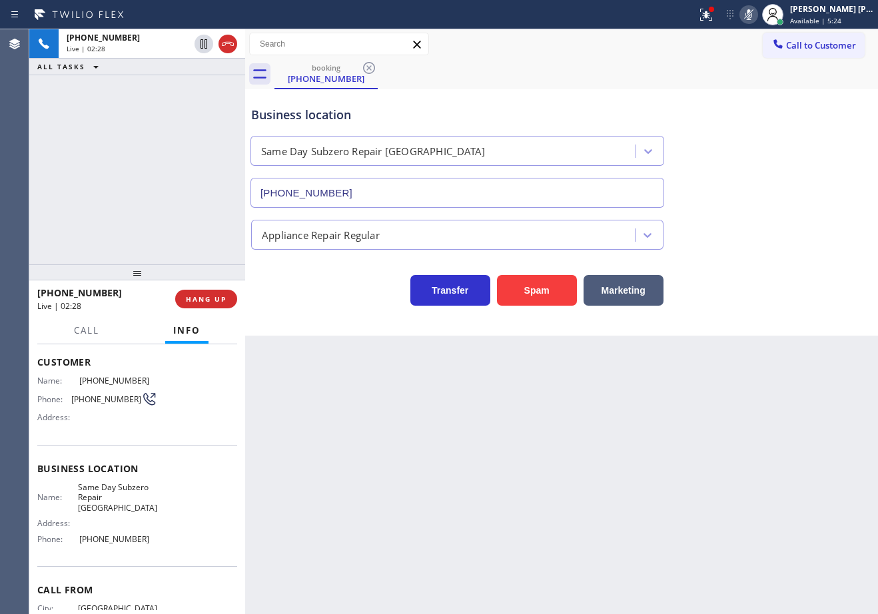
click at [97, 130] on div "[PHONE_NUMBER] Live | 02:28 ALL TASKS ALL TASKS ACTIVE TASKS TASKS IN WRAP UP" at bounding box center [137, 146] width 216 height 235
click at [205, 45] on icon at bounding box center [204, 43] width 7 height 9
drag, startPoint x: 165, startPoint y: 105, endPoint x: 695, endPoint y: 242, distance: 547.1
click at [178, 108] on div "[PHONE_NUMBER] Live | 02:29 ALL TASKS ALL TASKS ACTIVE TASKS TASKS IN WRAP UP" at bounding box center [137, 146] width 216 height 235
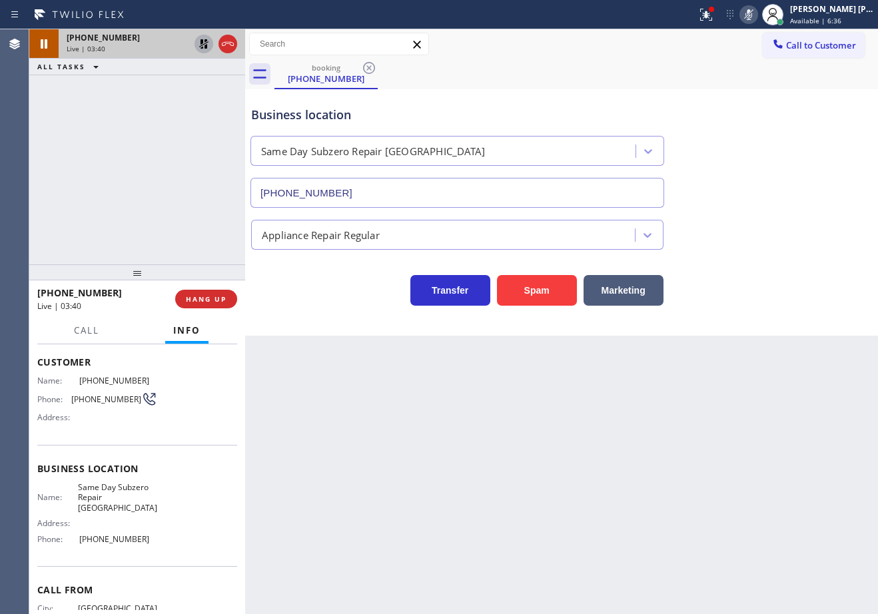
click at [202, 46] on icon at bounding box center [204, 44] width 16 height 16
click at [202, 78] on div "[PHONE_NUMBER] Live | 03:41 ALL TASKS ALL TASKS ACTIVE TASKS TASKS IN WRAP UP" at bounding box center [137, 146] width 216 height 235
click at [752, 13] on icon at bounding box center [748, 14] width 7 height 11
click at [824, 251] on div "Business location Same Day Subzero Repair [GEOGRAPHIC_DATA] [PHONE_NUMBER] Appl…" at bounding box center [561, 199] width 626 height 213
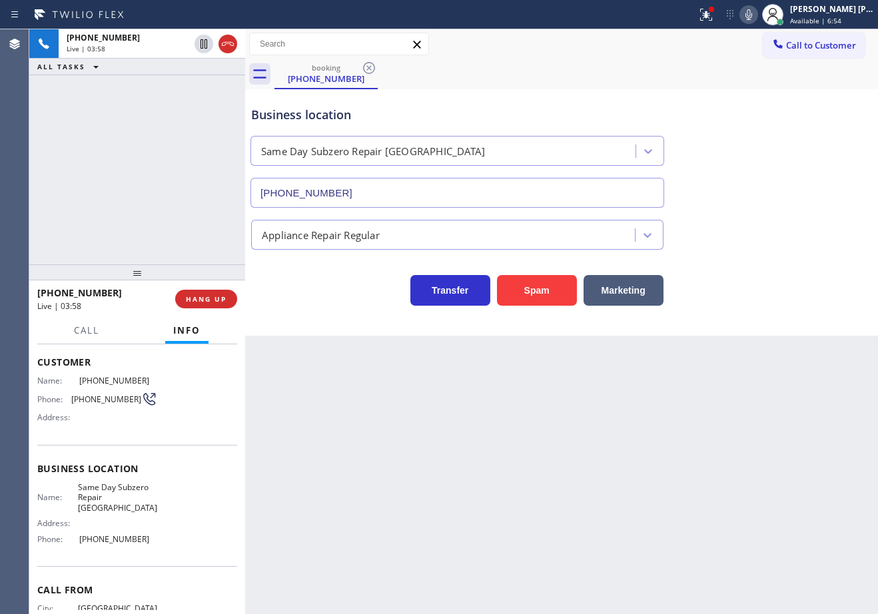
click at [668, 103] on div "Business location Same Day Subzero Repair [GEOGRAPHIC_DATA] [PHONE_NUMBER]" at bounding box center [561, 147] width 626 height 121
click at [670, 110] on div "Business location Same Day Subzero Repair [GEOGRAPHIC_DATA] [PHONE_NUMBER]" at bounding box center [561, 147] width 626 height 121
drag, startPoint x: 80, startPoint y: 333, endPoint x: 89, endPoint y: 328, distance: 9.8
click at [80, 332] on span "Call" at bounding box center [86, 330] width 25 height 12
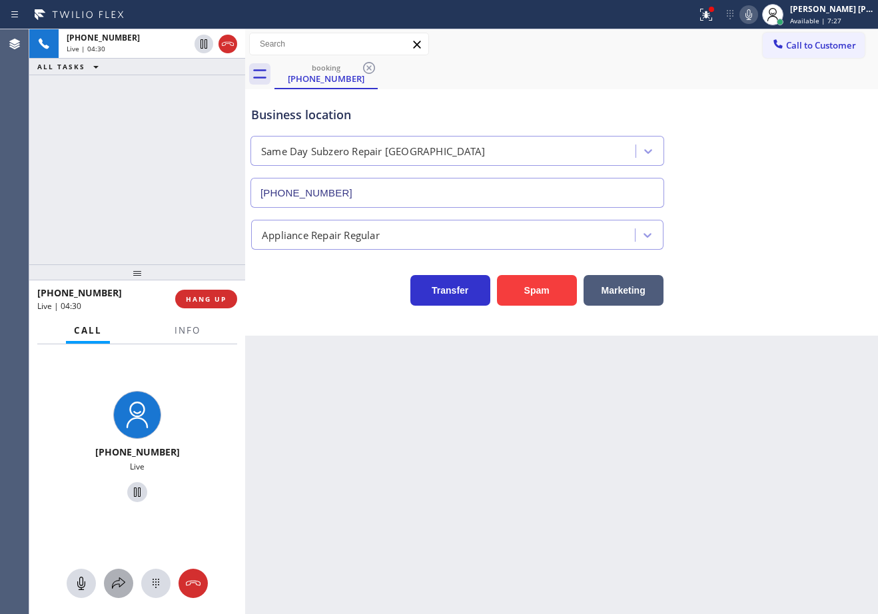
click at [117, 579] on icon at bounding box center [119, 584] width 16 height 16
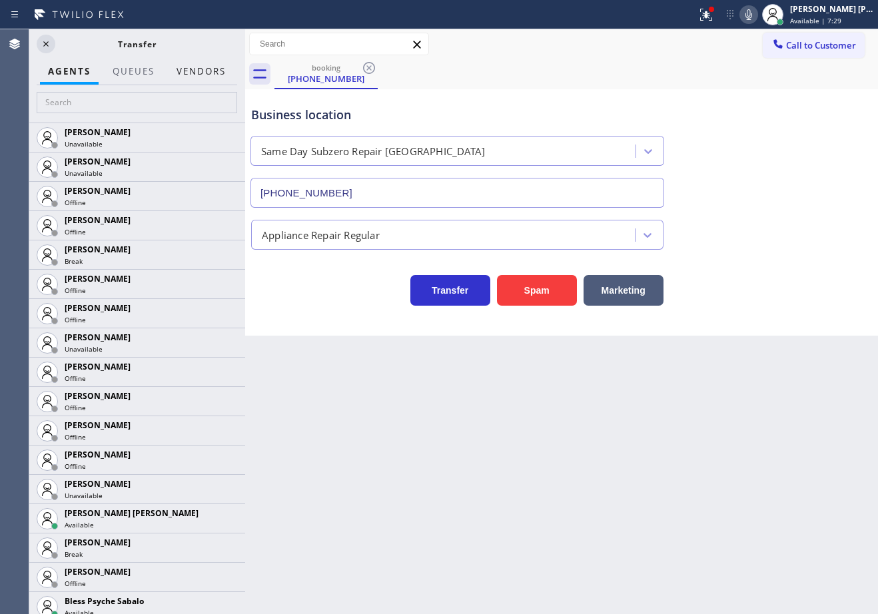
click at [191, 76] on button "Vendors" at bounding box center [201, 72] width 65 height 26
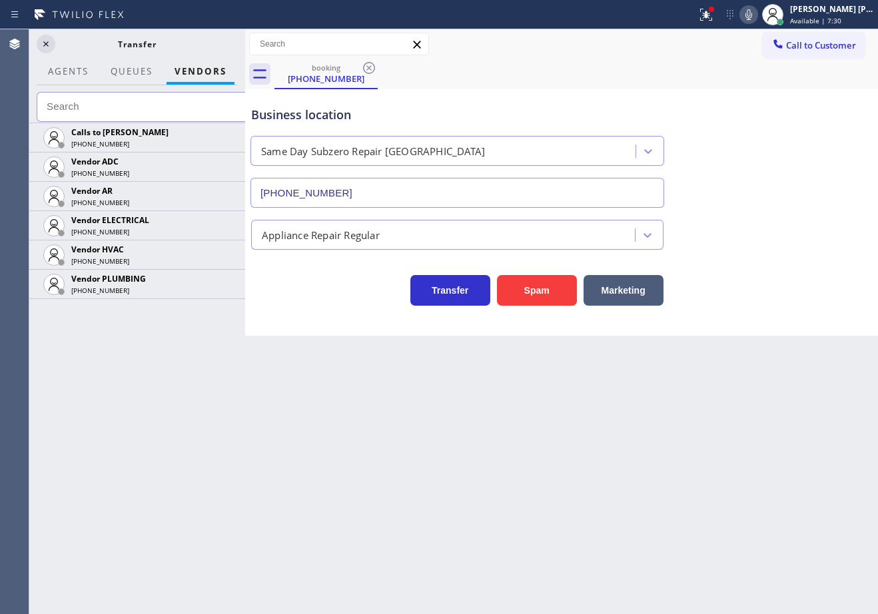
click at [174, 115] on input "text" at bounding box center [145, 107] width 217 height 30
click at [227, 198] on icon at bounding box center [228, 196] width 16 height 16
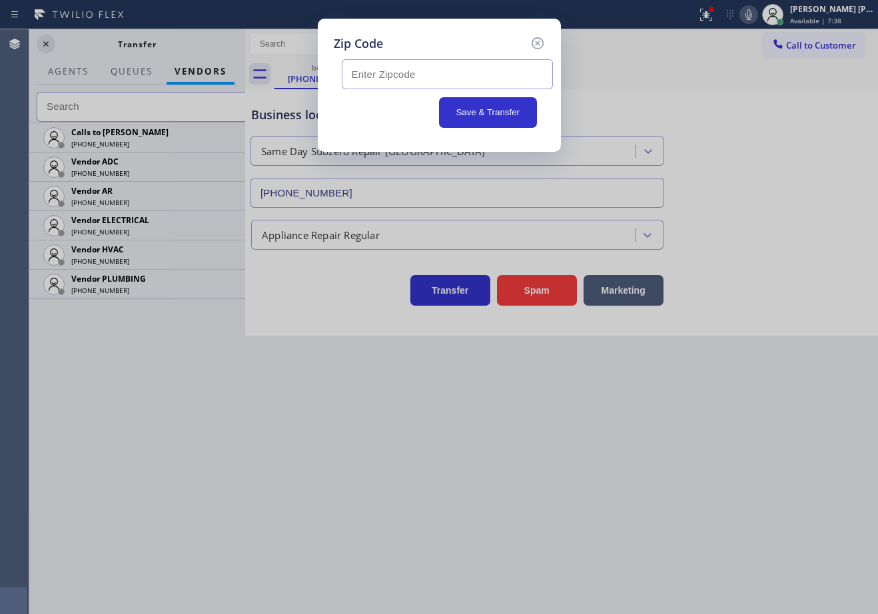
click at [424, 71] on input "text" at bounding box center [447, 74] width 211 height 30
paste input "17540"
type input "17540"
click at [488, 115] on button "Save & Transfer" at bounding box center [488, 112] width 98 height 31
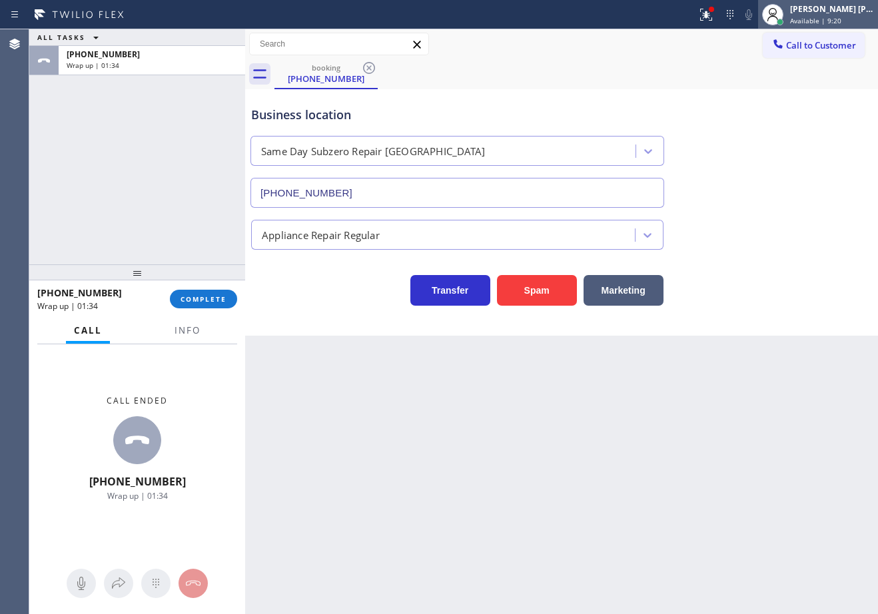
click at [787, 17] on div at bounding box center [772, 14] width 29 height 29
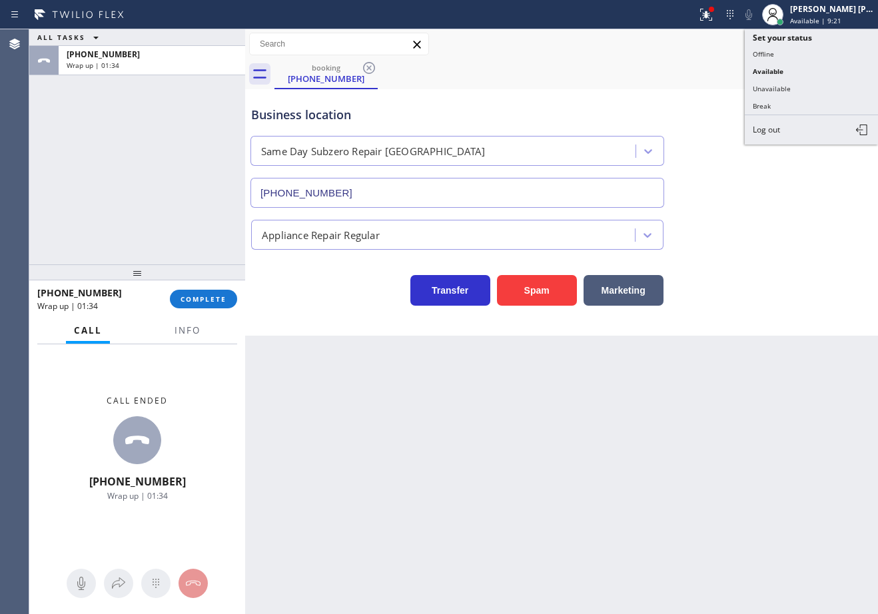
click at [801, 112] on button "Break" at bounding box center [811, 105] width 133 height 17
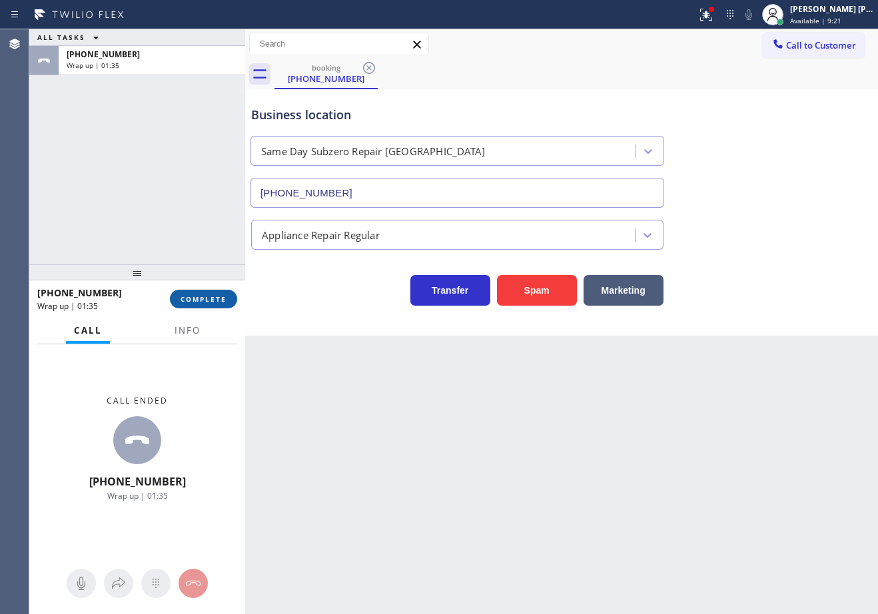
click at [214, 292] on button "COMPLETE" at bounding box center [203, 299] width 67 height 19
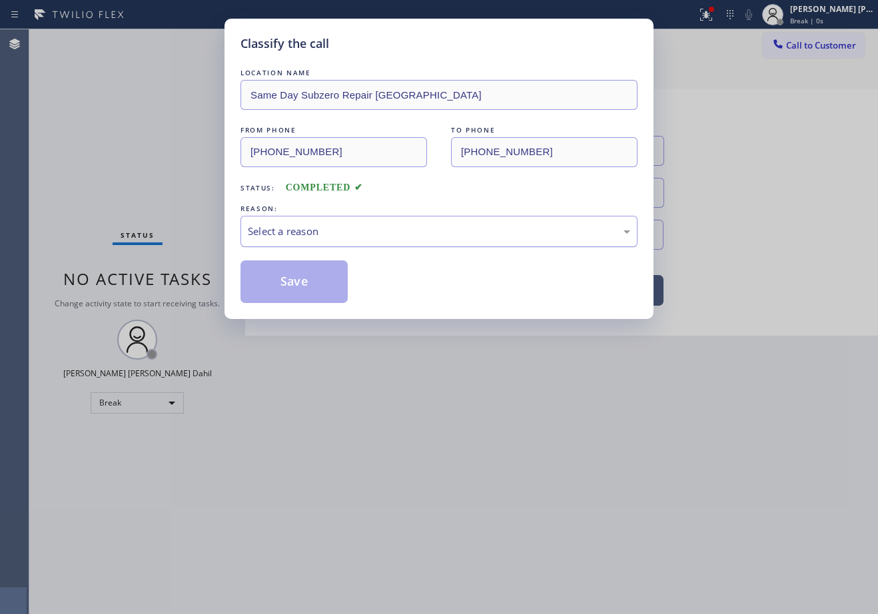
click at [308, 235] on div "Select a reason" at bounding box center [439, 231] width 382 height 15
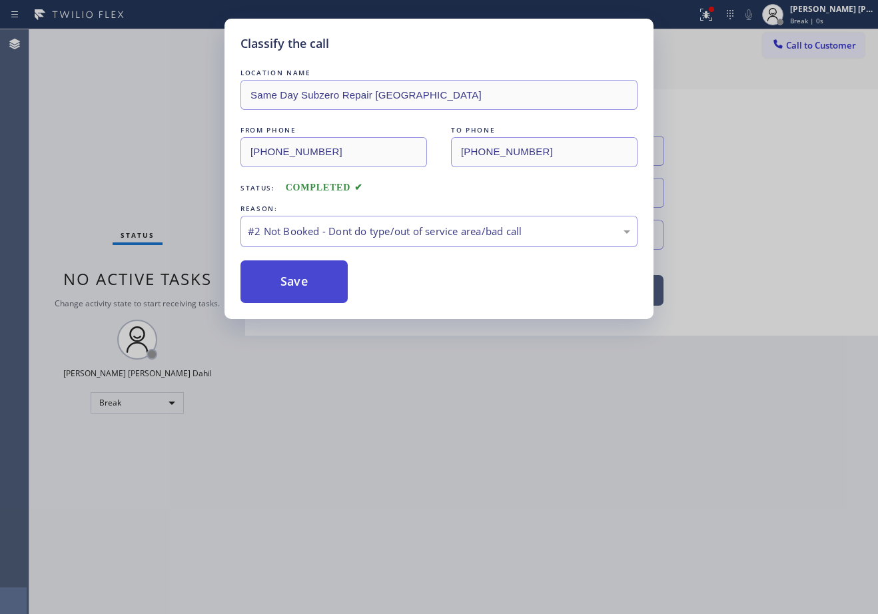
click at [299, 286] on button "Save" at bounding box center [293, 281] width 107 height 43
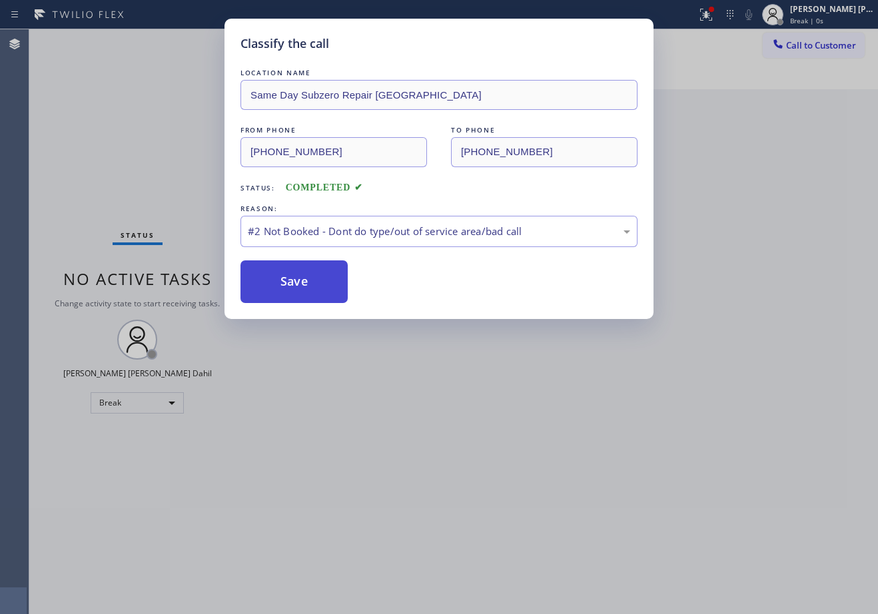
click at [299, 286] on button "Save" at bounding box center [293, 281] width 107 height 43
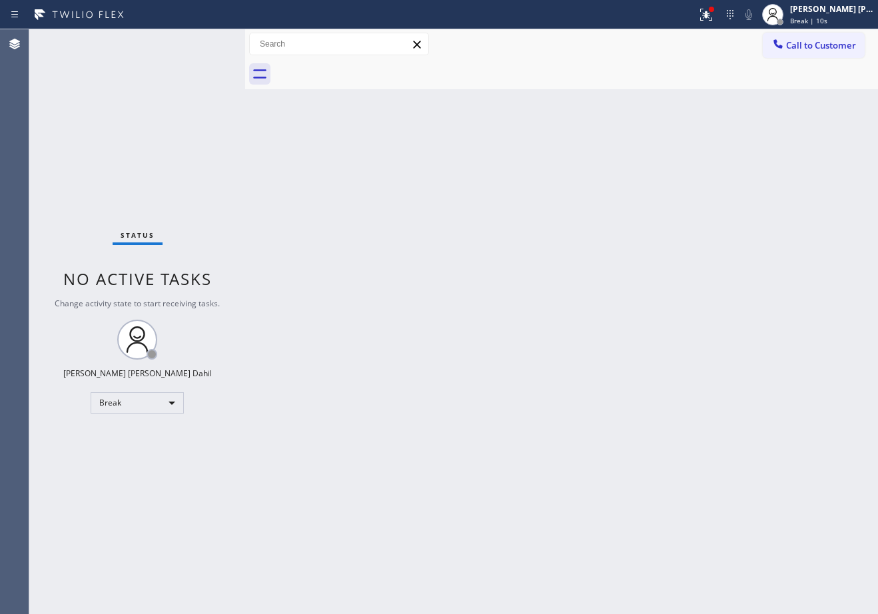
drag, startPoint x: 555, startPoint y: 95, endPoint x: 752, endPoint y: 293, distance: 279.3
click at [555, 95] on div "Back to Dashboard Change Sender ID Customers Technicians Select a contact Outbo…" at bounding box center [561, 321] width 633 height 585
drag, startPoint x: 686, startPoint y: 475, endPoint x: 642, endPoint y: 611, distance: 142.6
click at [683, 481] on div "Back to Dashboard Change Sender ID Customers Technicians Select a contact Outbo…" at bounding box center [561, 321] width 633 height 585
click at [492, 217] on div "Back to Dashboard Change Sender ID Customers Technicians Select a contact Outbo…" at bounding box center [561, 321] width 633 height 585
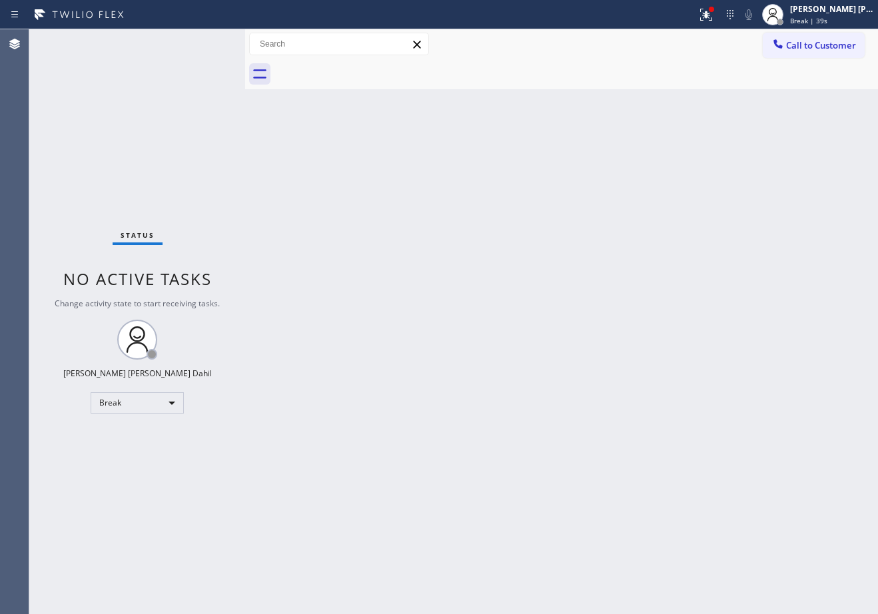
click at [530, 385] on div "Back to Dashboard Change Sender ID Customers Technicians Select a contact Outbo…" at bounding box center [561, 321] width 633 height 585
click at [817, 16] on span "Break | 14:59" at bounding box center [812, 20] width 44 height 9
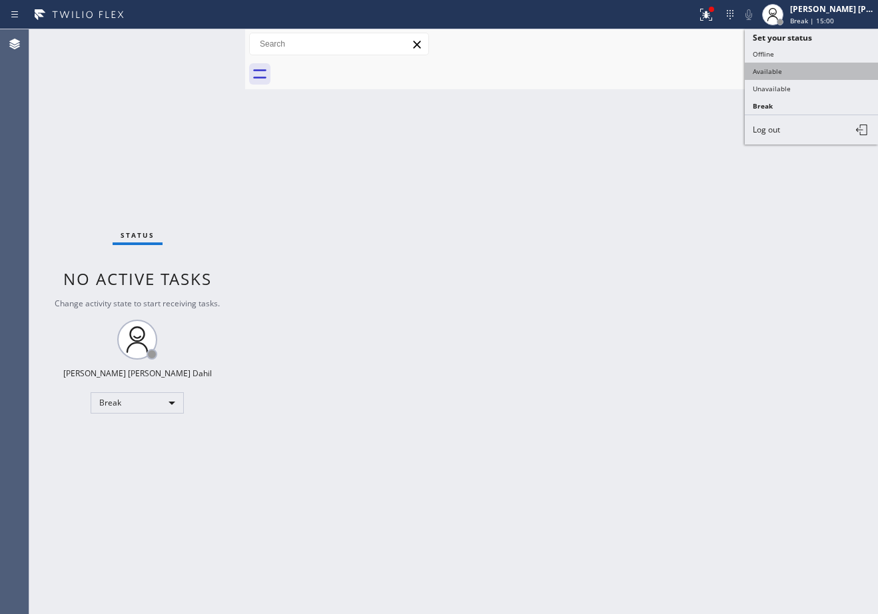
click at [801, 67] on button "Available" at bounding box center [811, 71] width 133 height 17
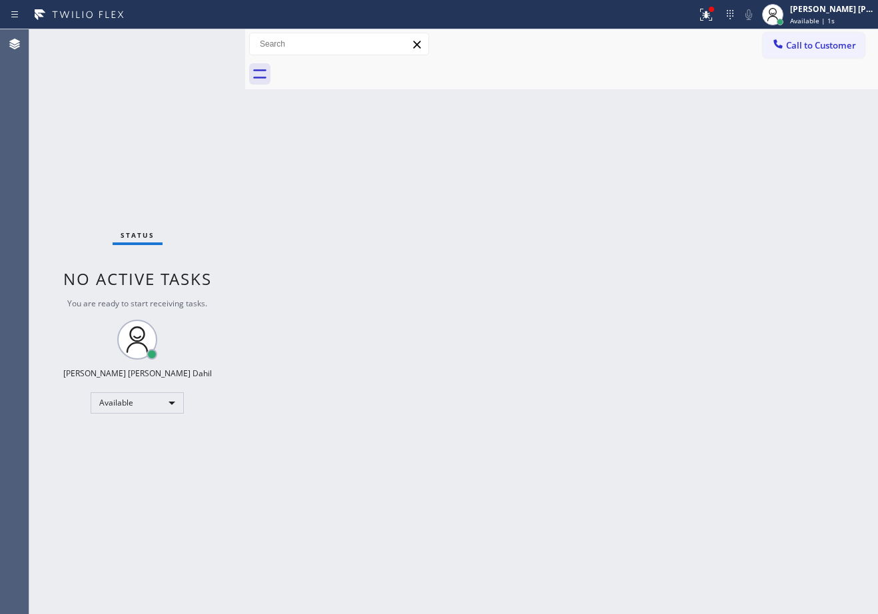
click at [673, 77] on div at bounding box center [576, 74] width 604 height 30
click at [714, 17] on icon at bounding box center [706, 15] width 16 height 16
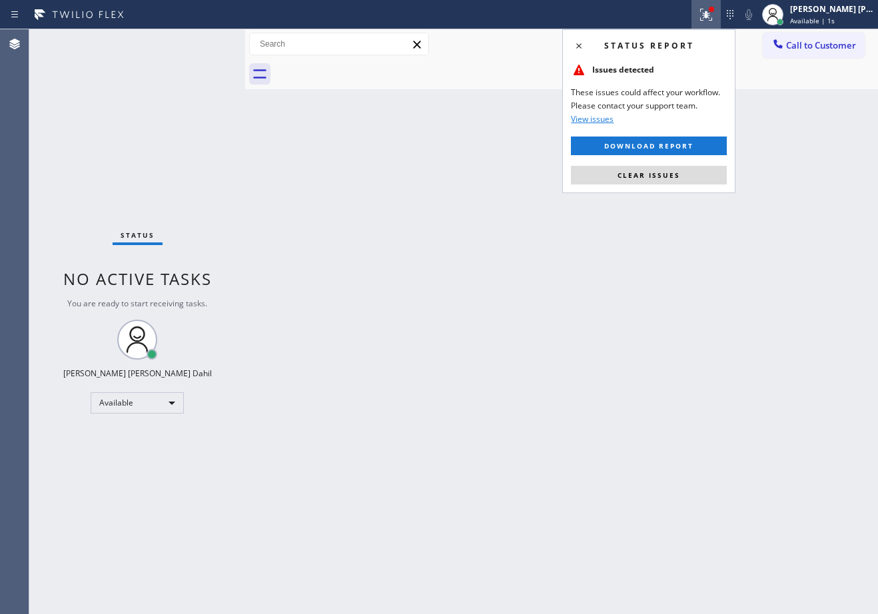
click at [672, 175] on span "Clear issues" at bounding box center [649, 175] width 63 height 9
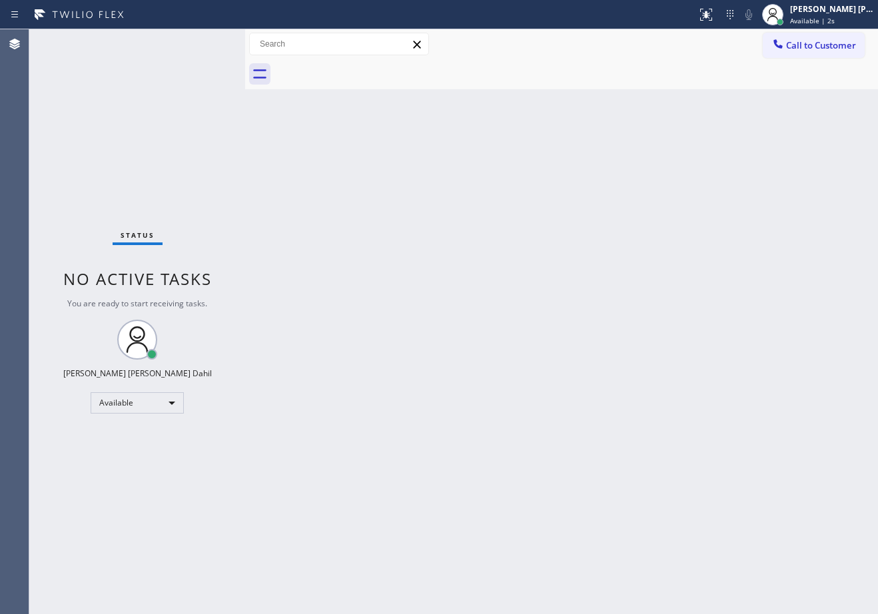
click at [672, 175] on div "Back to Dashboard Change Sender ID Customers Technicians Select a contact Outbo…" at bounding box center [561, 321] width 633 height 585
click at [577, 410] on div "Back to Dashboard Change Sender ID Customers Technicians Select a contact Outbo…" at bounding box center [561, 321] width 633 height 585
click at [718, 414] on div "Back to Dashboard Change Sender ID Customers Technicians Select a contact Outbo…" at bounding box center [561, 321] width 633 height 585
click at [675, 448] on div "Back to Dashboard Change Sender ID Customers Technicians Select a contact Outbo…" at bounding box center [561, 321] width 633 height 585
click at [147, 77] on div "Status No active tasks You are ready to start receiving tasks. [PERSON_NAME] [P…" at bounding box center [137, 321] width 216 height 585
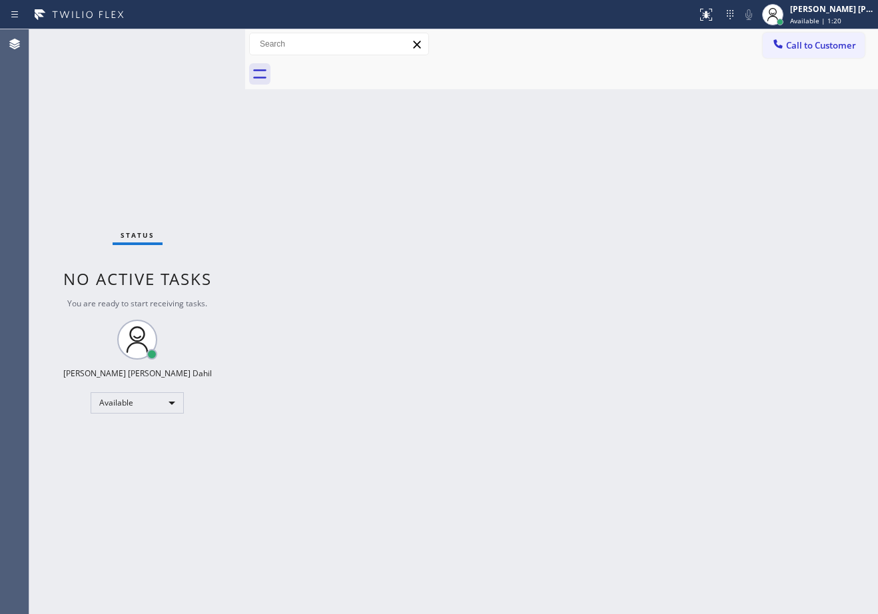
click at [375, 193] on div "Back to Dashboard Change Sender ID Customers Technicians Select a contact Outbo…" at bounding box center [561, 321] width 633 height 585
click at [658, 460] on div "Back to Dashboard Change Sender ID Customers Technicians Select a contact Outbo…" at bounding box center [561, 321] width 633 height 585
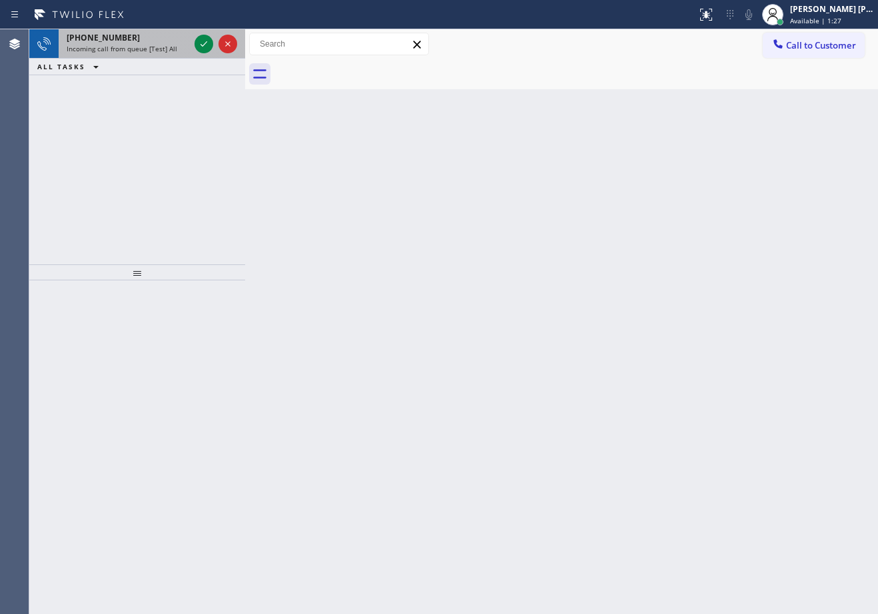
drag, startPoint x: 129, startPoint y: 90, endPoint x: 156, endPoint y: 44, distance: 53.1
click at [129, 90] on div "[PHONE_NUMBER] Incoming call from queue [Test] All ALL TASKS ALL TASKS ACTIVE T…" at bounding box center [137, 146] width 216 height 235
click at [157, 43] on div "[PHONE_NUMBER] Incoming call from queue [Test] All" at bounding box center [125, 43] width 133 height 29
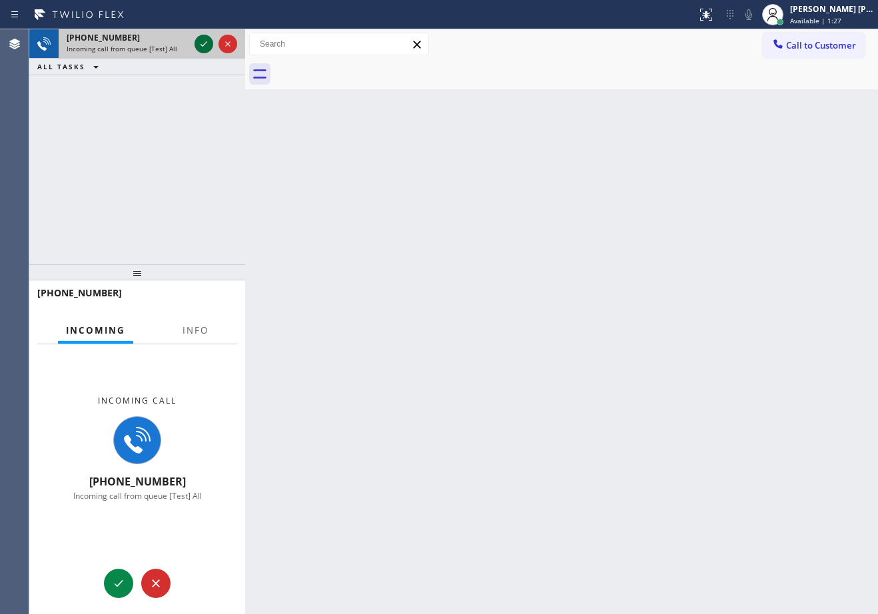
click at [201, 43] on icon at bounding box center [204, 44] width 16 height 16
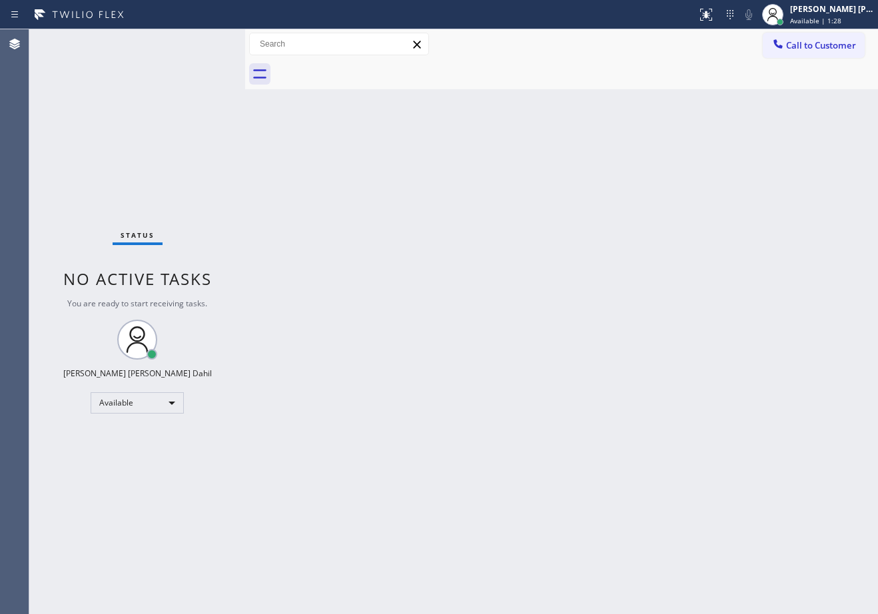
click at [197, 332] on div "Status No active tasks You are ready to start receiving tasks. [PERSON_NAME] [P…" at bounding box center [137, 321] width 216 height 585
click at [435, 368] on div "Back to Dashboard Change Sender ID Customers Technicians Select a contact Outbo…" at bounding box center [561, 321] width 633 height 585
click at [354, 344] on div "Back to Dashboard Change Sender ID Customers Technicians Select a contact Outbo…" at bounding box center [561, 321] width 633 height 585
click at [202, 44] on div "Status No active tasks You are ready to start receiving tasks. [PERSON_NAME] [P…" at bounding box center [137, 321] width 216 height 585
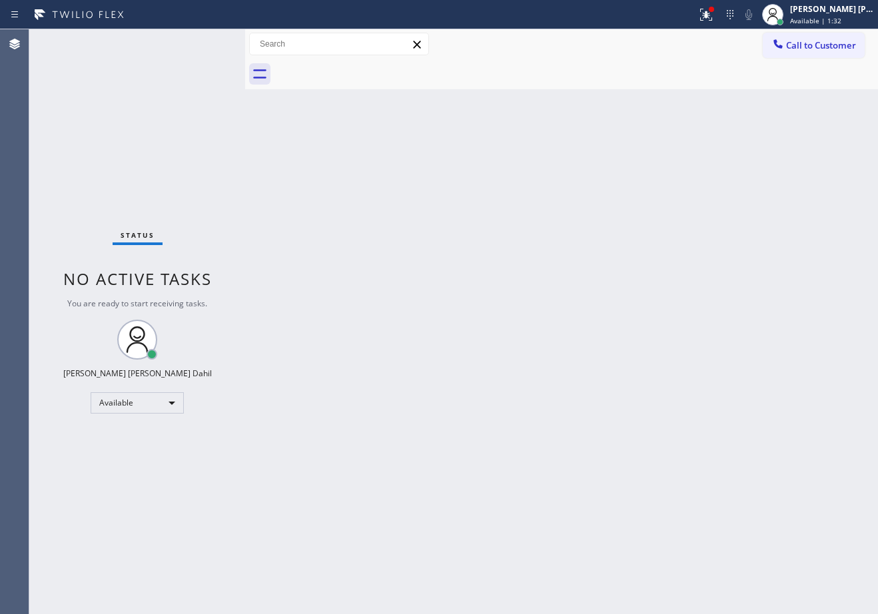
click at [345, 232] on div "Back to Dashboard Change Sender ID Customers Technicians Select a contact Outbo…" at bounding box center [561, 321] width 633 height 585
drag, startPoint x: 345, startPoint y: 232, endPoint x: 345, endPoint y: 239, distance: 7.3
click at [345, 235] on div "Back to Dashboard Change Sender ID Customers Technicians Select a contact Outbo…" at bounding box center [561, 321] width 633 height 585
click at [345, 239] on div "Back to Dashboard Change Sender ID Customers Technicians Select a contact Outbo…" at bounding box center [561, 321] width 633 height 585
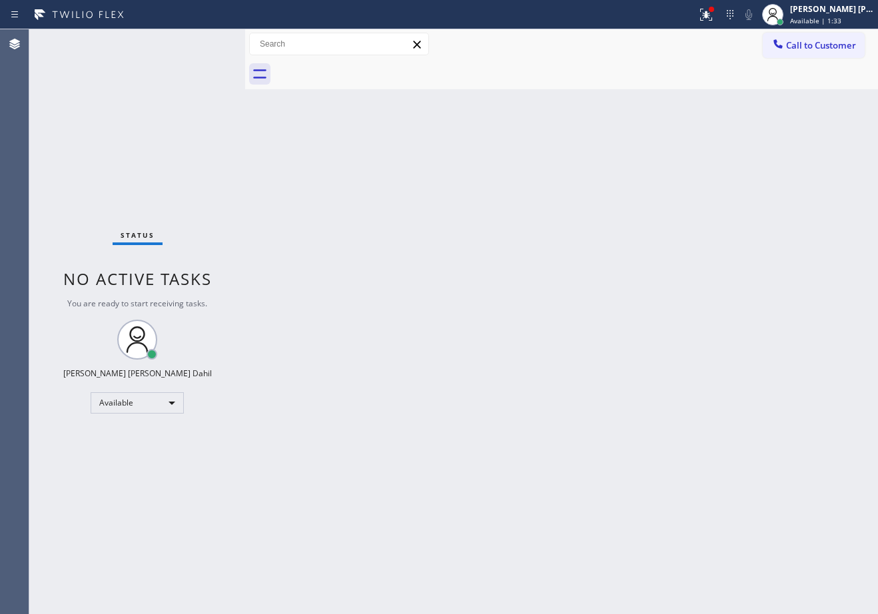
click at [345, 239] on div "Back to Dashboard Change Sender ID Customers Technicians Select a contact Outbo…" at bounding box center [561, 321] width 633 height 585
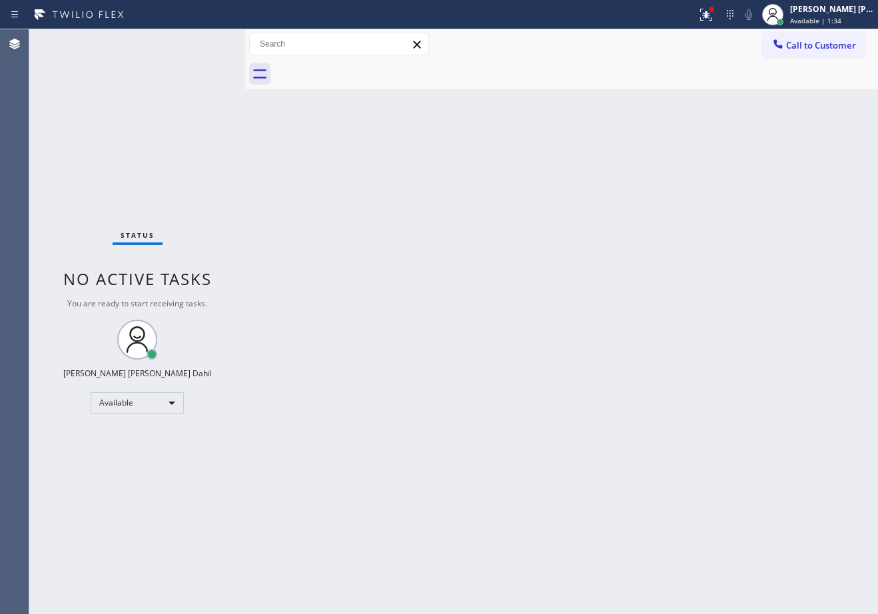
click at [345, 239] on div "Back to Dashboard Change Sender ID Customers Technicians Select a contact Outbo…" at bounding box center [561, 321] width 633 height 585
click at [714, 17] on icon at bounding box center [706, 15] width 16 height 16
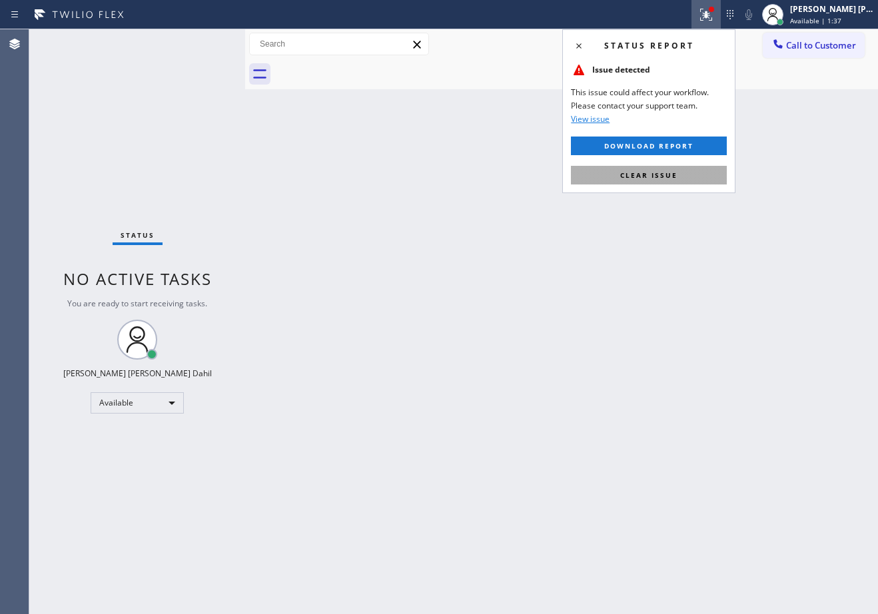
click at [675, 171] on span "Clear issue" at bounding box center [648, 175] width 57 height 9
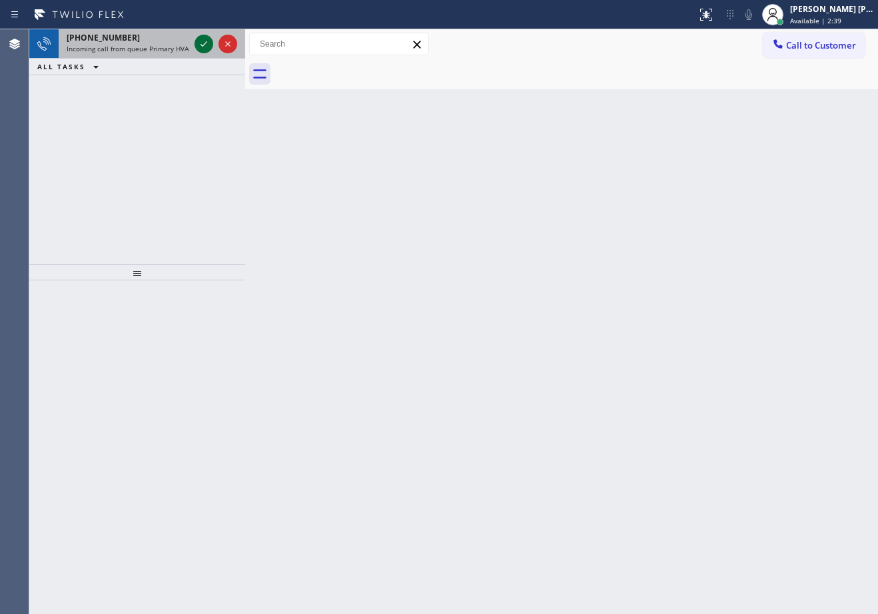
click at [202, 44] on icon at bounding box center [204, 44] width 16 height 16
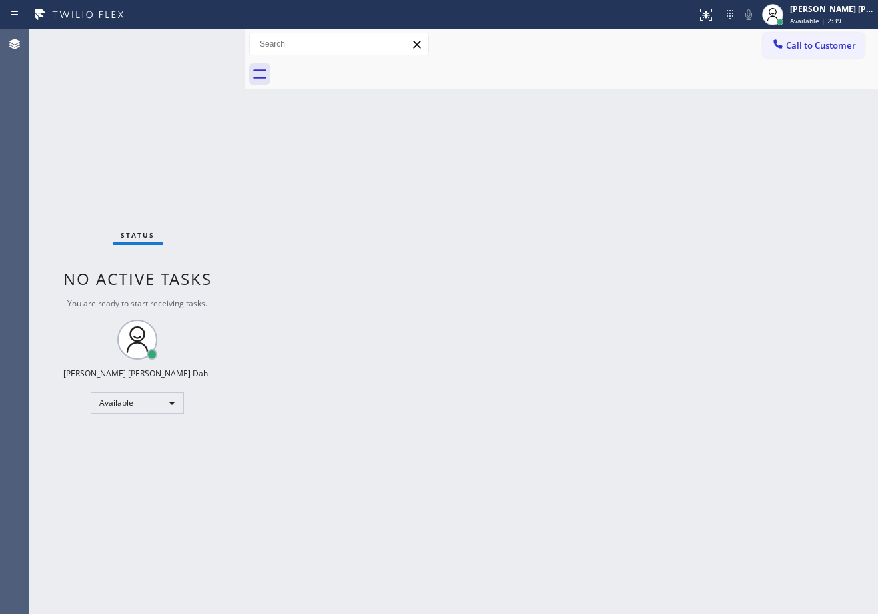
click at [202, 44] on div "Status No active tasks You are ready to start receiving tasks. [PERSON_NAME] [P…" at bounding box center [137, 321] width 216 height 585
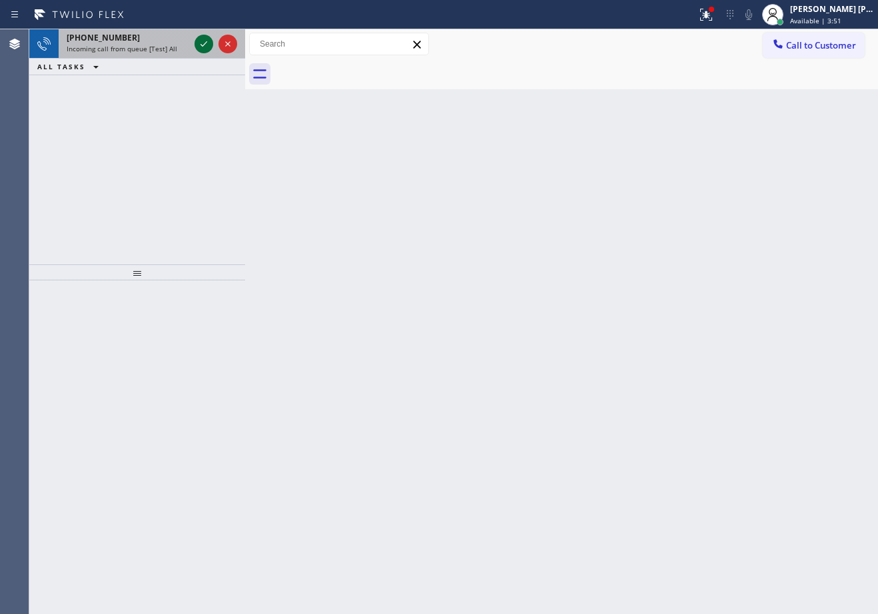
click at [202, 44] on icon at bounding box center [204, 44] width 16 height 16
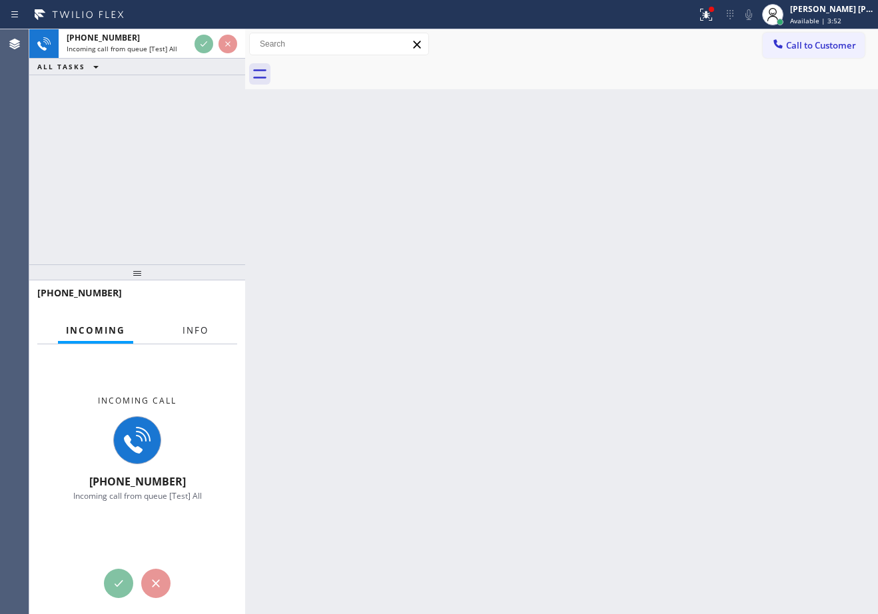
click at [213, 327] on button "Info" at bounding box center [196, 331] width 42 height 26
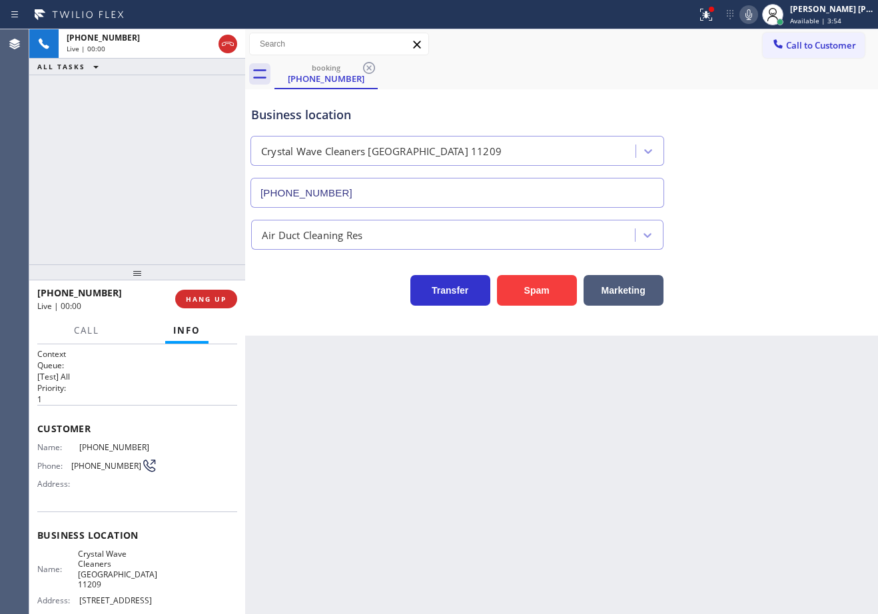
type input "[PHONE_NUMBER]"
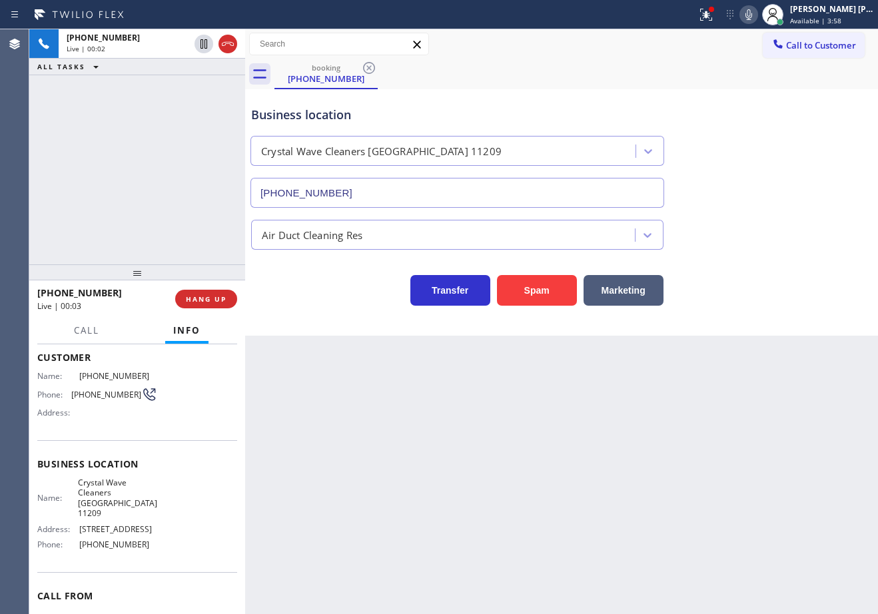
scroll to position [134, 0]
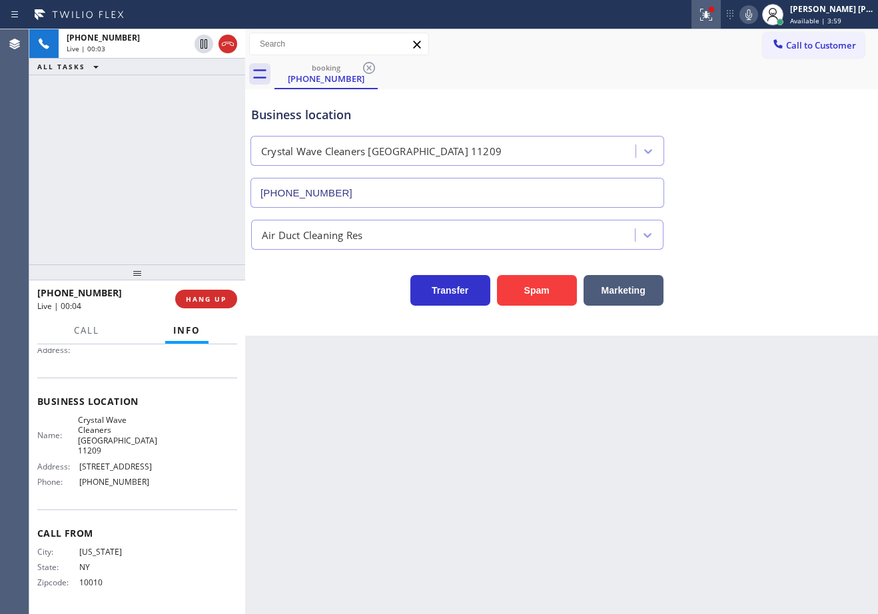
click at [712, 17] on icon at bounding box center [706, 15] width 12 height 12
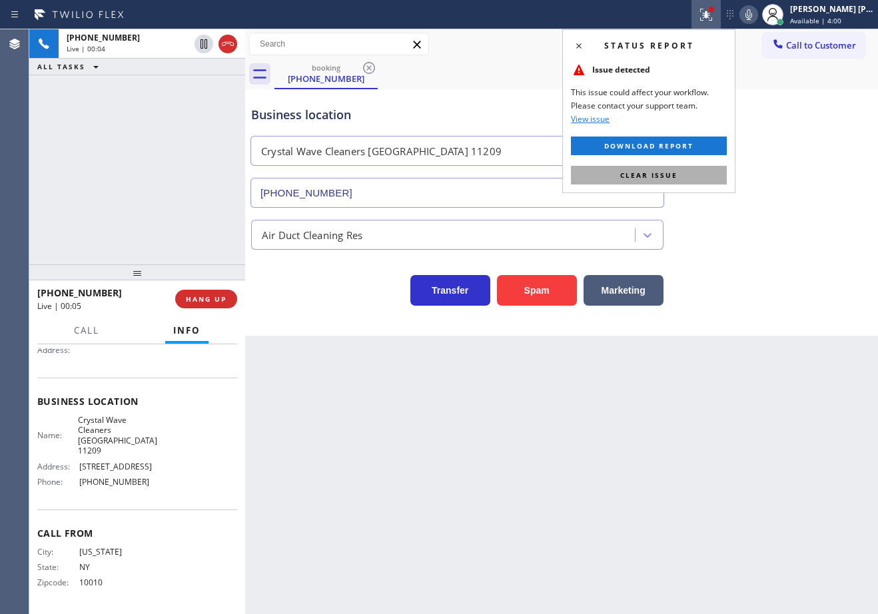
click at [676, 172] on span "Clear issue" at bounding box center [648, 175] width 57 height 9
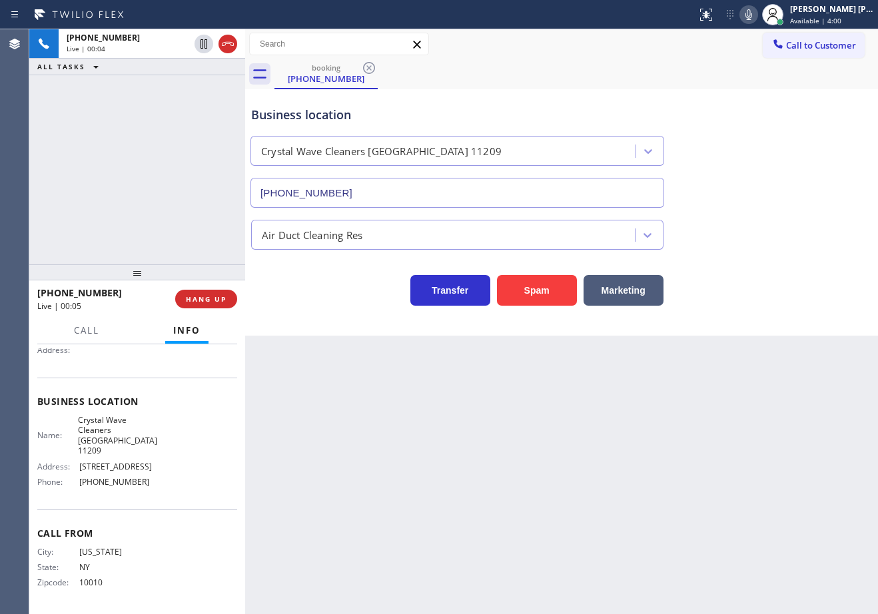
click at [770, 334] on div "Business location Crystal Wave Cleaners [GEOGRAPHIC_DATA] [PHONE_NUMBER] Air Du…" at bounding box center [561, 212] width 633 height 246
click at [579, 537] on div "Back to Dashboard Change Sender ID Customers Technicians Select a contact Outbo…" at bounding box center [561, 321] width 633 height 585
click at [739, 457] on div "Back to Dashboard Change Sender ID Customers Technicians Select a contact Outbo…" at bounding box center [561, 321] width 633 height 585
drag, startPoint x: 739, startPoint y: 457, endPoint x: 739, endPoint y: 474, distance: 16.7
click at [739, 474] on div "Back to Dashboard Change Sender ID Customers Technicians Select a contact Outbo…" at bounding box center [561, 321] width 633 height 585
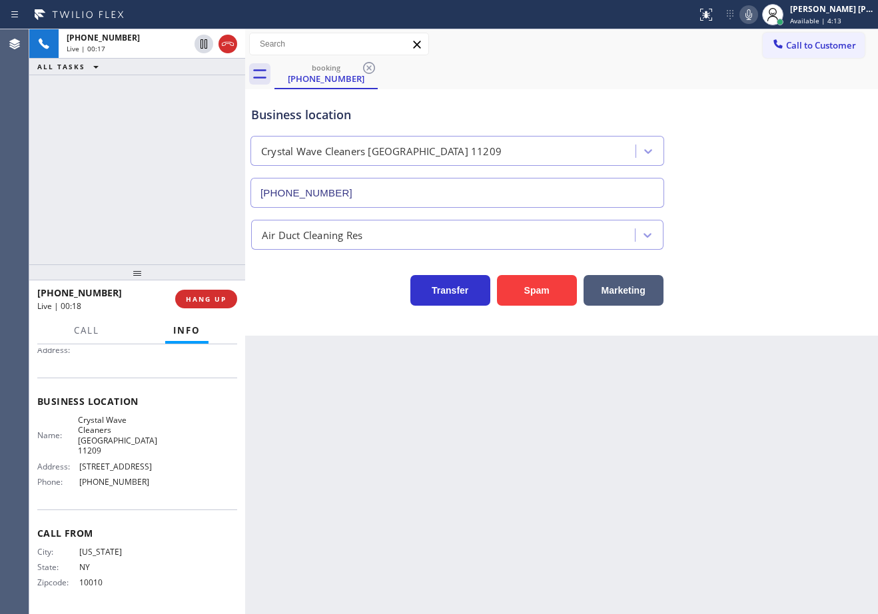
drag, startPoint x: 737, startPoint y: 476, endPoint x: 714, endPoint y: 528, distance: 57.0
click at [724, 516] on div "Back to Dashboard Change Sender ID Customers Technicians Select a contact Outbo…" at bounding box center [561, 321] width 633 height 585
drag, startPoint x: 714, startPoint y: 528, endPoint x: 661, endPoint y: 548, distance: 56.9
click at [698, 534] on div "Back to Dashboard Change Sender ID Customers Technicians Select a contact Outbo…" at bounding box center [561, 321] width 633 height 585
click at [661, 548] on div "Back to Dashboard Change Sender ID Customers Technicians Select a contact Outbo…" at bounding box center [561, 321] width 633 height 585
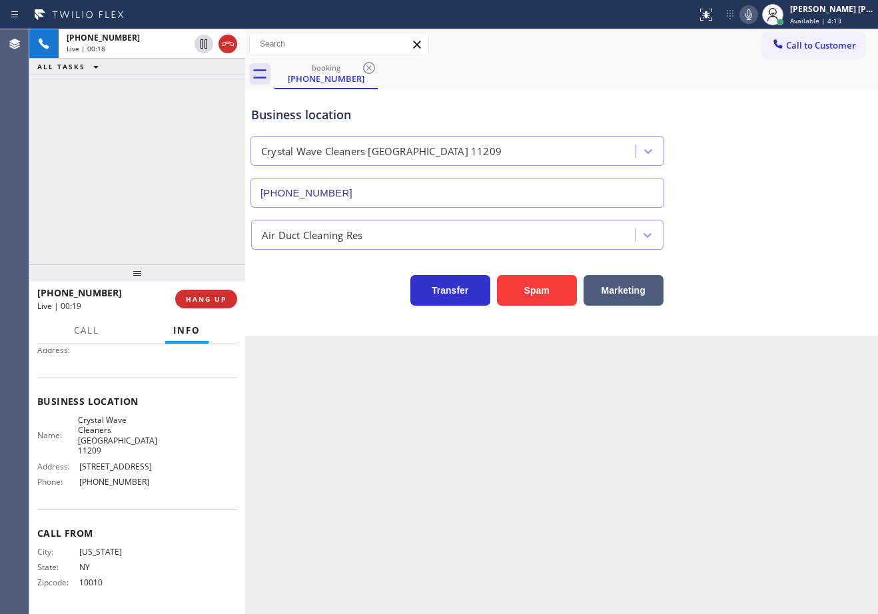
click at [660, 550] on div "Back to Dashboard Change Sender ID Customers Technicians Select a contact Outbo…" at bounding box center [561, 321] width 633 height 585
click at [660, 547] on div "Back to Dashboard Change Sender ID Customers Technicians Select a contact Outbo…" at bounding box center [561, 321] width 633 height 585
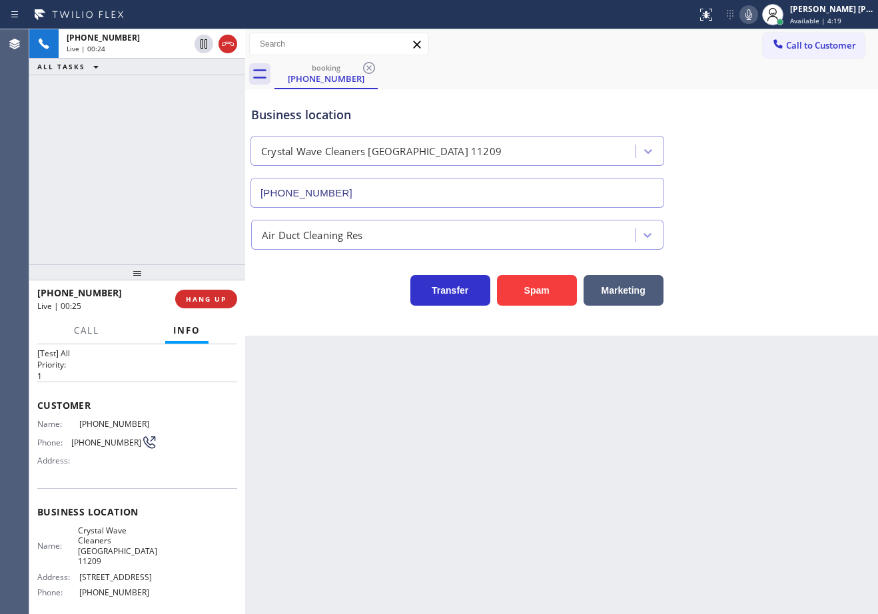
scroll to position [0, 0]
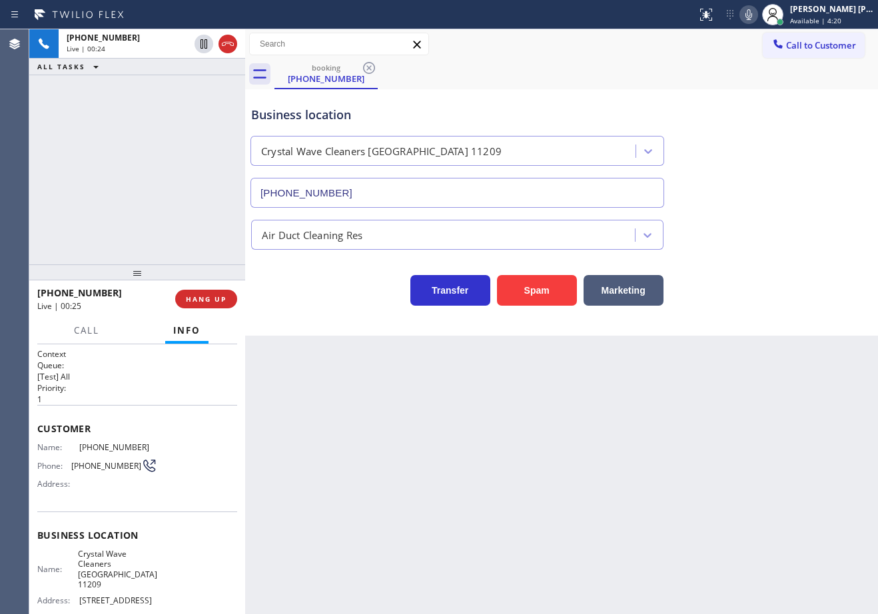
click at [138, 155] on div "[PHONE_NUMBER] Live | 00:24 ALL TASKS ALL TASKS ACTIVE TASKS TASKS IN WRAP UP" at bounding box center [137, 146] width 216 height 235
click at [137, 155] on div "[PHONE_NUMBER] Live | 00:24 ALL TASKS ALL TASKS ACTIVE TASKS TASKS IN WRAP UP" at bounding box center [137, 146] width 216 height 235
click at [137, 155] on div "[PHONE_NUMBER] Live | 00:25 ALL TASKS ALL TASKS ACTIVE TASKS TASKS IN WRAP UP" at bounding box center [137, 146] width 216 height 235
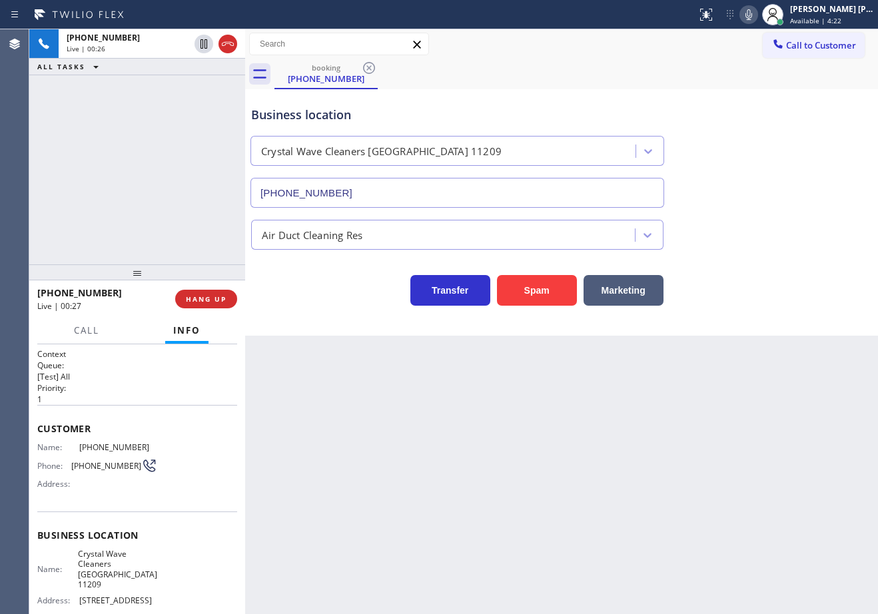
click at [137, 155] on div "[PHONE_NUMBER] Live | 00:26 ALL TASKS ALL TASKS ACTIVE TASKS TASKS IN WRAP UP" at bounding box center [137, 146] width 216 height 235
click at [192, 296] on span "HANG UP" at bounding box center [206, 298] width 41 height 9
click at [193, 296] on span "HANG UP" at bounding box center [206, 298] width 41 height 9
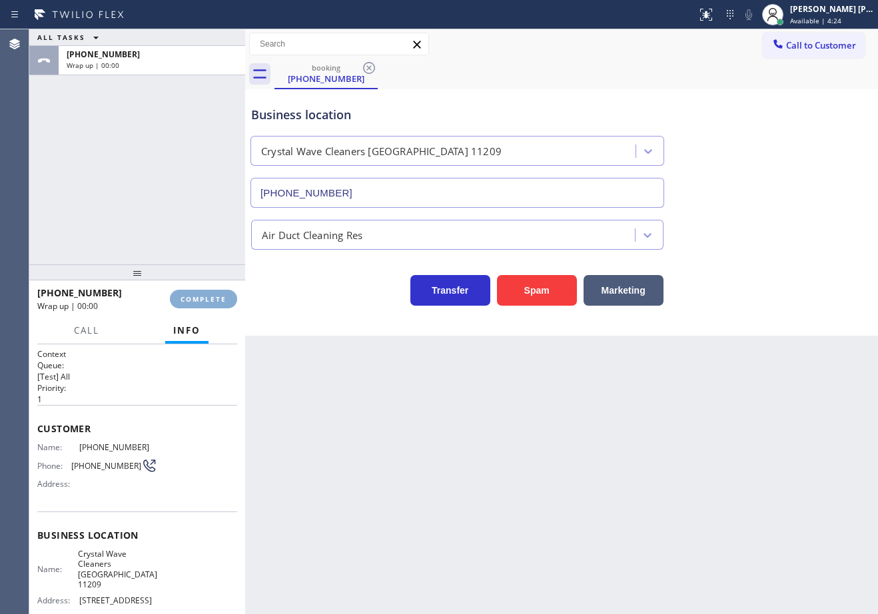
click at [193, 296] on span "COMPLETE" at bounding box center [204, 298] width 46 height 9
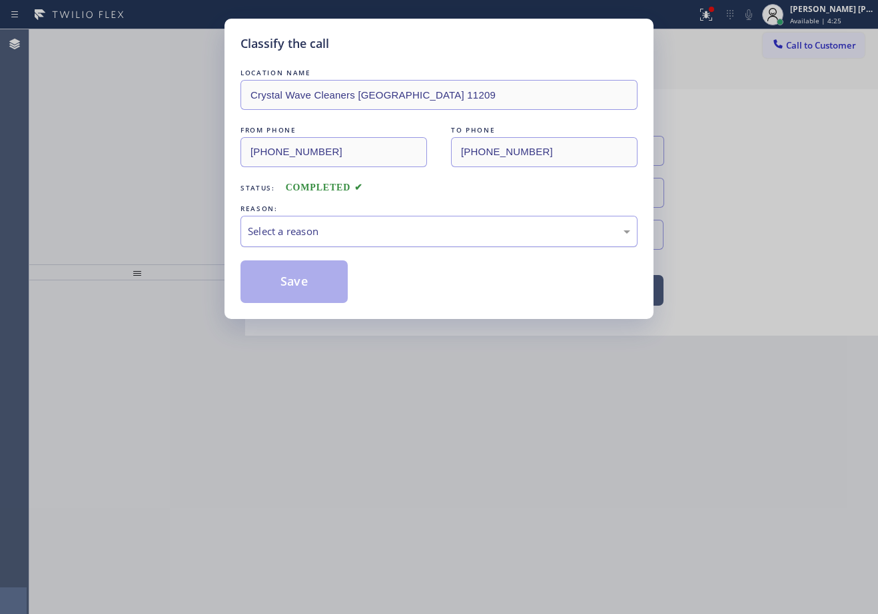
click at [300, 237] on div "Select a reason" at bounding box center [439, 231] width 382 height 15
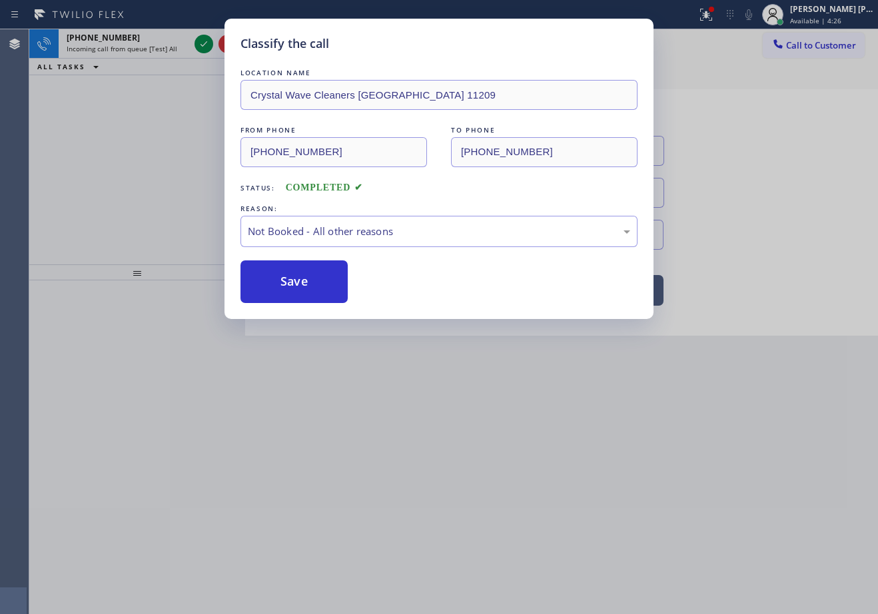
click at [287, 280] on button "Save" at bounding box center [293, 281] width 107 height 43
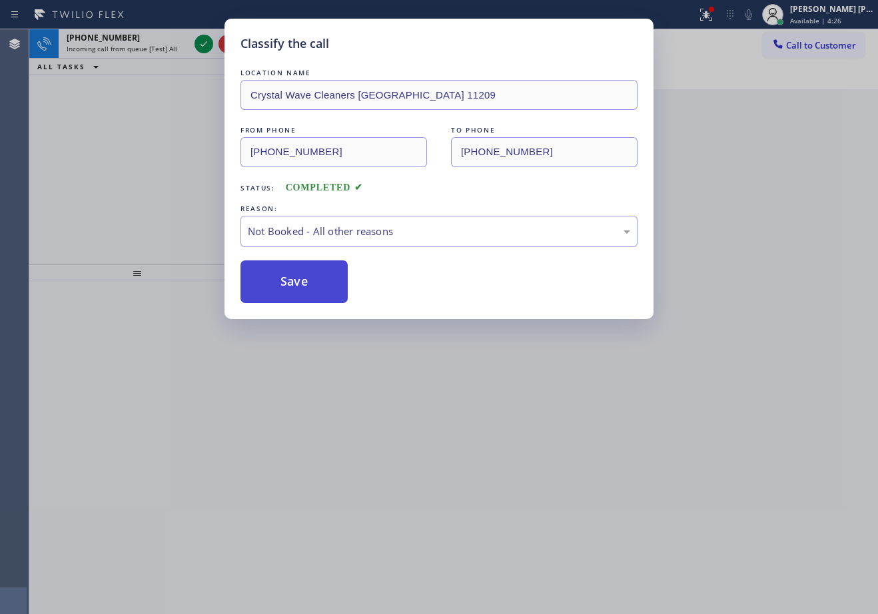
click at [286, 280] on button "Save" at bounding box center [293, 281] width 107 height 43
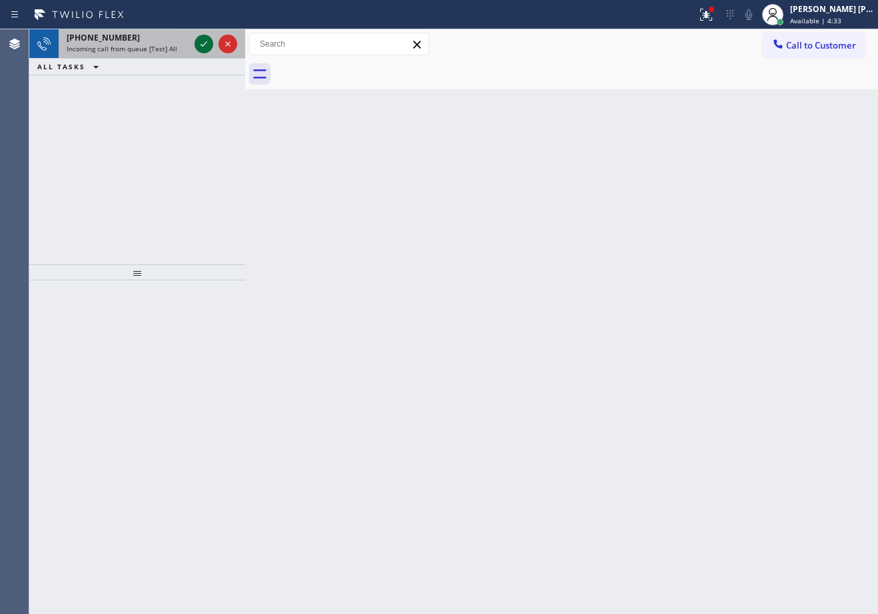
click at [202, 44] on icon at bounding box center [204, 44] width 16 height 16
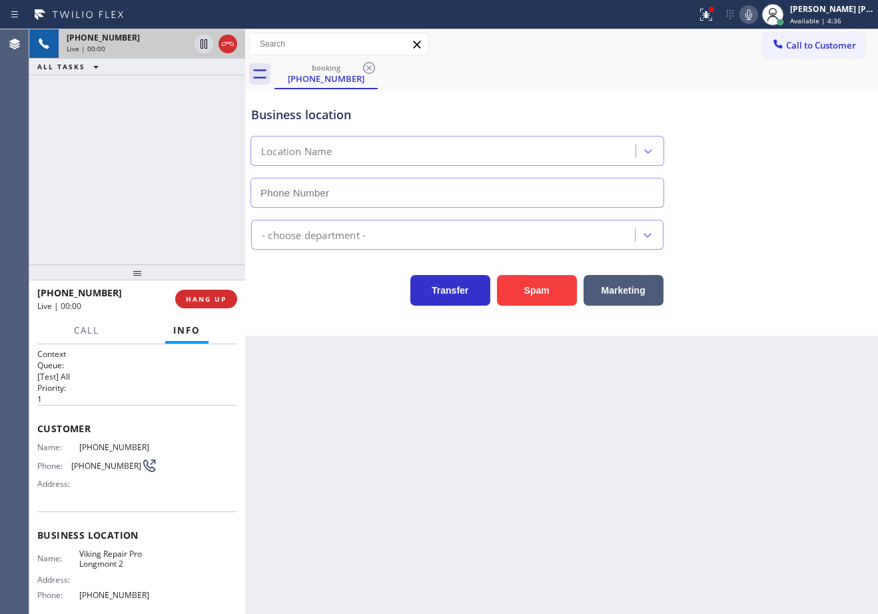
type input "[PHONE_NUMBER]"
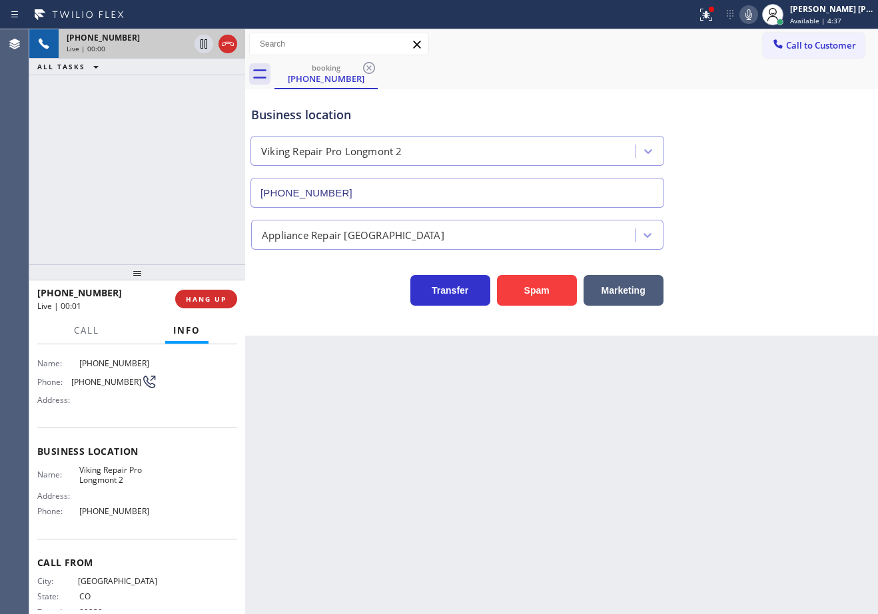
scroll to position [113, 0]
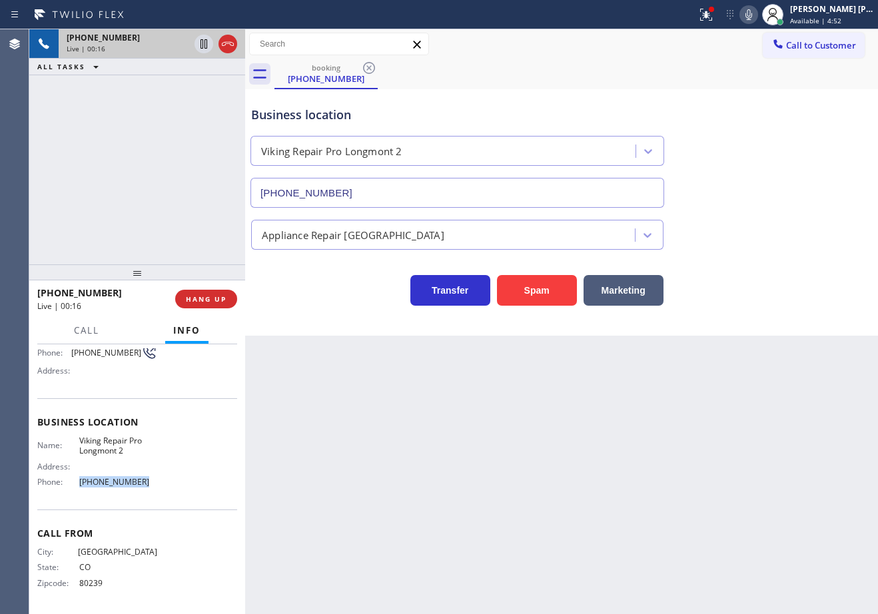
drag, startPoint x: 165, startPoint y: 486, endPoint x: 74, endPoint y: 492, distance: 91.4
click at [74, 492] on div "Name: Viking Repair Pro Longmont 2 Address: Phone: [PHONE_NUMBER]" at bounding box center [137, 464] width 200 height 57
copy div "[PHONE_NUMBER]"
click at [752, 15] on icon at bounding box center [748, 14] width 7 height 11
click at [757, 13] on icon at bounding box center [749, 15] width 16 height 16
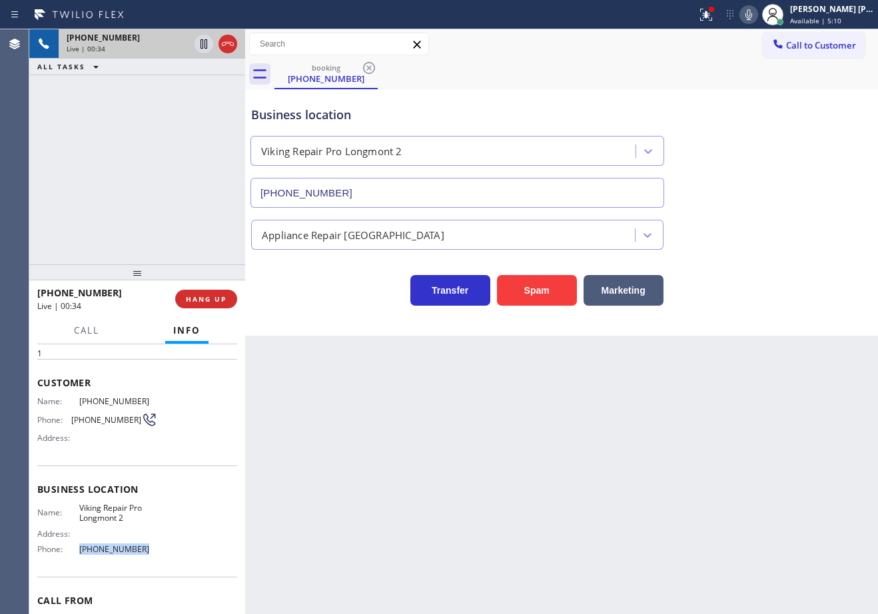
scroll to position [0, 0]
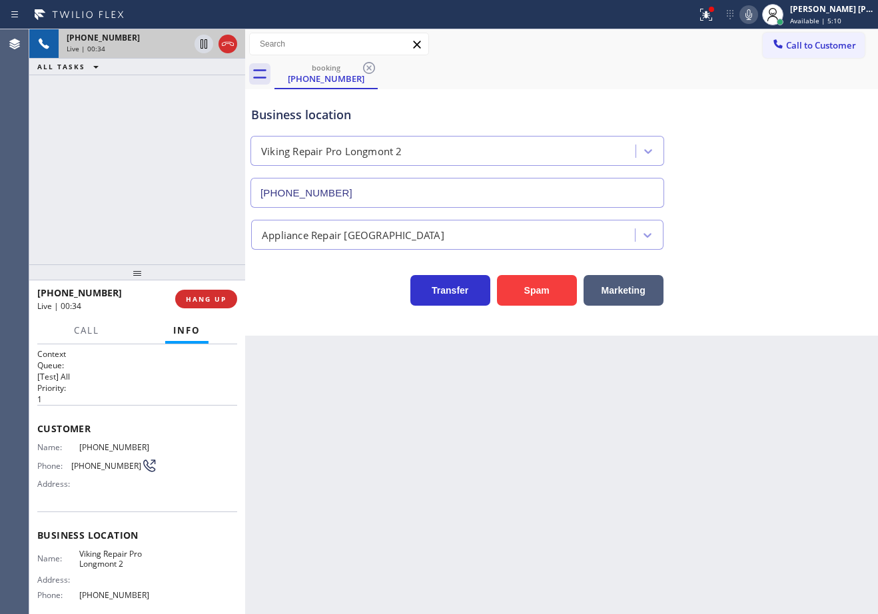
click at [387, 470] on div "Back to Dashboard Change Sender ID Customers Technicians Select a contact Outbo…" at bounding box center [561, 321] width 633 height 585
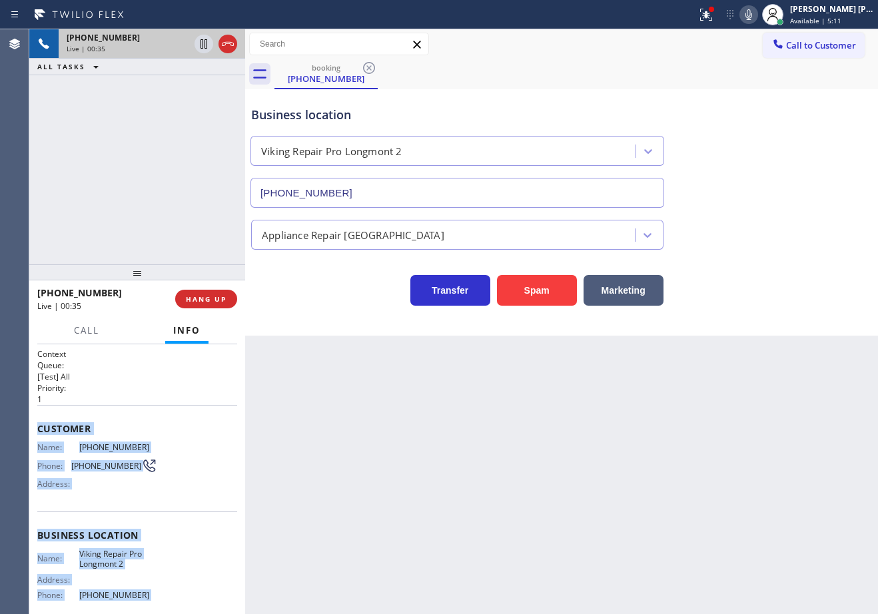
scroll to position [113, 0]
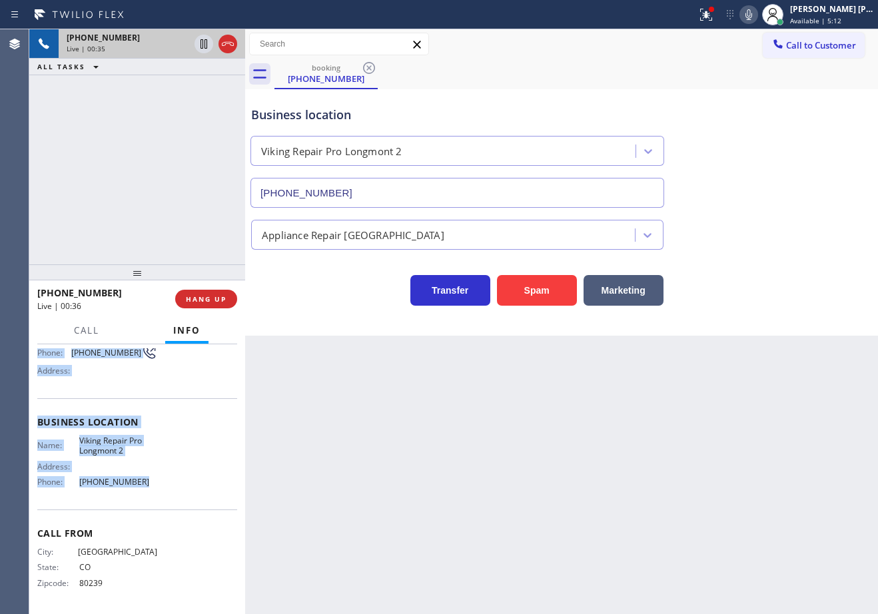
drag, startPoint x: 34, startPoint y: 421, endPoint x: 163, endPoint y: 490, distance: 145.7
click at [163, 490] on div "Context Queue: [Test] All Priority: 1 Customer Name: [PHONE_NUMBER] Phone: [PHO…" at bounding box center [137, 479] width 216 height 270
copy div "Customer Name: [PHONE_NUMBER] Phone: [PHONE_NUMBER] Address: Business location …"
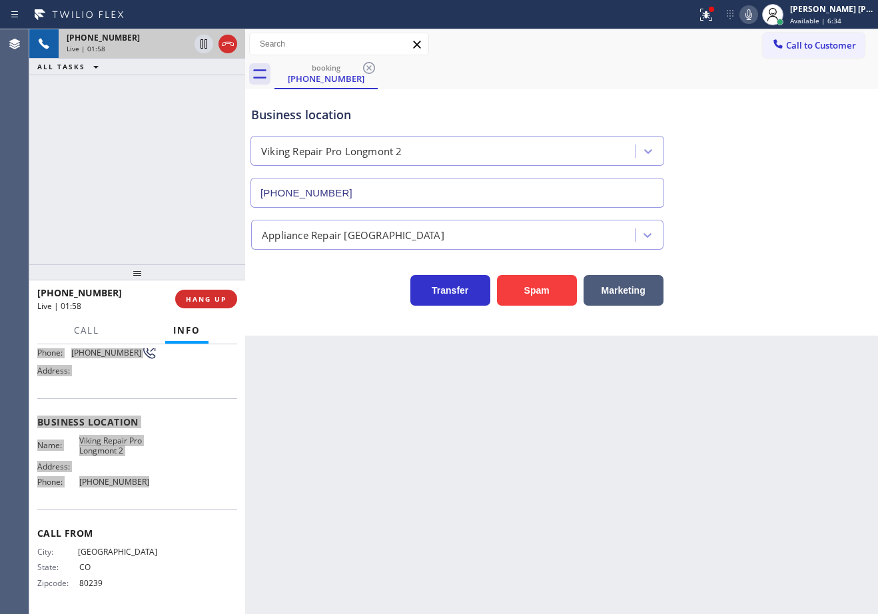
scroll to position [0, 0]
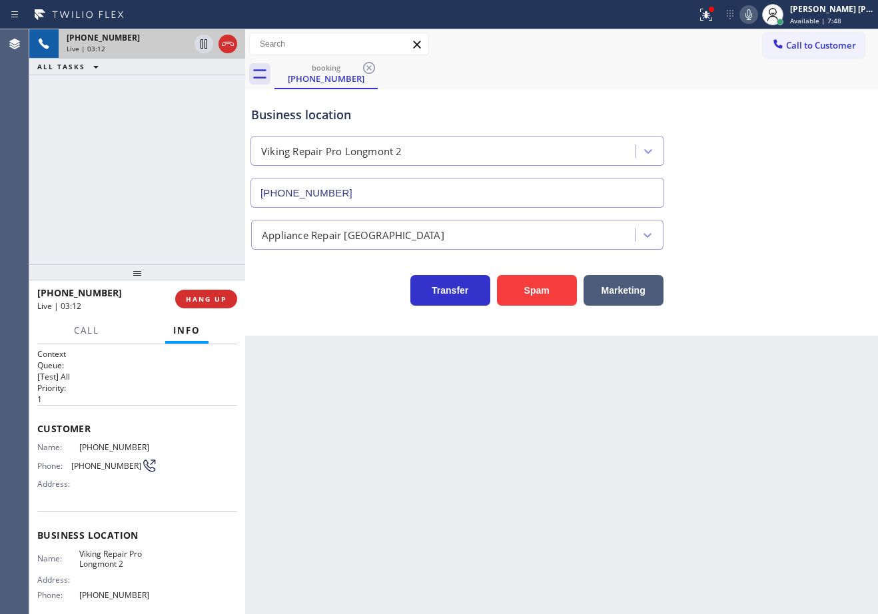
click at [707, 83] on div "booking [PHONE_NUMBER]" at bounding box center [576, 74] width 604 height 30
drag, startPoint x: 734, startPoint y: 439, endPoint x: 727, endPoint y: 447, distance: 10.4
click at [728, 446] on div "Back to Dashboard Change Sender ID Customers Technicians Select a contact Outbo…" at bounding box center [561, 321] width 633 height 585
click at [726, 448] on div "Back to Dashboard Change Sender ID Customers Technicians Select a contact Outbo…" at bounding box center [561, 321] width 633 height 585
click at [724, 448] on div "Back to Dashboard Change Sender ID Customers Technicians Select a contact Outbo…" at bounding box center [561, 321] width 633 height 585
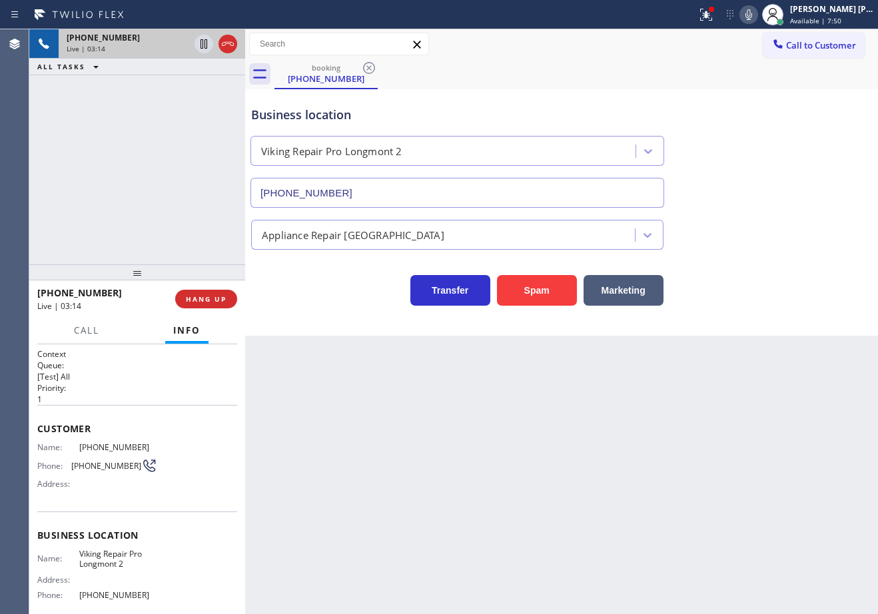
click at [721, 445] on div "Back to Dashboard Change Sender ID Customers Technicians Select a contact Outbo…" at bounding box center [561, 321] width 633 height 585
click at [721, 443] on div "Back to Dashboard Change Sender ID Customers Technicians Select a contact Outbo…" at bounding box center [561, 321] width 633 height 585
click at [759, 115] on div "Business location Viking Repair Pro Longmont [PHONE_NUMBER]" at bounding box center [561, 147] width 626 height 121
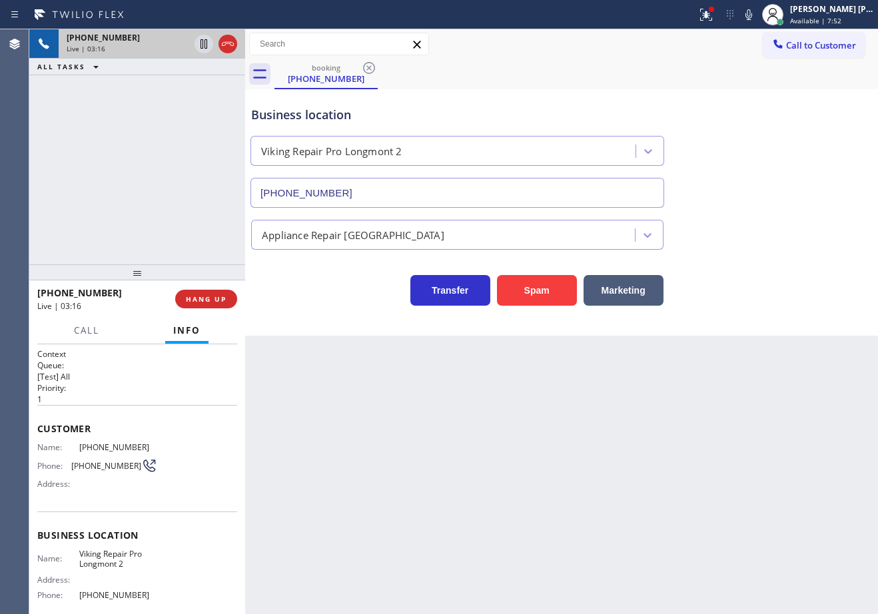
drag, startPoint x: 765, startPoint y: 15, endPoint x: 785, endPoint y: 149, distance: 135.9
click at [757, 15] on icon at bounding box center [749, 15] width 16 height 16
click at [785, 149] on div "Business location Viking Repair Pro Longmont [PHONE_NUMBER]" at bounding box center [561, 147] width 626 height 121
drag, startPoint x: 154, startPoint y: 87, endPoint x: 183, endPoint y: 53, distance: 45.4
click at [158, 82] on div "[PHONE_NUMBER] Live | 03:17 ALL TASKS ALL TASKS ACTIVE TASKS TASKS IN WRAP UP" at bounding box center [137, 146] width 216 height 235
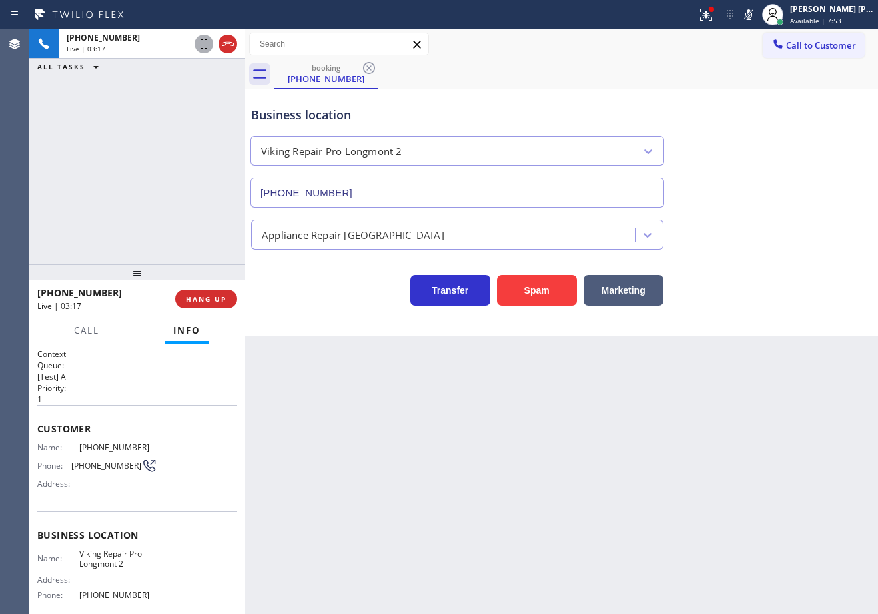
click at [205, 42] on icon at bounding box center [204, 43] width 7 height 9
click at [179, 104] on div "[PHONE_NUMBER] Live | 03:18 ALL TASKS ALL TASKS ACTIVE TASKS TASKS IN WRAP UP" at bounding box center [137, 146] width 216 height 235
click at [185, 75] on div "ALL TASKS ALL TASKS ACTIVE TASKS TASKS IN WRAP UP" at bounding box center [137, 67] width 216 height 17
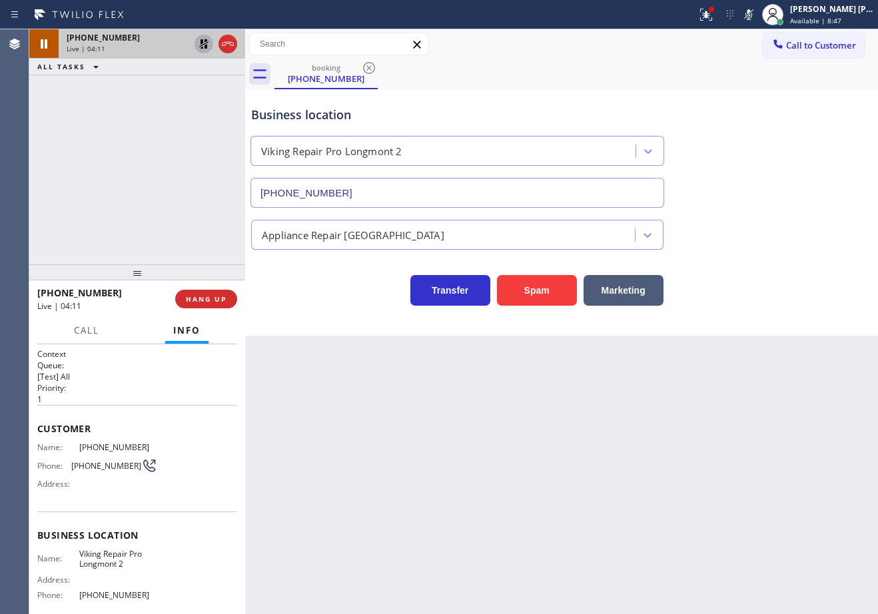
click at [204, 45] on icon at bounding box center [203, 43] width 9 height 9
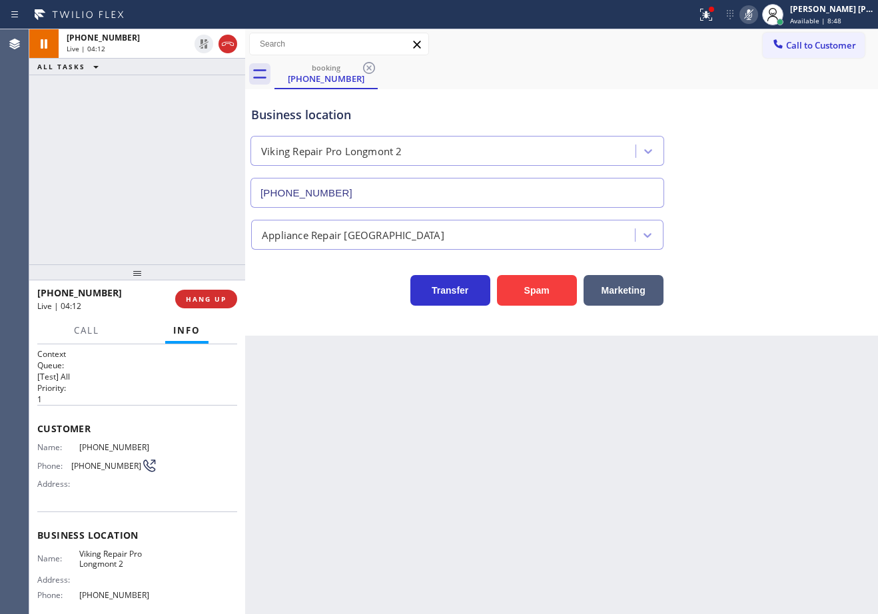
click at [752, 13] on icon at bounding box center [748, 14] width 7 height 11
drag, startPoint x: 767, startPoint y: 108, endPoint x: 782, endPoint y: 125, distance: 23.1
click at [767, 109] on div "Business location Viking Repair Pro Longmont [PHONE_NUMBER]" at bounding box center [561, 147] width 626 height 121
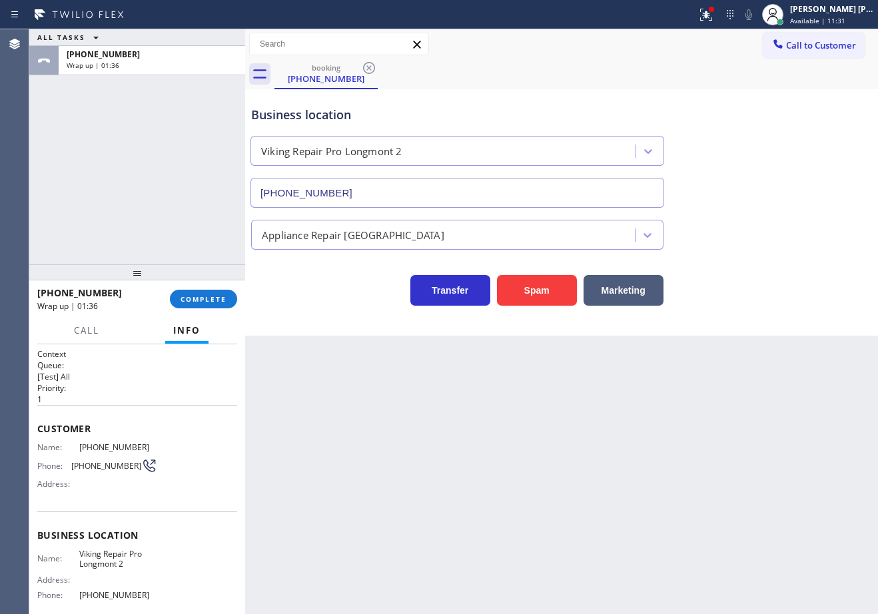
click at [200, 310] on div "[PHONE_NUMBER] Wrap up | 01:36 COMPLETE Call Info Call ended [PHONE_NUMBER] Wra…" at bounding box center [137, 447] width 216 height 334
click at [203, 300] on span "COMPLETE" at bounding box center [204, 298] width 46 height 9
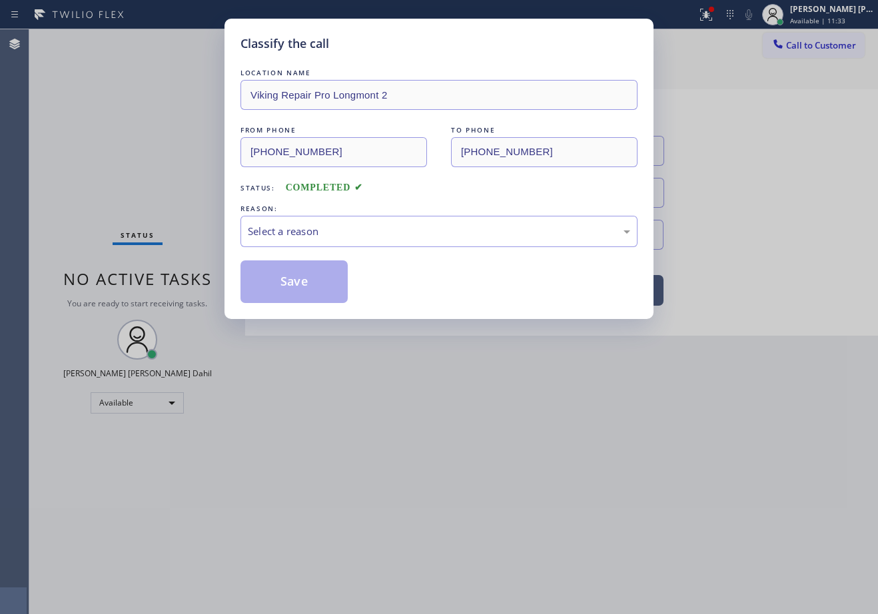
click at [316, 247] on div "LOCATION NAME Viking Repair Pro Longmont 2 FROM PHONE [PHONE_NUMBER] TO PHONE […" at bounding box center [438, 184] width 397 height 237
click at [322, 239] on div "Select a reason" at bounding box center [438, 231] width 397 height 31
click at [300, 278] on button "Save" at bounding box center [293, 281] width 107 height 43
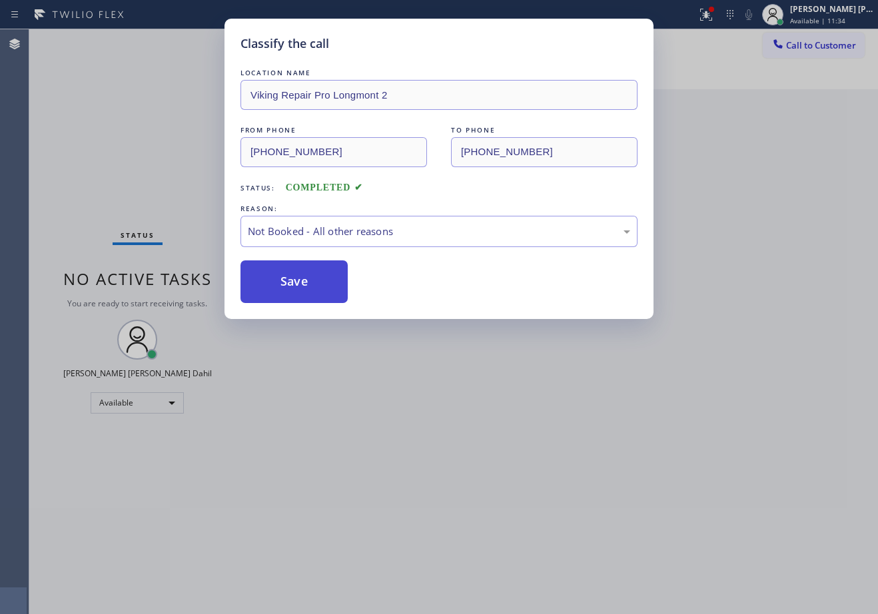
click at [300, 278] on button "Save" at bounding box center [293, 281] width 107 height 43
click at [478, 431] on div "Classify the call LOCATION NAME Viking Repair Pro Longmont 2 FROM PHONE [PHONE_…" at bounding box center [439, 307] width 878 height 614
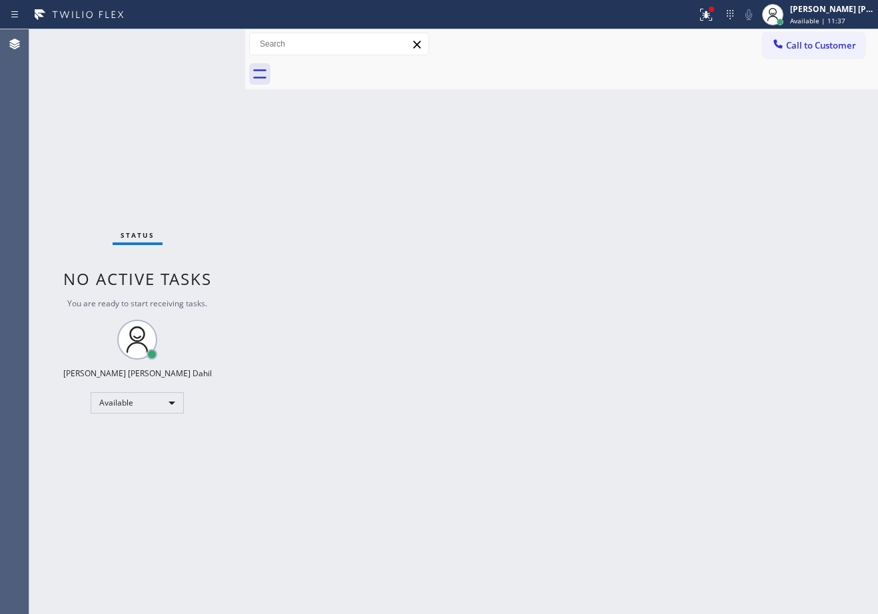
click at [675, 465] on div "Back to Dashboard Change Sender ID Customers Technicians Select a contact Outbo…" at bounding box center [561, 321] width 633 height 585
drag, startPoint x: 400, startPoint y: 323, endPoint x: 498, endPoint y: 446, distance: 156.9
click at [400, 323] on div "Back to Dashboard Change Sender ID Customers Technicians Select a contact Outbo…" at bounding box center [561, 321] width 633 height 585
click at [484, 75] on div at bounding box center [576, 74] width 604 height 30
drag, startPoint x: 510, startPoint y: 166, endPoint x: 502, endPoint y: 220, distance: 54.7
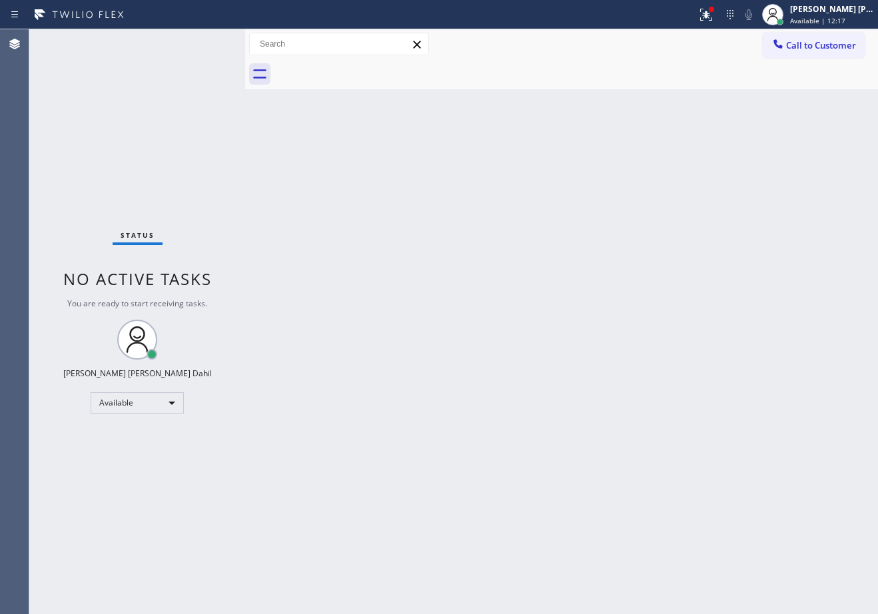
click at [510, 175] on div "Back to Dashboard Change Sender ID Customers Technicians Select a contact Outbo…" at bounding box center [561, 321] width 633 height 585
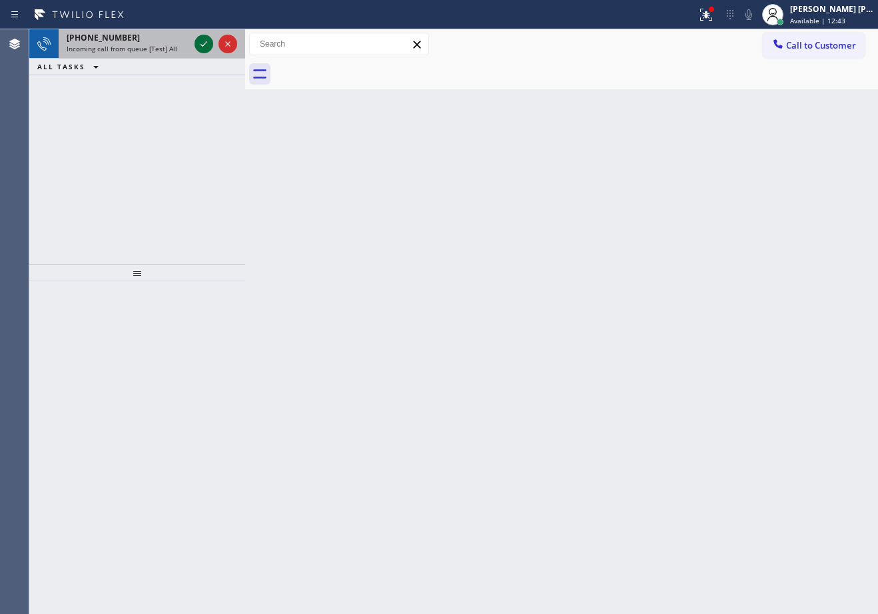
click at [202, 44] on icon at bounding box center [204, 44] width 16 height 16
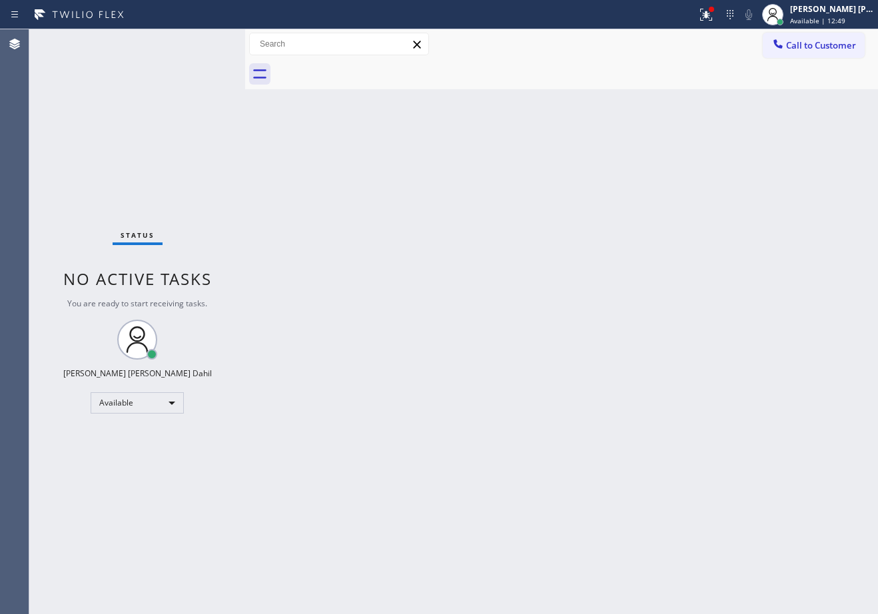
click at [666, 388] on div "Back to Dashboard Change Sender ID Customers Technicians Select a contact Outbo…" at bounding box center [561, 321] width 633 height 585
click at [715, 6] on div at bounding box center [711, 9] width 8 height 8
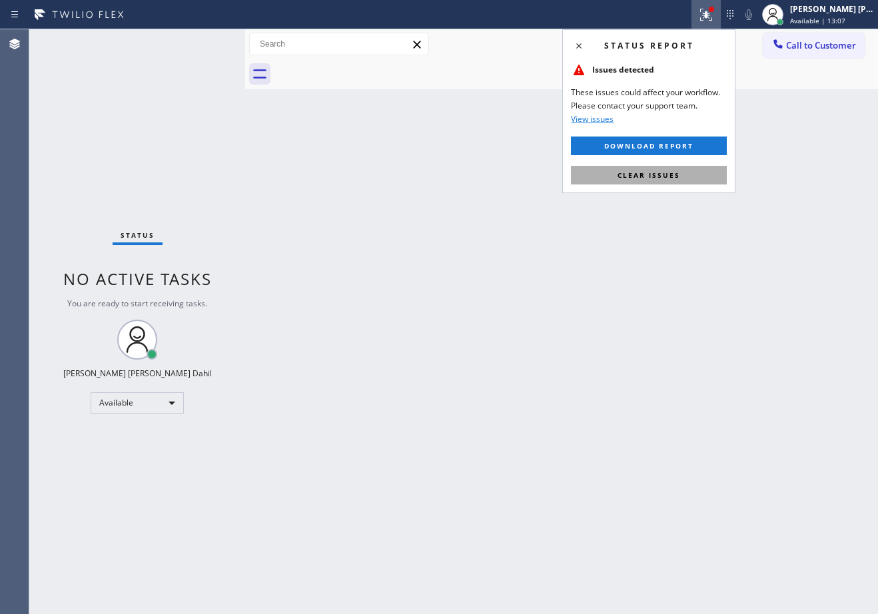
click at [650, 168] on button "Clear issues" at bounding box center [649, 175] width 156 height 19
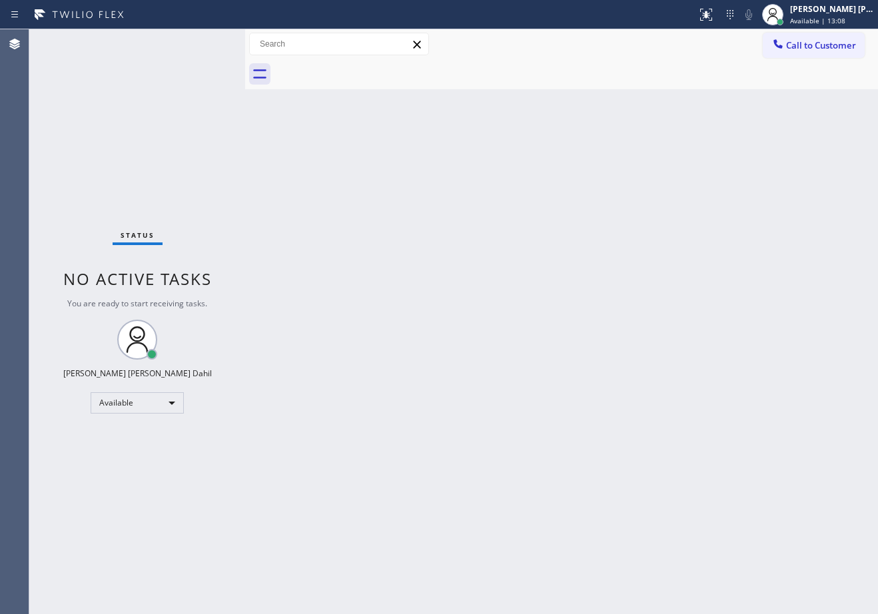
click at [648, 171] on div "Back to Dashboard Change Sender ID Customers Technicians Select a contact Outbo…" at bounding box center [561, 321] width 633 height 585
drag, startPoint x: 648, startPoint y: 171, endPoint x: 648, endPoint y: 209, distance: 38.6
click at [648, 173] on div "Back to Dashboard Change Sender ID Customers Technicians Select a contact Outbo…" at bounding box center [561, 321] width 633 height 585
click at [648, 209] on div "Back to Dashboard Change Sender ID Customers Technicians Select a contact Outbo…" at bounding box center [561, 321] width 633 height 585
click at [651, 222] on div "Back to Dashboard Change Sender ID Customers Technicians Select a contact Outbo…" at bounding box center [561, 321] width 633 height 585
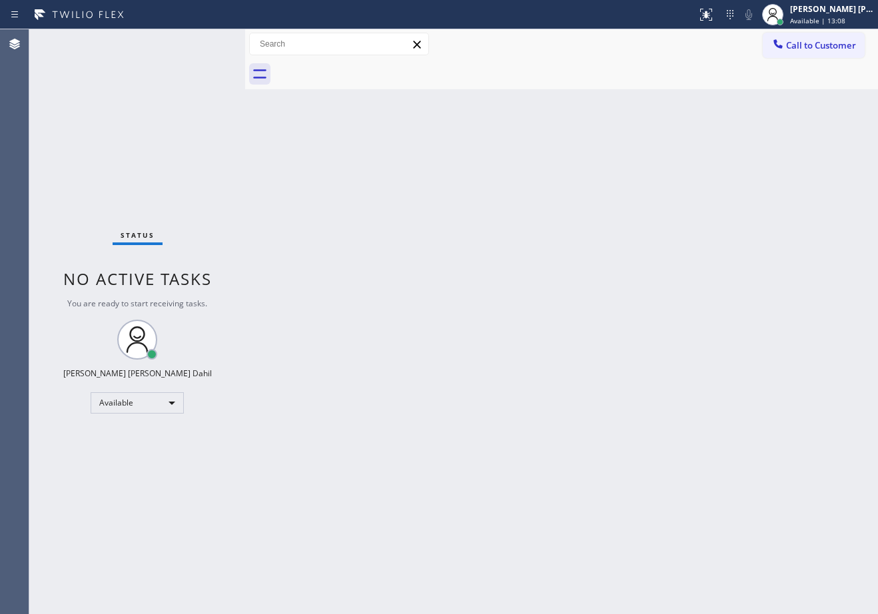
click at [651, 222] on div "Back to Dashboard Change Sender ID Customers Technicians Select a contact Outbo…" at bounding box center [561, 321] width 633 height 585
click at [651, 223] on div "Back to Dashboard Change Sender ID Customers Technicians Select a contact Outbo…" at bounding box center [561, 321] width 633 height 585
drag, startPoint x: 650, startPoint y: 270, endPoint x: 650, endPoint y: 277, distance: 7.3
click at [650, 272] on div "Back to Dashboard Change Sender ID Customers Technicians Select a contact Outbo…" at bounding box center [561, 321] width 633 height 585
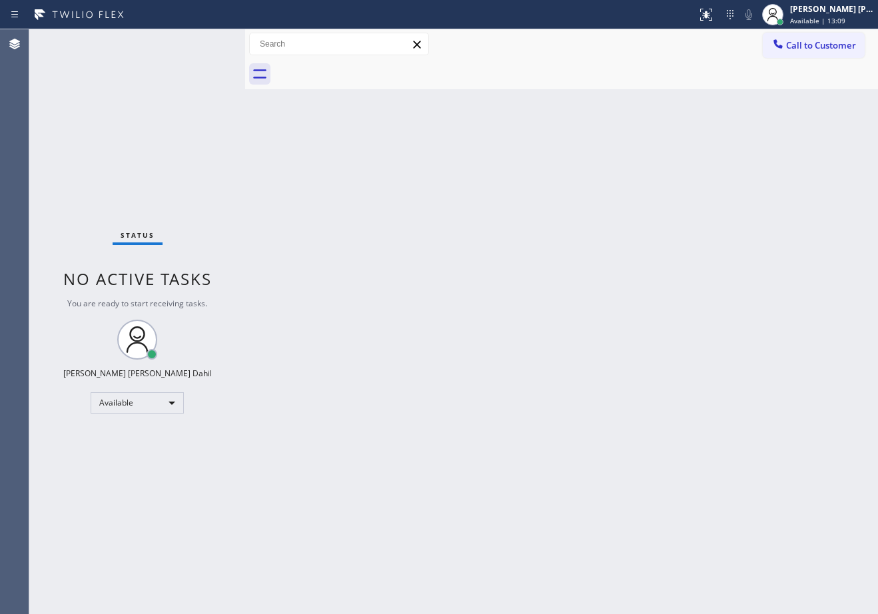
click at [654, 293] on div "Back to Dashboard Change Sender ID Customers Technicians Select a contact Outbo…" at bounding box center [561, 321] width 633 height 585
click at [343, 221] on div "Back to Dashboard Change Sender ID Customers Technicians Select a contact Outbo…" at bounding box center [561, 321] width 633 height 585
click at [540, 432] on div "Back to Dashboard Change Sender ID Customers Technicians Select a contact Outbo…" at bounding box center [561, 321] width 633 height 585
click at [500, 356] on div "Back to Dashboard Change Sender ID Customers Technicians Select a contact Outbo…" at bounding box center [561, 321] width 633 height 585
drag, startPoint x: 795, startPoint y: 487, endPoint x: 787, endPoint y: 487, distance: 8.7
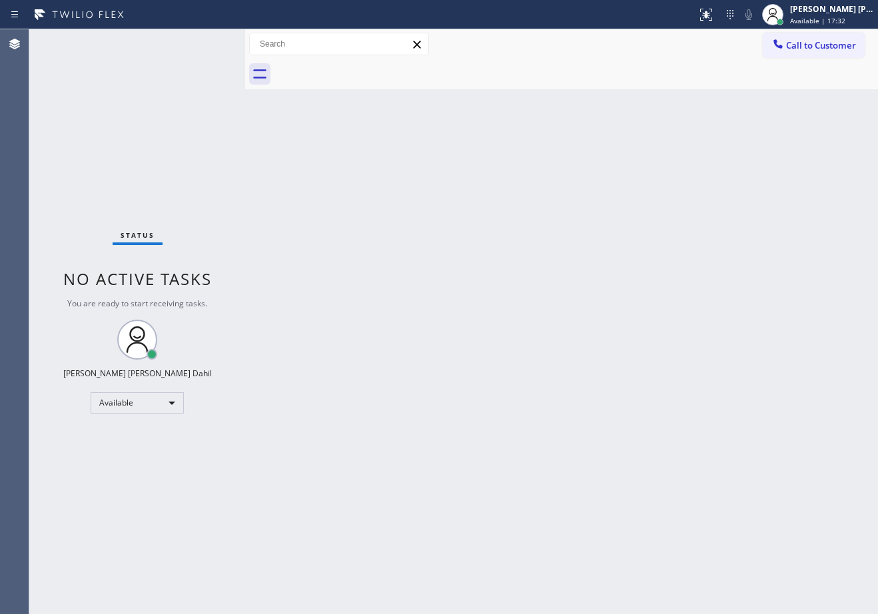
click at [787, 487] on div "Back to Dashboard Change Sender ID Customers Technicians Select a contact Outbo…" at bounding box center [561, 321] width 633 height 585
drag, startPoint x: 480, startPoint y: 522, endPoint x: 548, endPoint y: 603, distance: 105.9
click at [368, 419] on div "Back to Dashboard Change Sender ID Customers Technicians Select a contact Outbo…" at bounding box center [561, 321] width 633 height 585
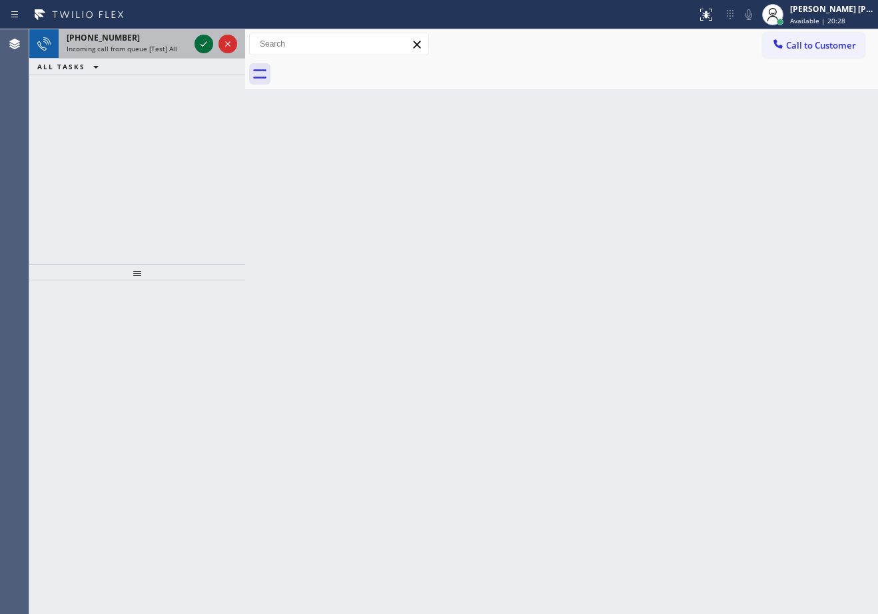
click at [202, 44] on icon at bounding box center [204, 44] width 16 height 16
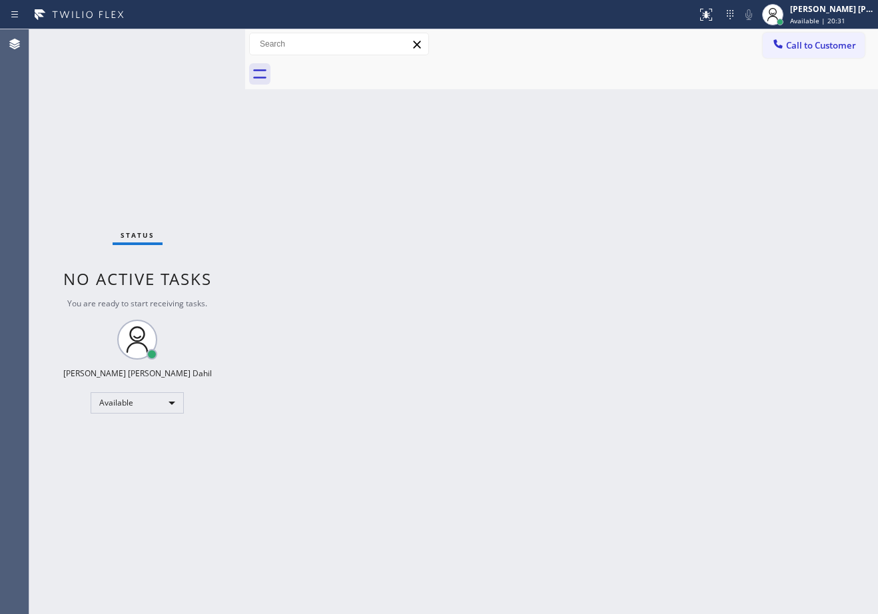
click at [202, 44] on div "Status No active tasks You are ready to start receiving tasks. [PERSON_NAME] [P…" at bounding box center [137, 321] width 216 height 585
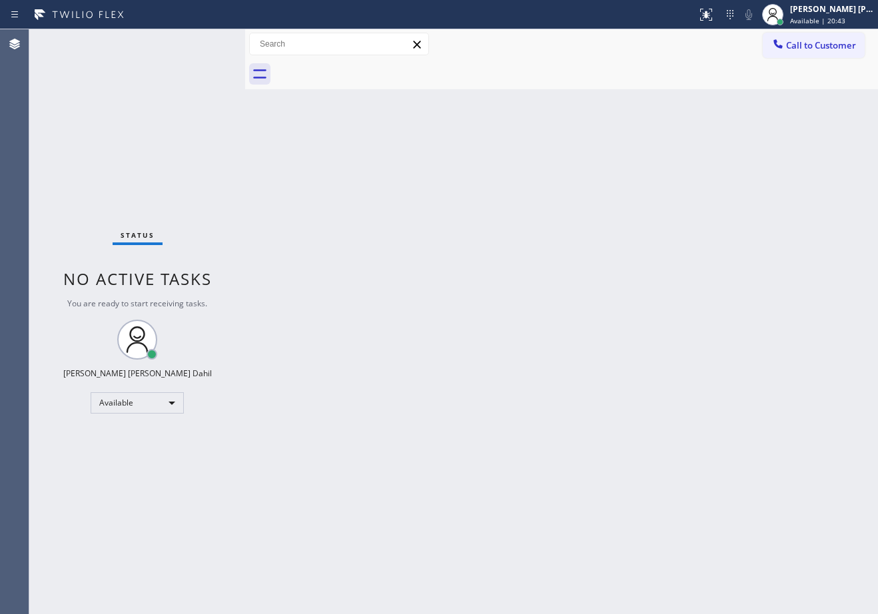
drag, startPoint x: 644, startPoint y: 305, endPoint x: 845, endPoint y: 528, distance: 300.5
click at [645, 308] on div "Back to Dashboard Change Sender ID Customers Technicians Select a contact Outbo…" at bounding box center [561, 321] width 633 height 585
drag, startPoint x: 468, startPoint y: 392, endPoint x: 452, endPoint y: 383, distance: 18.5
click at [464, 385] on div "Back to Dashboard Change Sender ID Customers Technicians Select a contact Outbo…" at bounding box center [561, 321] width 633 height 585
click at [452, 383] on div "Back to Dashboard Change Sender ID Customers Technicians Select a contact Outbo…" at bounding box center [547, 321] width 662 height 585
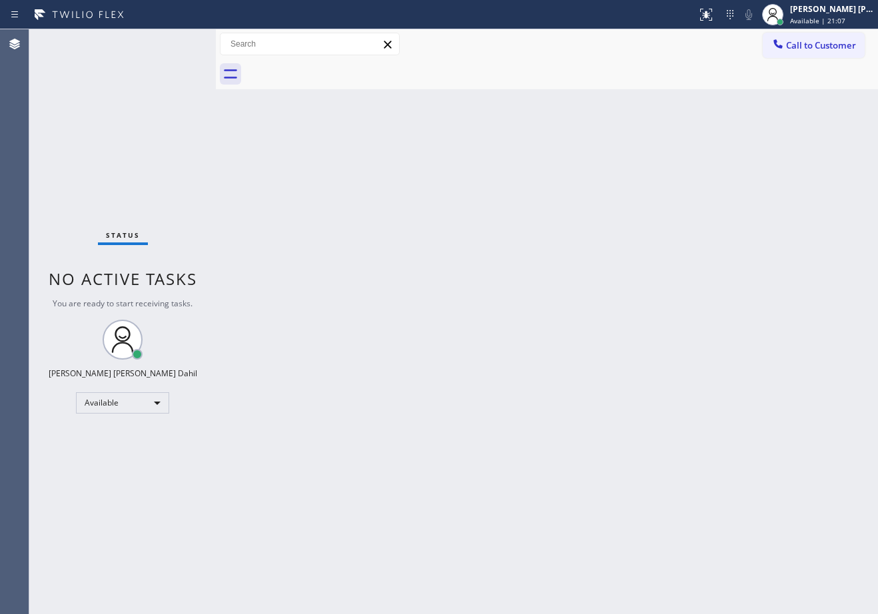
drag, startPoint x: 332, startPoint y: 147, endPoint x: 204, endPoint y: 40, distance: 167.0
click at [321, 137] on div "Back to Dashboard Change Sender ID Customers Technicians Select a contact Outbo…" at bounding box center [547, 321] width 662 height 585
drag, startPoint x: 221, startPoint y: 43, endPoint x: 231, endPoint y: 47, distance: 10.1
click at [231, 47] on input "text" at bounding box center [310, 43] width 179 height 21
drag, startPoint x: 215, startPoint y: 44, endPoint x: 248, endPoint y: 55, distance: 34.6
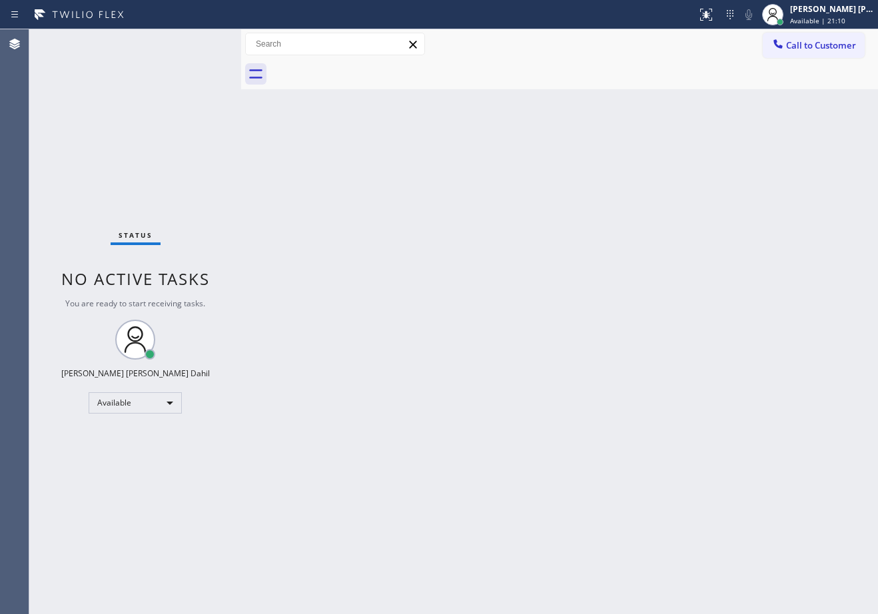
click at [241, 55] on div at bounding box center [241, 321] width 0 height 585
drag, startPoint x: 340, startPoint y: 321, endPoint x: 342, endPoint y: 332, distance: 10.8
click at [342, 332] on div "Back to Dashboard Change Sender ID Customers Technicians Select a contact Outbo…" at bounding box center [563, 321] width 630 height 585
click at [202, 44] on div "Status No active tasks You are ready to start receiving tasks. [PERSON_NAME] [P…" at bounding box center [138, 321] width 219 height 585
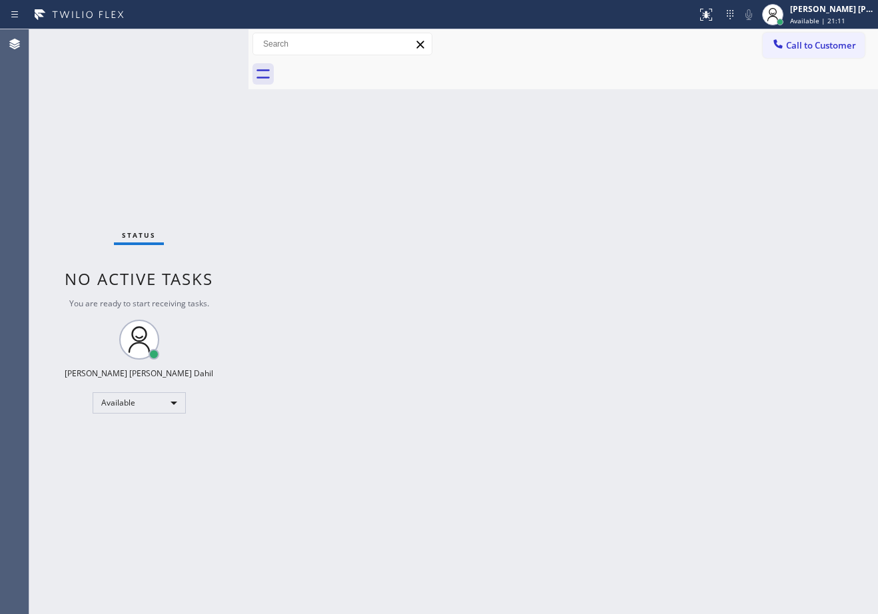
click at [202, 44] on div "Status No active tasks You are ready to start receiving tasks. [PERSON_NAME] [P…" at bounding box center [138, 321] width 219 height 585
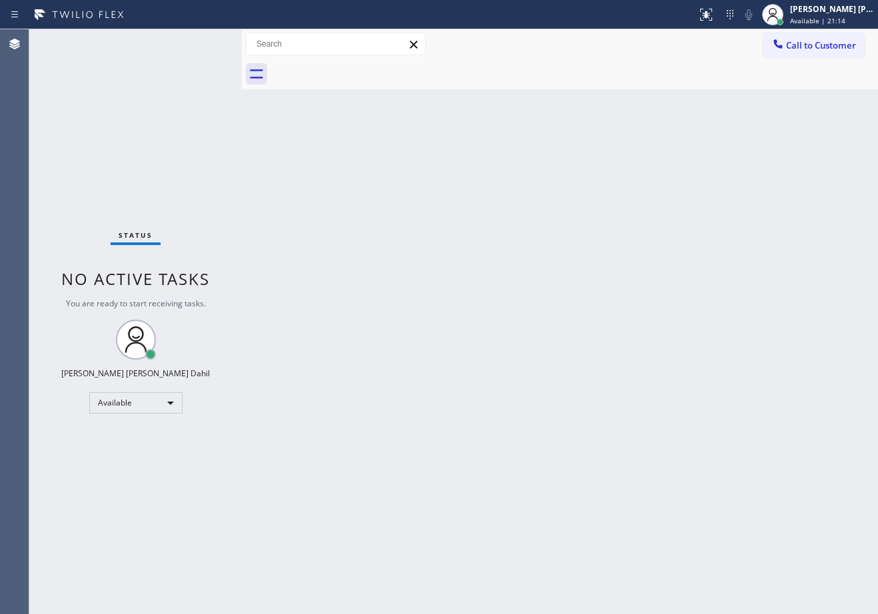
drag, startPoint x: 247, startPoint y: 43, endPoint x: 240, endPoint y: 43, distance: 6.7
click at [242, 43] on div at bounding box center [242, 321] width 0 height 585
click at [369, 268] on div "Back to Dashboard Change Sender ID Customers Technicians Select a contact Outbo…" at bounding box center [560, 321] width 636 height 585
click at [202, 44] on div "Status No active tasks You are ready to start receiving tasks. [PERSON_NAME] [P…" at bounding box center [135, 321] width 213 height 585
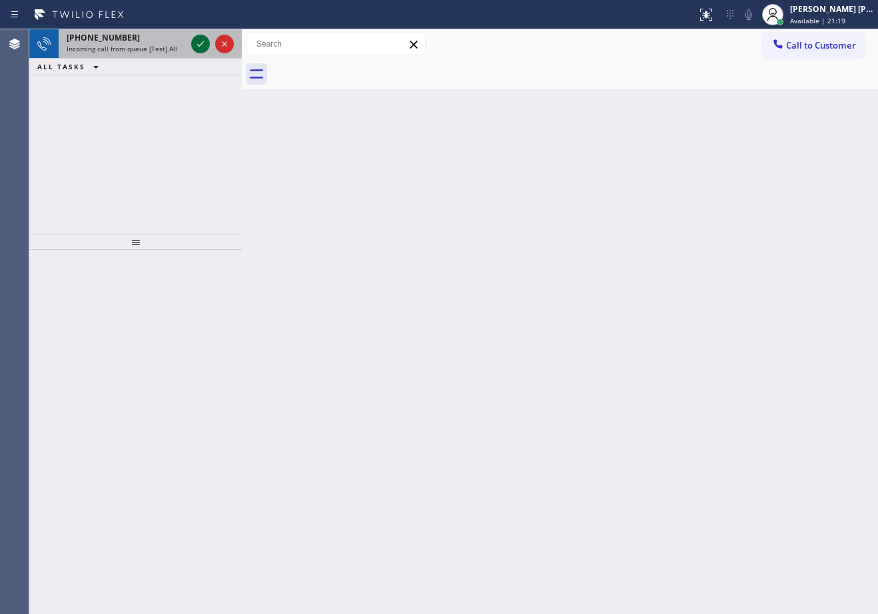
click at [199, 45] on icon at bounding box center [201, 44] width 16 height 16
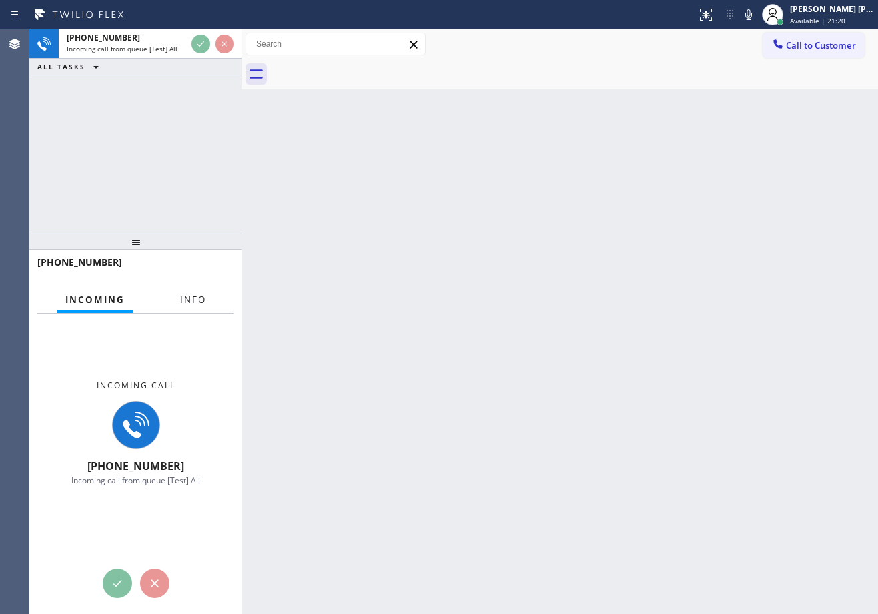
click at [191, 298] on span "Info" at bounding box center [193, 300] width 26 height 12
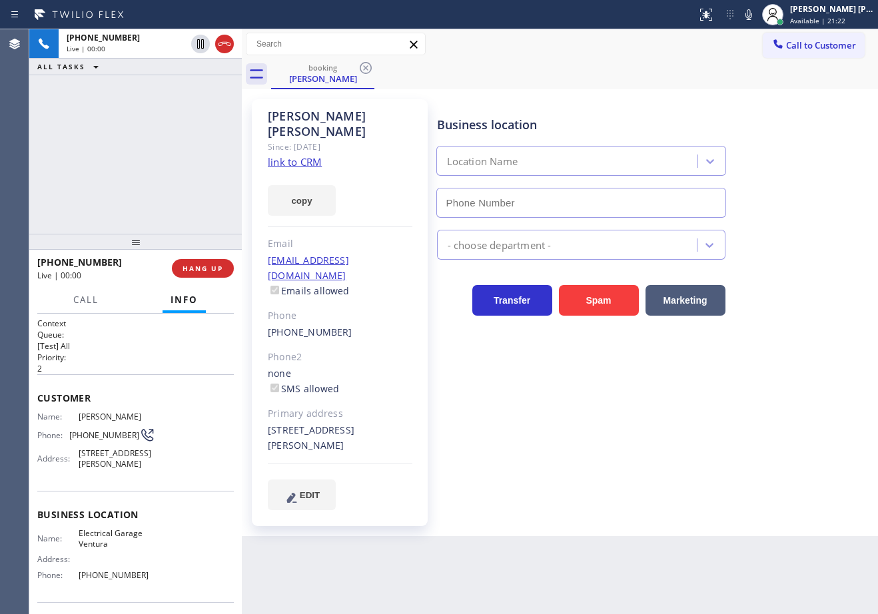
type input "(661) 218-1040"
click at [313, 155] on link "link to CRM" at bounding box center [295, 161] width 54 height 13
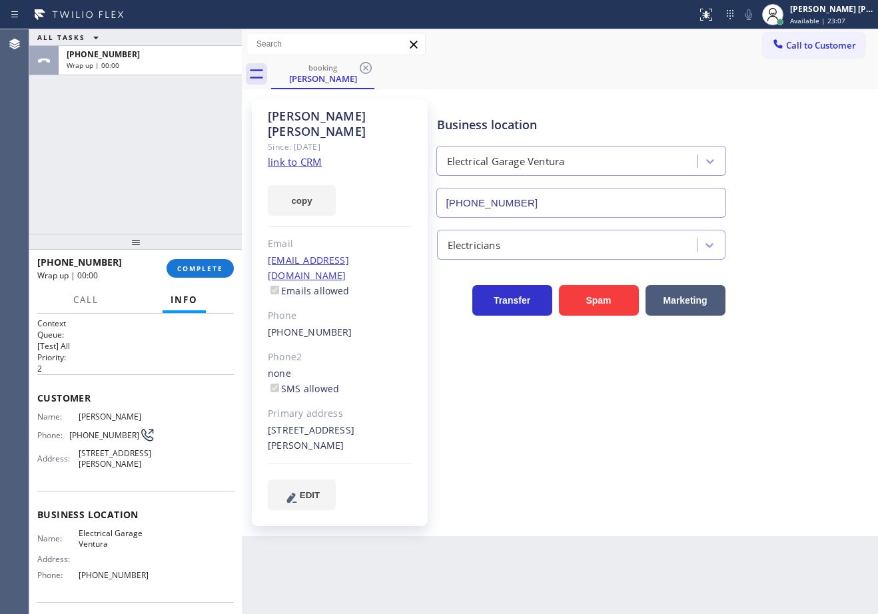
click at [173, 194] on div "ALL TASKS ALL TASKS ACTIVE TASKS TASKS IN WRAP UP +18058616065 Wrap up | 00:00" at bounding box center [135, 131] width 213 height 205
click at [201, 270] on span "COMPLETE" at bounding box center [200, 268] width 46 height 9
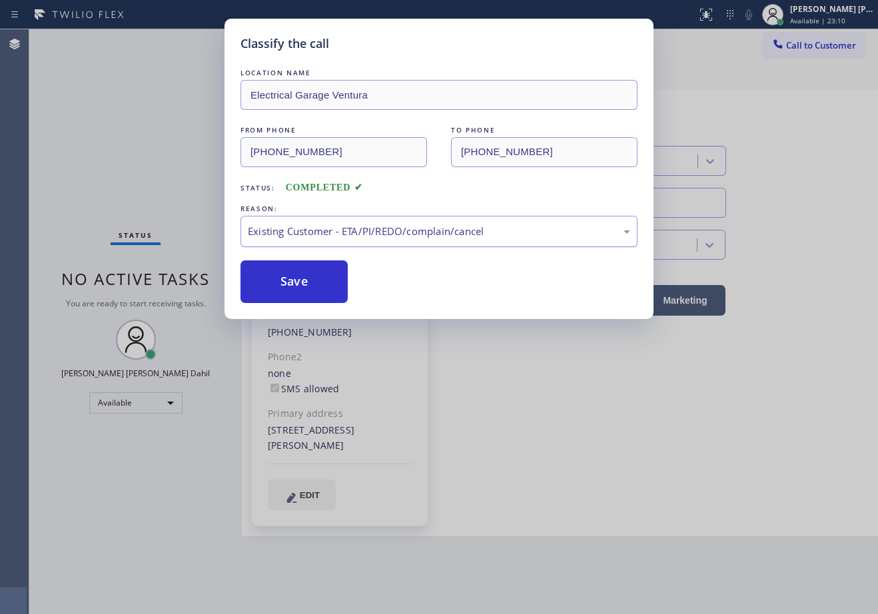
click at [310, 227] on div "Existing Customer - ETA/PI/REDO/complain/cancel" at bounding box center [439, 231] width 382 height 15
click at [292, 266] on button "Save" at bounding box center [293, 281] width 107 height 43
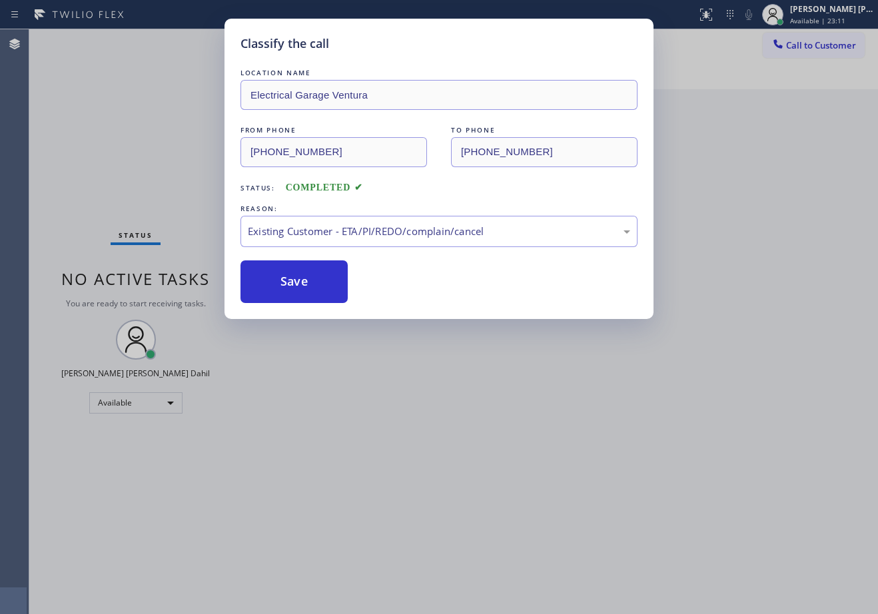
click at [518, 512] on div "Classify the call LOCATION NAME Electrical Garage Ventura FROM PHONE (805) 861-…" at bounding box center [439, 307] width 878 height 614
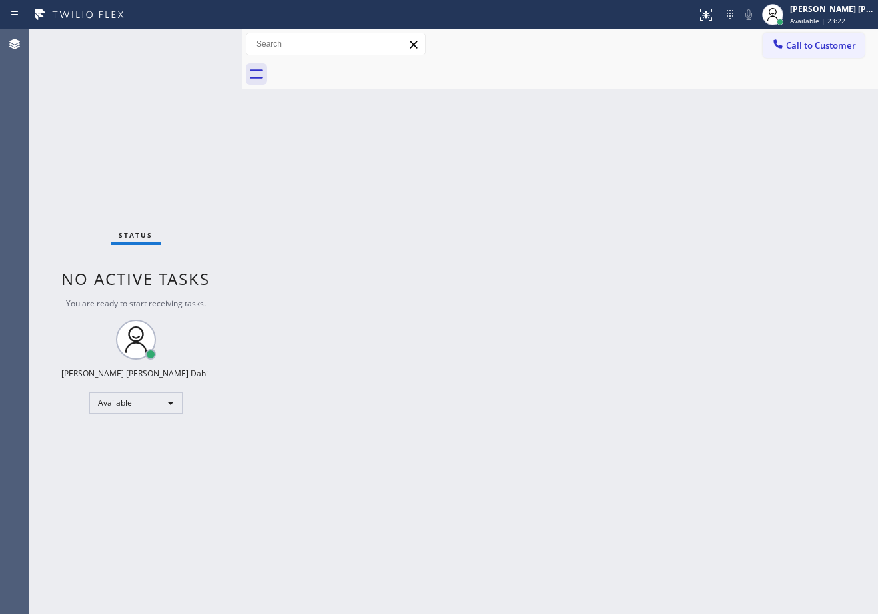
click at [667, 457] on div "Back to Dashboard Change Sender ID Customers Technicians Select a contact Outbo…" at bounding box center [560, 321] width 636 height 585
click at [346, 139] on div "Back to Dashboard Change Sender ID Customers Technicians Select a contact Outbo…" at bounding box center [560, 321] width 636 height 585
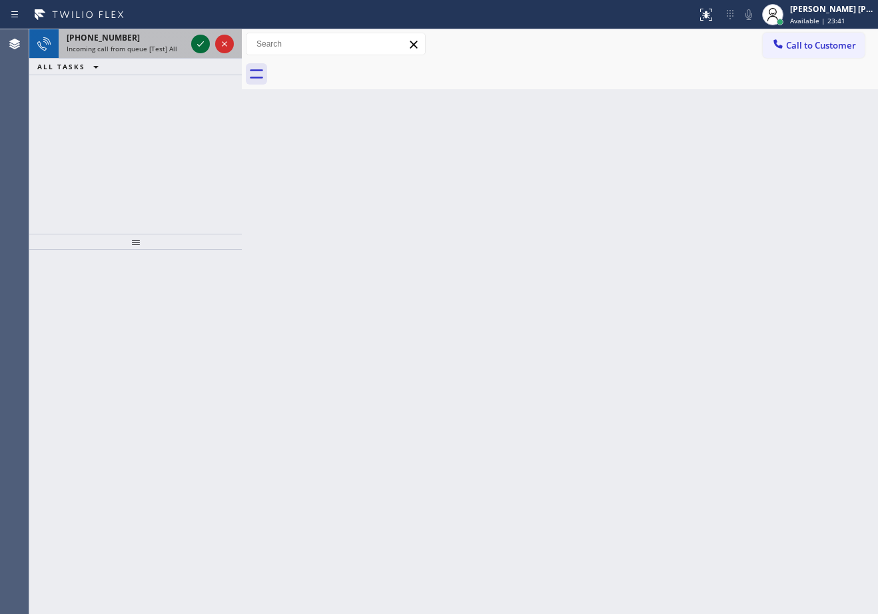
click at [202, 44] on icon at bounding box center [200, 43] width 7 height 5
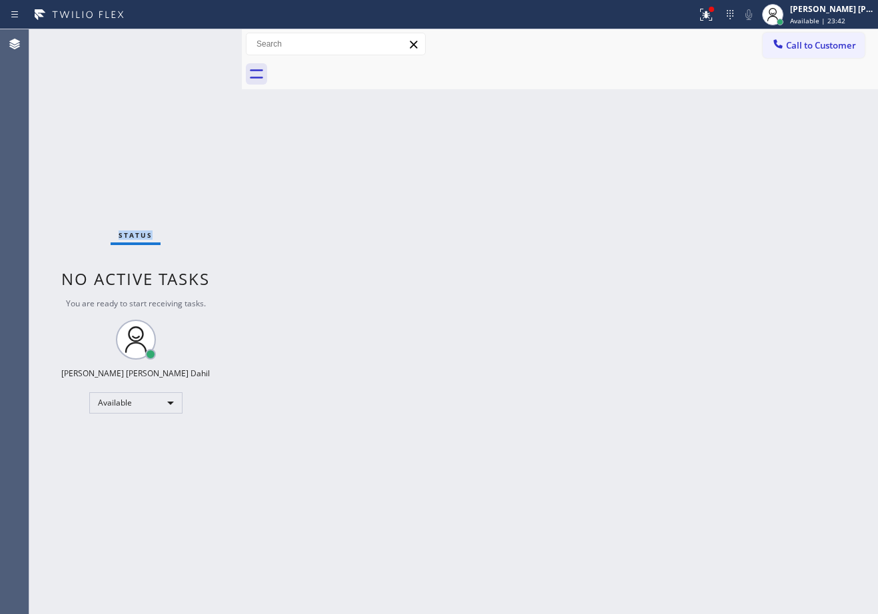
click at [202, 44] on div "Status No active tasks You are ready to start receiving tasks. [PERSON_NAME] [P…" at bounding box center [135, 321] width 213 height 585
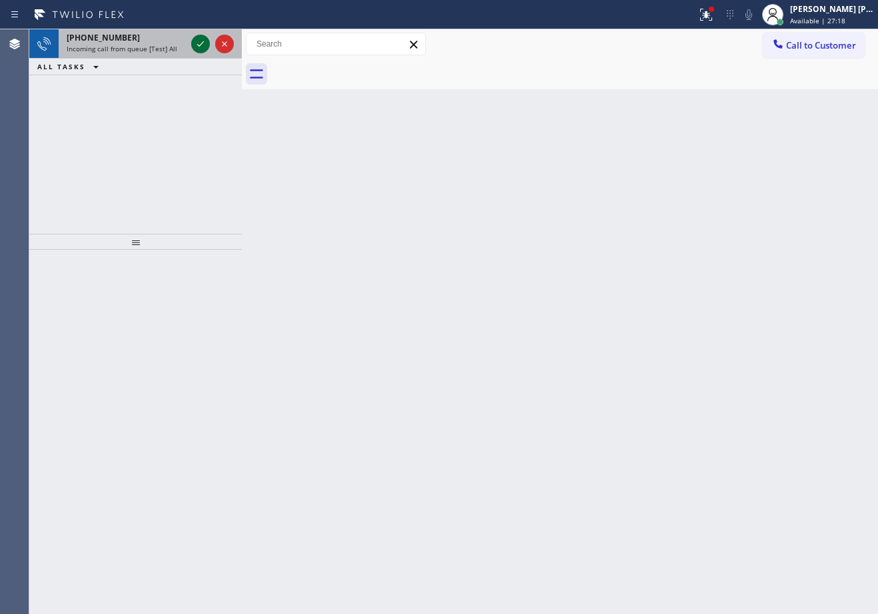
click at [202, 44] on icon at bounding box center [200, 43] width 7 height 5
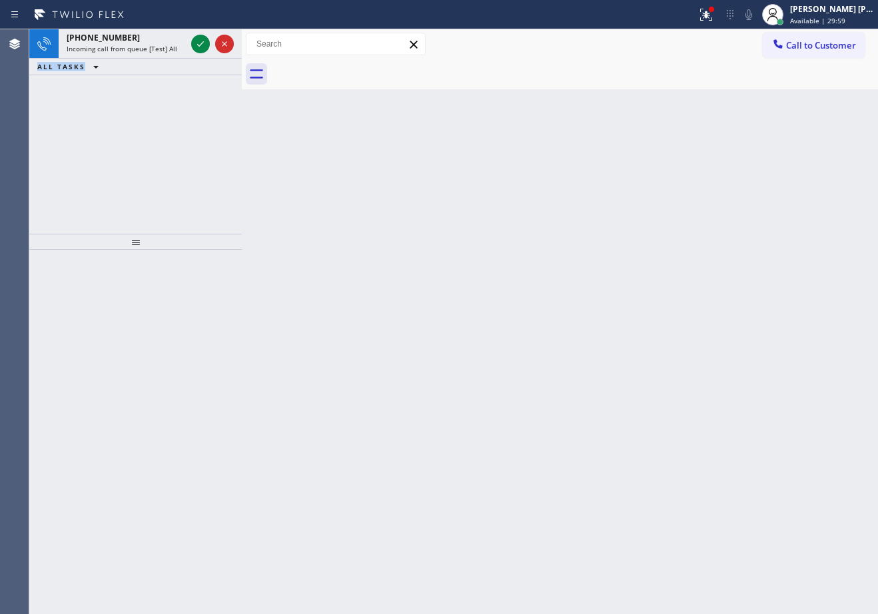
click at [202, 44] on icon at bounding box center [200, 43] width 7 height 5
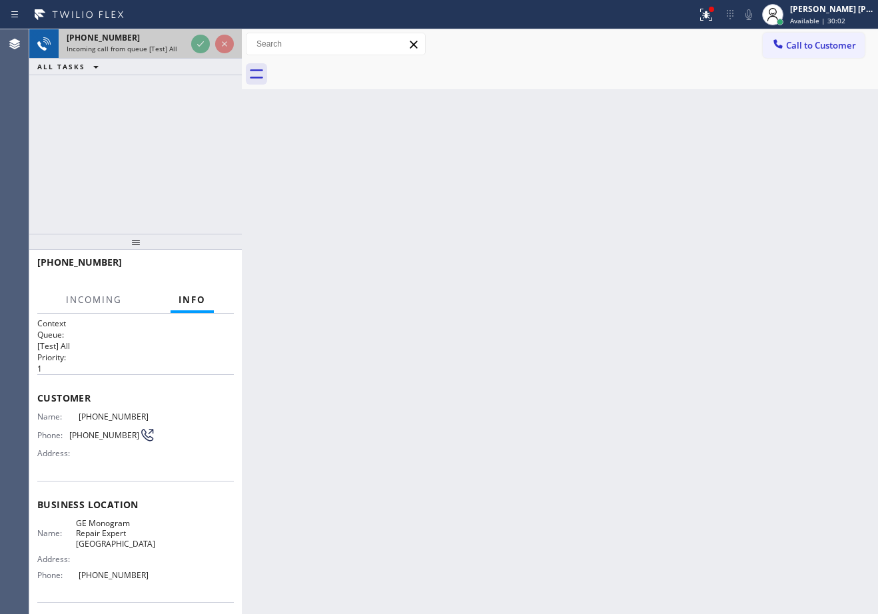
click at [201, 52] on div at bounding box center [213, 43] width 48 height 29
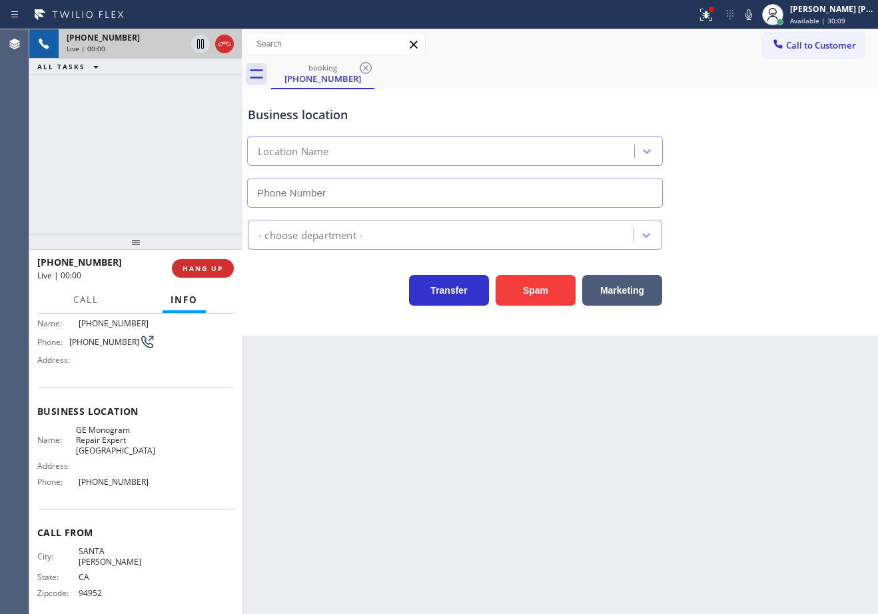
type input "(760) 350-3337"
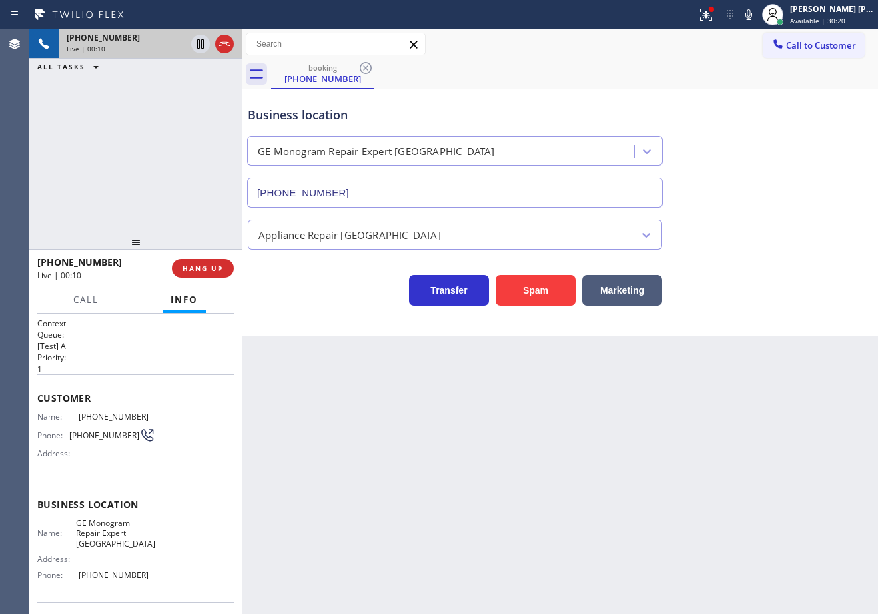
click at [350, 438] on div "Back to Dashboard Change Sender ID Customers Technicians Select a contact Outbo…" at bounding box center [560, 321] width 636 height 585
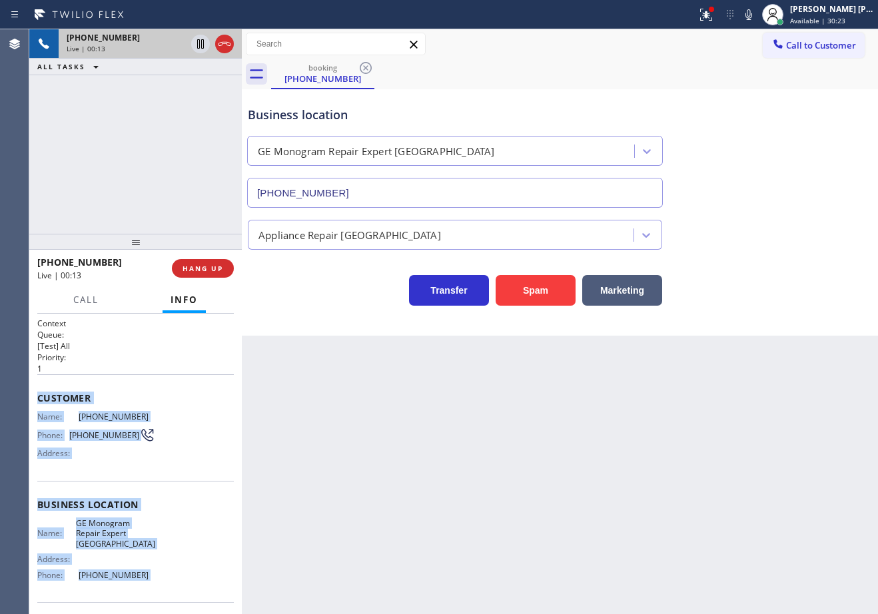
scroll to position [93, 0]
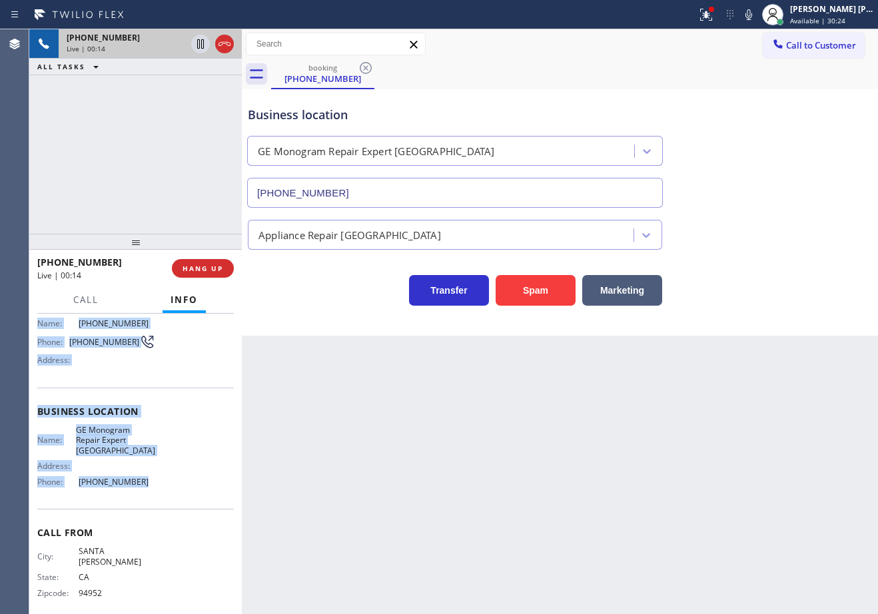
drag, startPoint x: 36, startPoint y: 396, endPoint x: 165, endPoint y: 502, distance: 166.6
click at [165, 502] on div "Context Queue: [Test] All Priority: 1 Customer Name: (707) 888-2305 Phone: (707…" at bounding box center [135, 464] width 213 height 300
copy div "Customer Name: (707) 888-2305 Phone: (707) 888-2305 Address: Business location …"
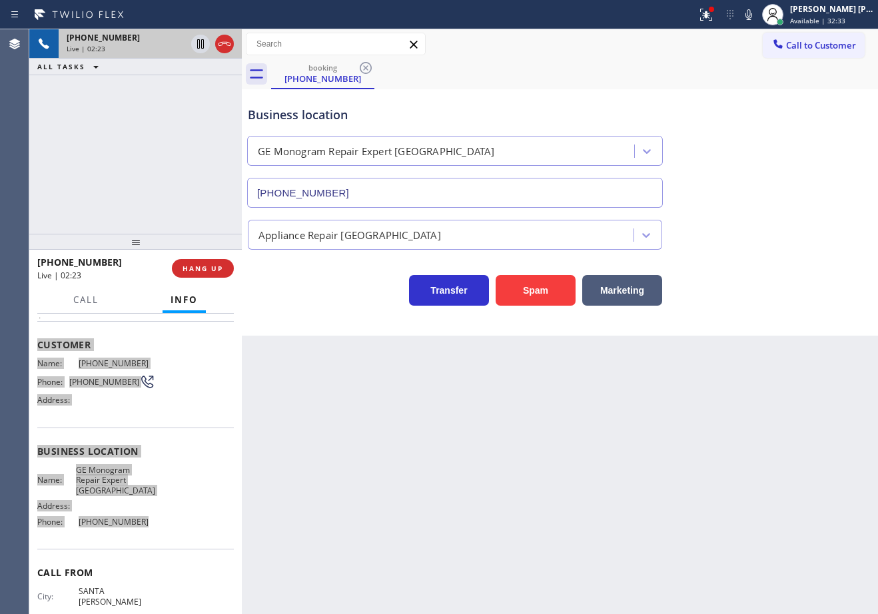
scroll to position [0, 0]
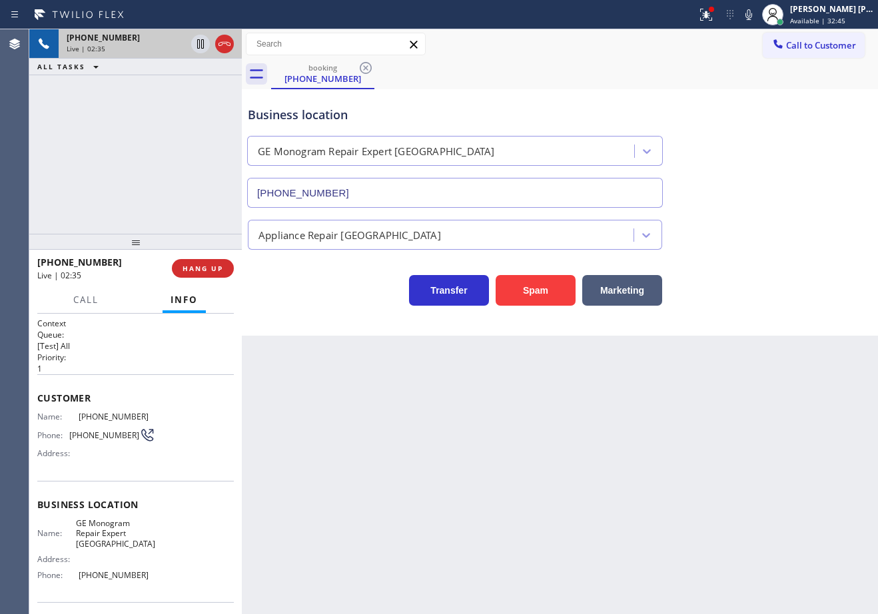
click at [570, 89] on div "Business location GE Monogram Repair Expert Cathedral City (760) 350-3337" at bounding box center [560, 147] width 630 height 121
click at [757, 15] on icon at bounding box center [749, 15] width 16 height 16
click at [752, 15] on icon at bounding box center [748, 14] width 7 height 11
click at [784, 185] on div "Business location GE Monogram Repair Expert Cathedral City (760) 350-3337" at bounding box center [560, 147] width 630 height 121
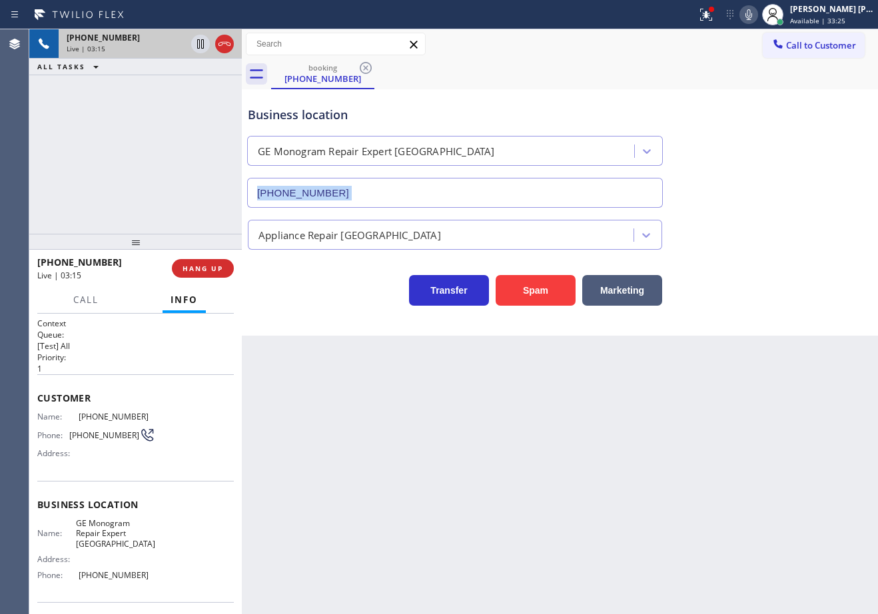
click at [752, 17] on icon at bounding box center [748, 14] width 7 height 11
click at [817, 191] on div "Business location GE Monogram Repair Expert Cathedral City (760) 350-3337" at bounding box center [560, 147] width 630 height 121
drag, startPoint x: 715, startPoint y: 9, endPoint x: 710, endPoint y: 51, distance: 41.6
click at [714, 11] on icon at bounding box center [706, 15] width 16 height 16
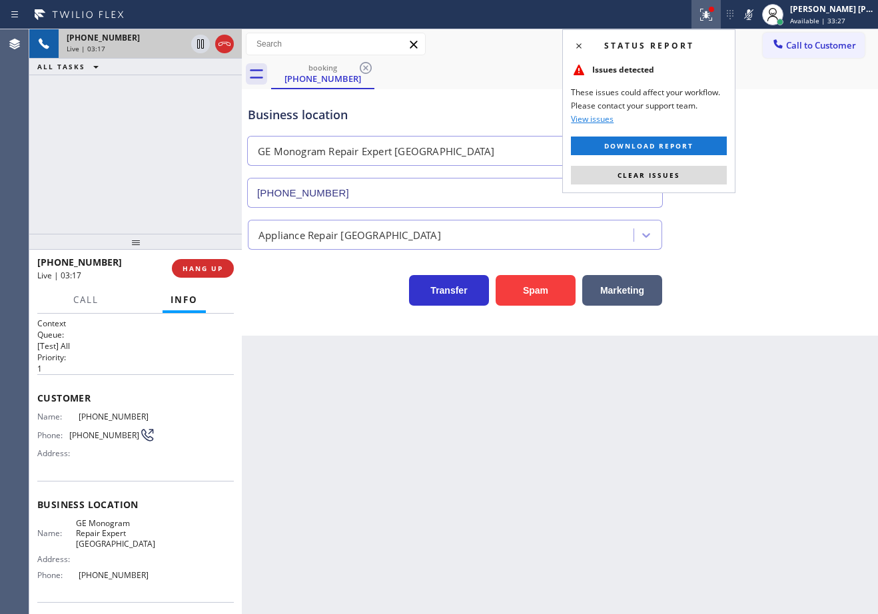
drag, startPoint x: 684, startPoint y: 181, endPoint x: 733, endPoint y: 202, distance: 53.4
click at [685, 181] on button "Clear issues" at bounding box center [649, 175] width 156 height 19
click at [733, 202] on div "Business location GE Monogram Repair Expert Cathedral City (760) 350-3337" at bounding box center [560, 147] width 630 height 121
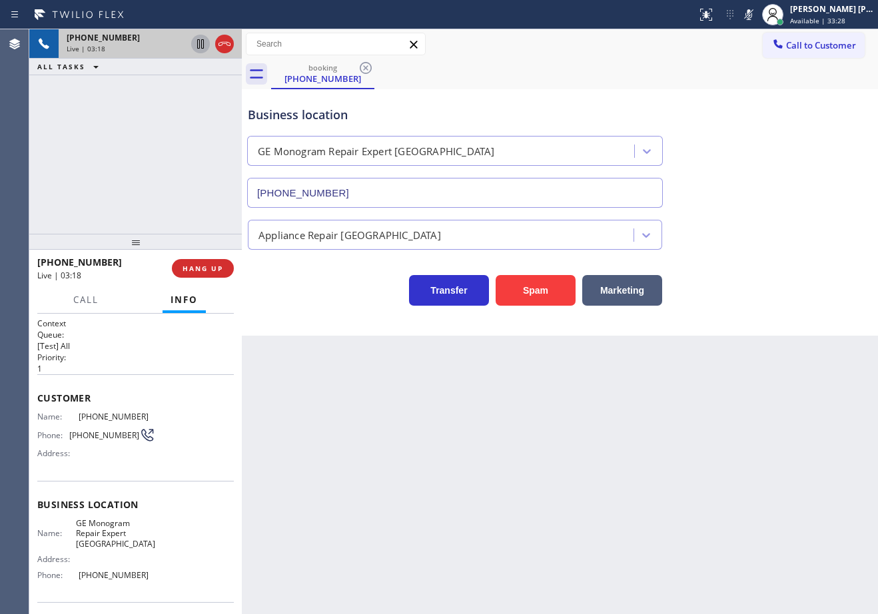
drag, startPoint x: 196, startPoint y: 42, endPoint x: 153, endPoint y: 94, distance: 67.2
click at [196, 43] on icon at bounding box center [201, 44] width 16 height 16
drag, startPoint x: 153, startPoint y: 94, endPoint x: 340, endPoint y: 190, distance: 210.3
click at [165, 101] on div "+17078882305 Live | 03:18 ALL TASKS ALL TASKS ACTIVE TASKS TASKS IN WRAP UP" at bounding box center [135, 131] width 213 height 205
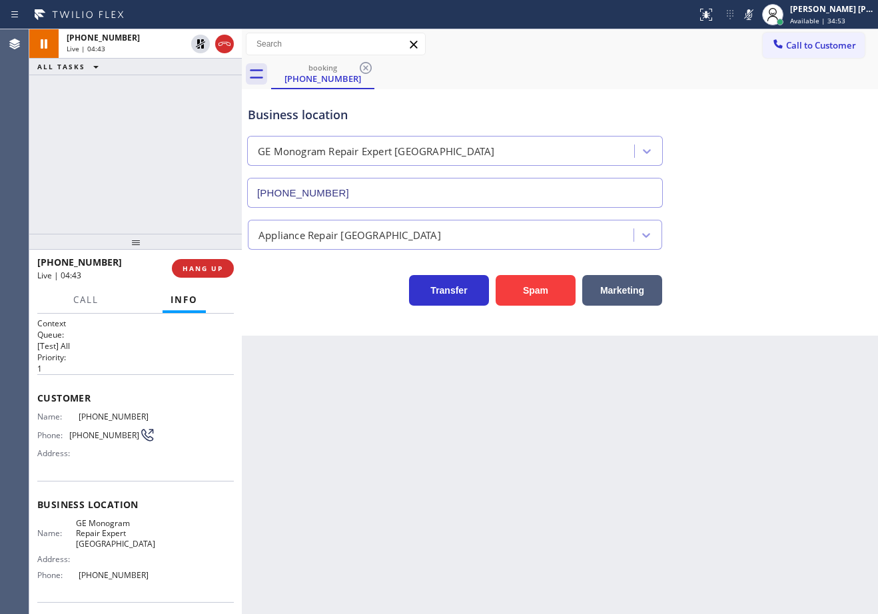
click at [94, 157] on div "+17078882305 Live | 04:43 ALL TASKS ALL TASKS ACTIVE TASKS TASKS IN WRAP UP" at bounding box center [135, 131] width 213 height 205
click at [201, 45] on icon at bounding box center [201, 44] width 16 height 16
click at [183, 79] on div "+17078882305 Live | 04:50 ALL TASKS ALL TASKS ACTIVE TASKS TASKS IN WRAP UP" at bounding box center [135, 131] width 213 height 205
click at [757, 16] on icon at bounding box center [749, 15] width 16 height 16
click at [765, 137] on div "Business location GE Monogram Repair Expert Cathedral City (760) 350-3337" at bounding box center [560, 147] width 630 height 121
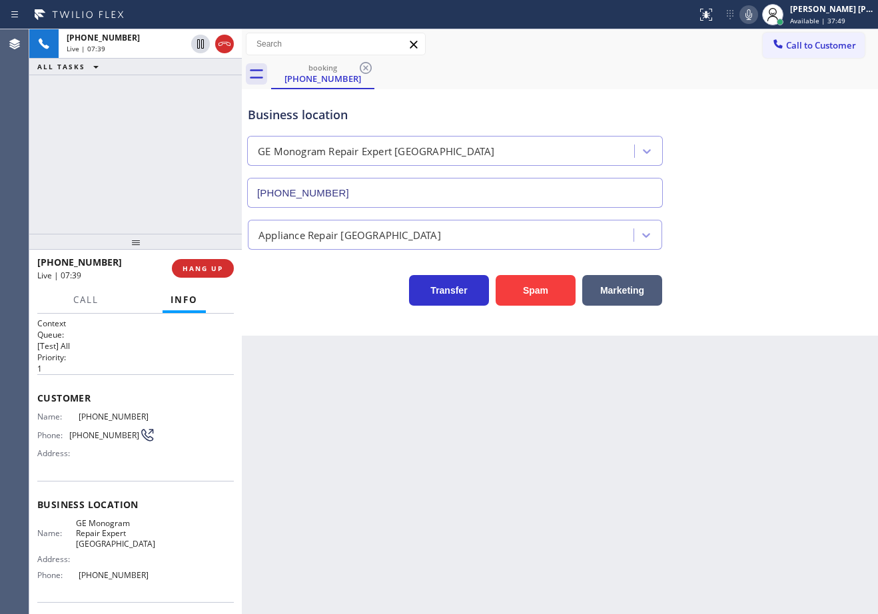
click at [809, 96] on div "Business location GE Monogram Repair Expert Cathedral City (760) 350-3337" at bounding box center [560, 147] width 630 height 121
click at [749, 284] on div "Transfer Spam Marketing" at bounding box center [560, 284] width 630 height 43
click at [755, 95] on div "Business location GE Monogram Repair Expert Cathedral City (760) 350-3337" at bounding box center [560, 147] width 630 height 121
click at [745, 102] on div "Business location GE Monogram Repair Expert Cathedral City (760) 350-3337" at bounding box center [560, 147] width 630 height 121
click at [736, 88] on div "Business location GE Monogram Repair Expert Cathedral City (760) 350-3337" at bounding box center [560, 147] width 630 height 121
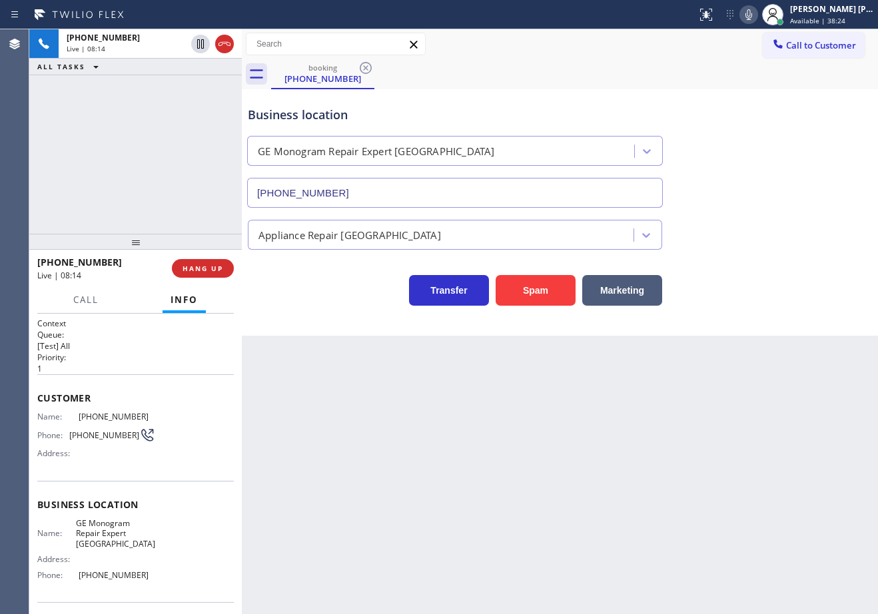
click at [801, 258] on div "Transfer Spam Marketing" at bounding box center [560, 278] width 630 height 56
drag, startPoint x: 806, startPoint y: 273, endPoint x: 809, endPoint y: 282, distance: 9.7
click at [807, 280] on div "Transfer Spam Marketing" at bounding box center [560, 284] width 630 height 43
click at [814, 318] on div "Business location GE Monogram Repair Expert Cathedral City (760) 350-3337 Appli…" at bounding box center [560, 212] width 636 height 246
click at [798, 391] on div "Back to Dashboard Change Sender ID Customers Technicians Select a contact Outbo…" at bounding box center [560, 321] width 636 height 585
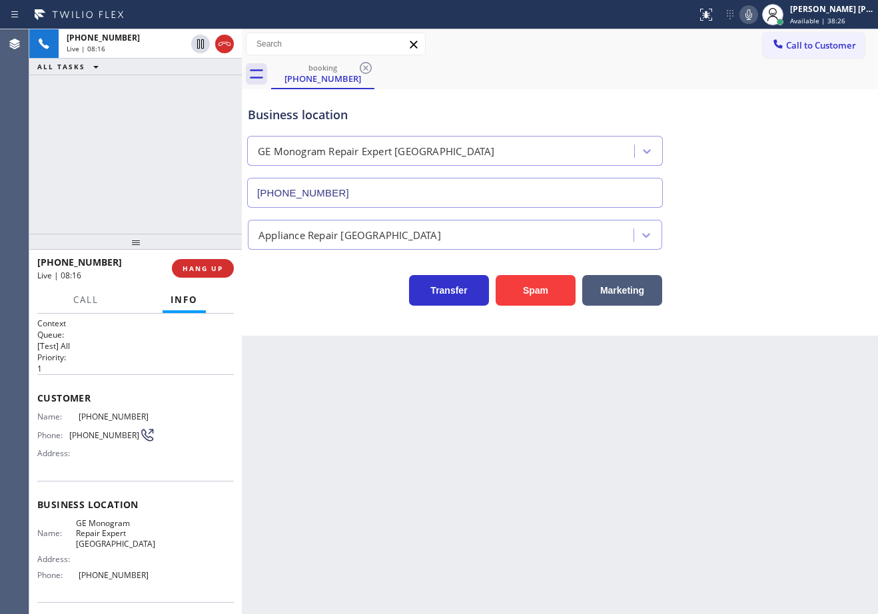
click at [779, 64] on div "booking (707) 888-2305" at bounding box center [574, 74] width 607 height 30
click at [711, 101] on div "Business location GE Monogram Repair Expert Cathedral City (760) 350-3337" at bounding box center [560, 147] width 630 height 121
click at [202, 145] on div "+17078882305 Live | 09:20 ALL TASKS ALL TASKS ACTIVE TASKS TASKS IN WRAP UP" at bounding box center [135, 131] width 213 height 205
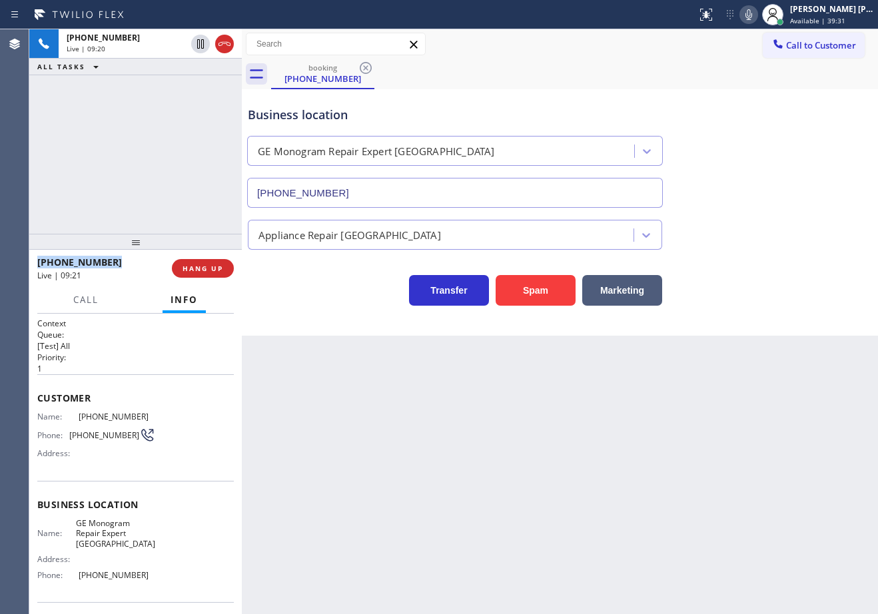
click at [202, 146] on div "+17078882305 Live | 09:20 ALL TASKS ALL TASKS ACTIVE TASKS TASKS IN WRAP UP" at bounding box center [135, 131] width 213 height 205
click at [757, 17] on icon at bounding box center [749, 15] width 16 height 16
click at [727, 65] on div "booking (707) 888-2305" at bounding box center [574, 74] width 607 height 30
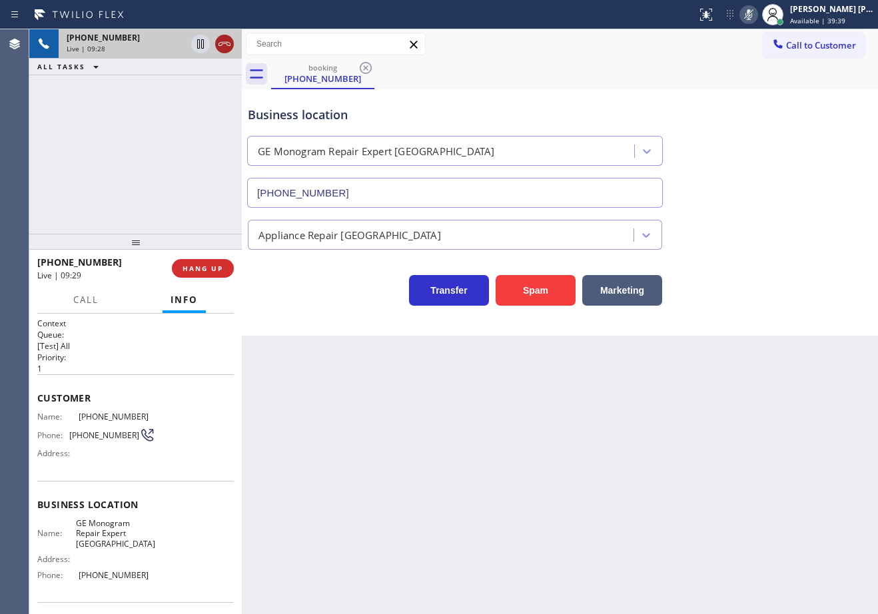
click at [225, 44] on icon at bounding box center [225, 44] width 16 height 16
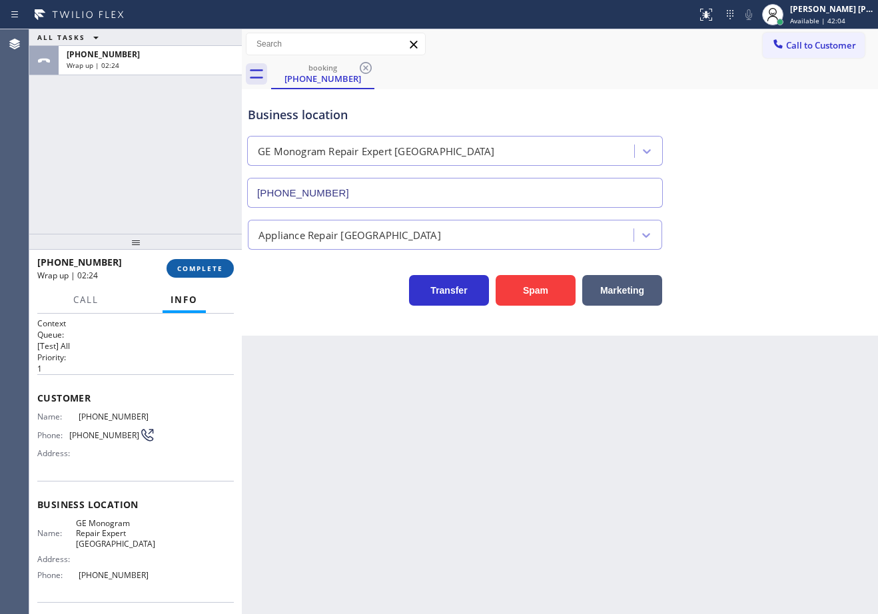
click at [211, 264] on span "COMPLETE" at bounding box center [200, 268] width 46 height 9
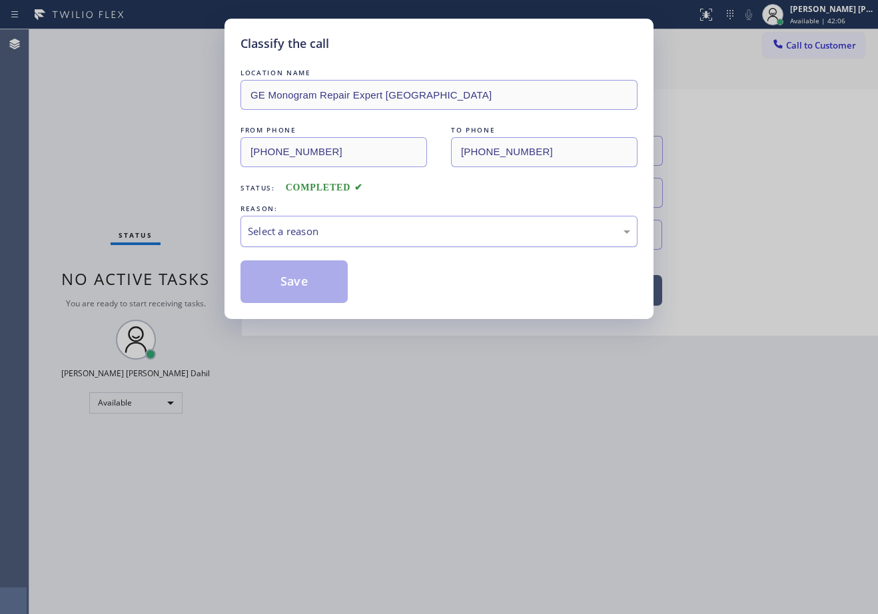
click at [314, 227] on div "Select a reason" at bounding box center [439, 231] width 382 height 15
drag, startPoint x: 314, startPoint y: 253, endPoint x: 314, endPoint y: 261, distance: 8.0
drag, startPoint x: 309, startPoint y: 277, endPoint x: 398, endPoint y: 239, distance: 97.0
click at [309, 284] on button "Save" at bounding box center [293, 281] width 107 height 43
click at [308, 285] on button "Save" at bounding box center [293, 281] width 107 height 43
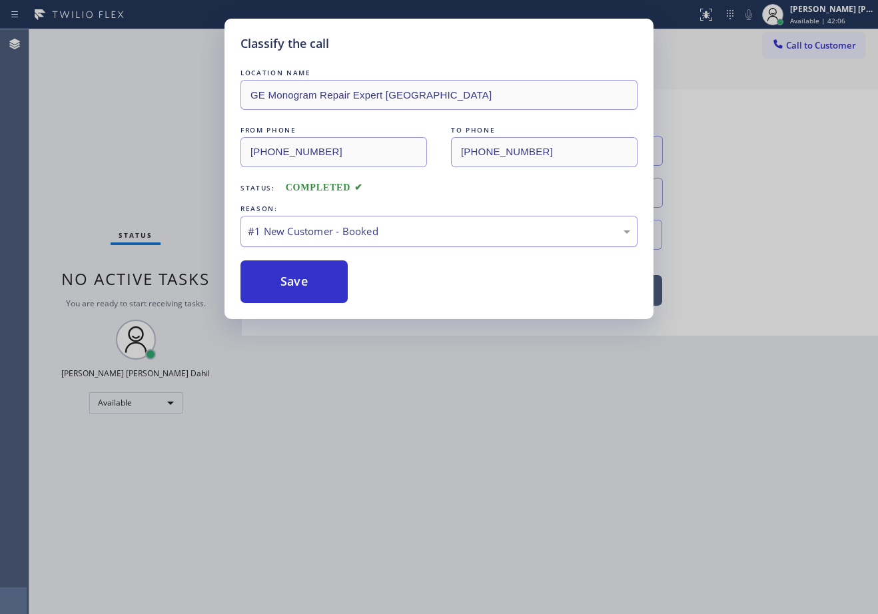
click at [308, 285] on button "Save" at bounding box center [293, 281] width 107 height 43
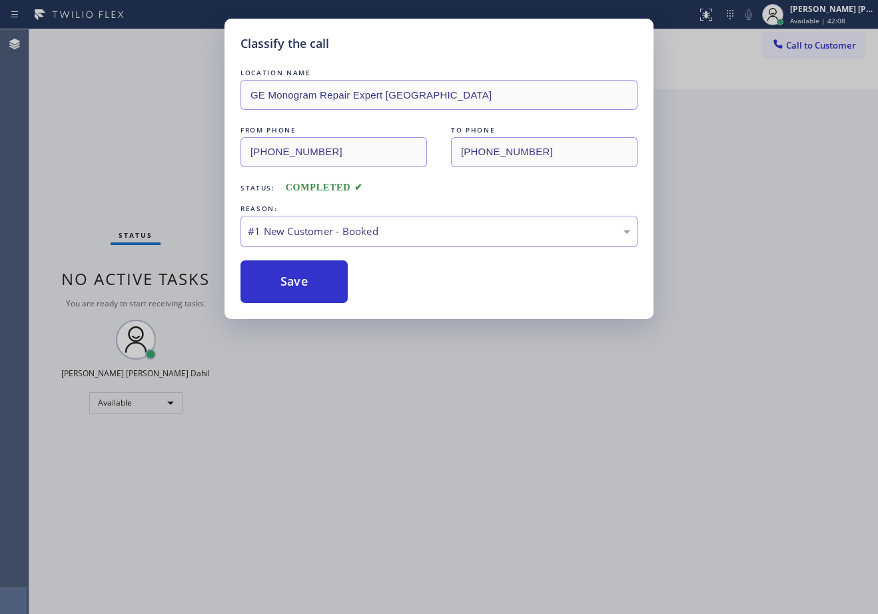
click at [833, 15] on div "Joshua Jake Dahil Available | 42:08" at bounding box center [832, 14] width 91 height 23
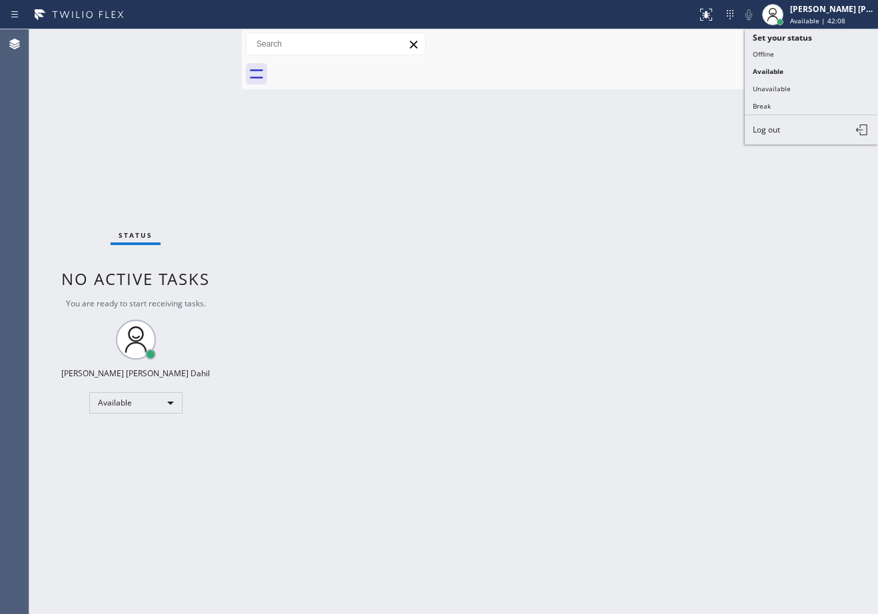
click at [833, 15] on div "Joshua Jake Dahil Available | 42:08" at bounding box center [832, 14] width 91 height 23
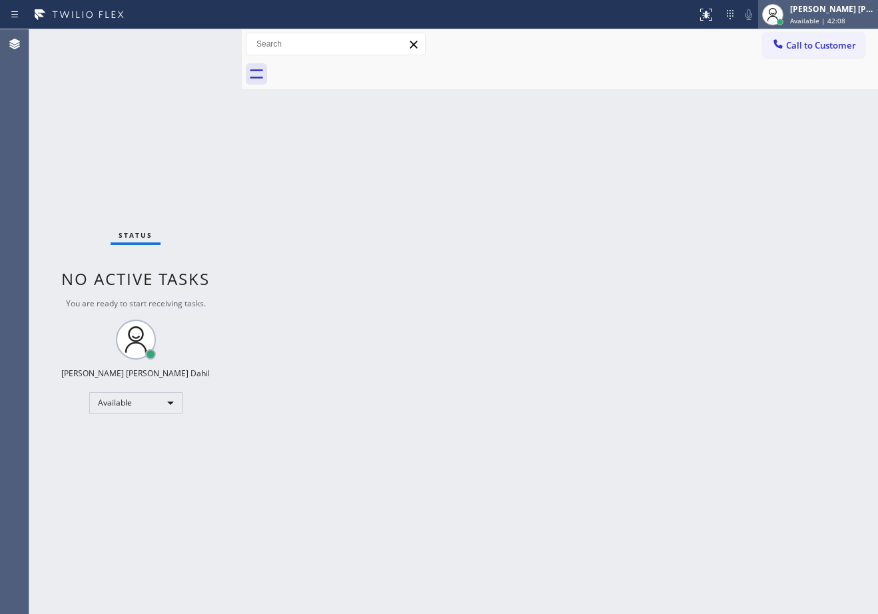
click at [834, 14] on div "Joshua Jake Dahil Available | 42:08" at bounding box center [832, 14] width 91 height 23
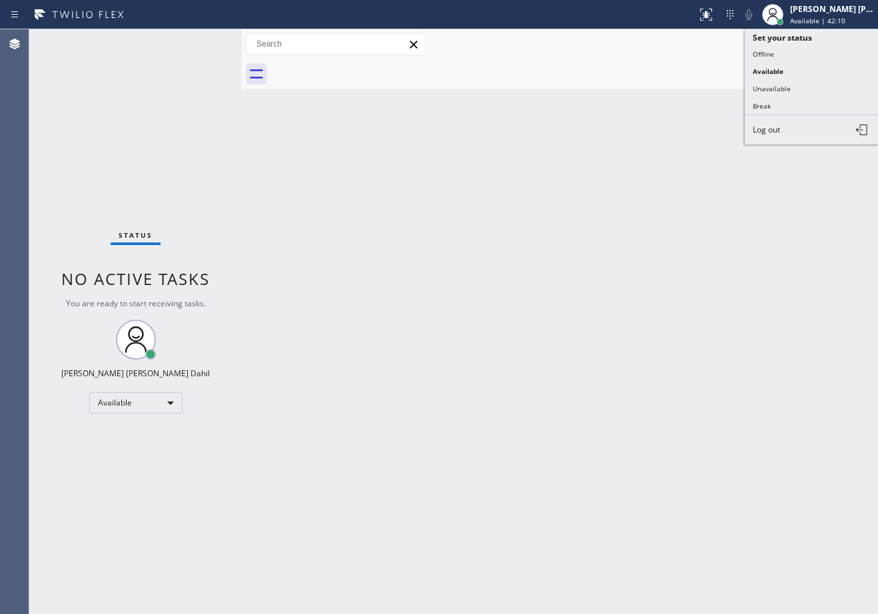
drag, startPoint x: 792, startPoint y: 91, endPoint x: 763, endPoint y: 123, distance: 42.9
click at [791, 91] on button "Unavailable" at bounding box center [811, 88] width 133 height 17
drag, startPoint x: 763, startPoint y: 123, endPoint x: 701, endPoint y: 158, distance: 70.7
click at [724, 153] on div "Back to Dashboard Change Sender ID Customers Technicians Select a contact Outbo…" at bounding box center [560, 321] width 636 height 585
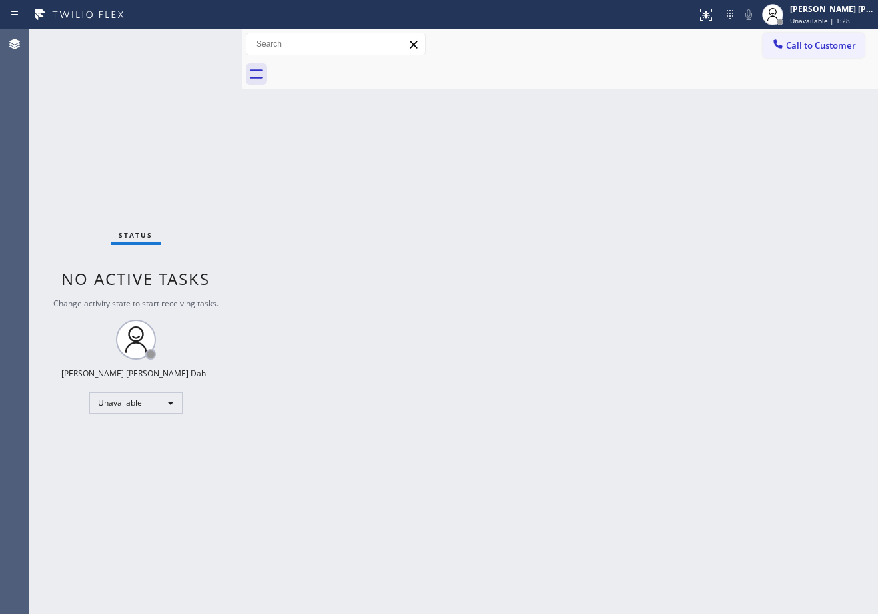
click at [825, 30] on div "Call to Customer Outbound call Location Search location Your caller id phone nu…" at bounding box center [560, 44] width 636 height 30
click at [821, 11] on div "[PERSON_NAME] [PERSON_NAME] Dahil" at bounding box center [832, 8] width 84 height 11
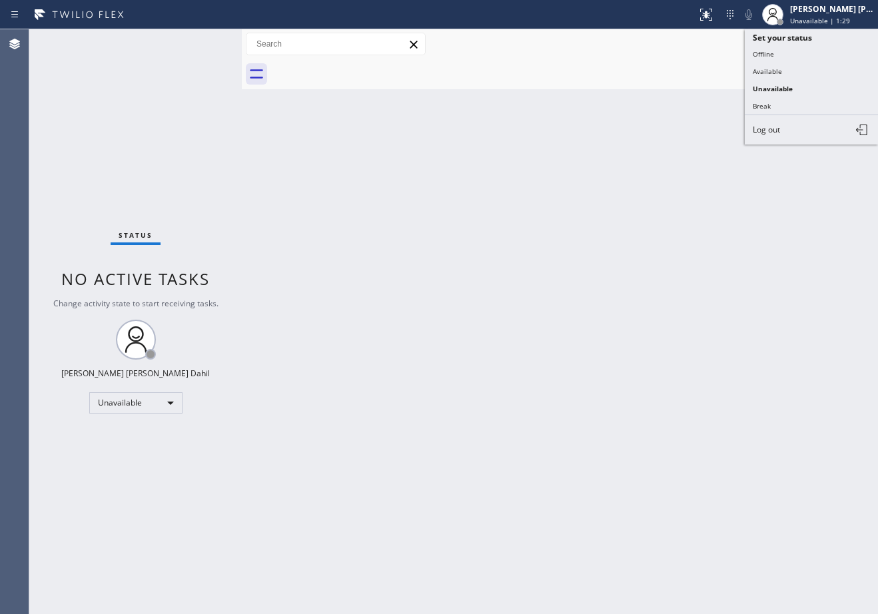
click at [801, 67] on button "Available" at bounding box center [811, 71] width 133 height 17
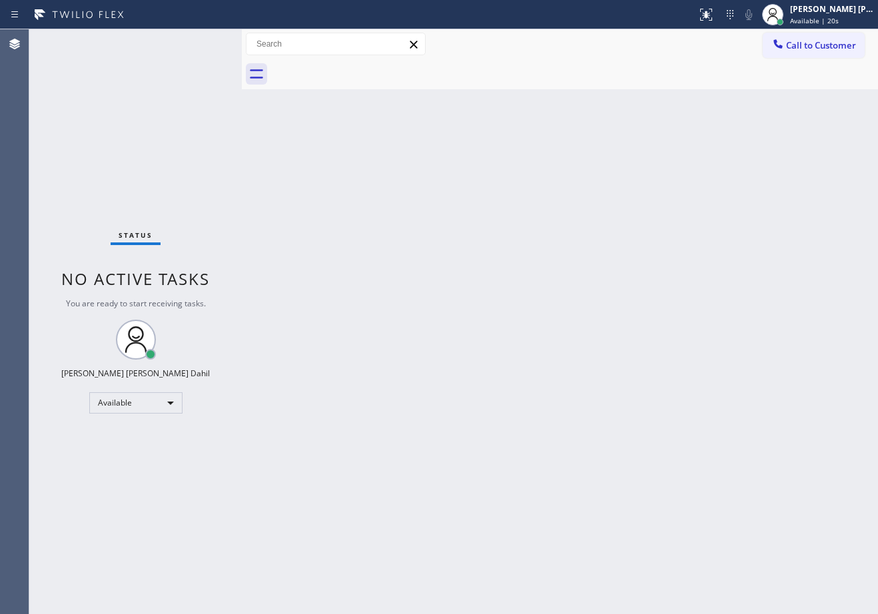
click at [700, 541] on div "Back to Dashboard Change Sender ID Customers Technicians Select a contact Outbo…" at bounding box center [560, 321] width 636 height 585
click at [662, 499] on div "Back to Dashboard Change Sender ID Customers Technicians Select a contact Outbo…" at bounding box center [560, 321] width 636 height 585
click at [633, 100] on div "Back to Dashboard Change Sender ID Customers Technicians Select a contact Outbo…" at bounding box center [560, 321] width 636 height 585
click at [392, 247] on div "Back to Dashboard Change Sender ID Customers Technicians Select a contact Outbo…" at bounding box center [560, 321] width 636 height 585
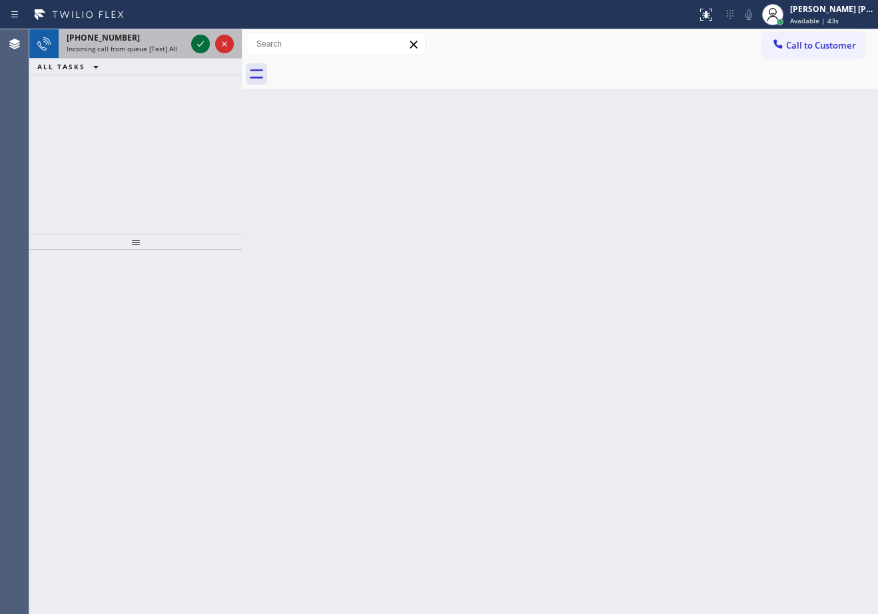
click at [202, 44] on icon at bounding box center [200, 43] width 7 height 5
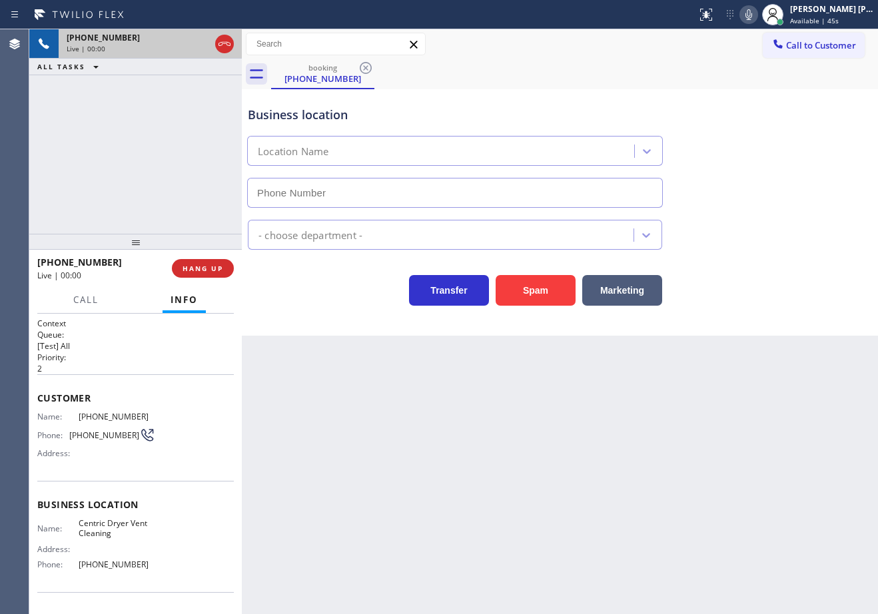
type input "(855) 226-9002"
click at [540, 303] on button "Spam" at bounding box center [536, 290] width 80 height 31
click at [540, 302] on button "Spam" at bounding box center [536, 290] width 80 height 31
click at [650, 482] on div "Back to Dashboard Change Sender ID Customers Technicians Select a contact Outbo…" at bounding box center [560, 321] width 636 height 585
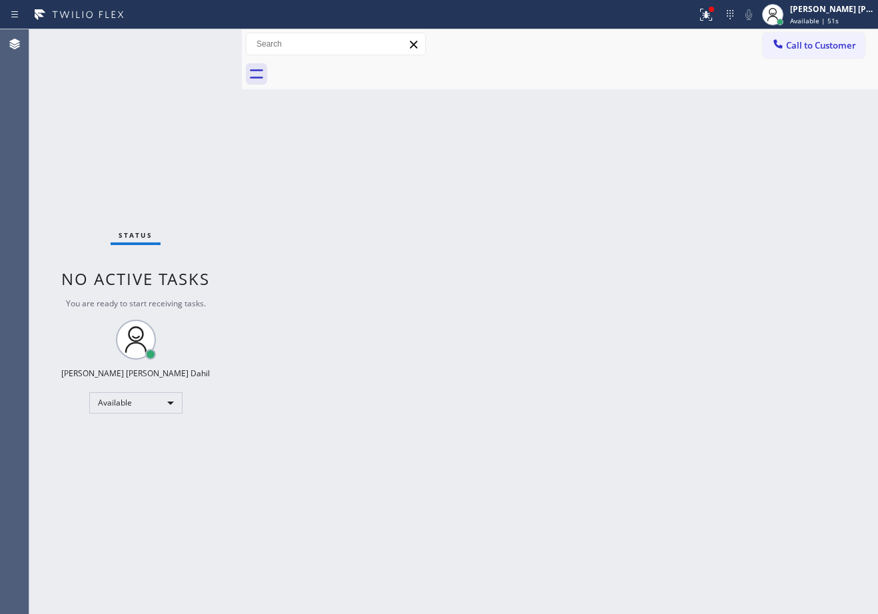
click at [340, 360] on div "Back to Dashboard Change Sender ID Customers Technicians Select a contact Outbo…" at bounding box center [560, 321] width 636 height 585
click at [338, 336] on div "Back to Dashboard Change Sender ID Customers Technicians Select a contact Outbo…" at bounding box center [560, 321] width 636 height 585
click at [409, 288] on div "Back to Dashboard Change Sender ID Customers Technicians Select a contact Outbo…" at bounding box center [560, 321] width 636 height 585
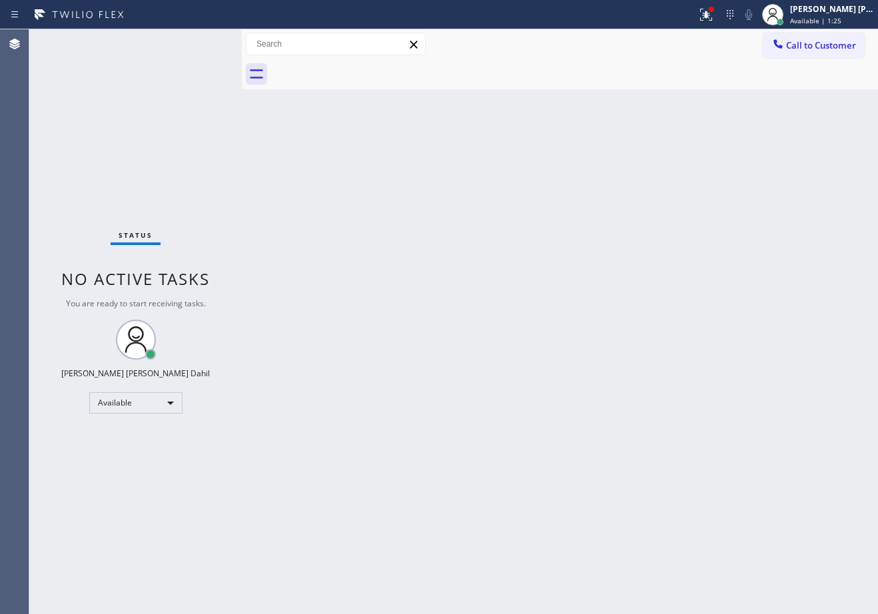
click at [470, 77] on div at bounding box center [574, 74] width 607 height 30
click at [508, 281] on div "Back to Dashboard Change Sender ID Customers Technicians Select a contact Outbo…" at bounding box center [560, 321] width 636 height 585
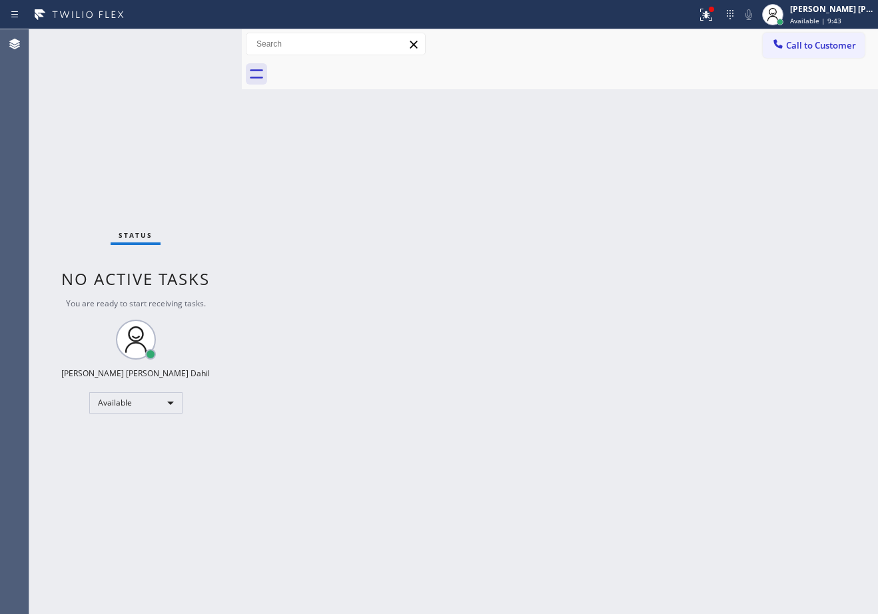
click at [558, 468] on div "Back to Dashboard Change Sender ID Customers Technicians Select a contact Outbo…" at bounding box center [560, 321] width 636 height 585
click at [680, 87] on div at bounding box center [574, 74] width 607 height 30
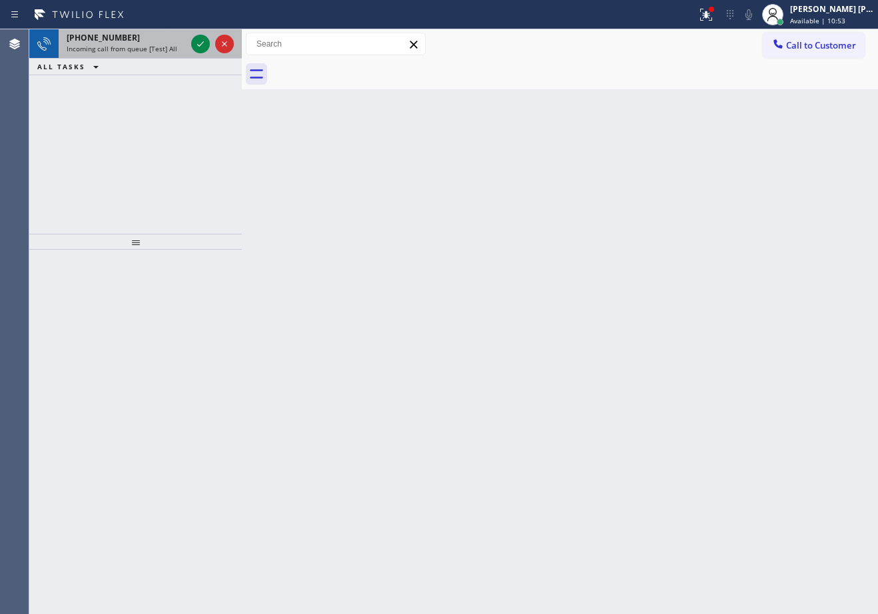
click at [141, 47] on span "Incoming call from queue [Test] All" at bounding box center [122, 48] width 111 height 9
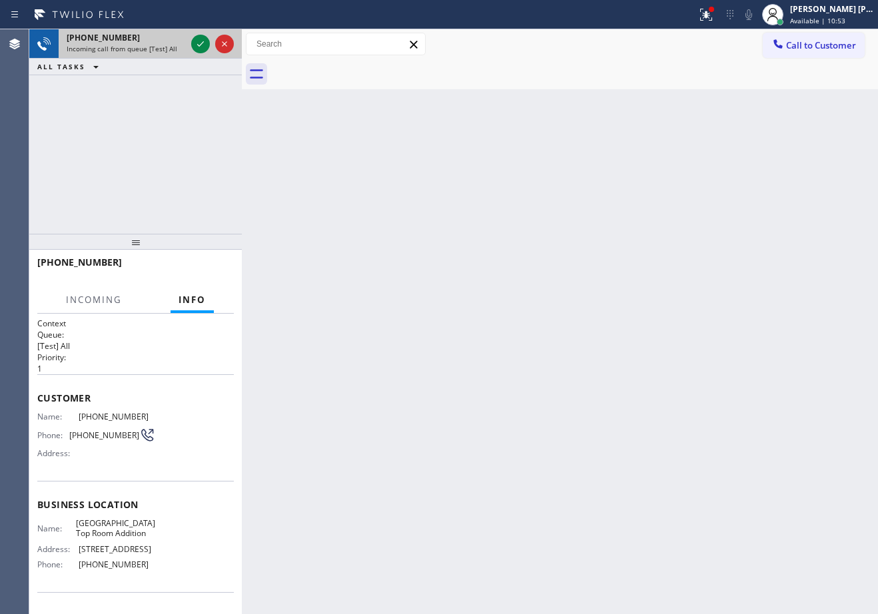
click at [142, 48] on span "Incoming call from queue [Test] All" at bounding box center [122, 48] width 111 height 9
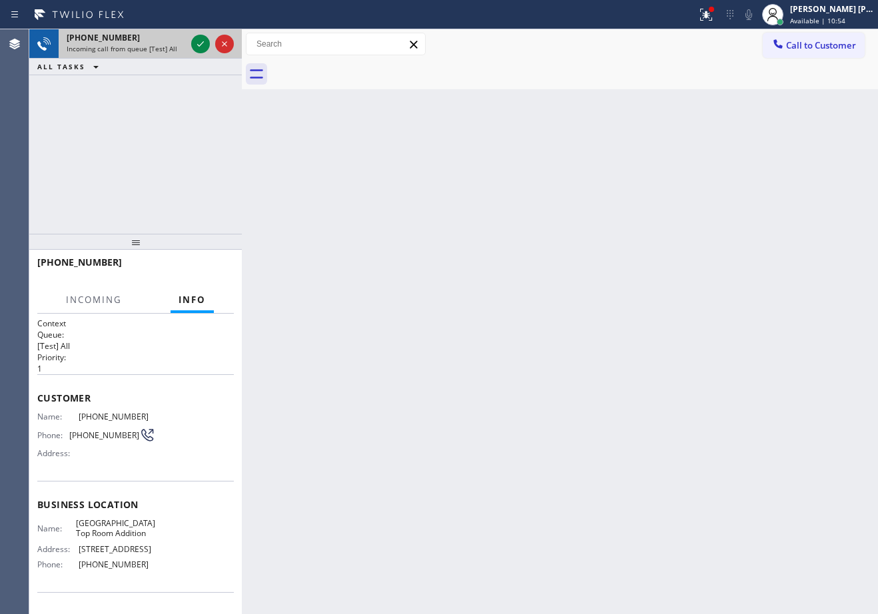
click at [142, 48] on span "Incoming call from queue [Test] All" at bounding box center [122, 48] width 111 height 9
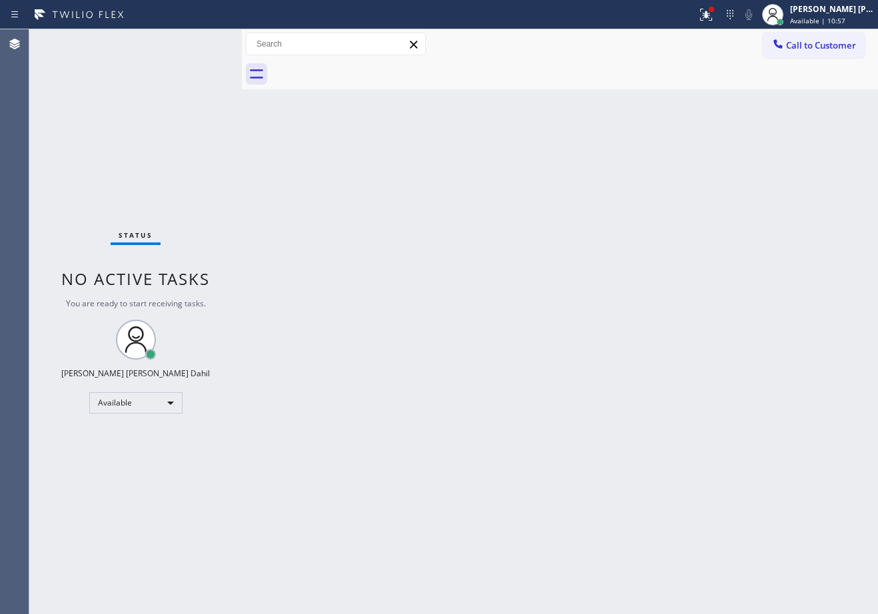
click at [143, 50] on div "Status No active tasks You are ready to start receiving tasks. [PERSON_NAME] [P…" at bounding box center [135, 321] width 213 height 585
click at [143, 51] on div "Status No active tasks You are ready to start receiving tasks. [PERSON_NAME] [P…" at bounding box center [135, 321] width 213 height 585
click at [144, 51] on div "Status No active tasks You are ready to start receiving tasks. [PERSON_NAME] [P…" at bounding box center [135, 321] width 213 height 585
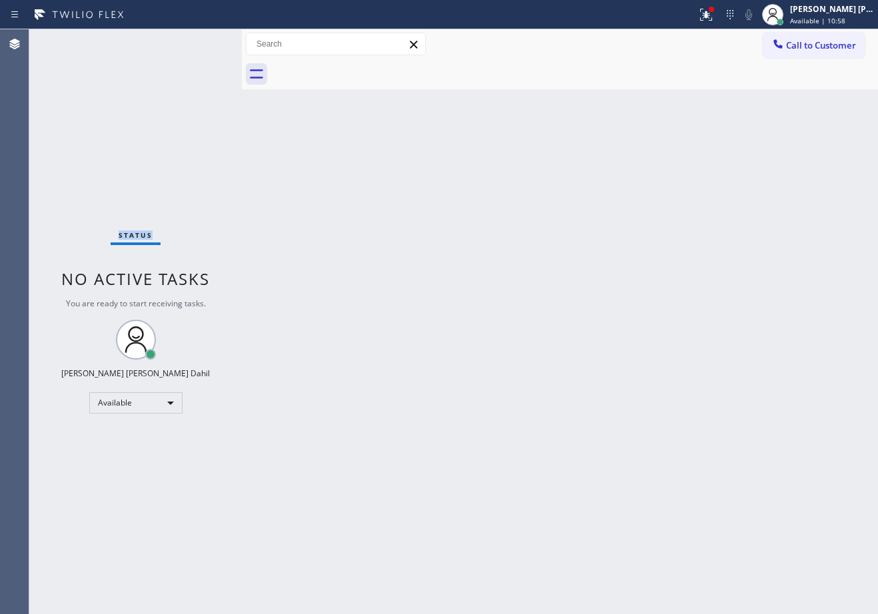
click at [144, 51] on div "Status No active tasks You are ready to start receiving tasks. [PERSON_NAME] [P…" at bounding box center [135, 321] width 213 height 585
click at [725, 540] on div "Back to Dashboard Change Sender ID Customers Technicians Select a contact Outbo…" at bounding box center [560, 321] width 636 height 585
click at [724, 540] on div "Back to Dashboard Change Sender ID Customers Technicians Select a contact Outbo…" at bounding box center [560, 321] width 636 height 585
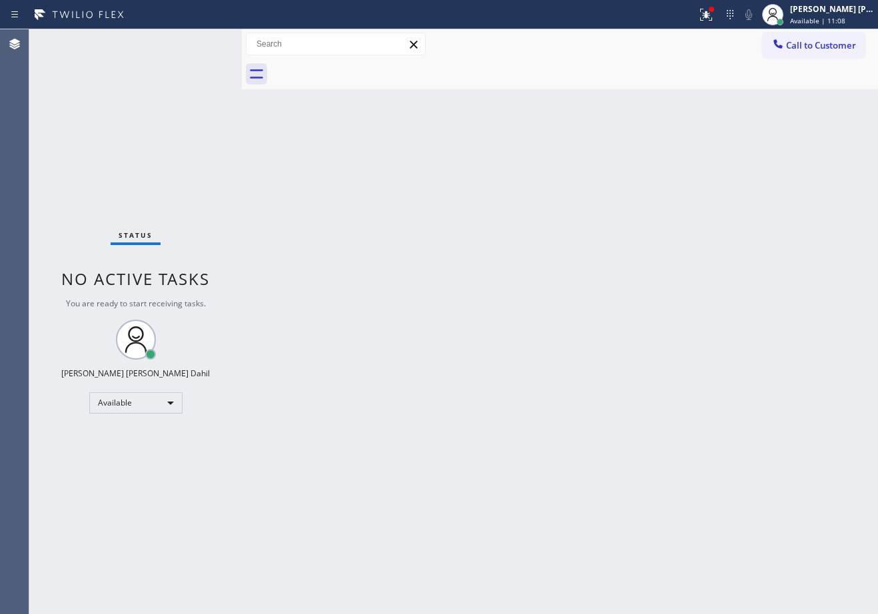
click at [724, 540] on div "Back to Dashboard Change Sender ID Customers Technicians Select a contact Outbo…" at bounding box center [560, 321] width 636 height 585
click at [723, 540] on div "Back to Dashboard Change Sender ID Customers Technicians Select a contact Outbo…" at bounding box center [560, 321] width 636 height 585
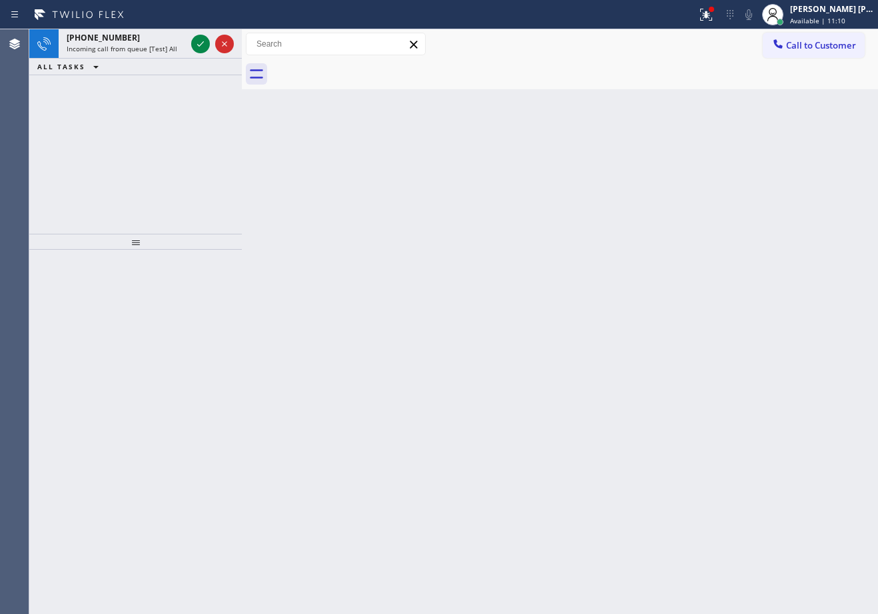
click at [616, 377] on div "Back to Dashboard Change Sender ID Customers Technicians Select a contact Outbo…" at bounding box center [560, 321] width 636 height 585
click at [141, 32] on div "+18179291783" at bounding box center [126, 37] width 119 height 11
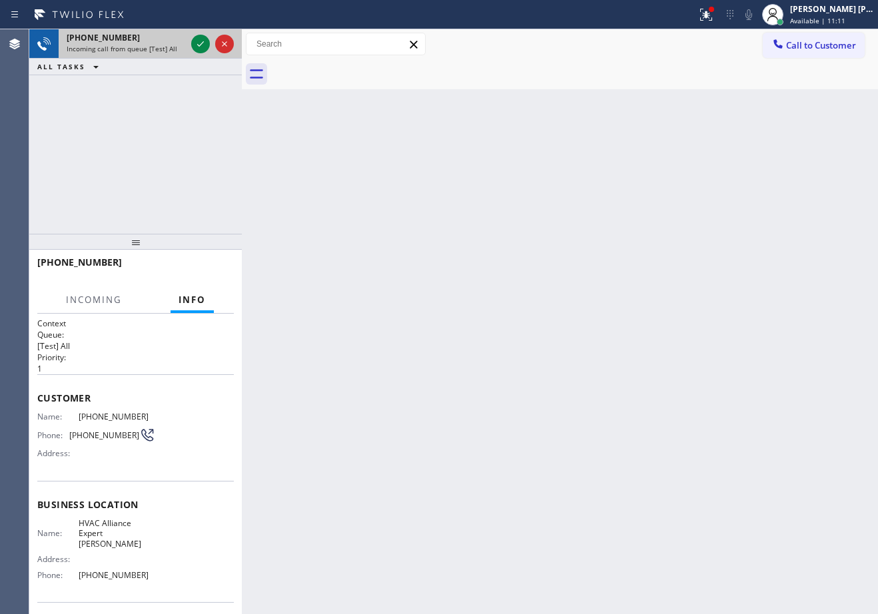
click at [141, 32] on div "+18179291783" at bounding box center [126, 37] width 119 height 11
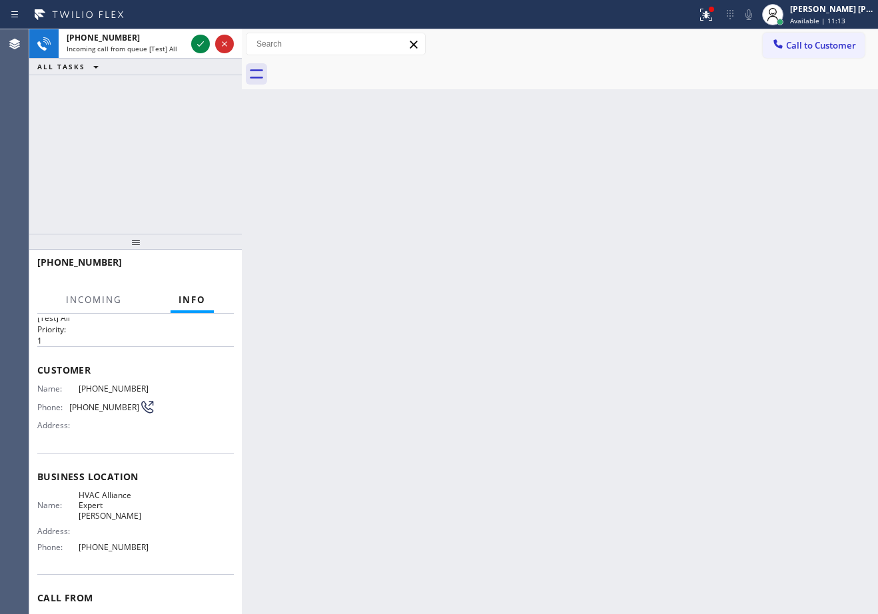
scroll to position [48, 0]
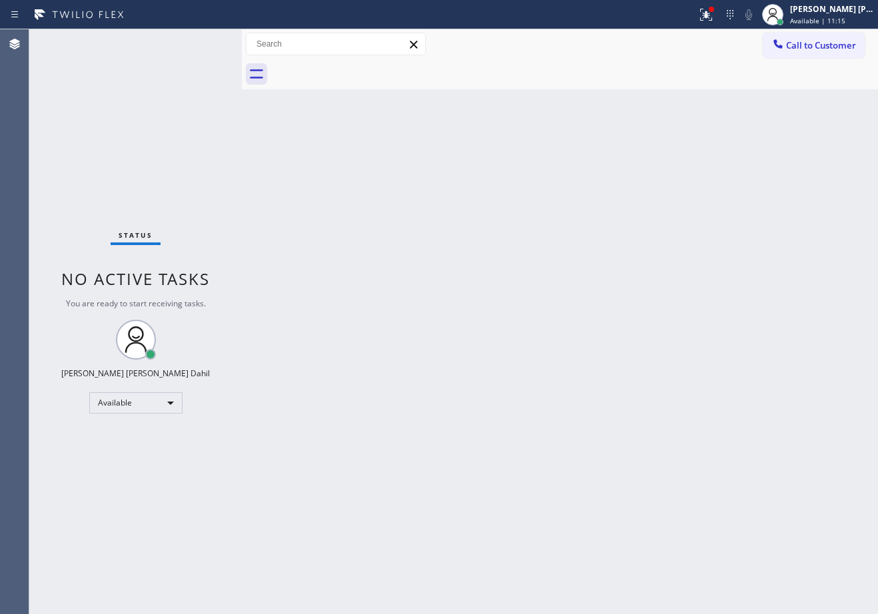
click at [721, 352] on div "Back to Dashboard Change Sender ID Customers Technicians Select a contact Outbo…" at bounding box center [560, 321] width 636 height 585
click at [715, 86] on div at bounding box center [574, 74] width 607 height 30
click at [712, 18] on icon at bounding box center [706, 15] width 12 height 12
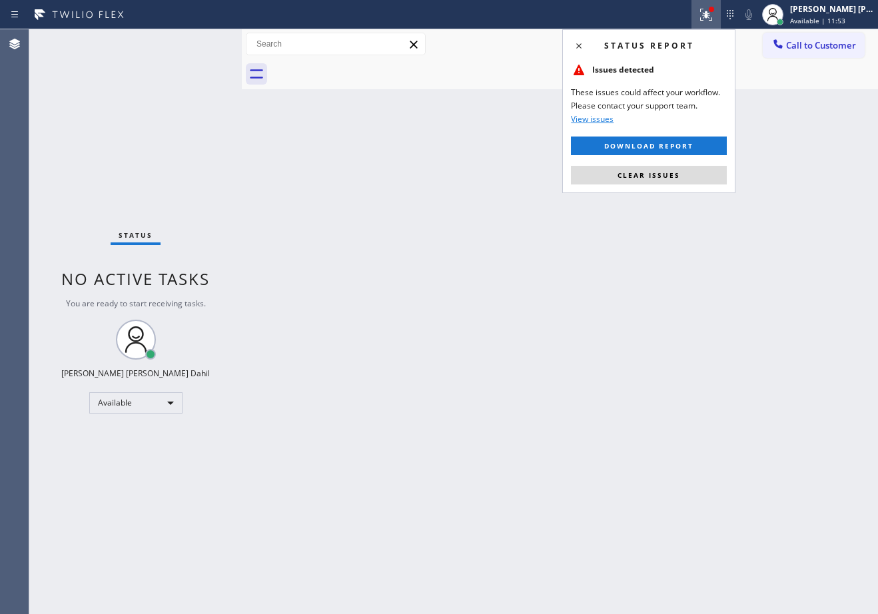
click at [682, 177] on button "Clear issues" at bounding box center [649, 175] width 156 height 19
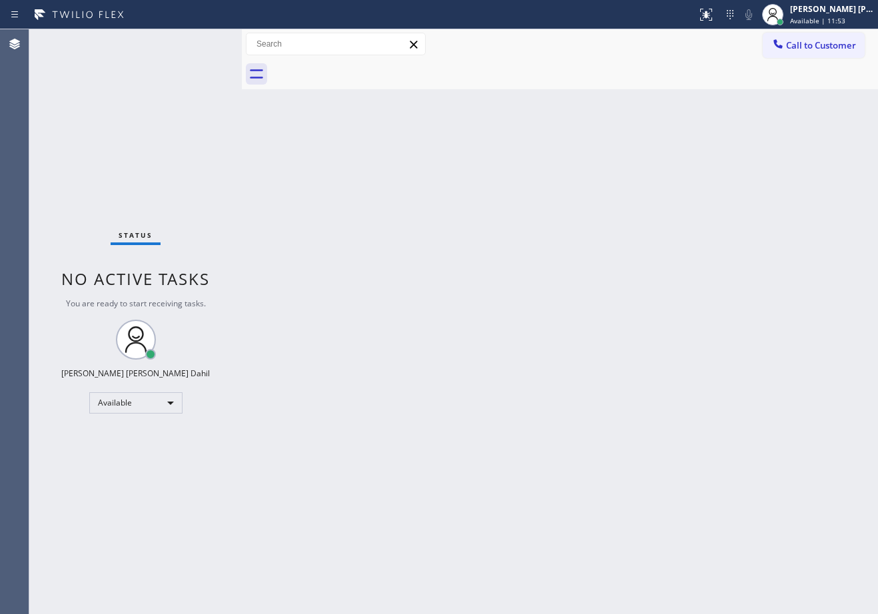
click at [679, 193] on div "Back to Dashboard Change Sender ID Customers Technicians Select a contact Outbo…" at bounding box center [560, 321] width 636 height 585
click at [821, 7] on div "[PERSON_NAME] [PERSON_NAME] Dahil" at bounding box center [832, 8] width 84 height 11
click at [841, 15] on div "Joshua Jake Dahil Available | 12:06" at bounding box center [832, 14] width 91 height 23
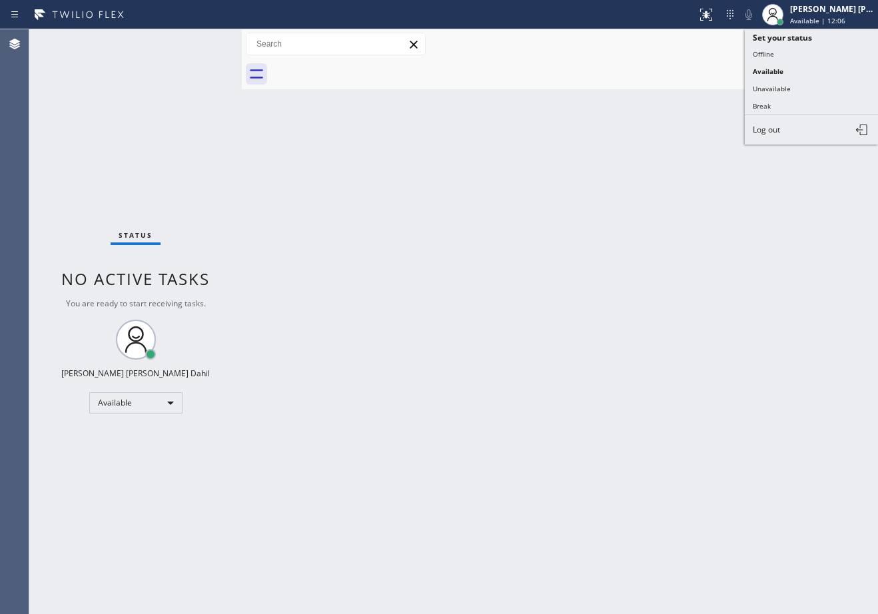
click at [773, 104] on button "Break" at bounding box center [811, 105] width 133 height 17
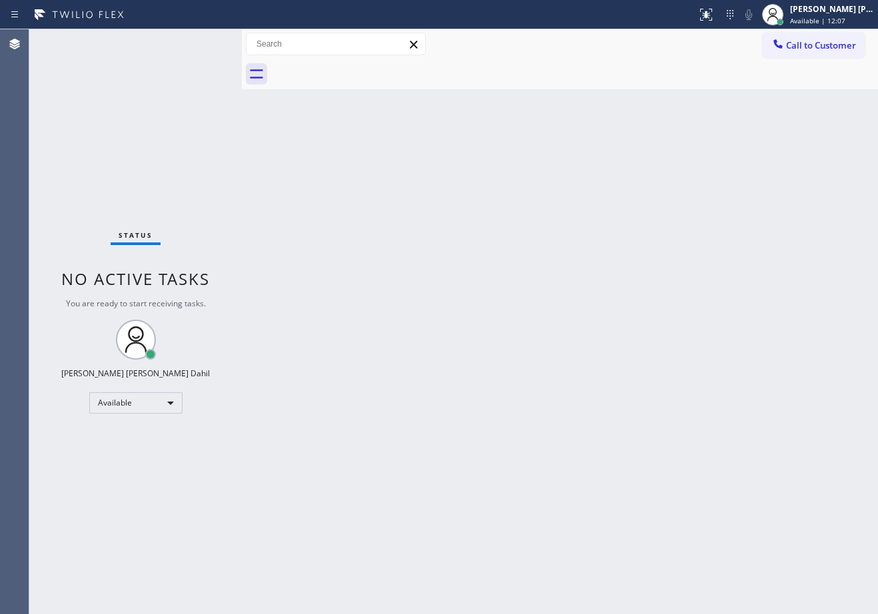
drag, startPoint x: 771, startPoint y: 107, endPoint x: 769, endPoint y: 123, distance: 16.7
click at [771, 107] on div "Back to Dashboard Change Sender ID Customers Technicians Select a contact Outbo…" at bounding box center [560, 321] width 636 height 585
